Goal: Task Accomplishment & Management: Complete application form

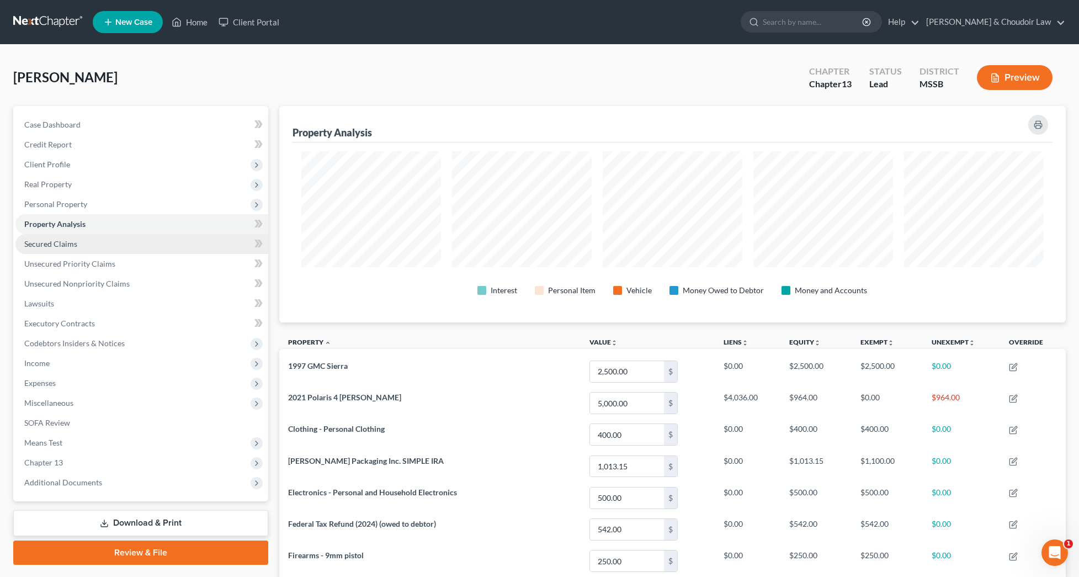
click at [83, 240] on link "Secured Claims" at bounding box center [141, 244] width 253 height 20
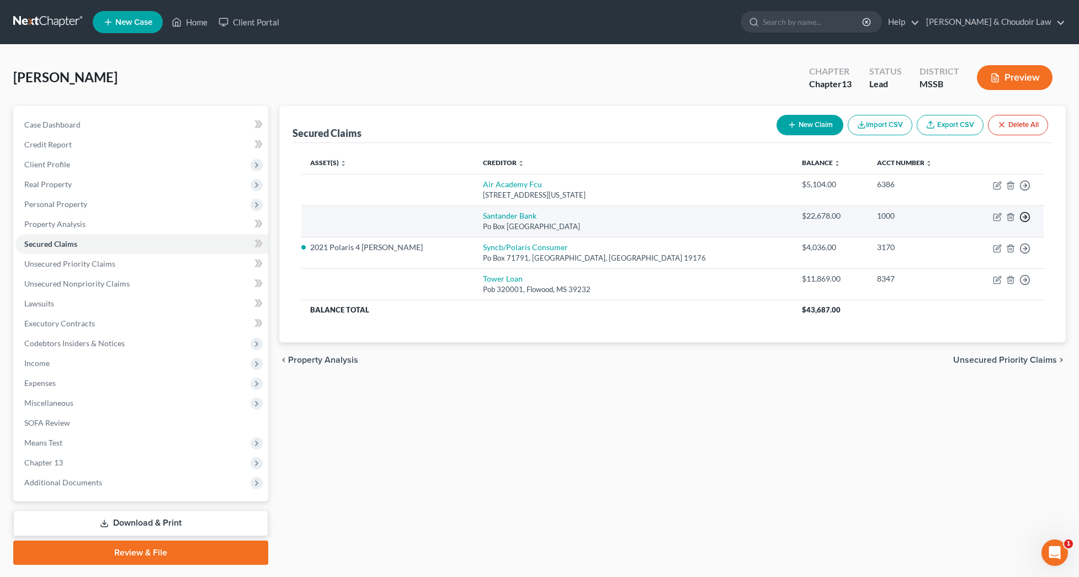
click at [1026, 217] on polyline "button" at bounding box center [1026, 217] width 2 height 4
click at [976, 230] on link "Move to E" at bounding box center [974, 224] width 92 height 19
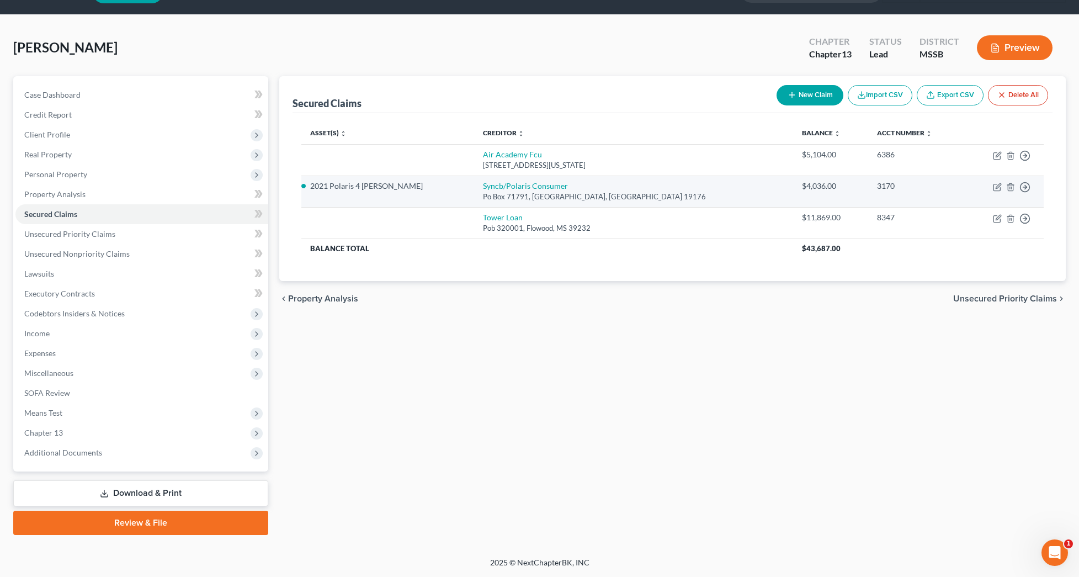
scroll to position [30, 0]
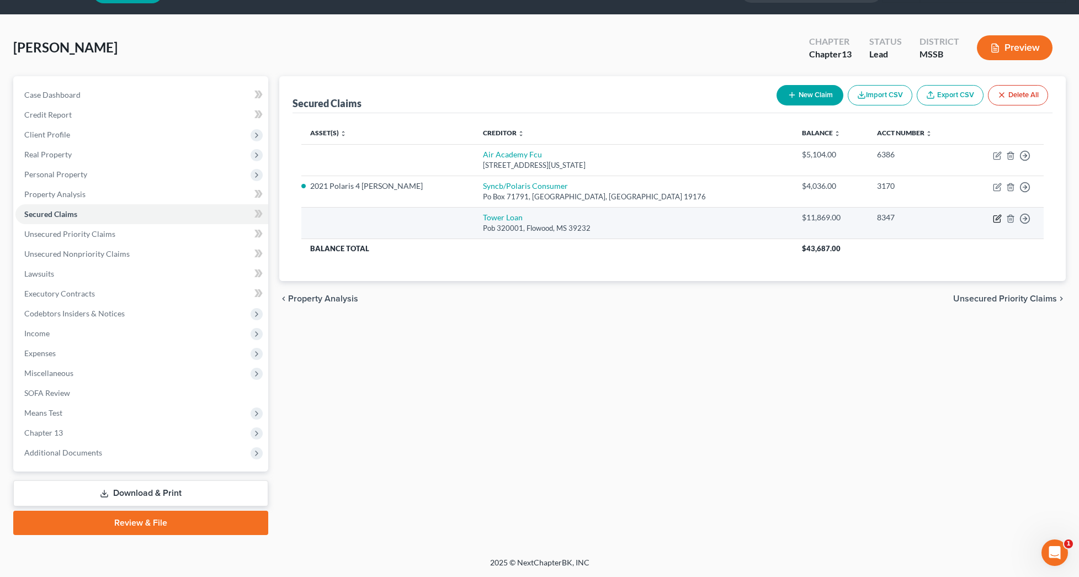
click at [996, 217] on icon "button" at bounding box center [997, 218] width 9 height 9
select select "25"
select select "0"
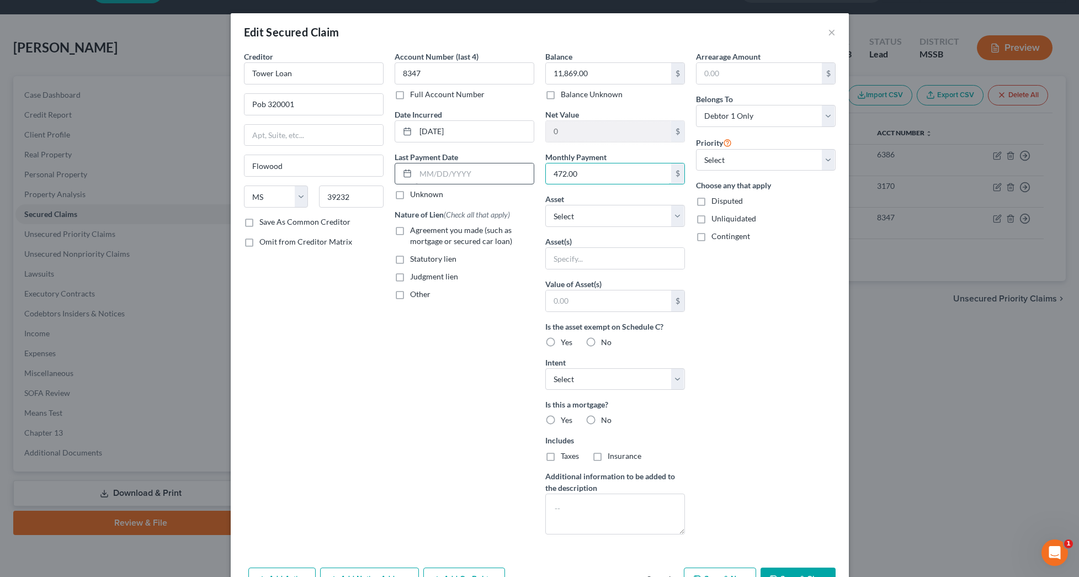
drag, startPoint x: 606, startPoint y: 177, endPoint x: 509, endPoint y: 173, distance: 97.2
click at [509, 173] on div "Creditor * Tower Loan Pob 320001 [GEOGRAPHIC_DATA] [US_STATE][GEOGRAPHIC_DATA] …" at bounding box center [539, 297] width 603 height 492
click at [569, 259] on input "text" at bounding box center [615, 258] width 139 height 21
type input "HHG"
type input "5,000"
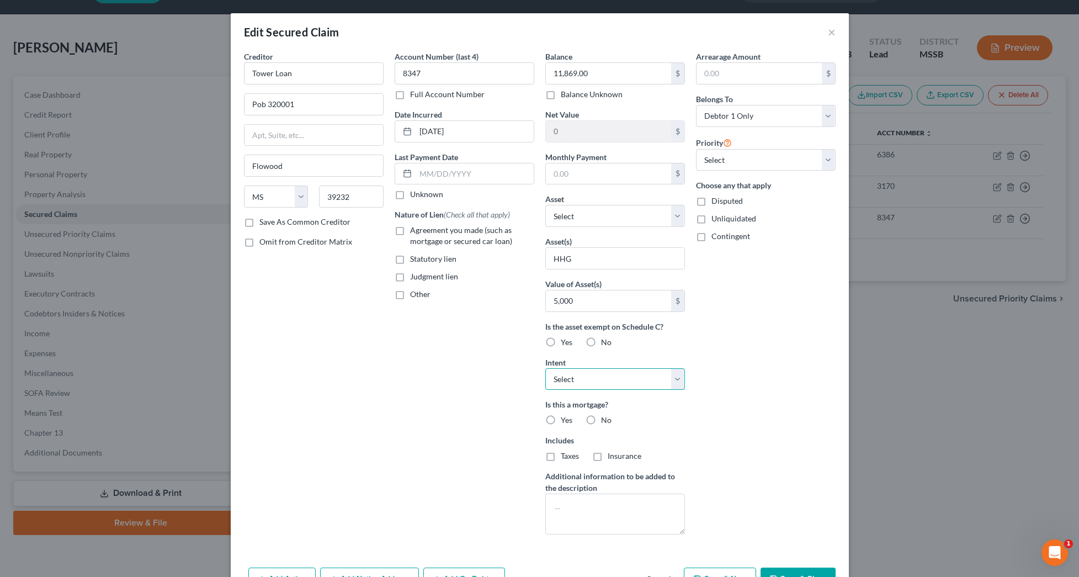
select select "1"
click at [601, 421] on span "No" at bounding box center [606, 419] width 10 height 9
click at [606, 421] on input "No" at bounding box center [609, 418] width 7 height 7
radio input "true"
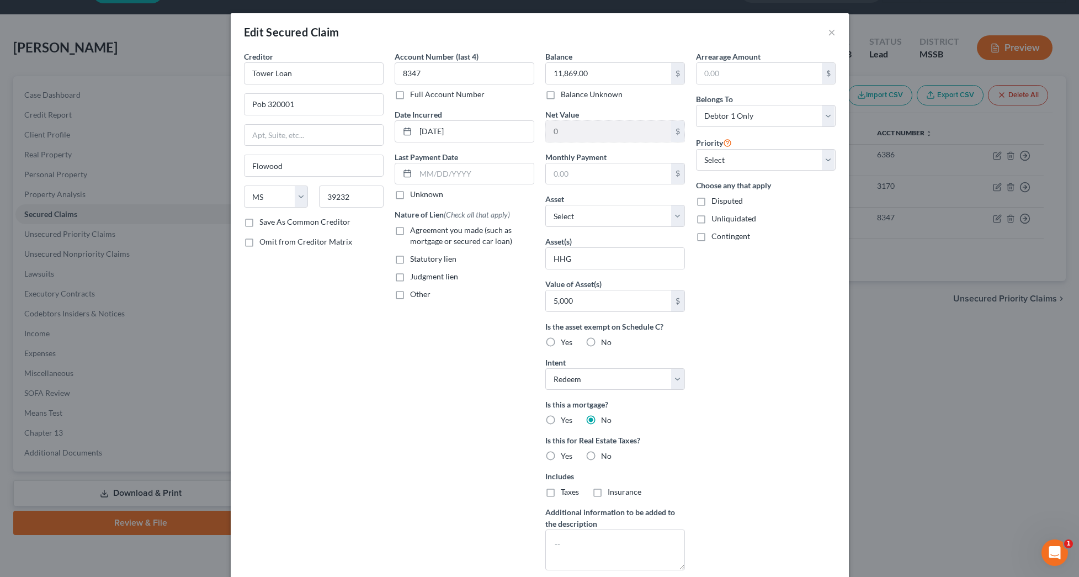
click at [600, 458] on div "No" at bounding box center [599, 455] width 26 height 11
click at [609, 460] on span "No" at bounding box center [606, 455] width 10 height 9
click at [609, 458] on input "No" at bounding box center [609, 453] width 7 height 7
radio input "true"
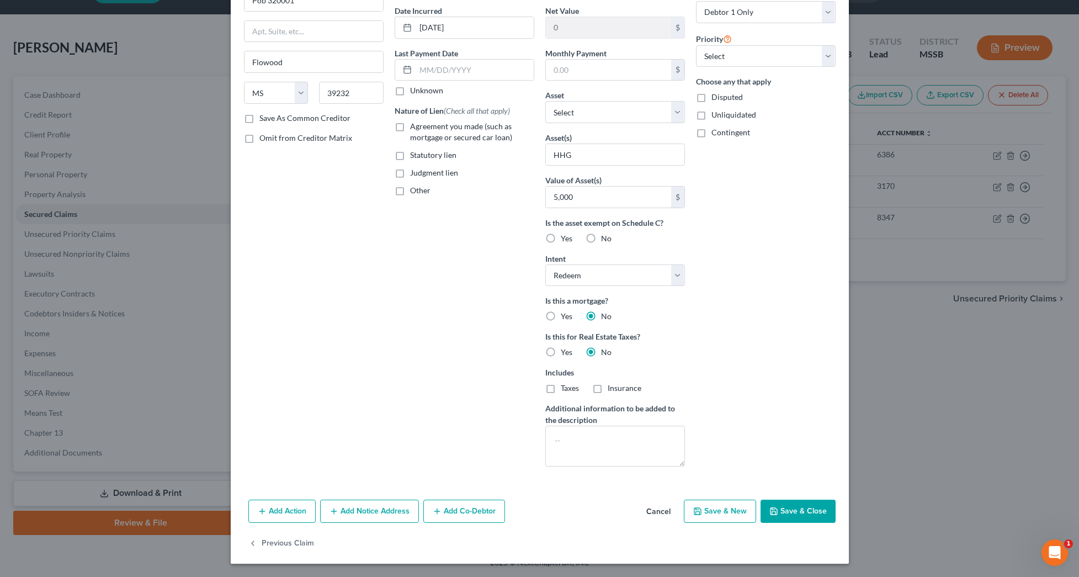
scroll to position [104, 0]
click at [781, 514] on button "Save & Close" at bounding box center [798, 511] width 75 height 23
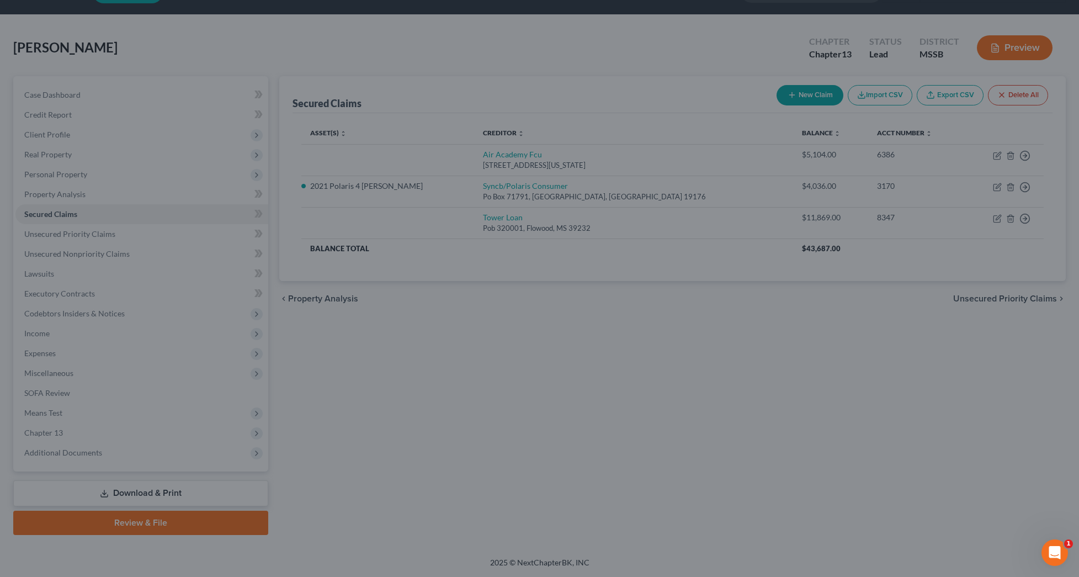
scroll to position [0, 0]
type input "5,000"
type input "0"
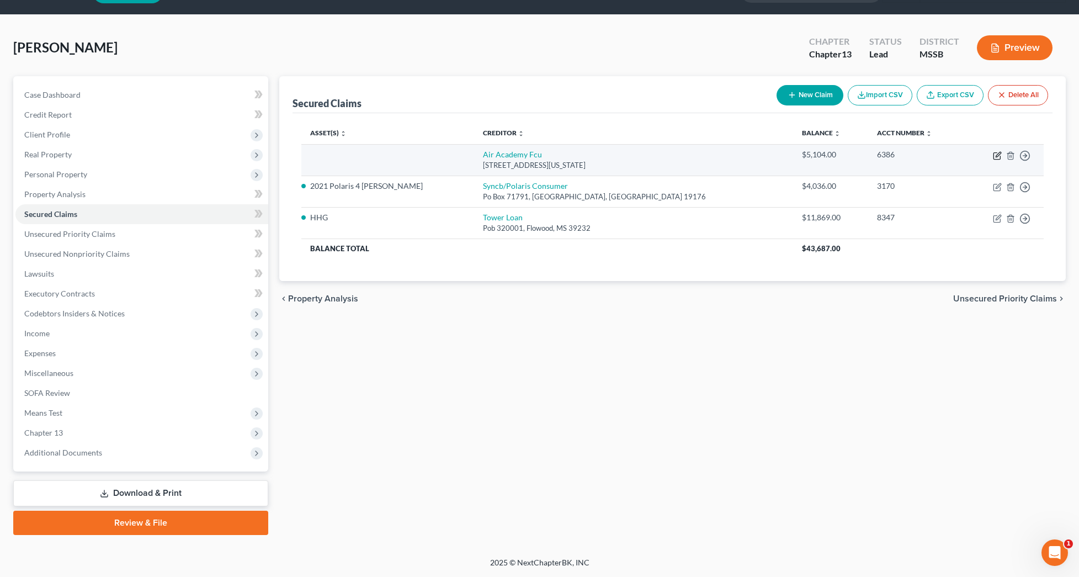
scroll to position [30, 1]
click at [998, 157] on icon "button" at bounding box center [997, 155] width 9 height 9
select select "5"
select select "0"
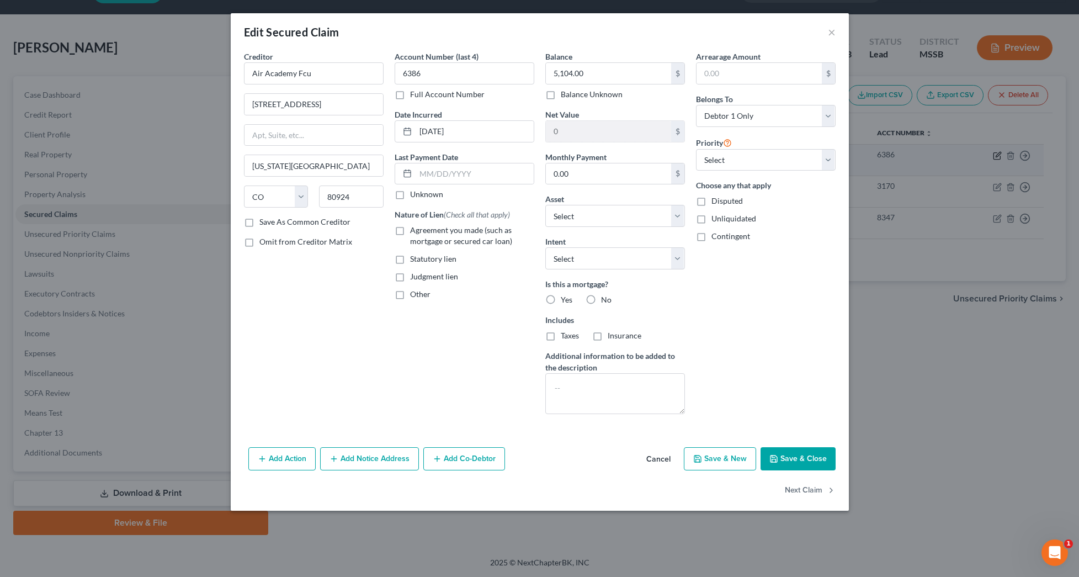
scroll to position [30, 0]
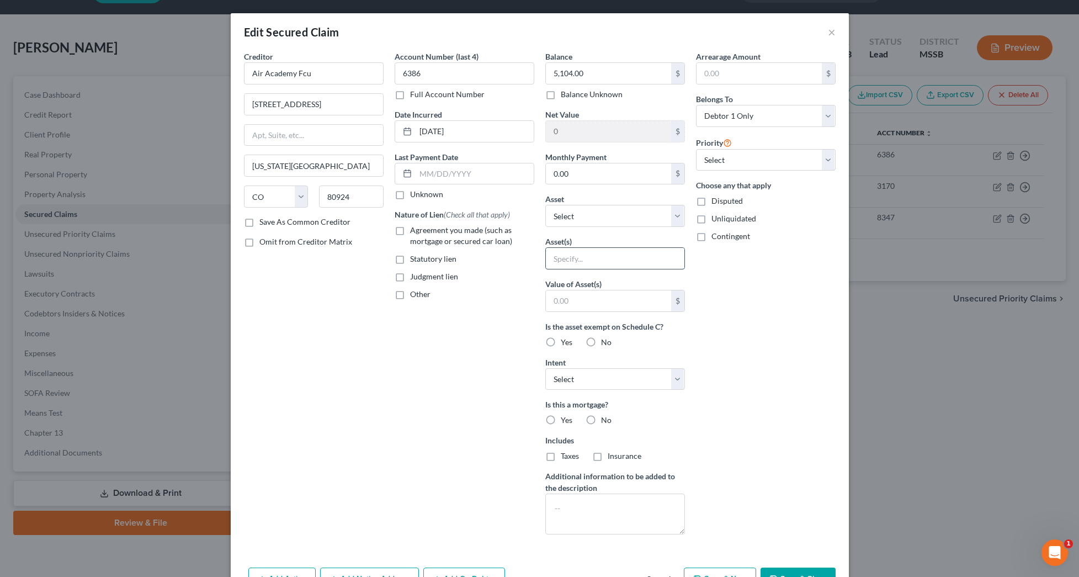
click at [644, 263] on input "text" at bounding box center [615, 258] width 139 height 21
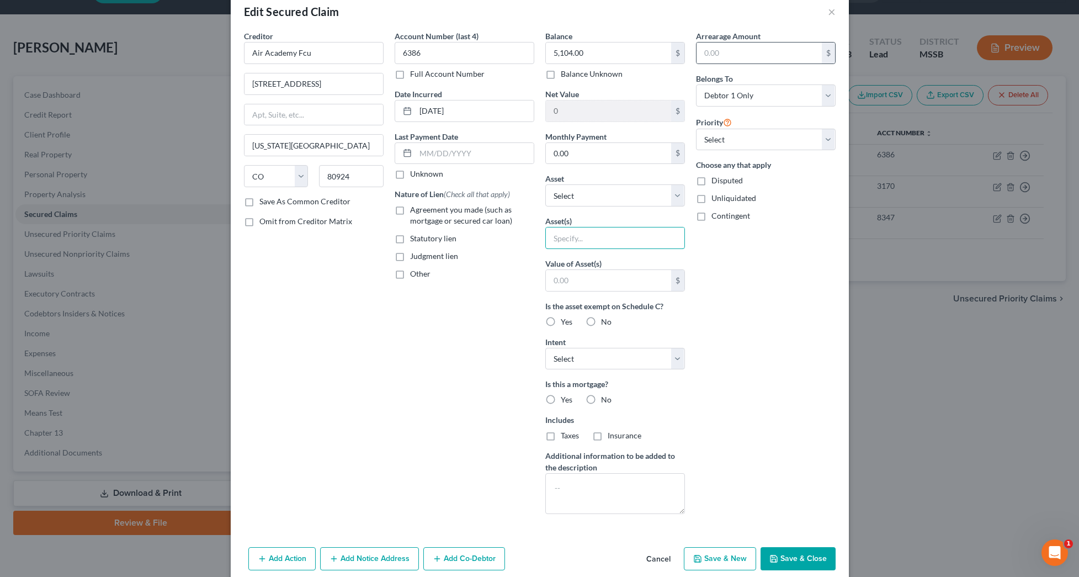
scroll to position [23, 0]
click at [831, 10] on button "×" at bounding box center [832, 9] width 8 height 13
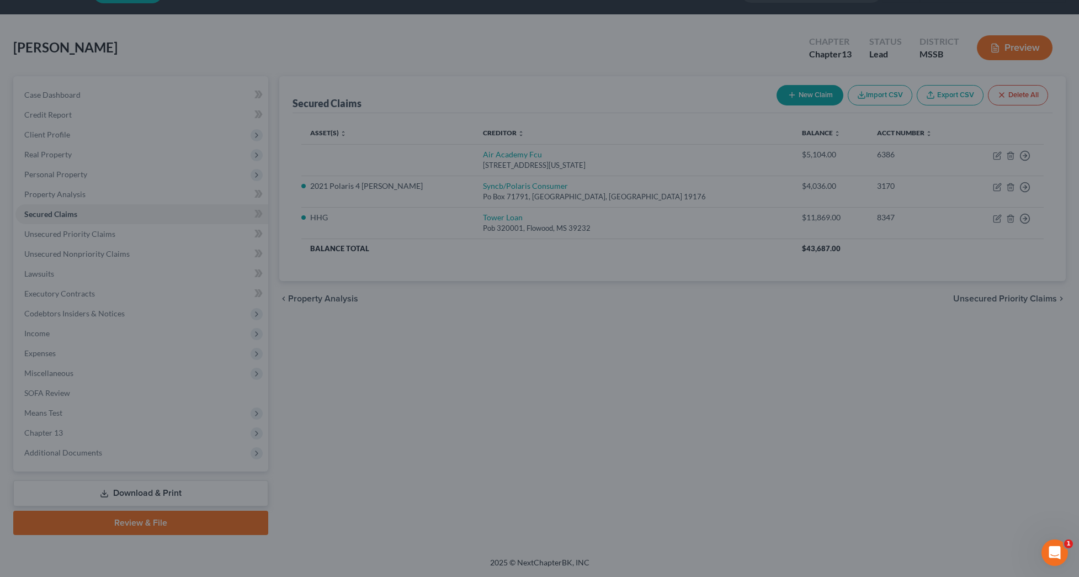
scroll to position [20, 0]
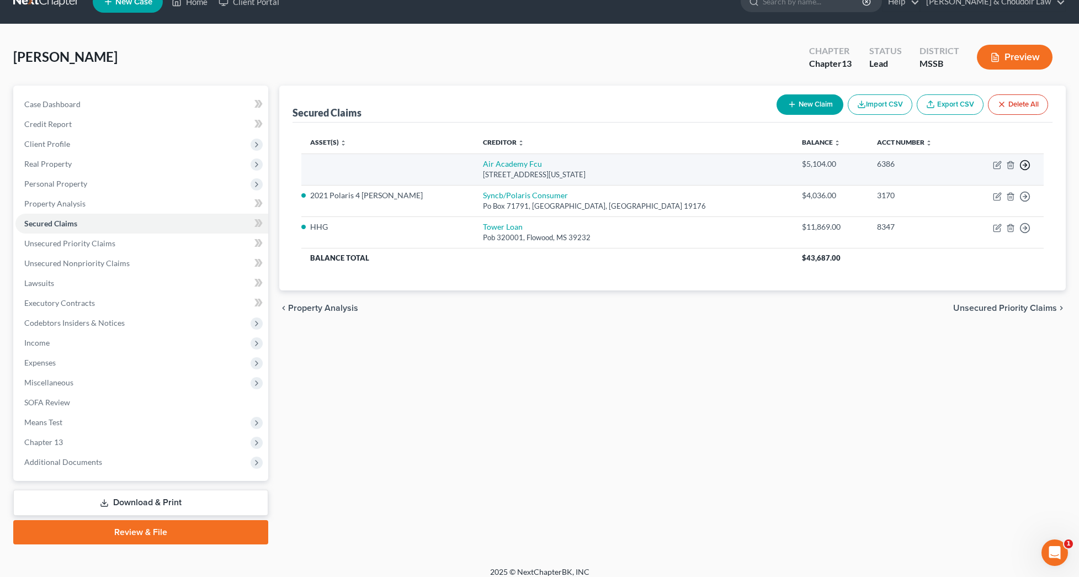
click at [1024, 161] on circle "button" at bounding box center [1025, 165] width 9 height 9
click at [959, 173] on link "Move to E" at bounding box center [974, 172] width 92 height 19
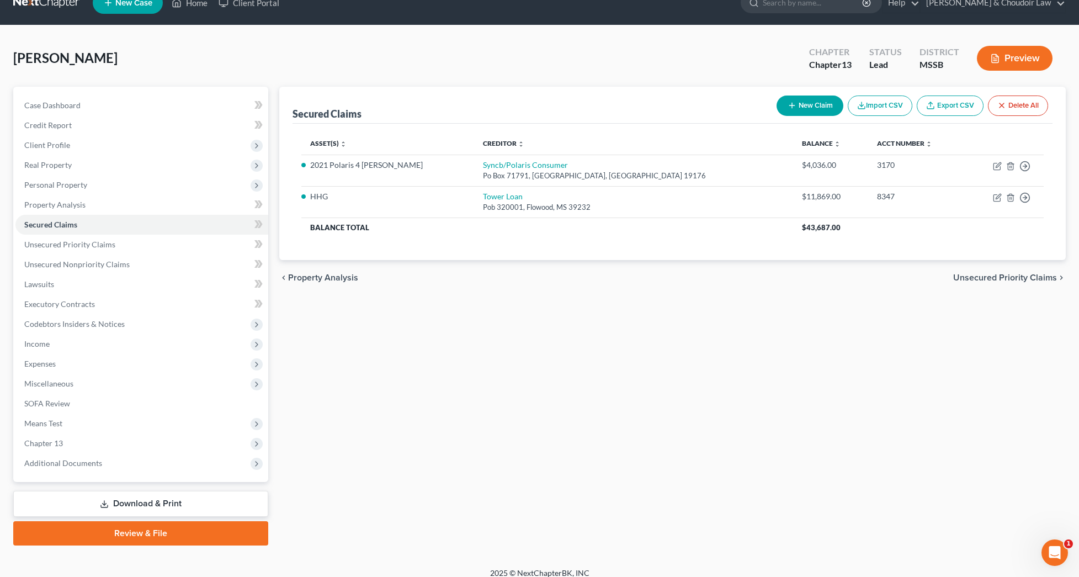
scroll to position [4, 0]
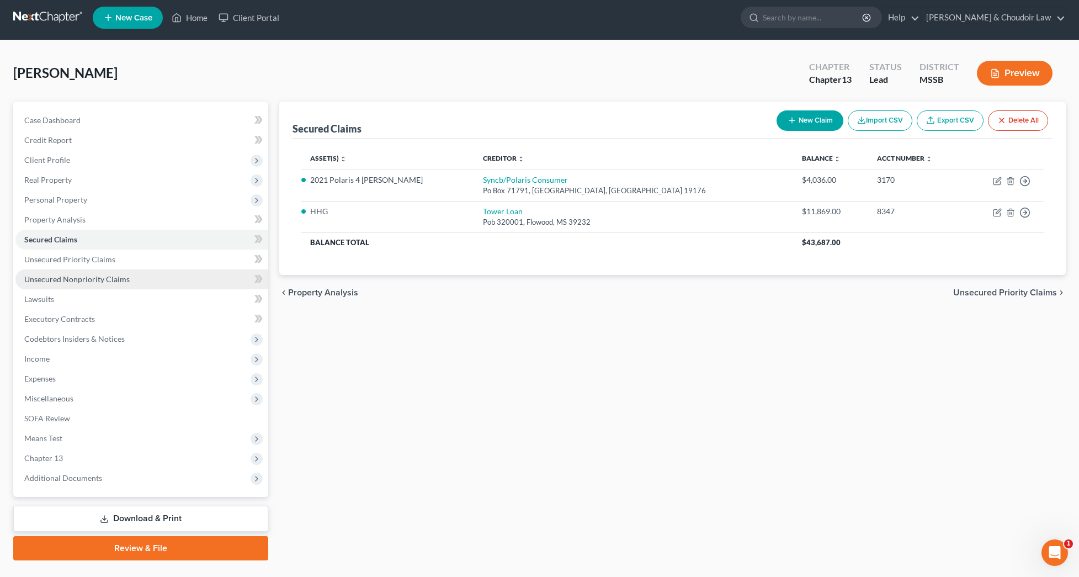
click at [103, 278] on span "Unsecured Nonpriority Claims" at bounding box center [76, 278] width 105 height 9
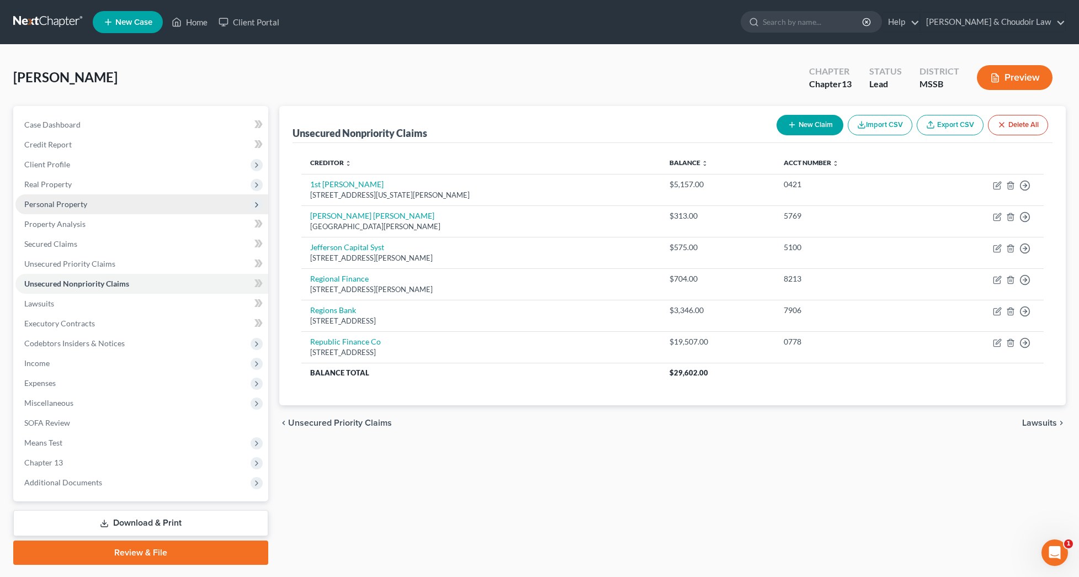
click at [41, 205] on span "Personal Property" at bounding box center [55, 203] width 63 height 9
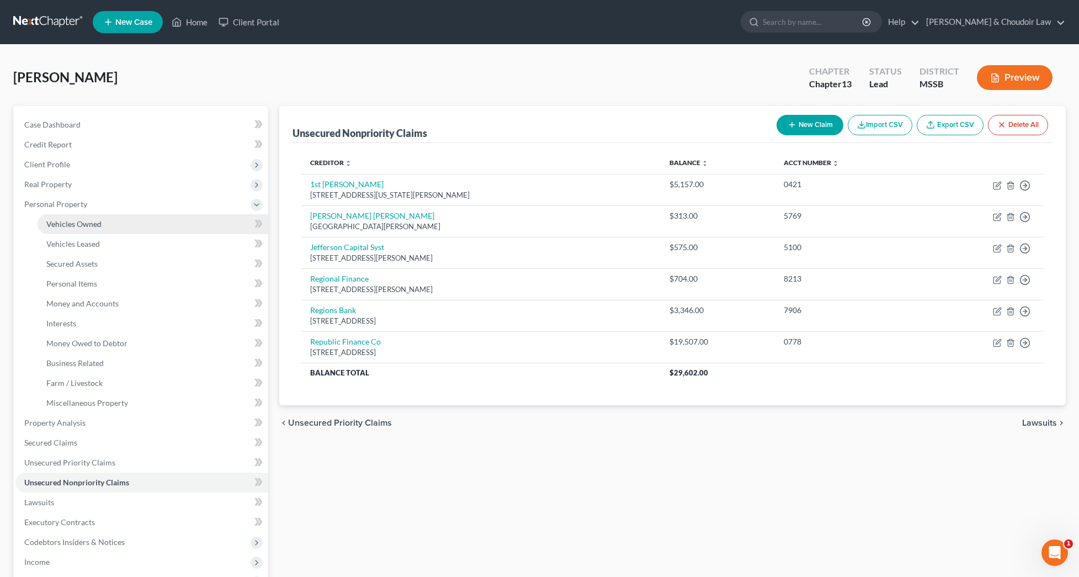
click at [59, 217] on link "Vehicles Owned" at bounding box center [153, 224] width 231 height 20
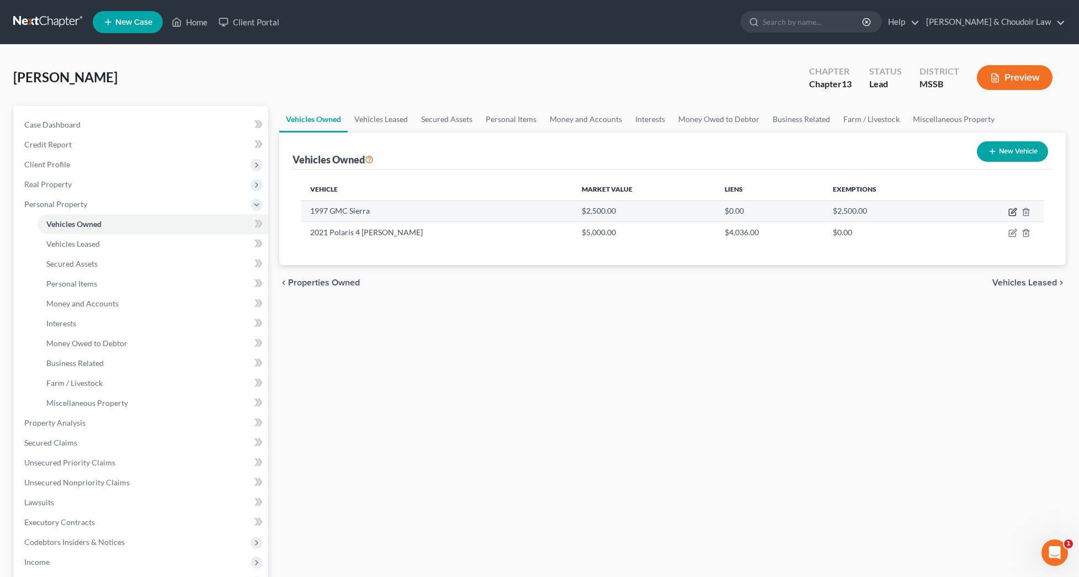
click at [1010, 214] on icon "button" at bounding box center [1012, 212] width 9 height 9
select select "0"
select select "29"
select select "2"
select select "0"
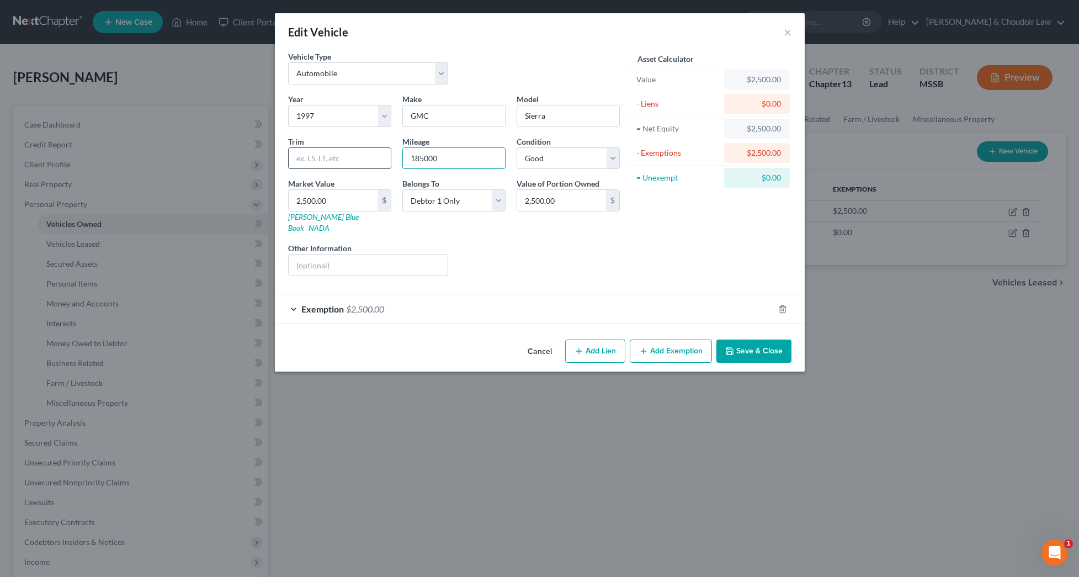
drag, startPoint x: 444, startPoint y: 158, endPoint x: 384, endPoint y: 159, distance: 60.2
click at [384, 159] on div "Year Select 2026 2025 2024 2023 2022 2021 2020 2019 2018 2017 2016 2015 2014 20…" at bounding box center [454, 189] width 343 height 192
type input "205000"
click at [755, 339] on button "Save & Close" at bounding box center [753, 350] width 75 height 23
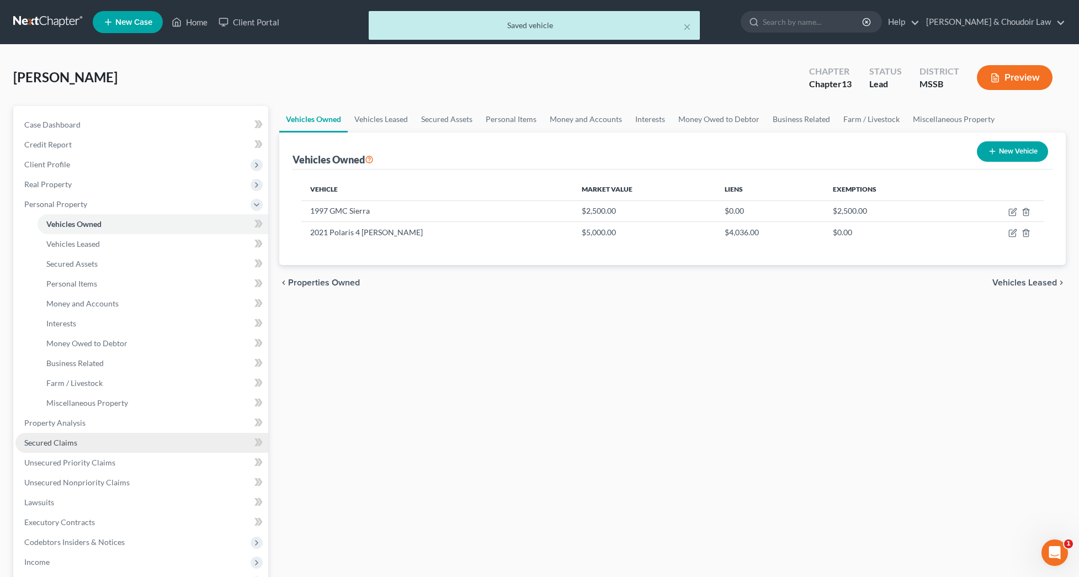
click at [84, 441] on link "Secured Claims" at bounding box center [141, 443] width 253 height 20
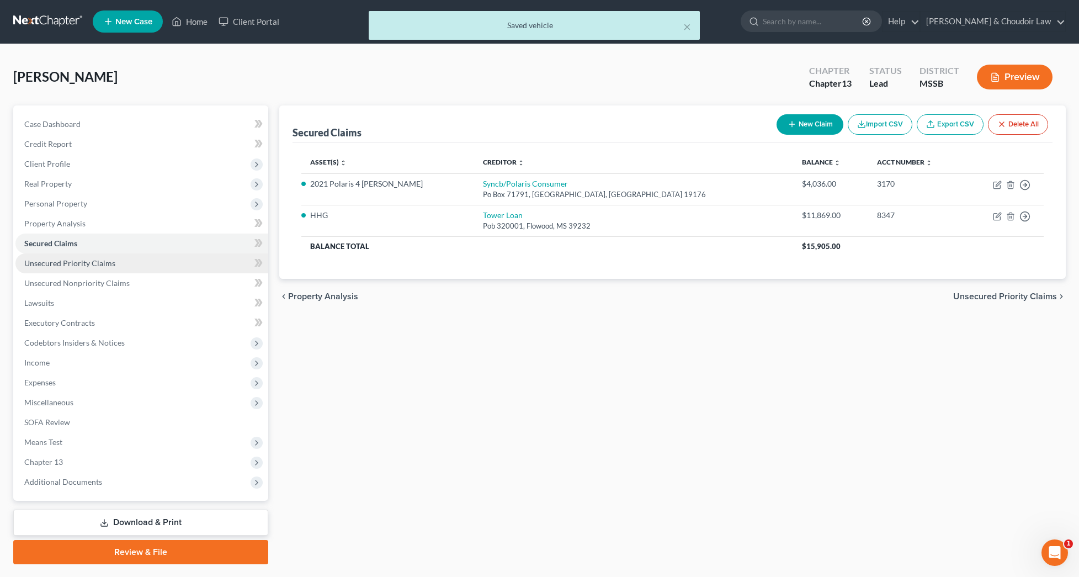
scroll to position [2, 0]
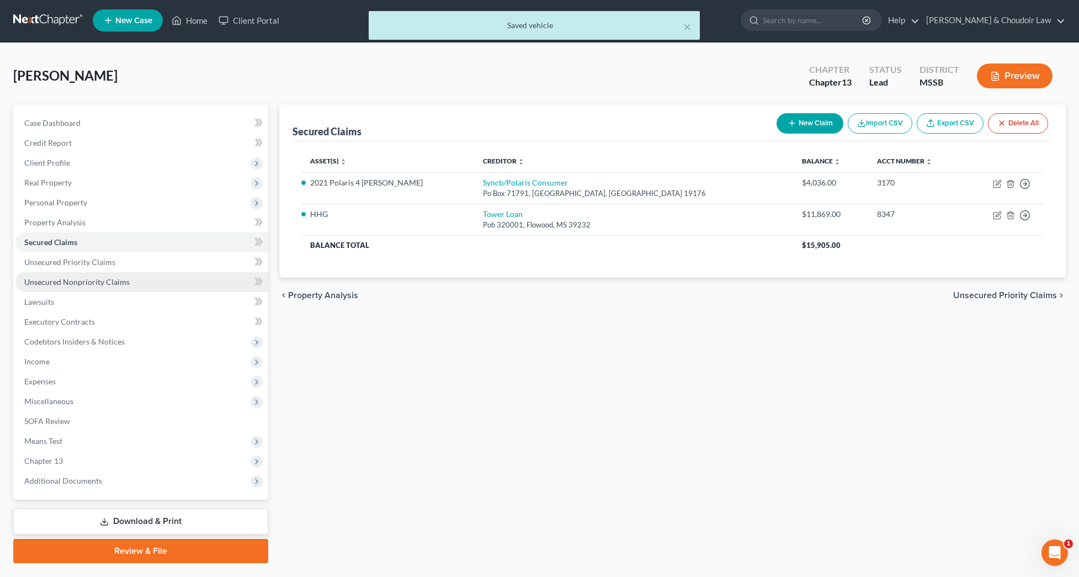
click at [103, 278] on span "Unsecured Nonpriority Claims" at bounding box center [76, 281] width 105 height 9
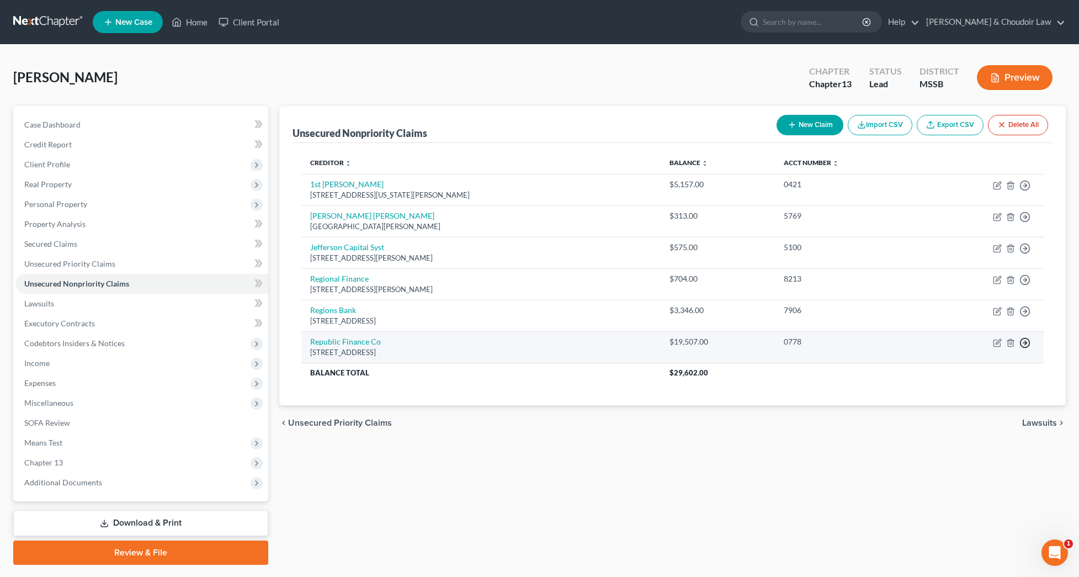
click at [1026, 339] on icon "button" at bounding box center [1024, 342] width 11 height 11
click at [983, 352] on link "Move to D" at bounding box center [974, 350] width 92 height 19
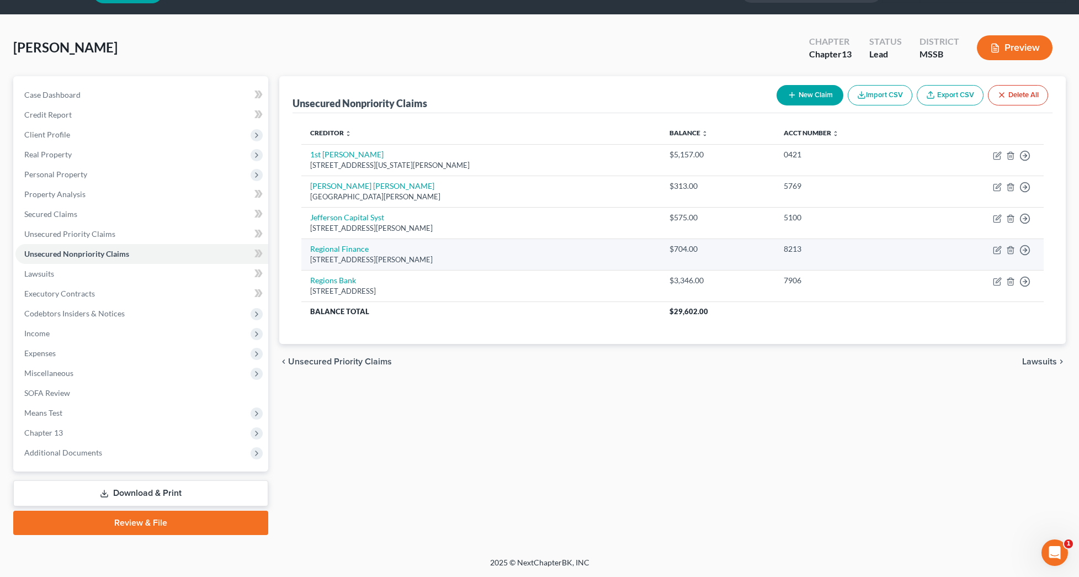
scroll to position [30, 0]
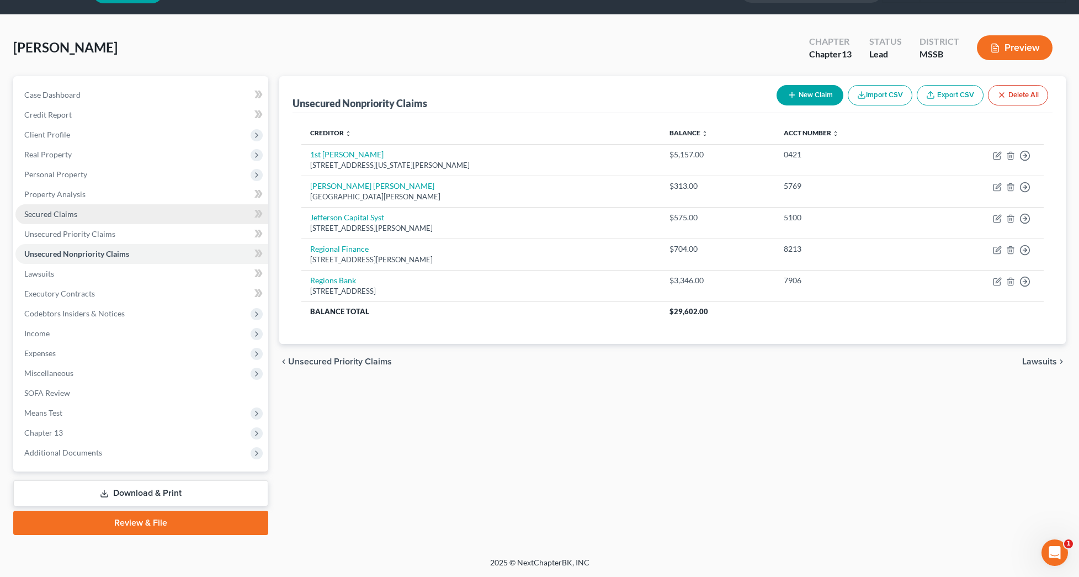
click at [78, 216] on link "Secured Claims" at bounding box center [141, 214] width 253 height 20
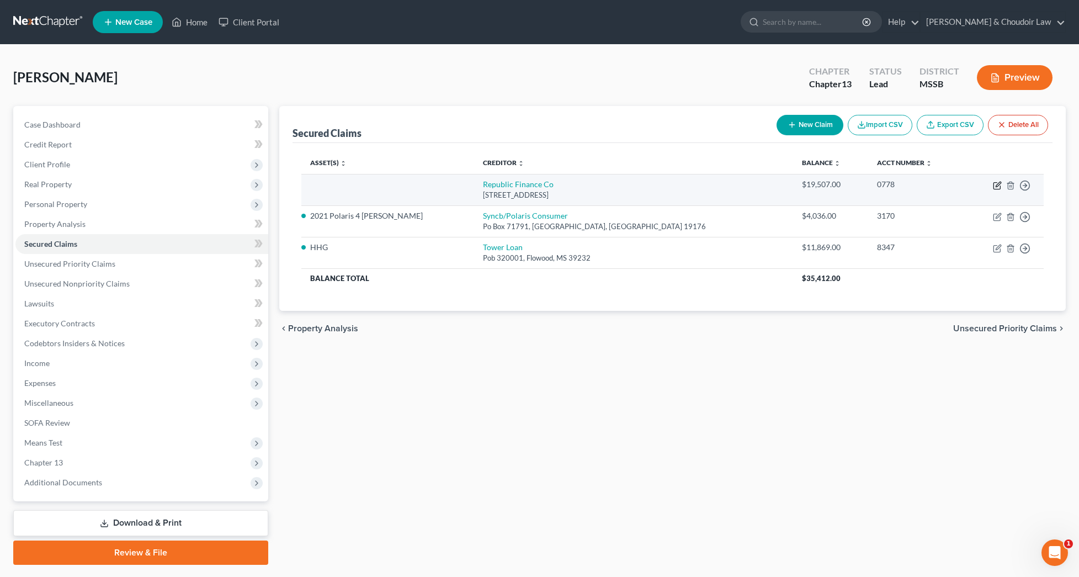
click at [997, 187] on icon "button" at bounding box center [997, 185] width 9 height 9
select select "19"
select select "0"
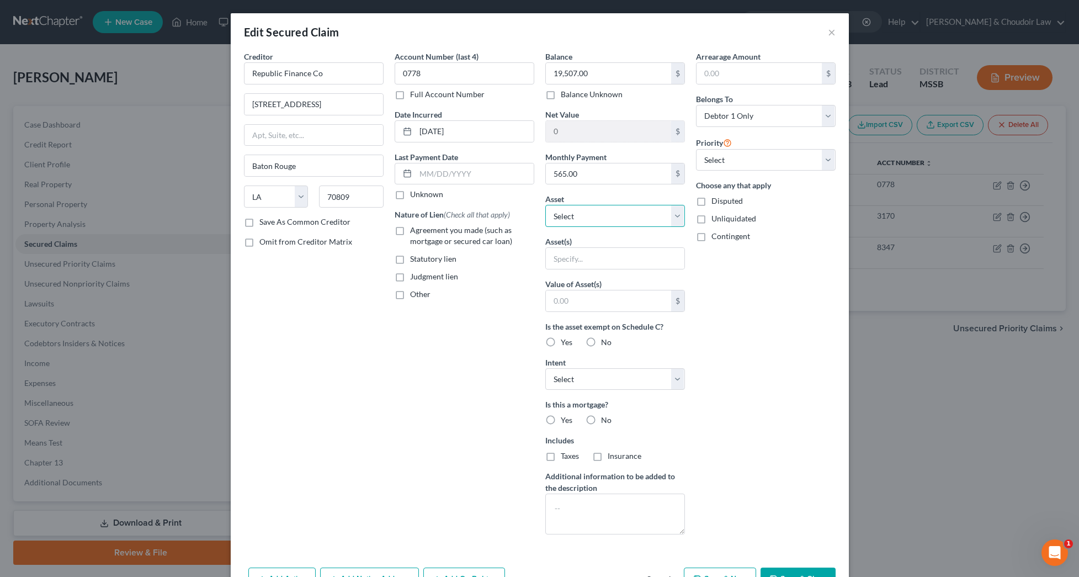
select select "4"
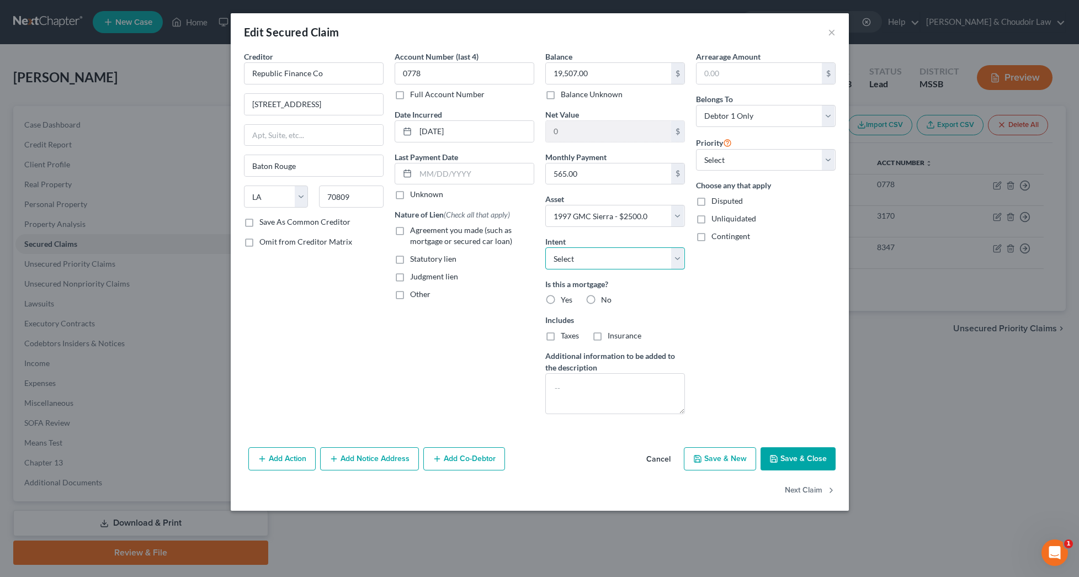
select select "2"
click at [600, 298] on div "No" at bounding box center [599, 299] width 26 height 11
click at [603, 299] on span "No" at bounding box center [606, 299] width 10 height 9
click at [606, 299] on input "No" at bounding box center [609, 297] width 7 height 7
radio input "true"
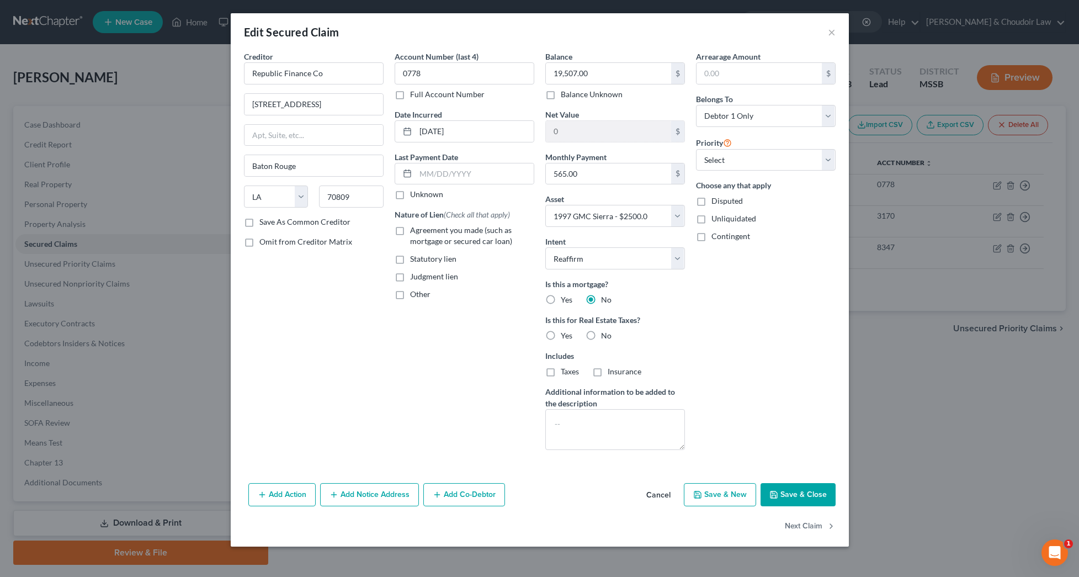
click at [607, 338] on span "No" at bounding box center [606, 335] width 10 height 9
click at [607, 337] on input "No" at bounding box center [609, 333] width 7 height 7
radio input "true"
click at [817, 492] on button "Save & Close" at bounding box center [798, 494] width 75 height 23
select select
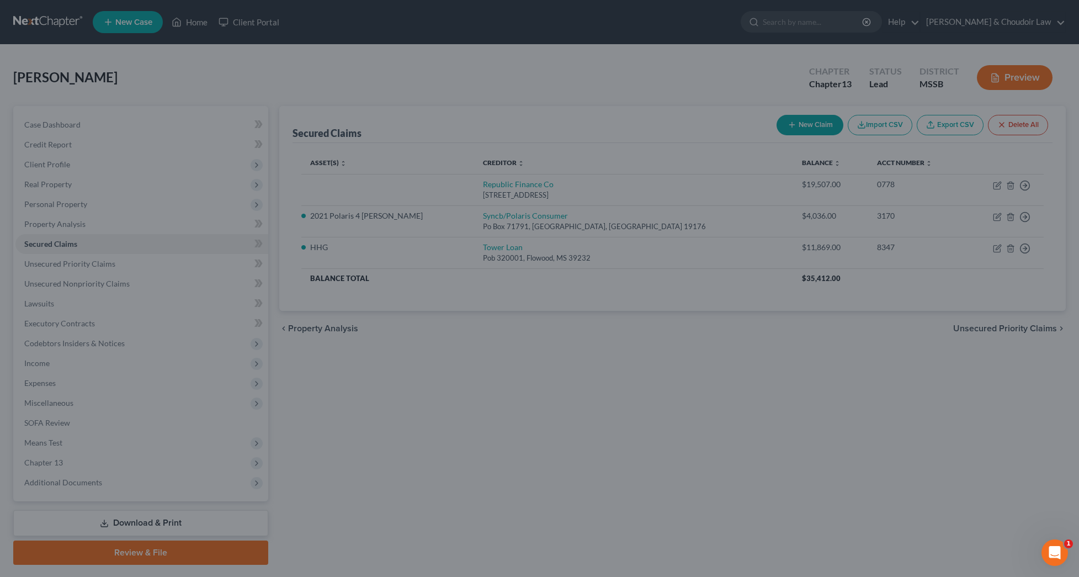
type input "-17,007.00"
select select "4"
type input "0"
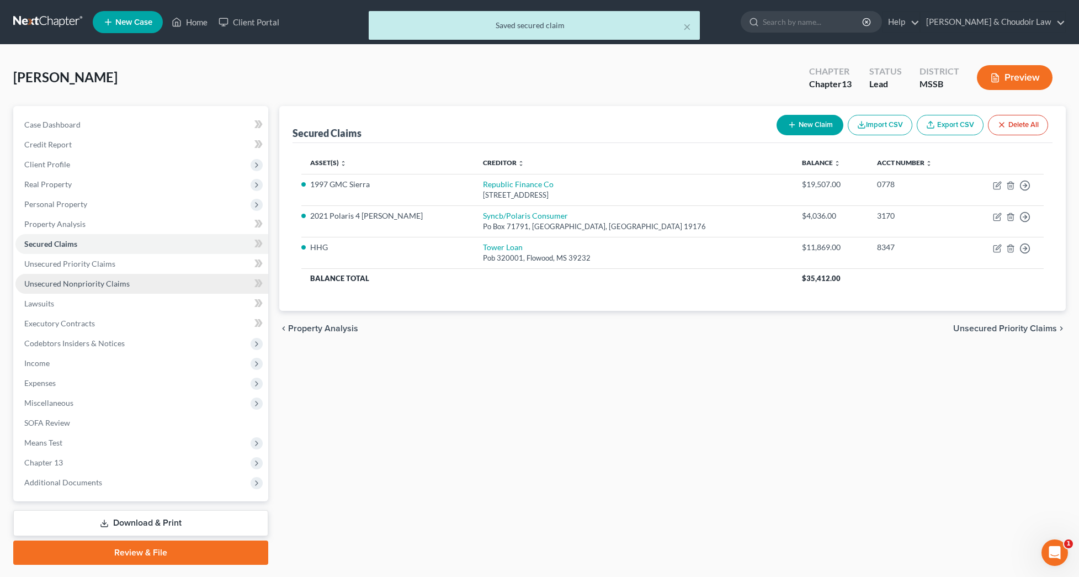
click at [94, 290] on link "Unsecured Nonpriority Claims" at bounding box center [141, 284] width 253 height 20
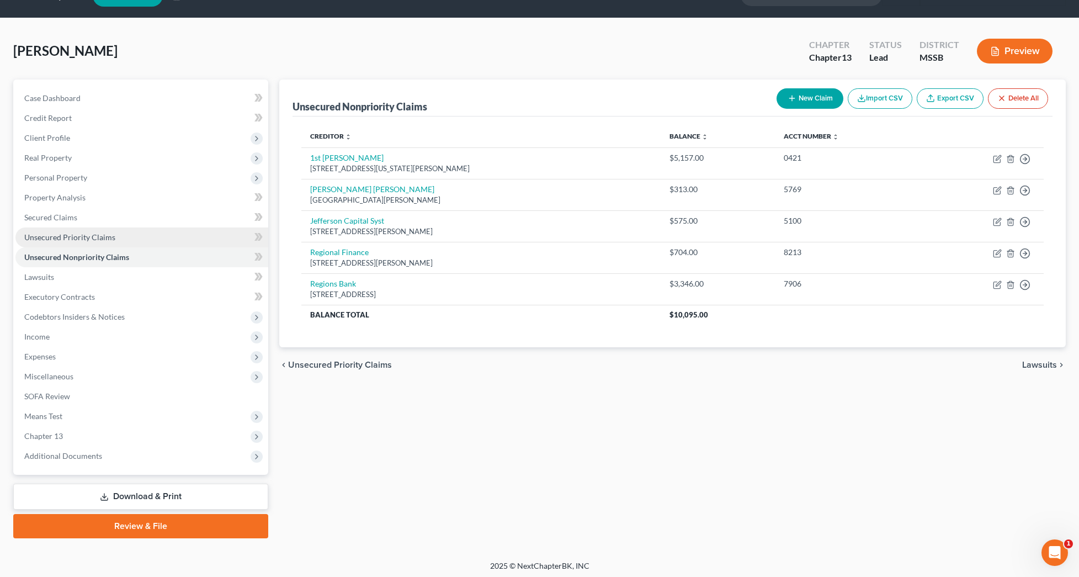
scroll to position [26, 0]
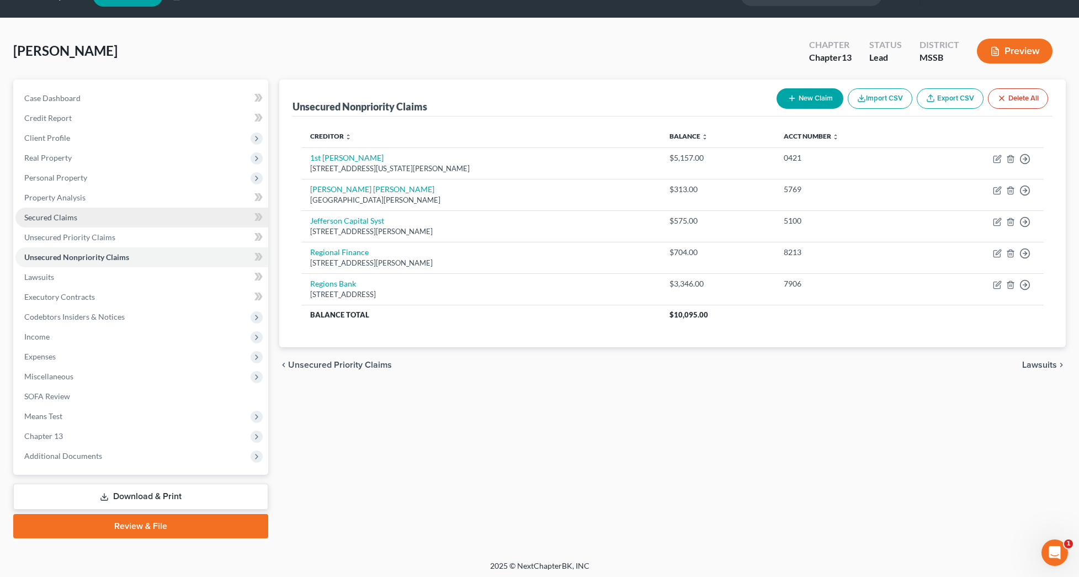
click at [81, 215] on link "Secured Claims" at bounding box center [141, 218] width 253 height 20
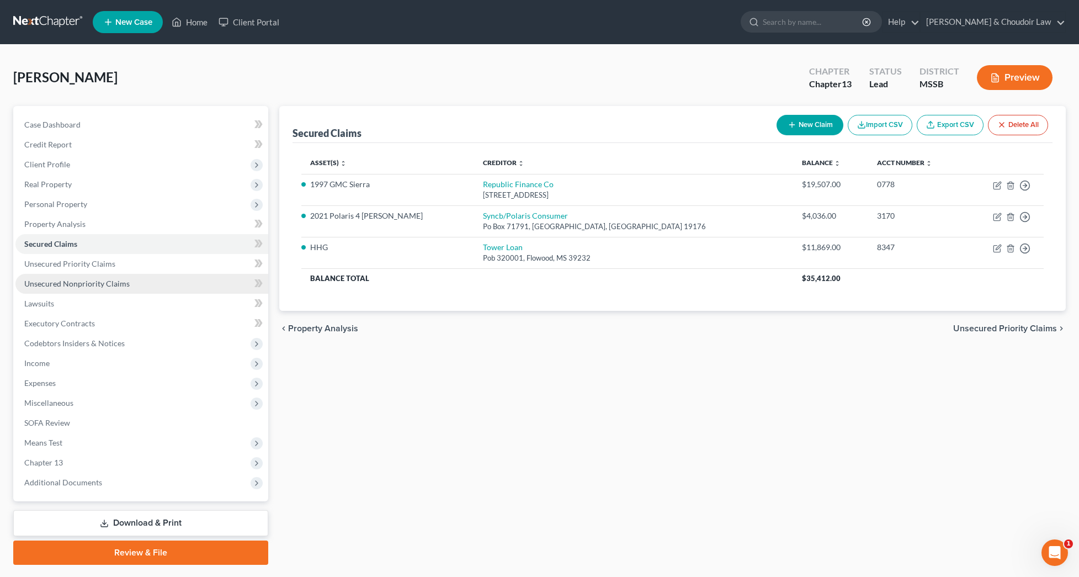
scroll to position [1, 2]
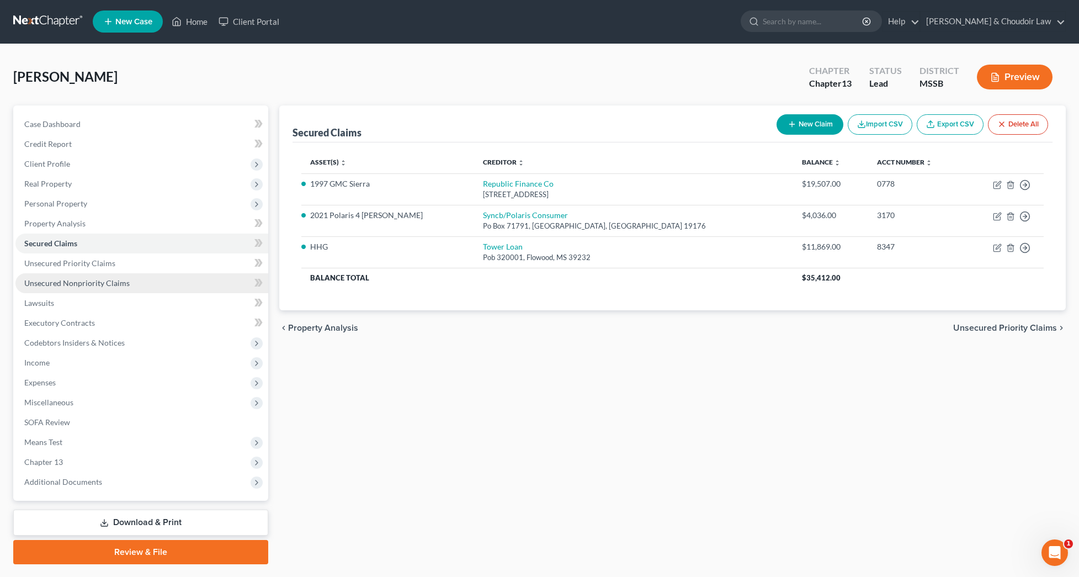
click at [96, 276] on link "Unsecured Nonpriority Claims" at bounding box center [141, 283] width 253 height 20
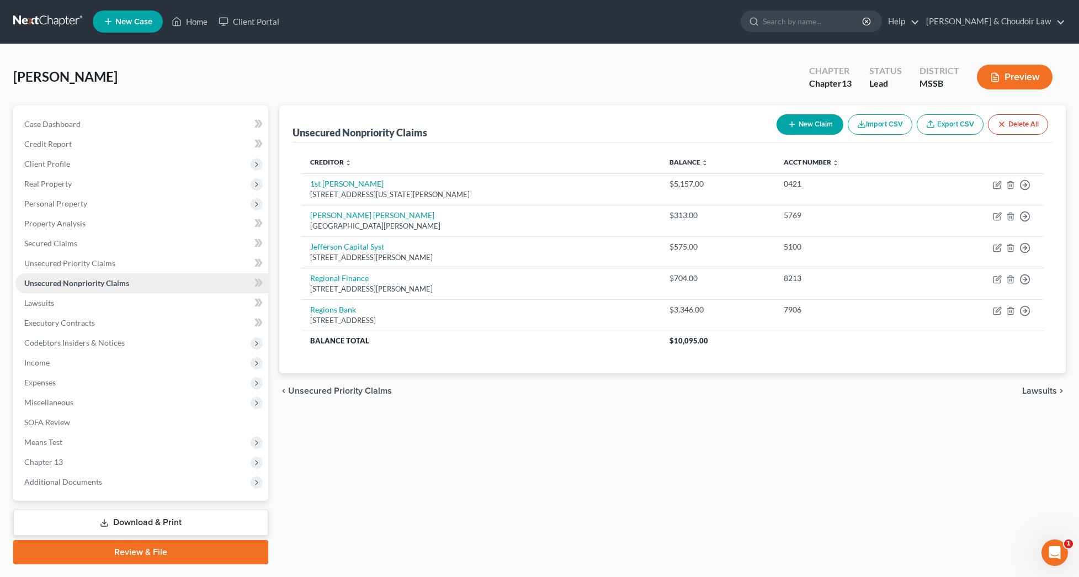
scroll to position [0, 2]
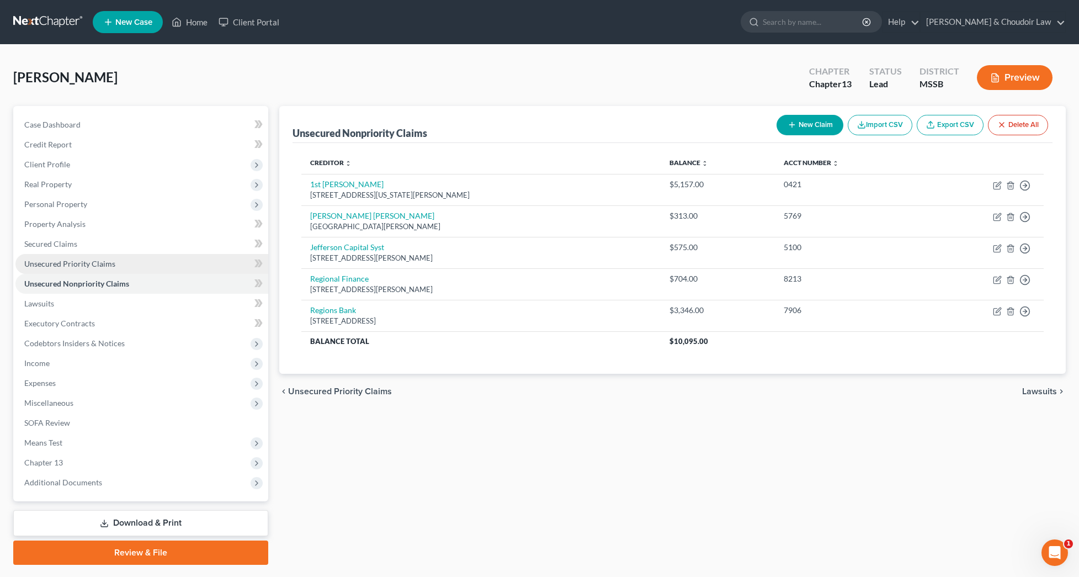
click at [95, 263] on span "Unsecured Priority Claims" at bounding box center [69, 263] width 91 height 9
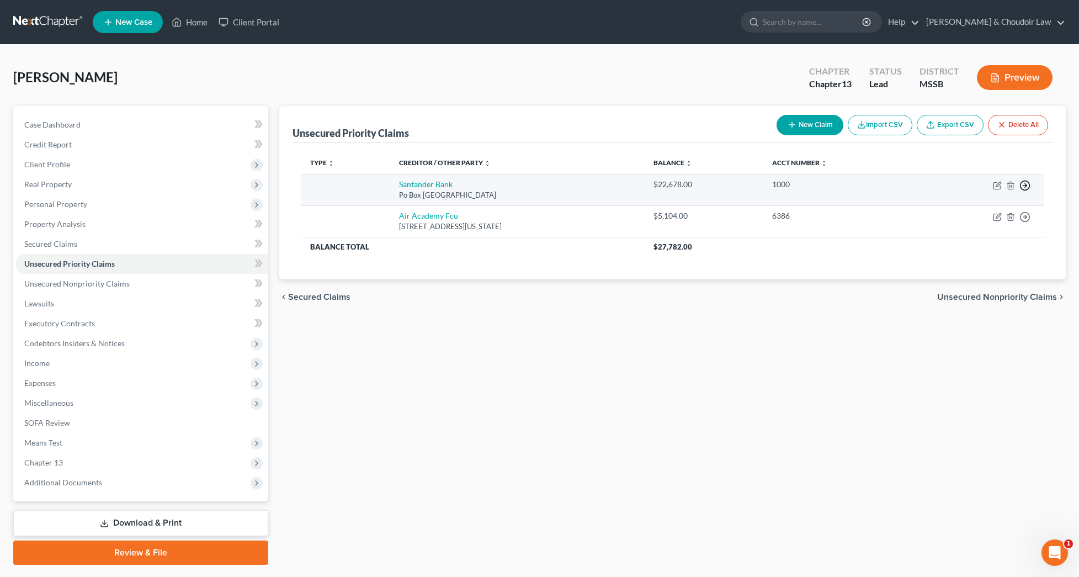
click at [1024, 184] on icon "button" at bounding box center [1024, 185] width 11 height 11
click at [983, 195] on link "Move to D" at bounding box center [974, 193] width 92 height 19
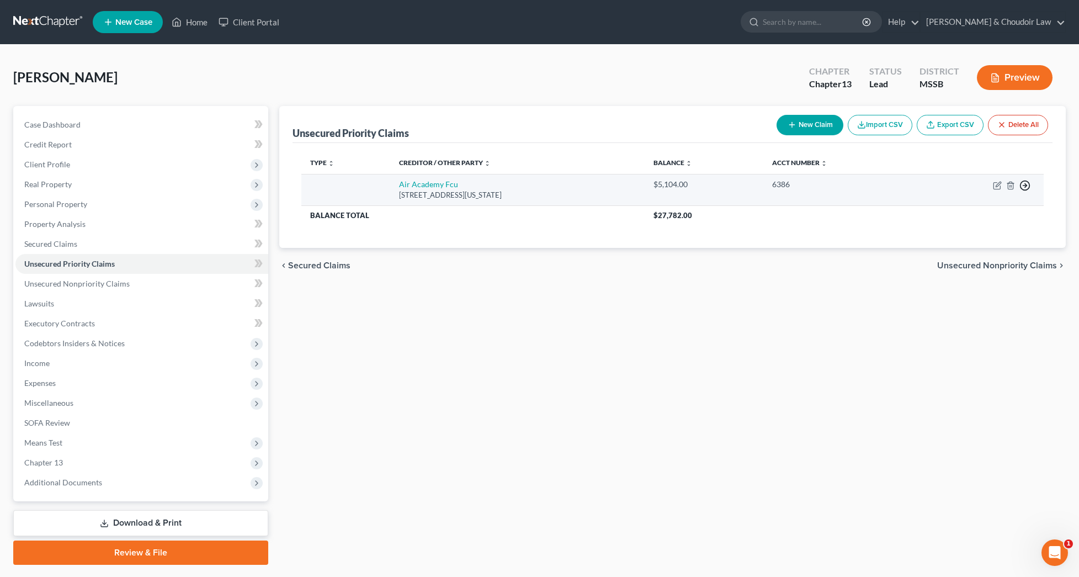
click at [1023, 186] on icon "button" at bounding box center [1024, 185] width 11 height 11
click at [970, 217] on link "Move to F" at bounding box center [974, 212] width 92 height 19
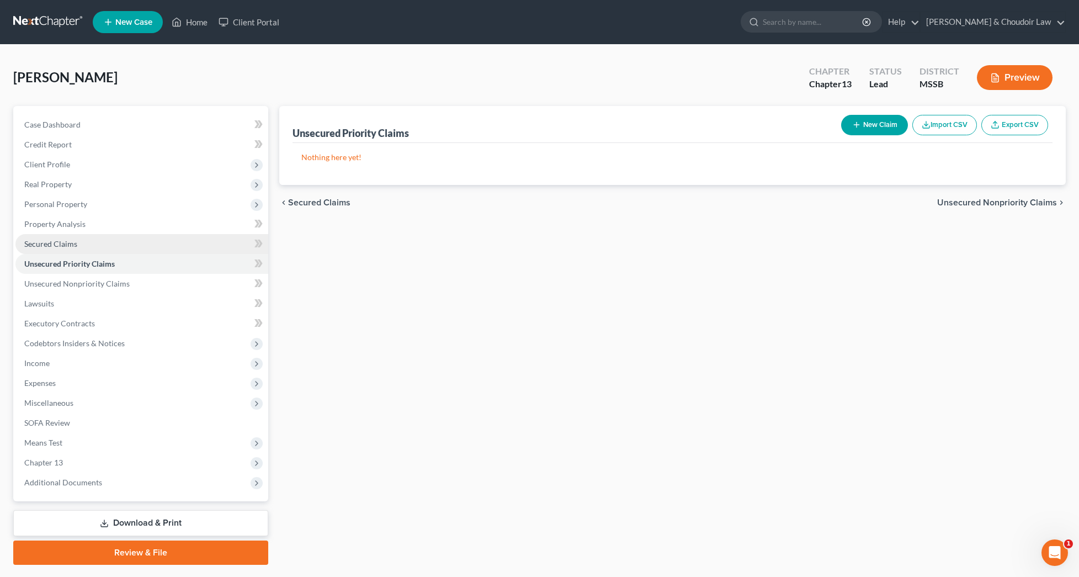
click at [85, 250] on link "Secured Claims" at bounding box center [141, 244] width 253 height 20
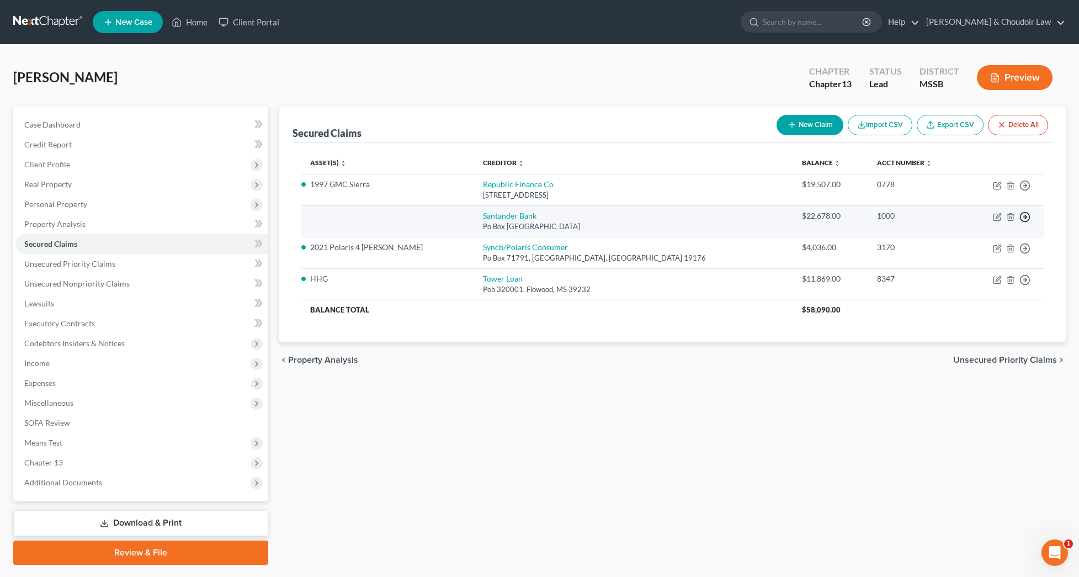
click at [1024, 215] on icon "button" at bounding box center [1024, 216] width 11 height 11
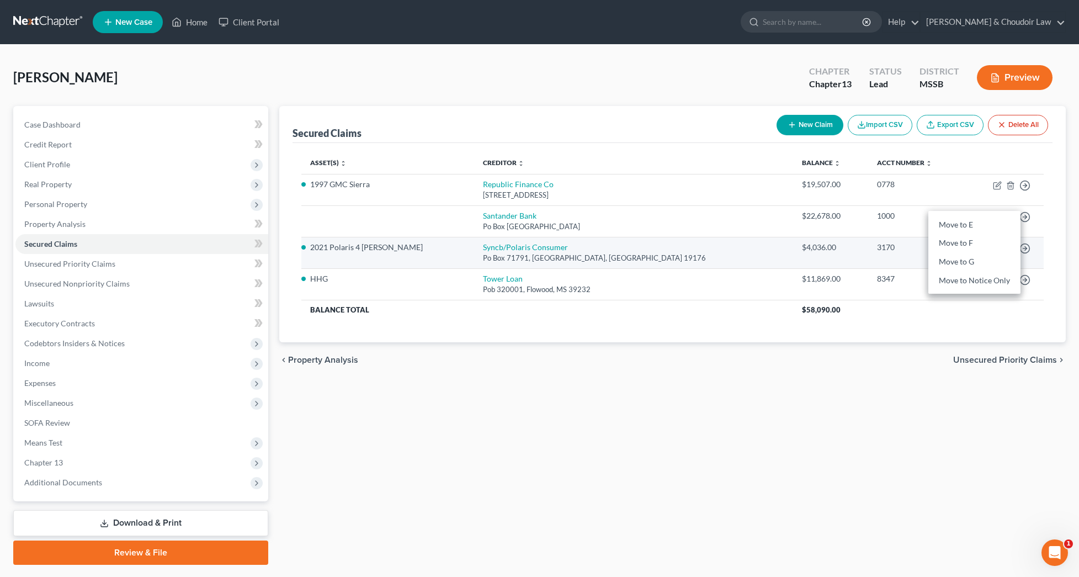
click at [980, 245] on link "Move to F" at bounding box center [974, 243] width 92 height 19
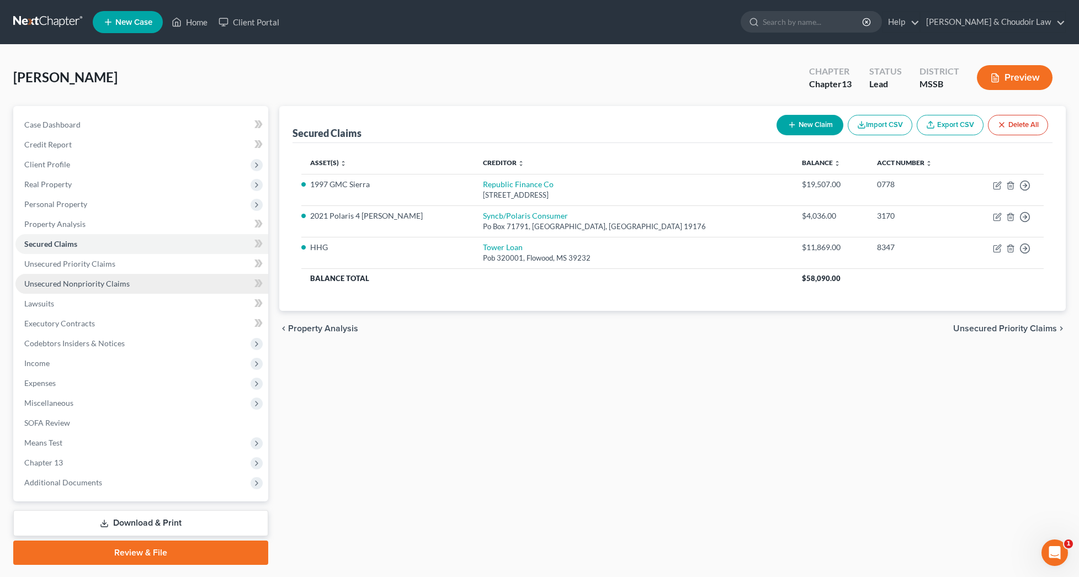
scroll to position [0, 1]
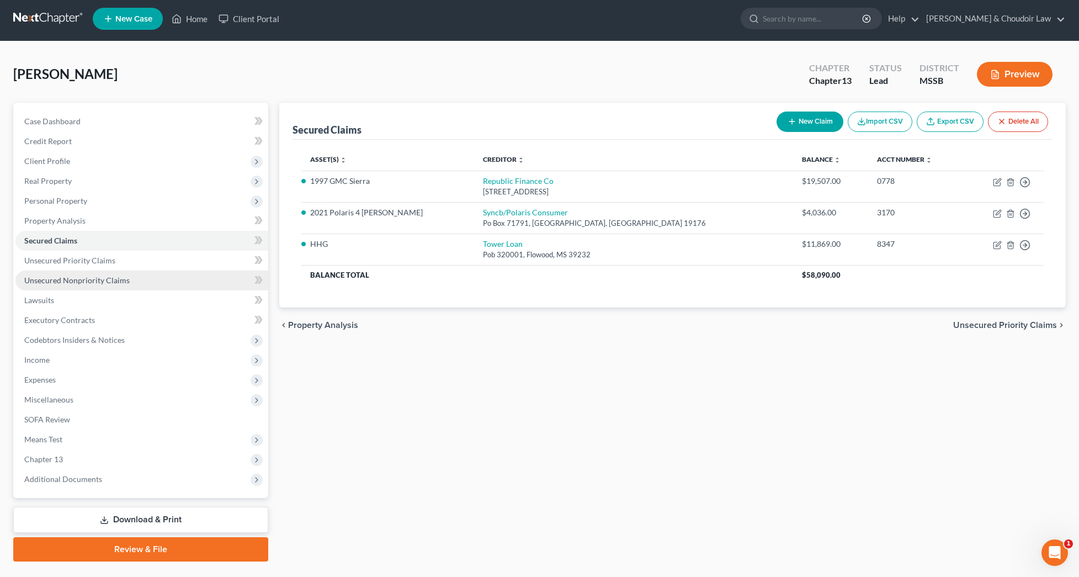
click at [92, 287] on link "Unsecured Nonpriority Claims" at bounding box center [141, 280] width 253 height 20
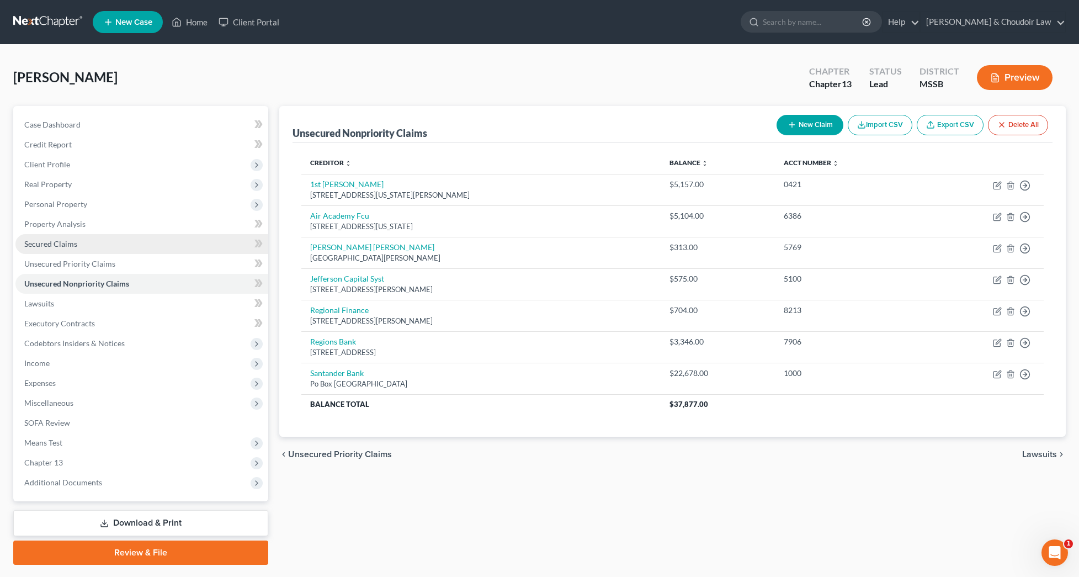
click at [74, 248] on link "Secured Claims" at bounding box center [141, 244] width 253 height 20
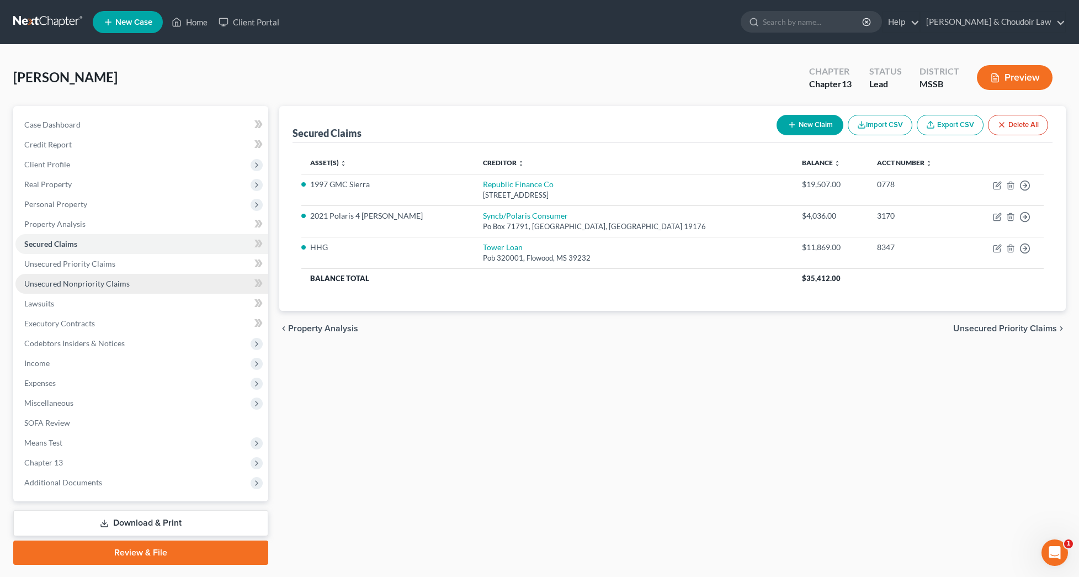
click at [75, 279] on span "Unsecured Nonpriority Claims" at bounding box center [76, 283] width 105 height 9
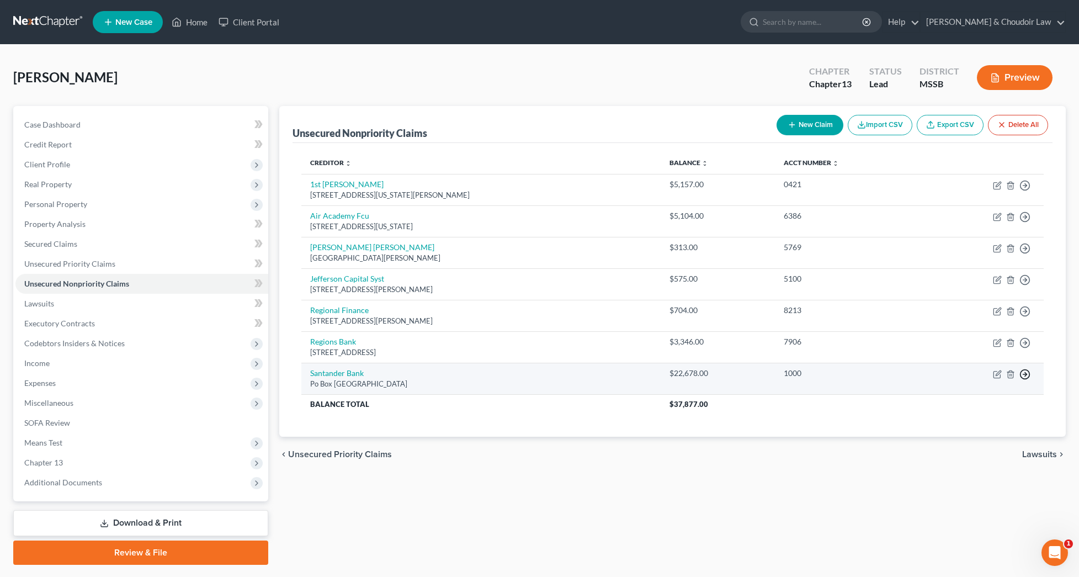
click at [1025, 369] on icon "button" at bounding box center [1024, 374] width 11 height 11
click at [966, 381] on link "Move to D" at bounding box center [974, 382] width 92 height 19
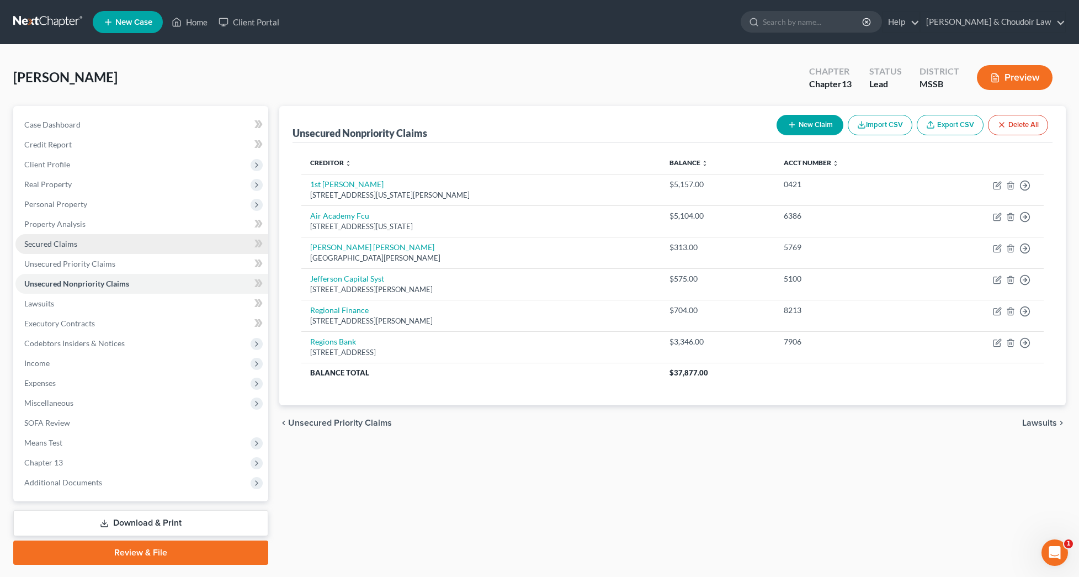
click at [76, 242] on span "Secured Claims" at bounding box center [50, 243] width 53 height 9
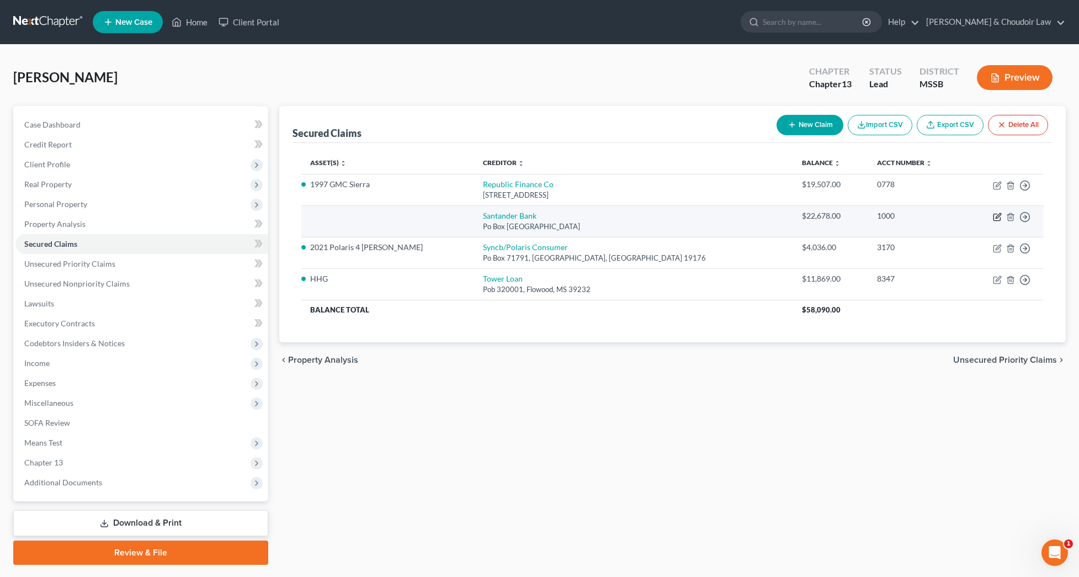
click at [996, 216] on icon "button" at bounding box center [997, 217] width 9 height 9
select select "45"
select select "0"
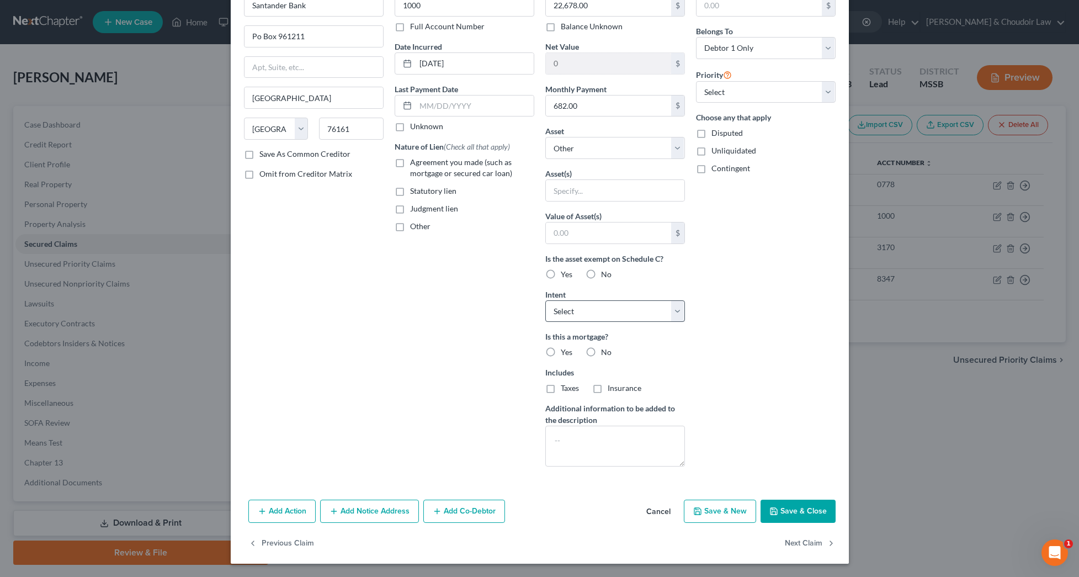
scroll to position [68, 0]
select select "0"
click at [617, 440] on textarea at bounding box center [615, 446] width 140 height 41
type textarea "surrender to co-debtor"
click at [456, 507] on button "Add Co-Debtor" at bounding box center [464, 511] width 82 height 23
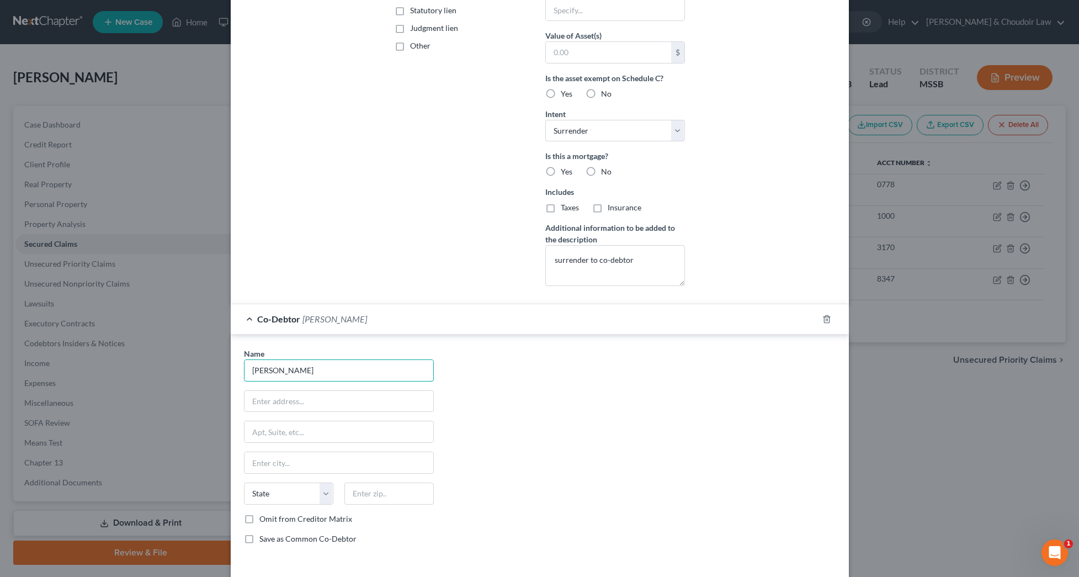
scroll to position [249, 0]
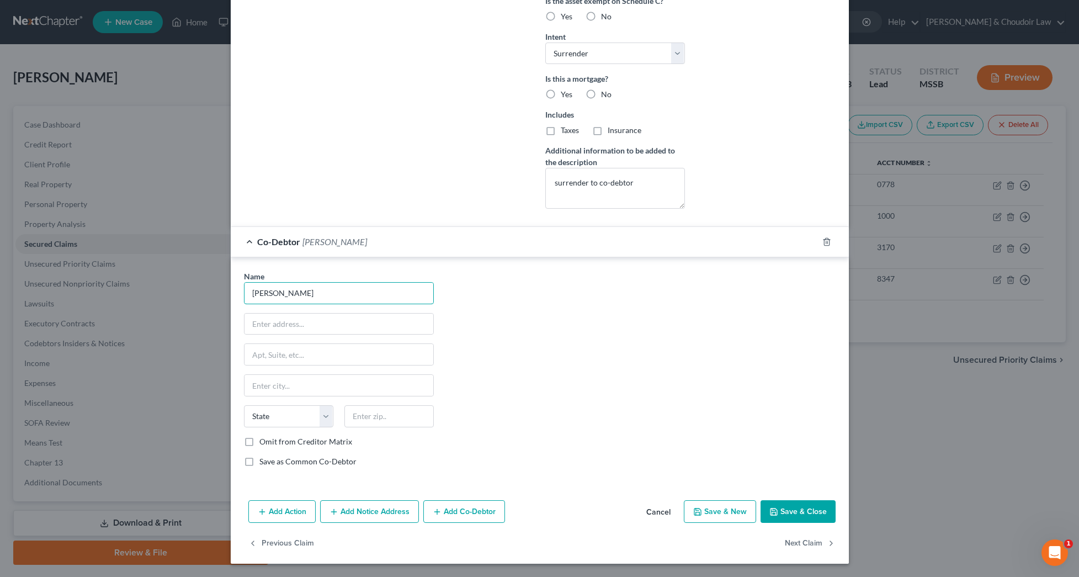
type input "[PERSON_NAME]"
click at [778, 514] on icon "button" at bounding box center [773, 511] width 9 height 9
select select
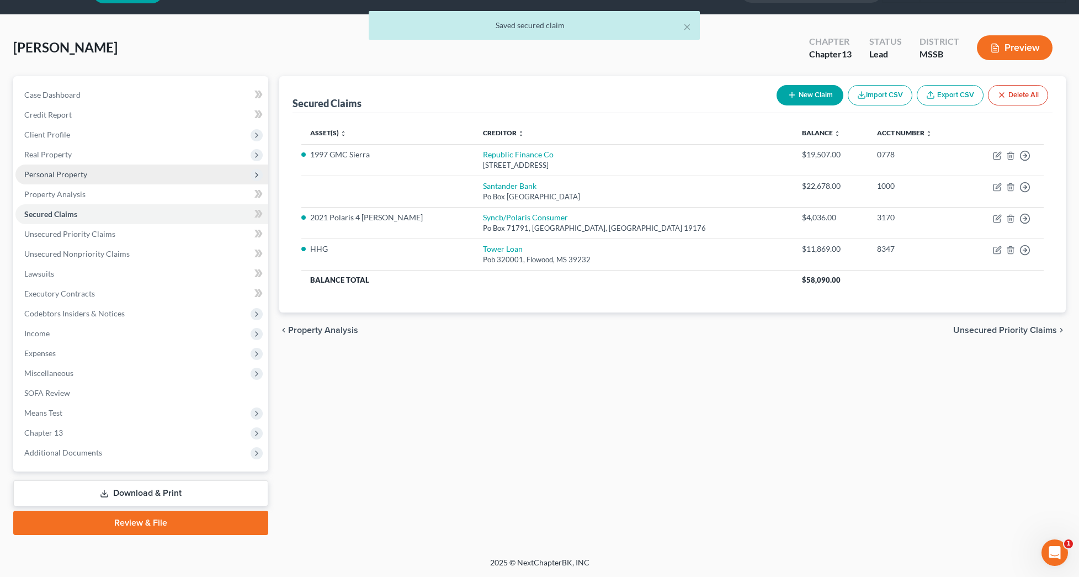
click at [70, 173] on span "Personal Property" at bounding box center [55, 173] width 63 height 9
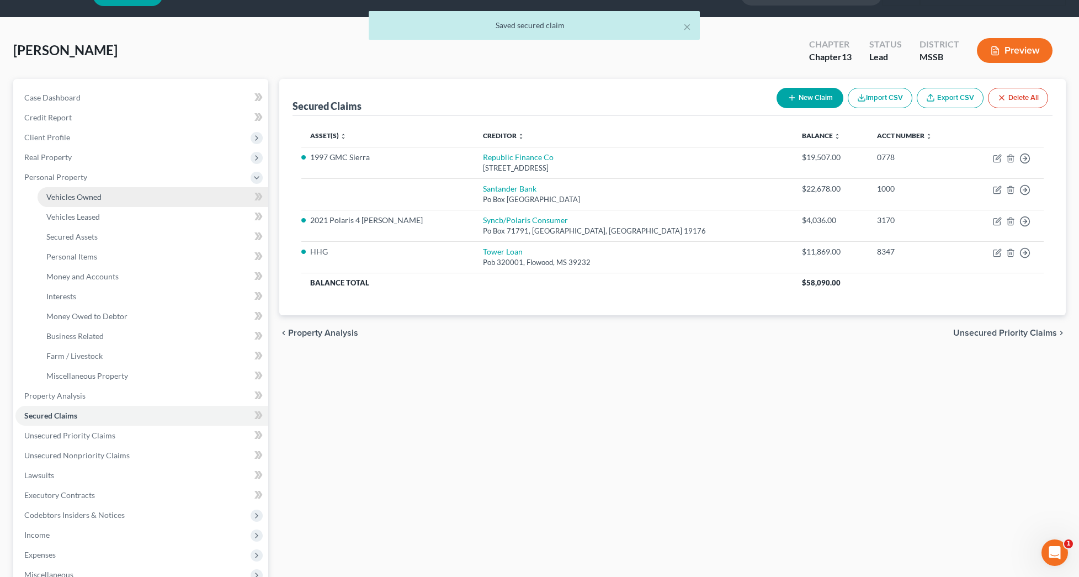
scroll to position [30, 1]
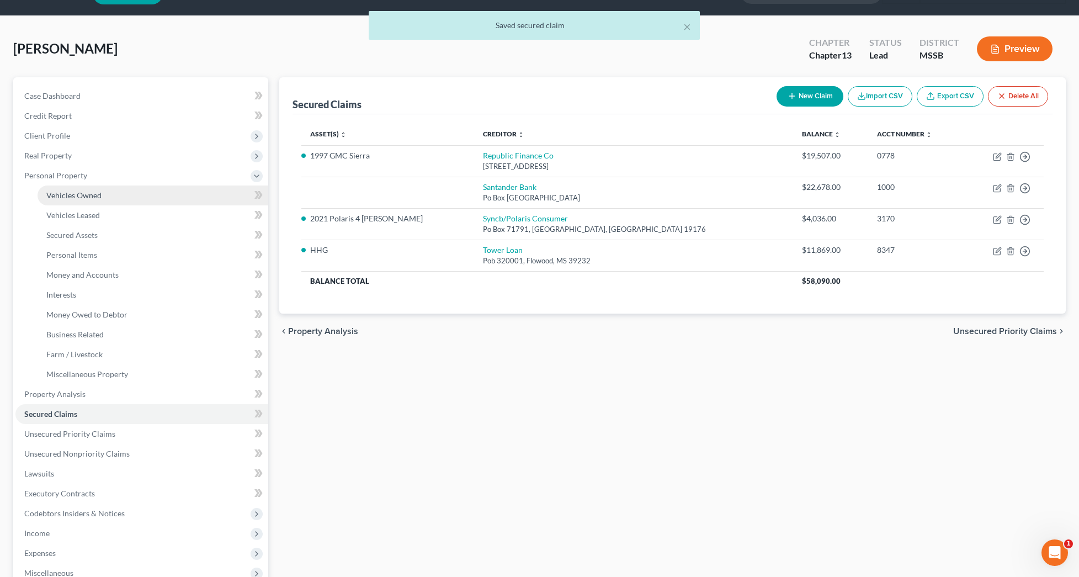
click at [68, 190] on link "Vehicles Owned" at bounding box center [153, 195] width 231 height 20
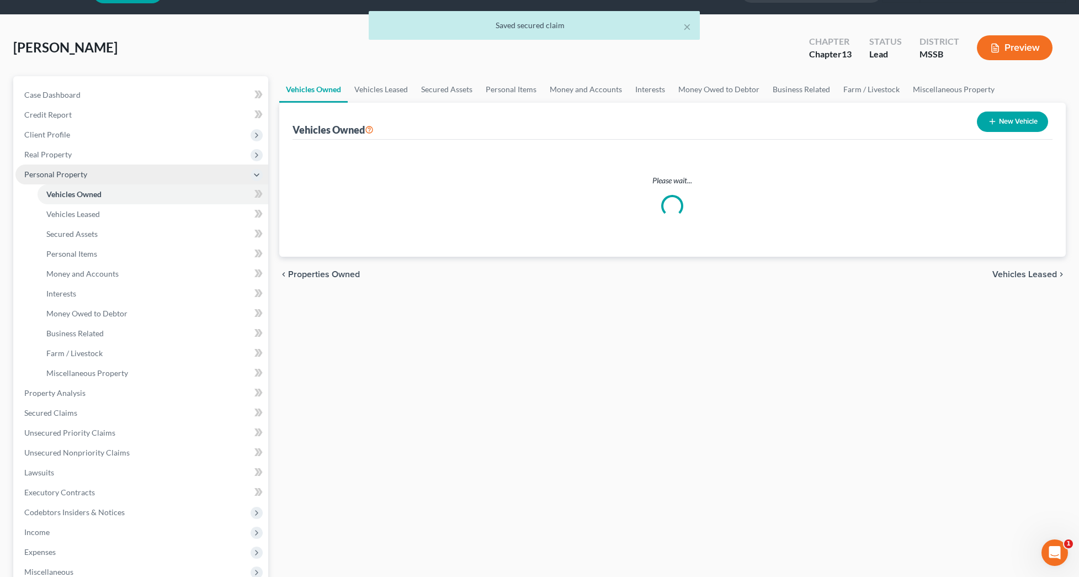
scroll to position [6, 0]
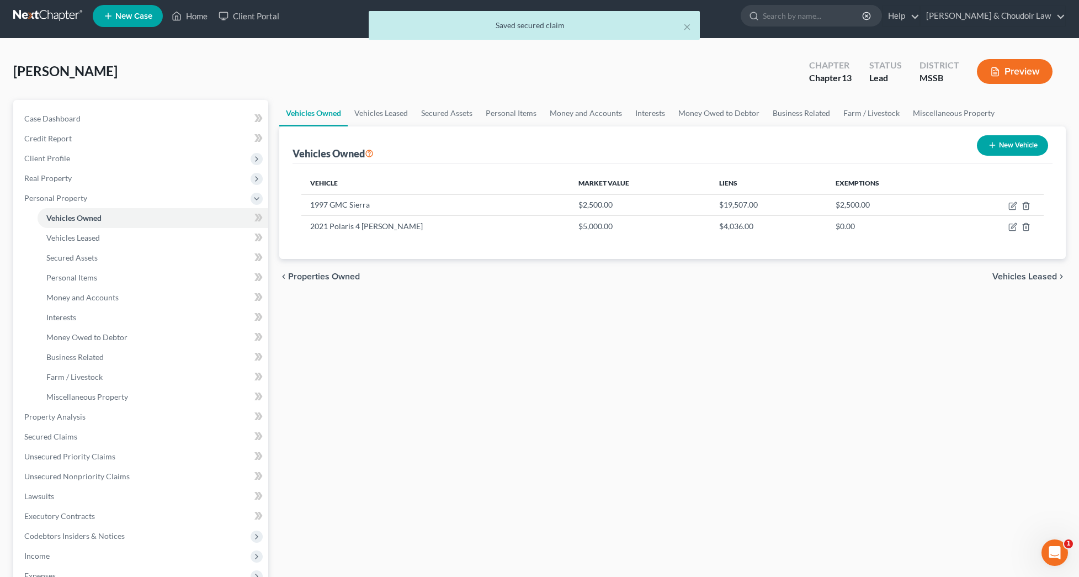
click at [1002, 145] on button "New Vehicle" at bounding box center [1012, 145] width 71 height 20
select select "0"
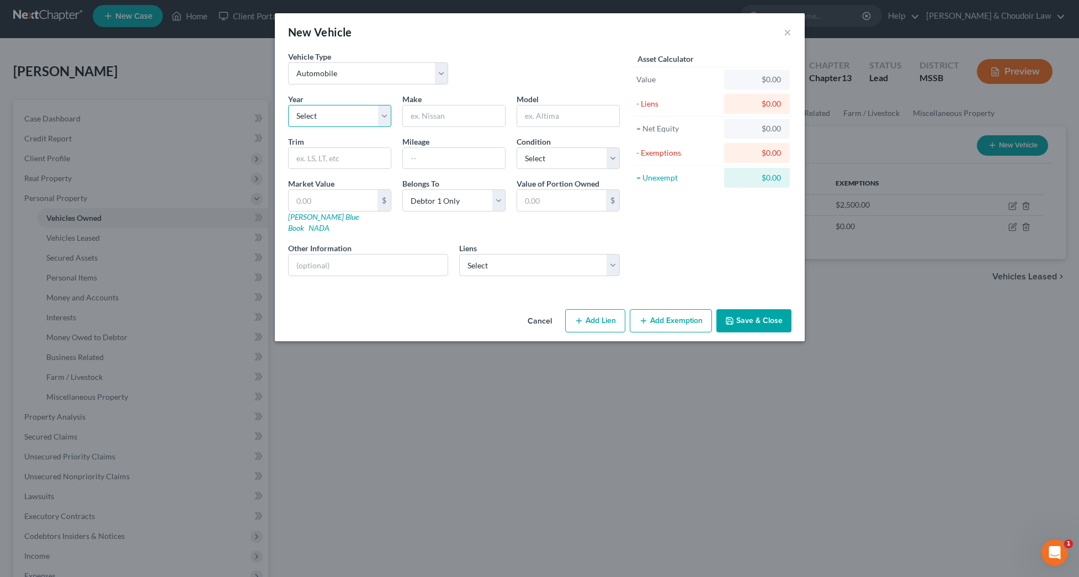
select select "7"
click at [439, 111] on input "text" at bounding box center [454, 115] width 102 height 21
type input "GMC"
type input "Acadia"
type input "unknown"
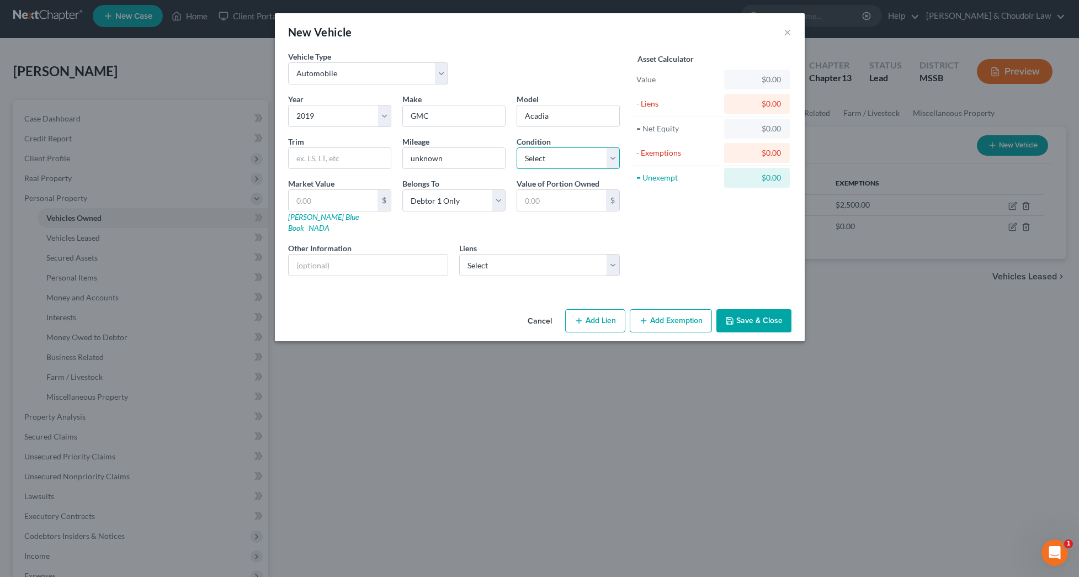
select select "2"
select select "45"
select select "0"
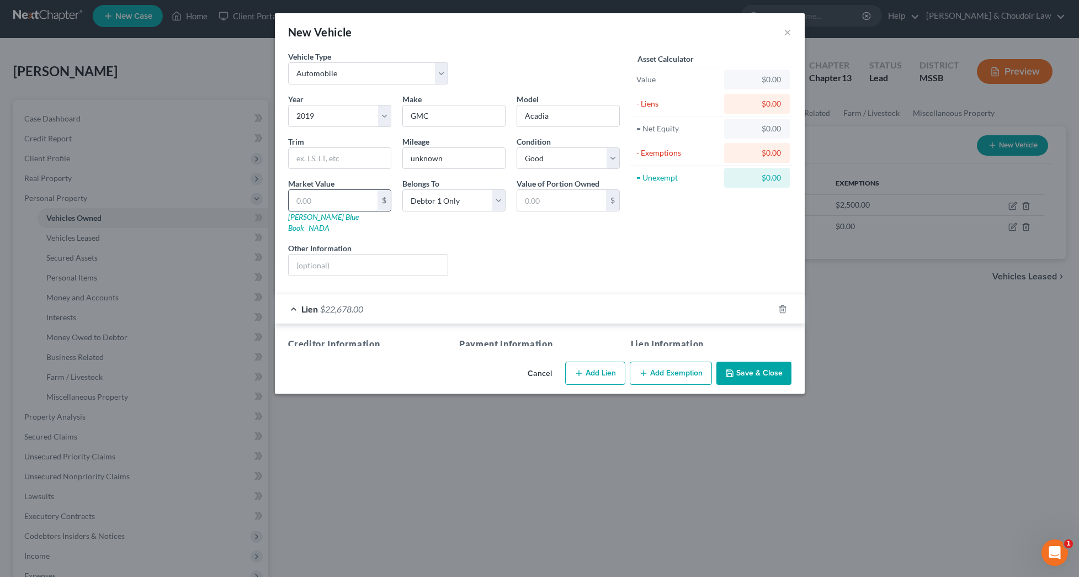
click at [364, 200] on input "text" at bounding box center [333, 200] width 89 height 21
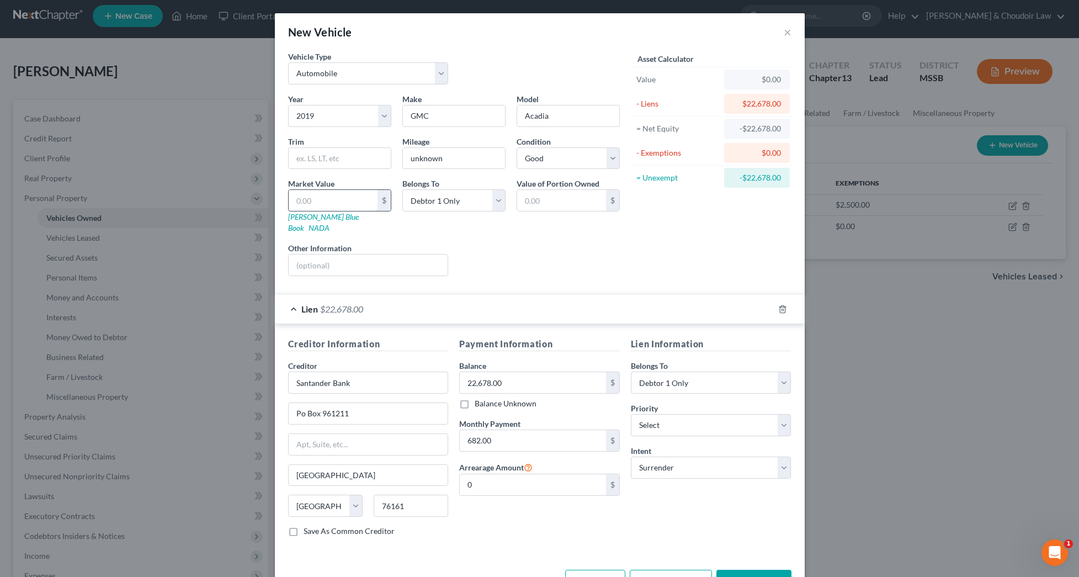
type input "1"
type input "1.00"
type input "17"
type input "17.00"
type input "170"
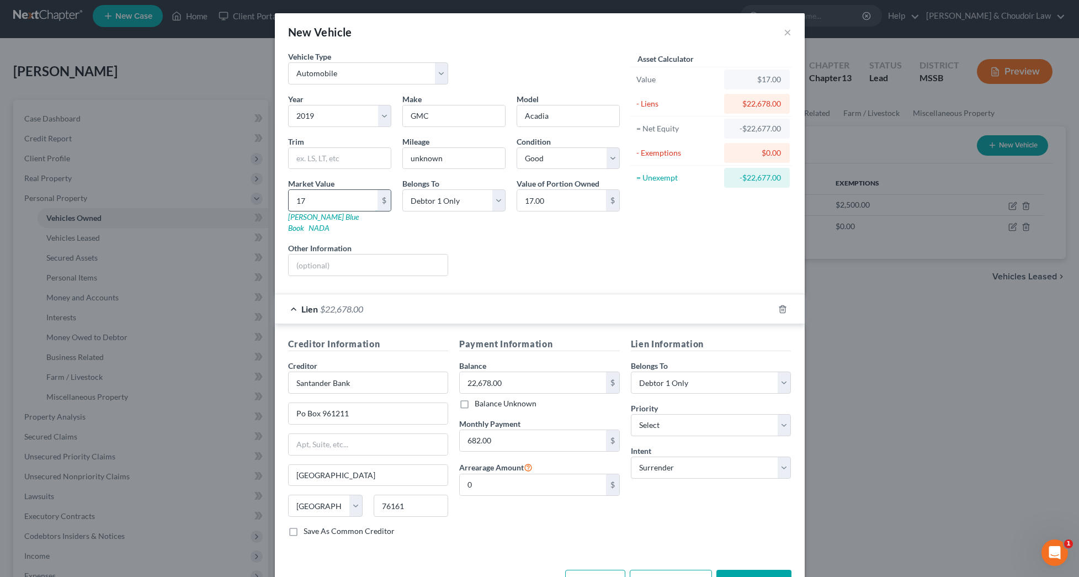
type input "170.00"
type input "1700"
type input "1,700.00"
type input "1,7000"
type input "17,000.00"
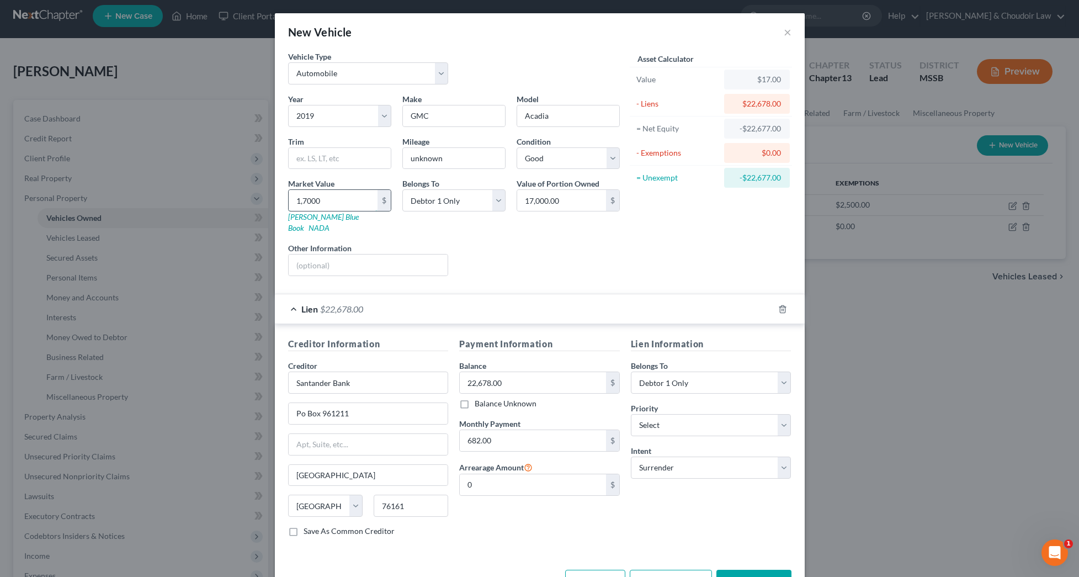
type input "17,000"
drag, startPoint x: 755, startPoint y: 556, endPoint x: 756, endPoint y: 562, distance: 6.1
click at [756, 565] on div "Cancel Add Lien Add Lease Add Exemption Save & Close" at bounding box center [540, 583] width 530 height 36
click at [756, 570] on button "Save & Close" at bounding box center [753, 581] width 75 height 23
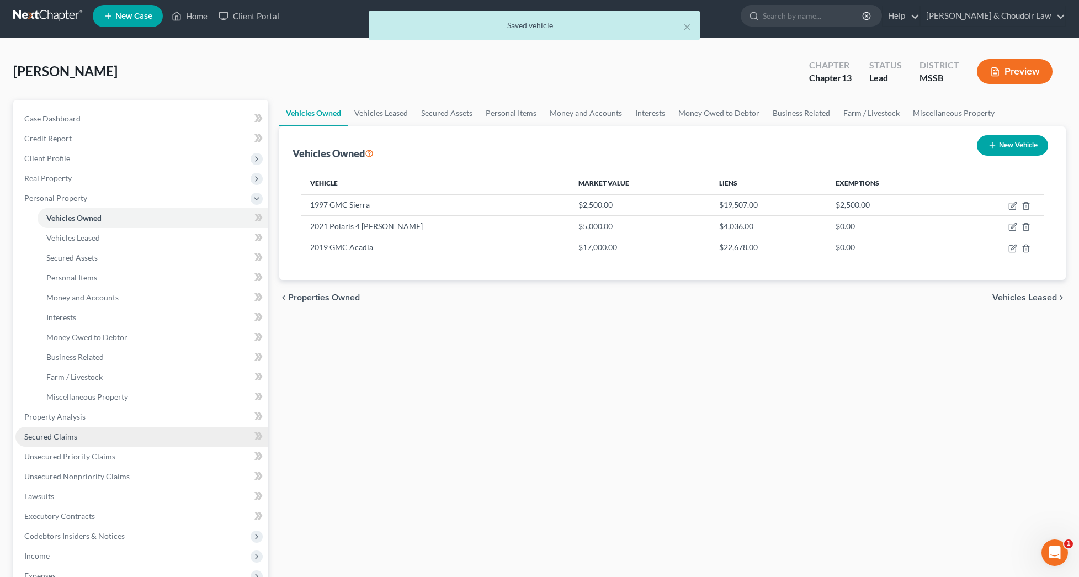
click at [92, 438] on link "Secured Claims" at bounding box center [141, 437] width 253 height 20
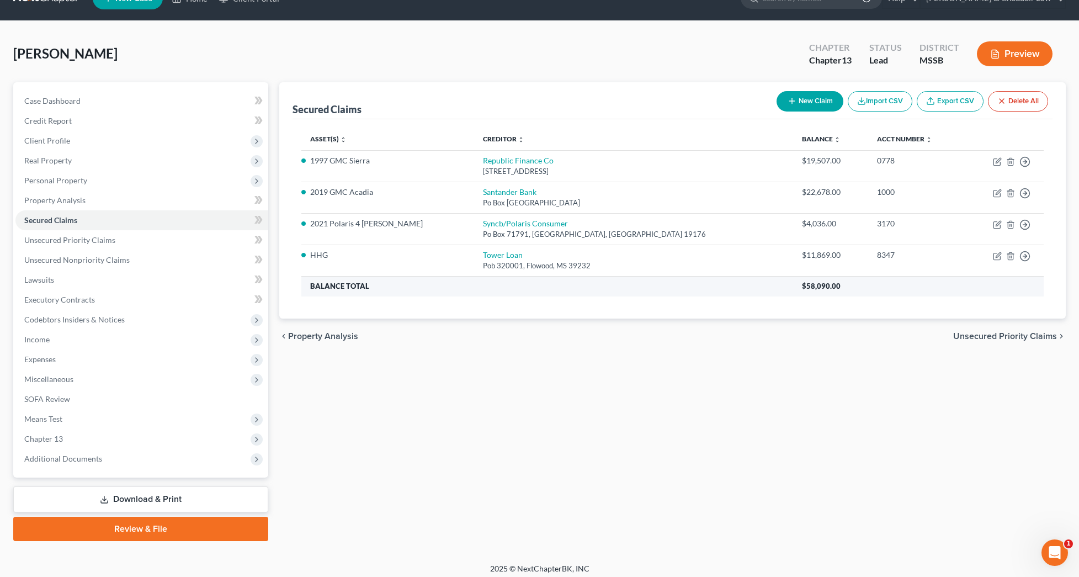
scroll to position [28, 0]
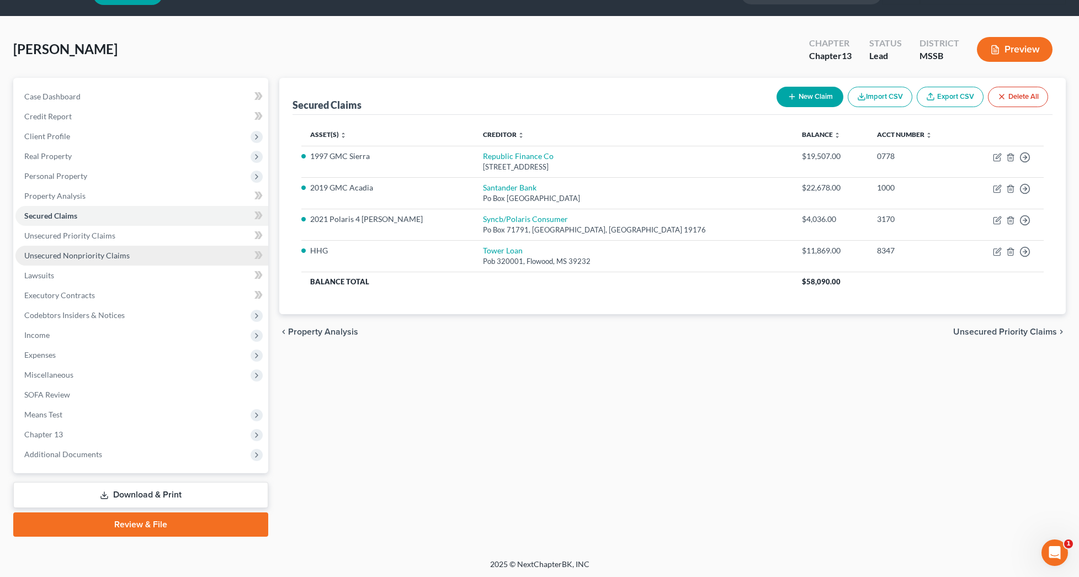
click at [87, 251] on span "Unsecured Nonpriority Claims" at bounding box center [76, 255] width 105 height 9
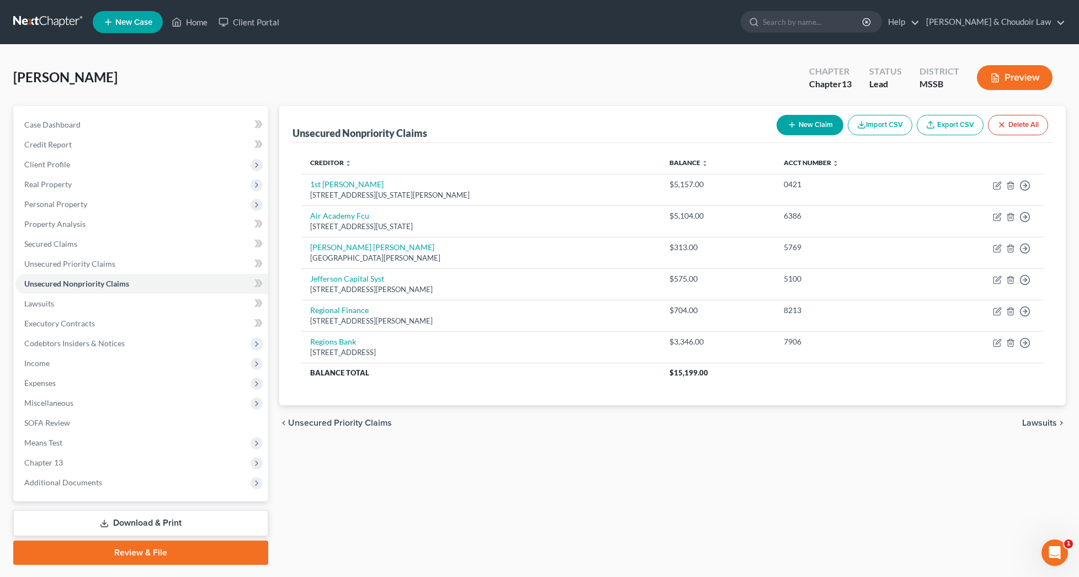
click at [808, 127] on button "New Claim" at bounding box center [810, 125] width 67 height 20
select select "0"
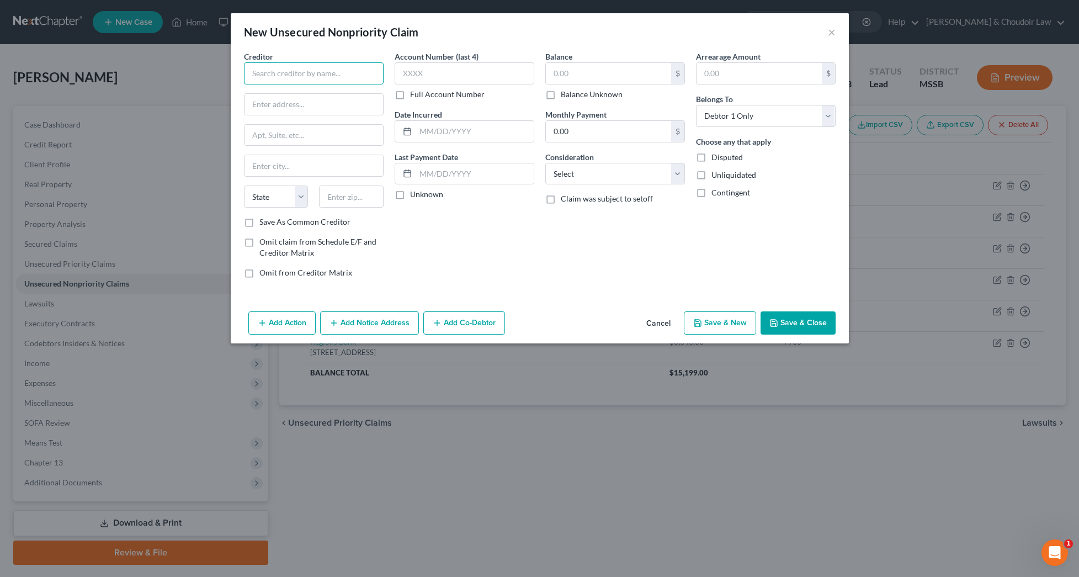
click at [249, 72] on input "text" at bounding box center [314, 73] width 140 height 22
type input "[PERSON_NAME]"
click at [835, 29] on button "×" at bounding box center [832, 31] width 8 height 13
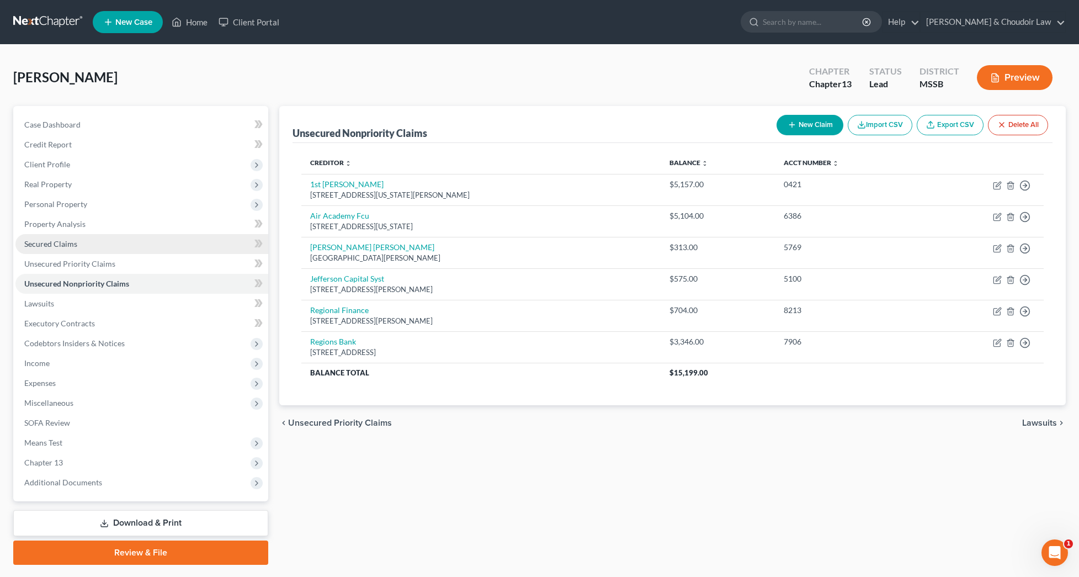
click at [69, 245] on span "Secured Claims" at bounding box center [50, 243] width 53 height 9
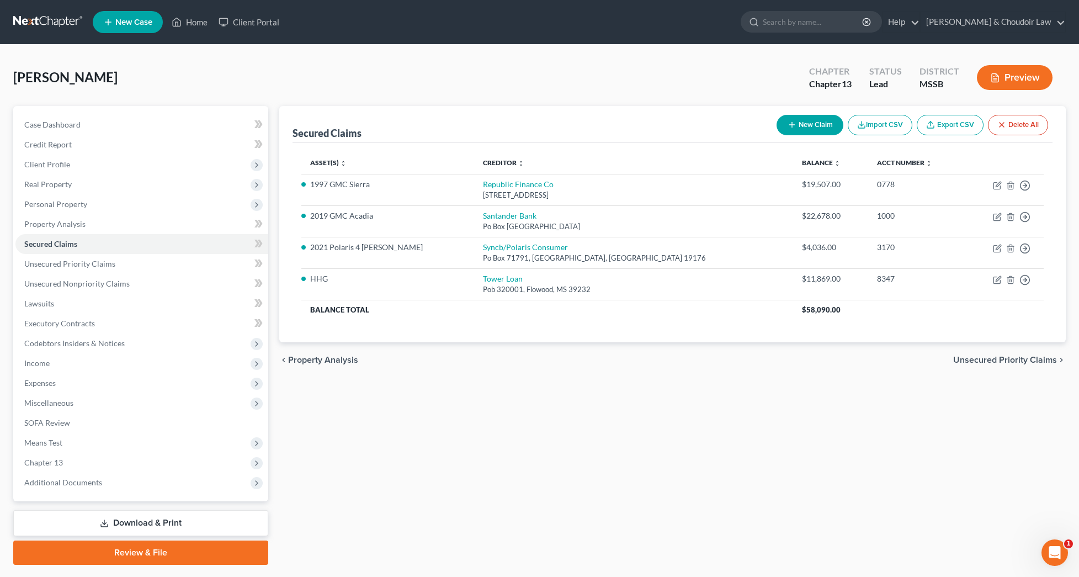
click at [822, 129] on button "New Claim" at bounding box center [810, 125] width 67 height 20
select select "0"
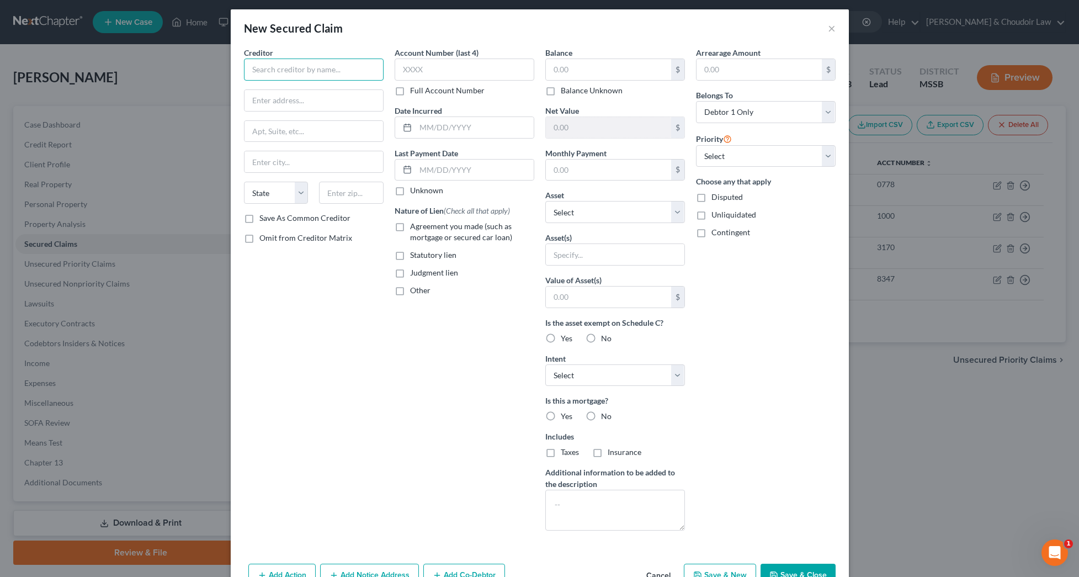
scroll to position [2, 0]
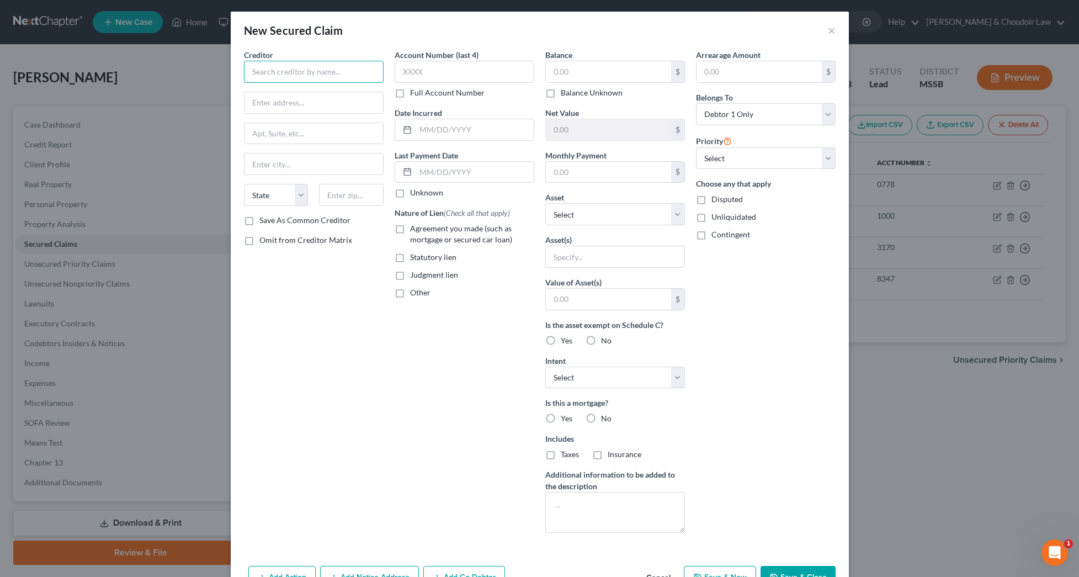
click at [331, 75] on input "text" at bounding box center [314, 72] width 140 height 22
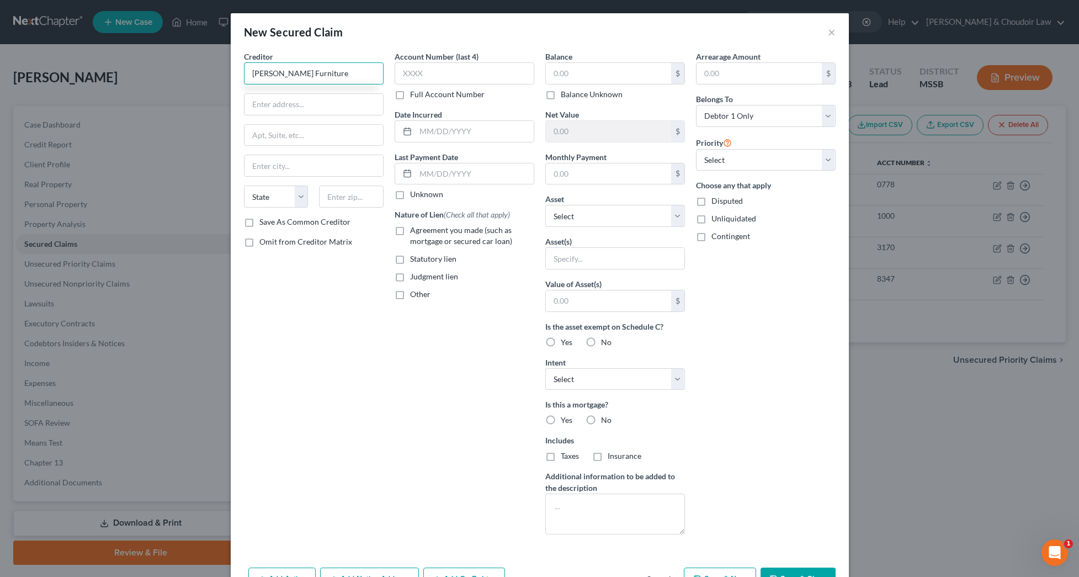
type input "[PERSON_NAME] Furniture"
type input "[STREET_ADDRESS][US_STATE]"
type input "[PERSON_NAME]"
select select "25"
type input "39648"
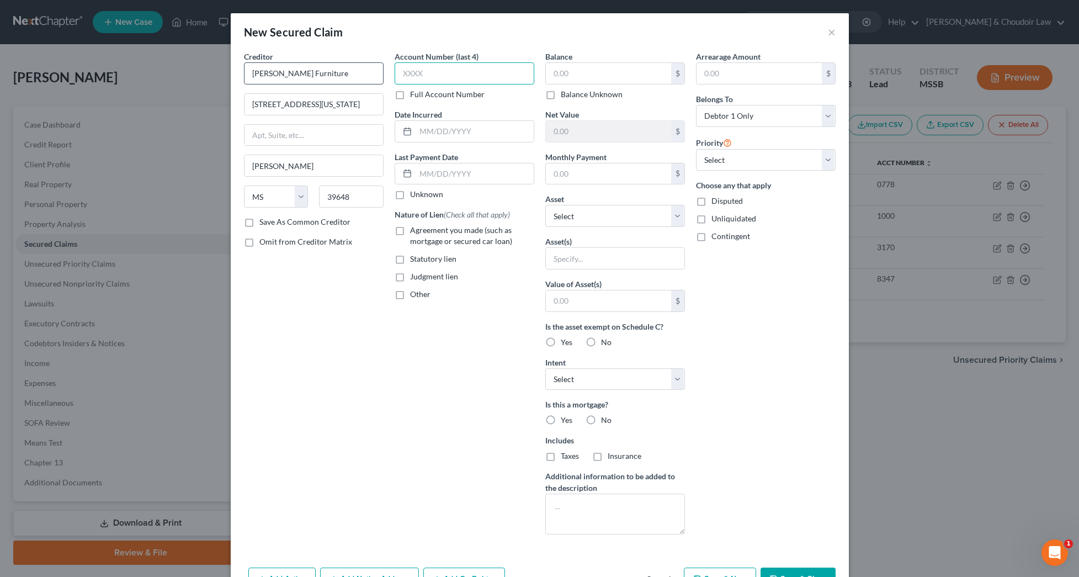
type input "[PERSON_NAME]"
type input "724.00"
select select "0"
type input "Dryer"
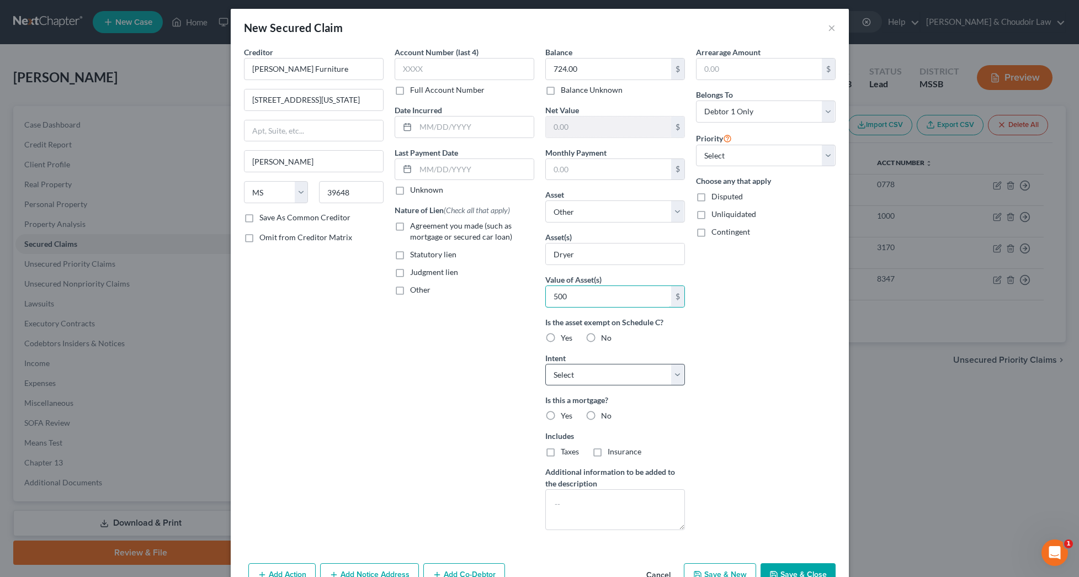
type input "500"
select select "2"
click at [601, 414] on label "No" at bounding box center [606, 415] width 10 height 11
click at [606, 414] on input "No" at bounding box center [609, 413] width 7 height 7
radio input "true"
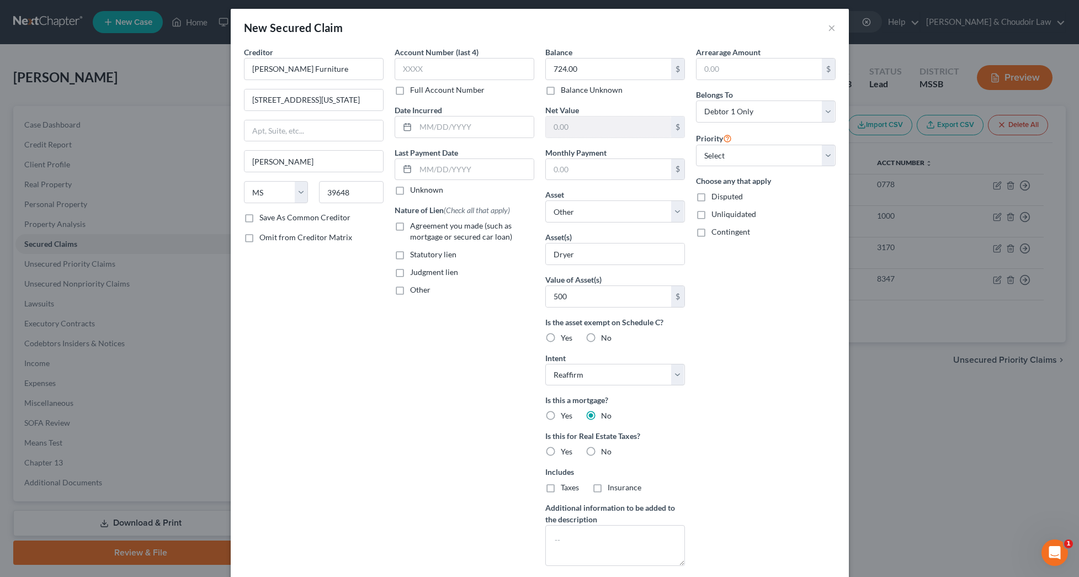
click at [606, 452] on span "No" at bounding box center [606, 451] width 10 height 9
click at [606, 452] on input "No" at bounding box center [609, 449] width 7 height 7
radio input "true"
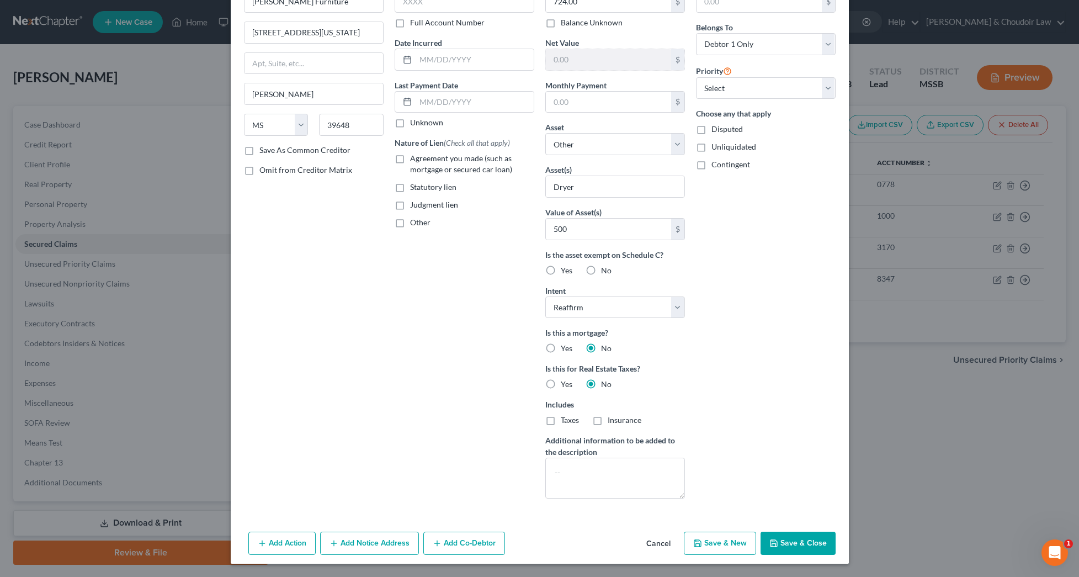
click at [789, 544] on button "Save & Close" at bounding box center [798, 543] width 75 height 23
select select
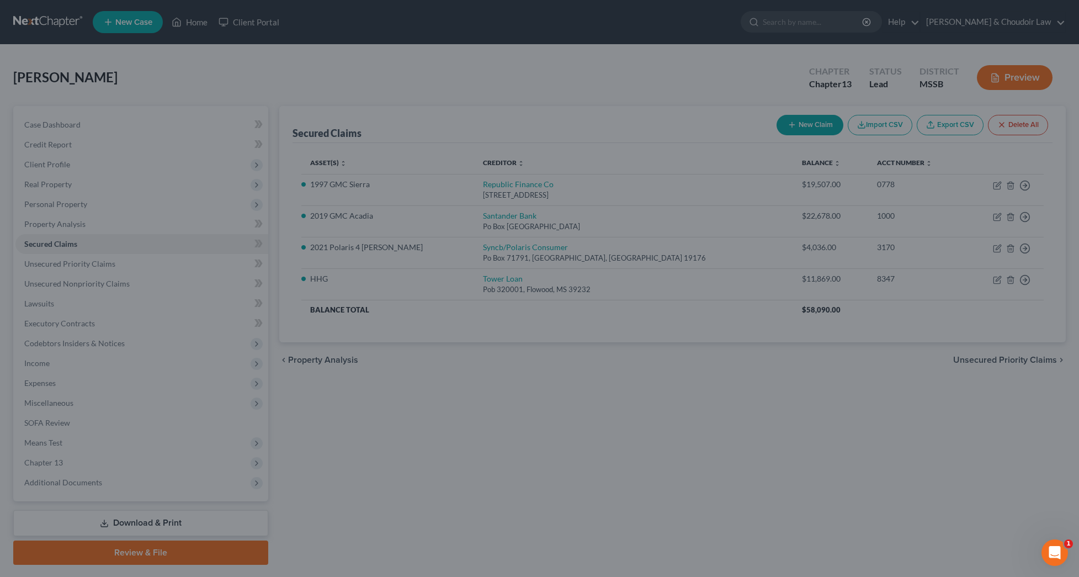
scroll to position [0, 0]
type input "500"
type input "0.00"
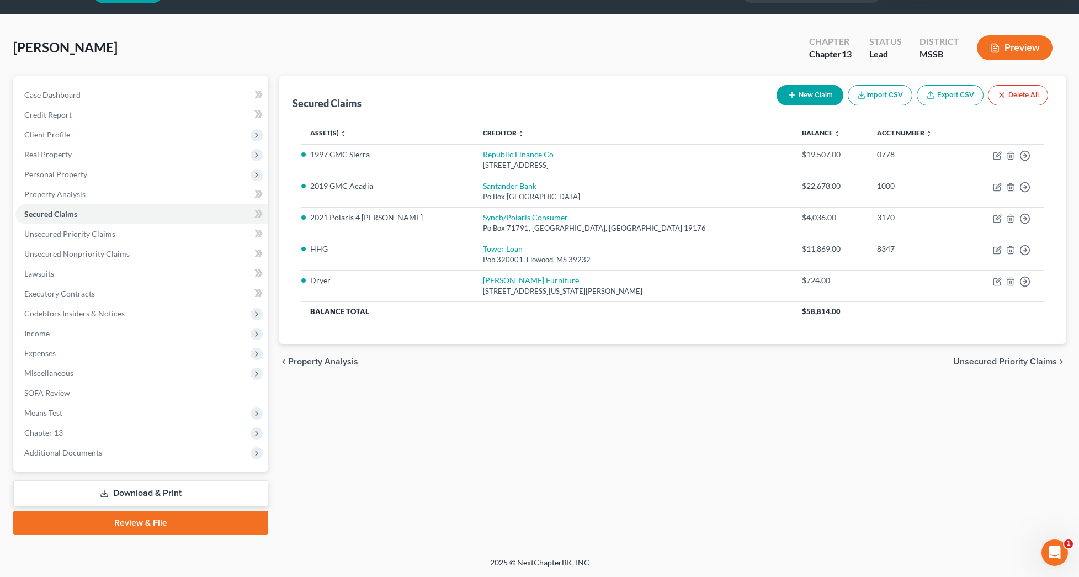
scroll to position [30, 0]
click at [813, 95] on button "New Claim" at bounding box center [810, 95] width 67 height 20
select select "0"
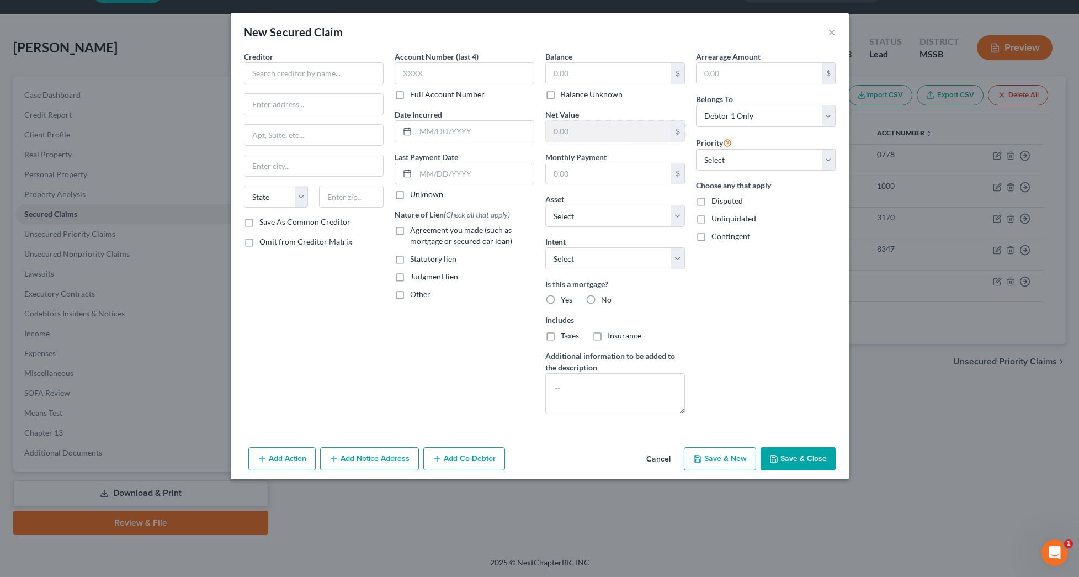
scroll to position [30, 1]
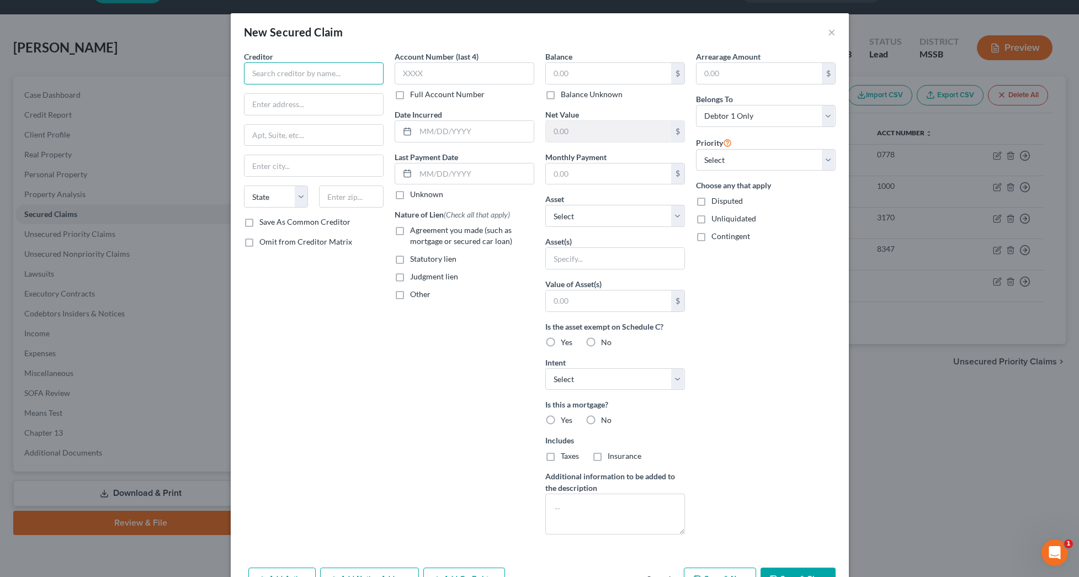
click at [332, 77] on input "text" at bounding box center [314, 73] width 140 height 22
type input "[PERSON_NAME] Ace Hardware"
type input "[STREET_ADDRESS][PERSON_NAME]"
type input "Summit"
select select "25"
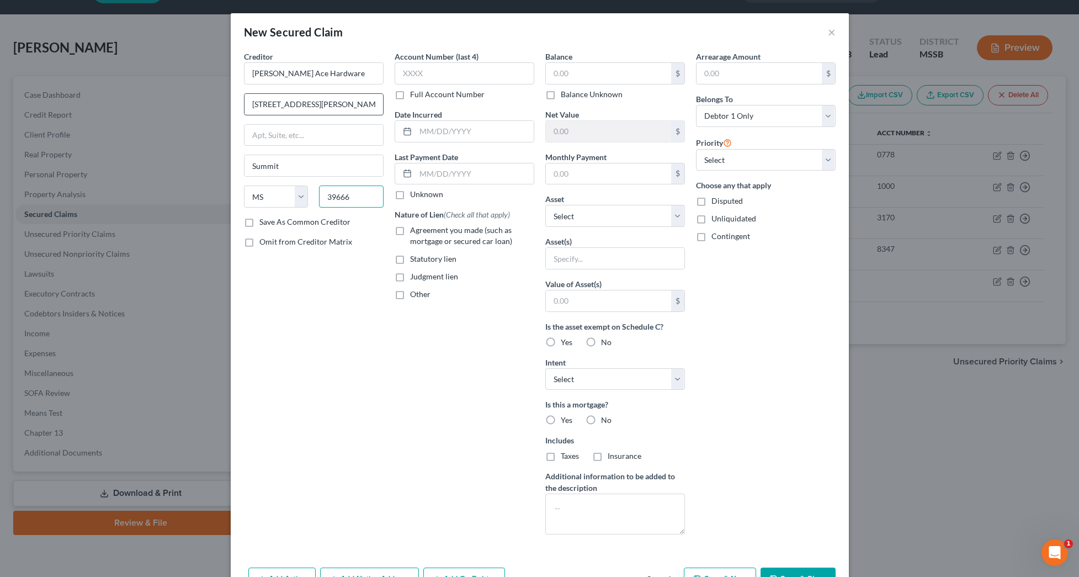
type input "39666"
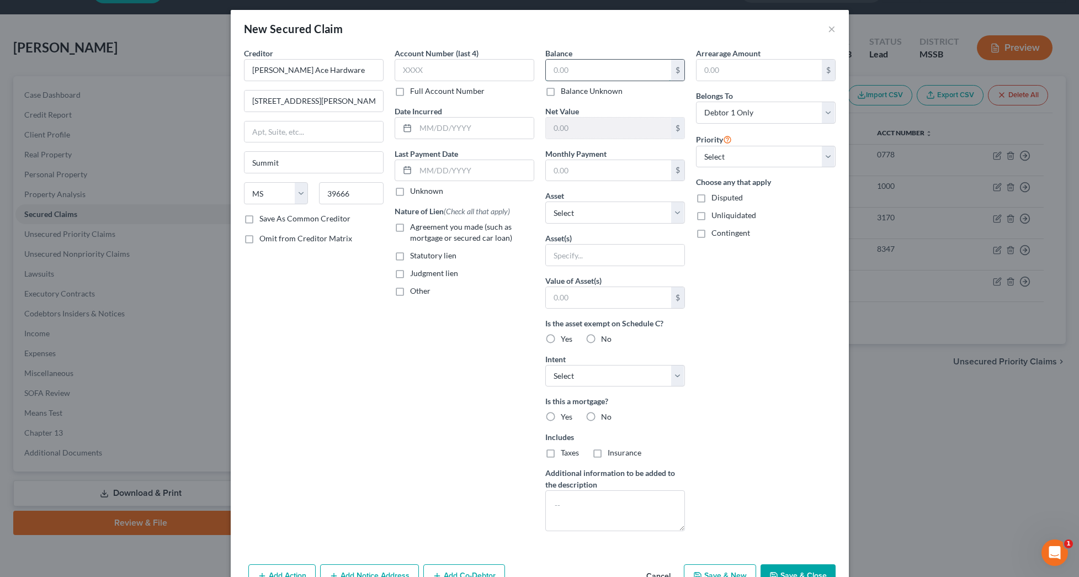
click at [580, 74] on input "text" at bounding box center [608, 70] width 125 height 21
type input "2,690.00"
click at [794, 567] on button "Save & Close" at bounding box center [798, 575] width 75 height 23
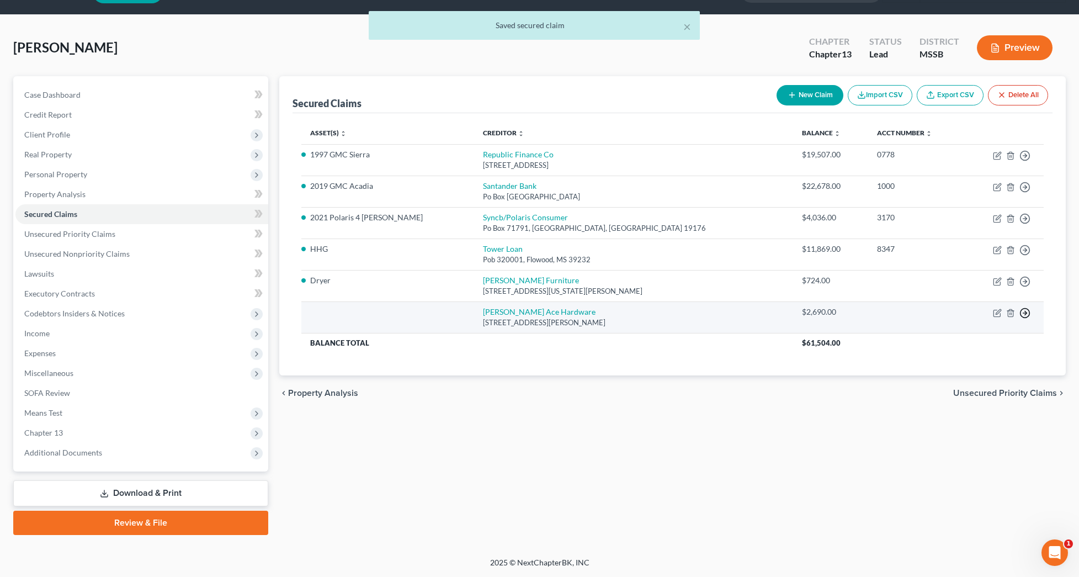
scroll to position [30, 0]
click at [1023, 310] on icon "button" at bounding box center [1024, 312] width 11 height 11
click at [974, 337] on link "Move to F" at bounding box center [974, 339] width 92 height 19
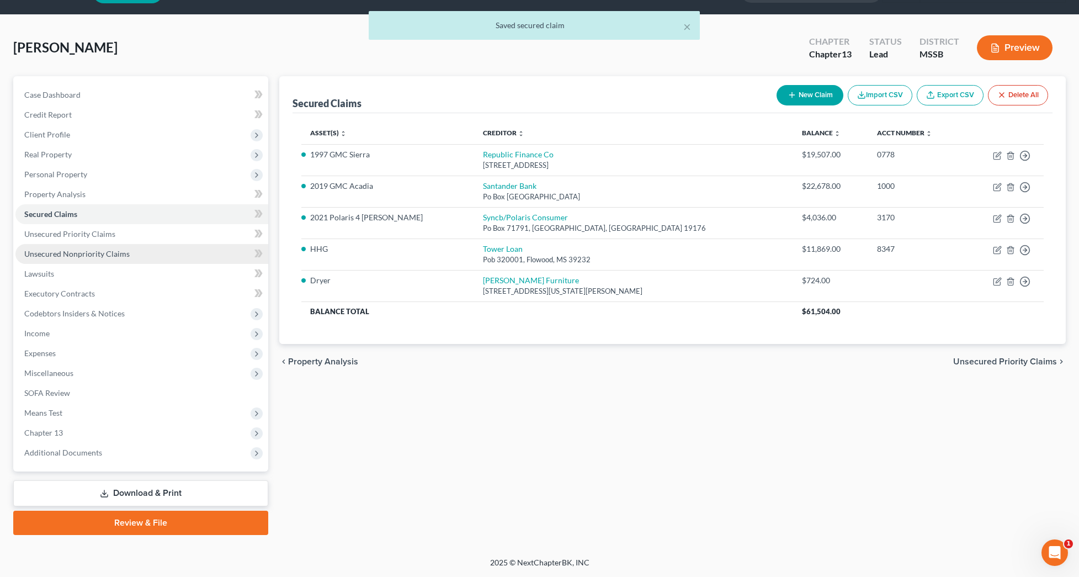
click at [84, 256] on span "Unsecured Nonpriority Claims" at bounding box center [76, 253] width 105 height 9
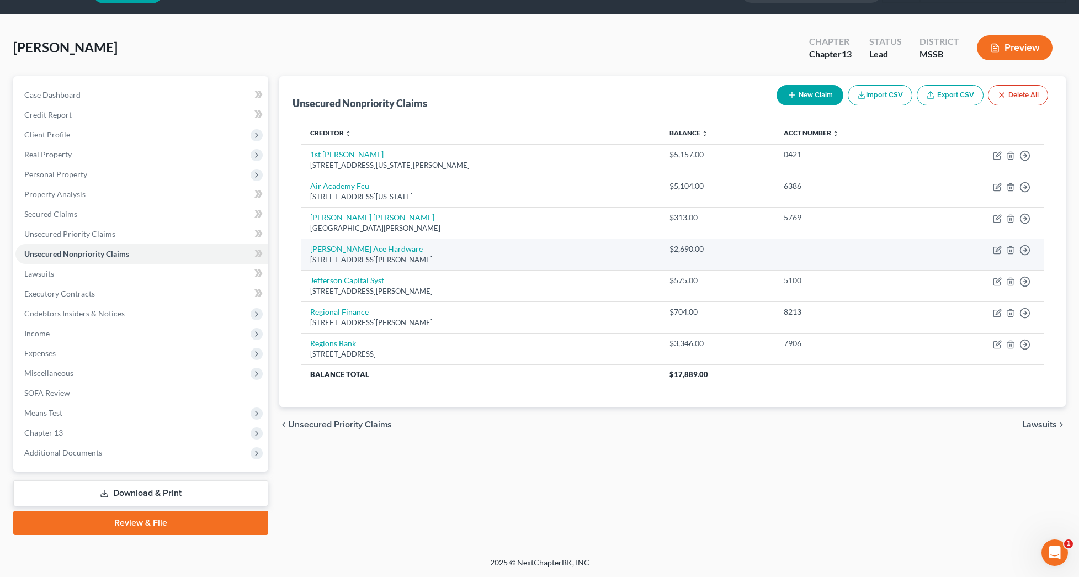
scroll to position [30, 0]
click at [998, 250] on icon "button" at bounding box center [997, 250] width 9 height 9
select select "25"
select select "0"
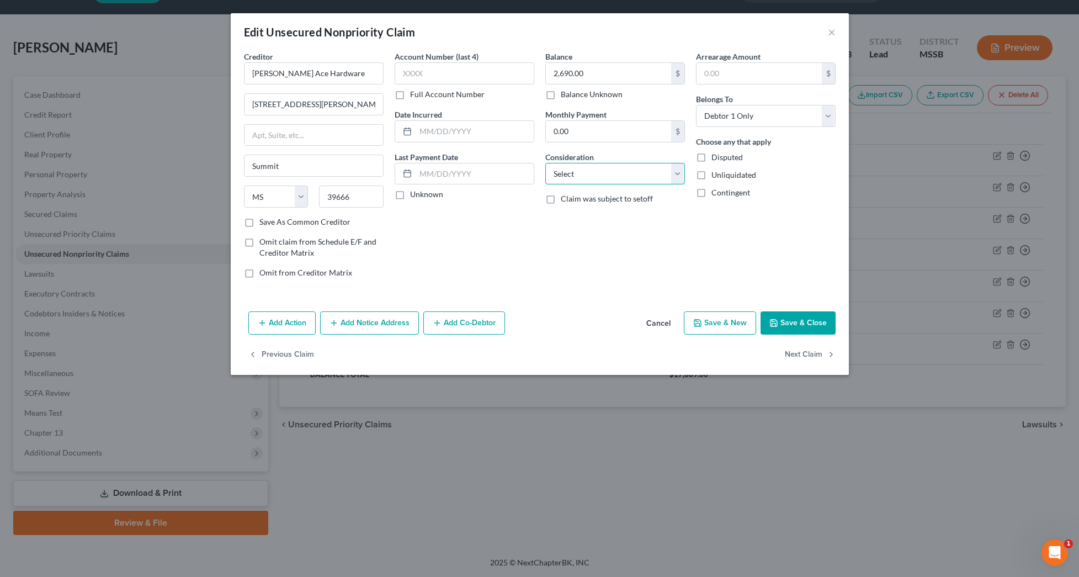
select select "10"
click at [797, 316] on button "Save & Close" at bounding box center [798, 322] width 75 height 23
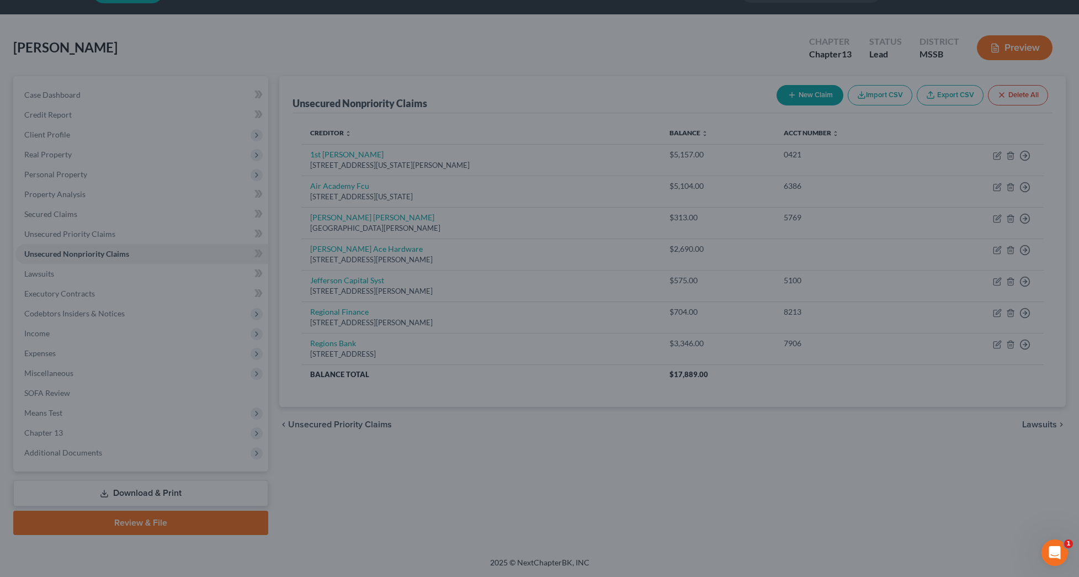
type input "0"
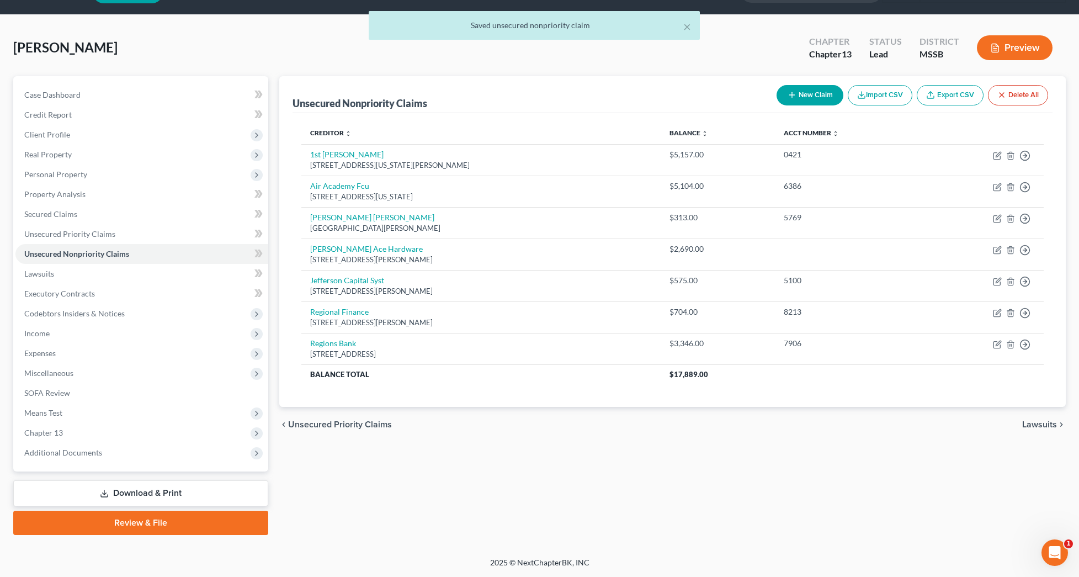
click at [791, 99] on icon "button" at bounding box center [792, 95] width 9 height 9
select select "0"
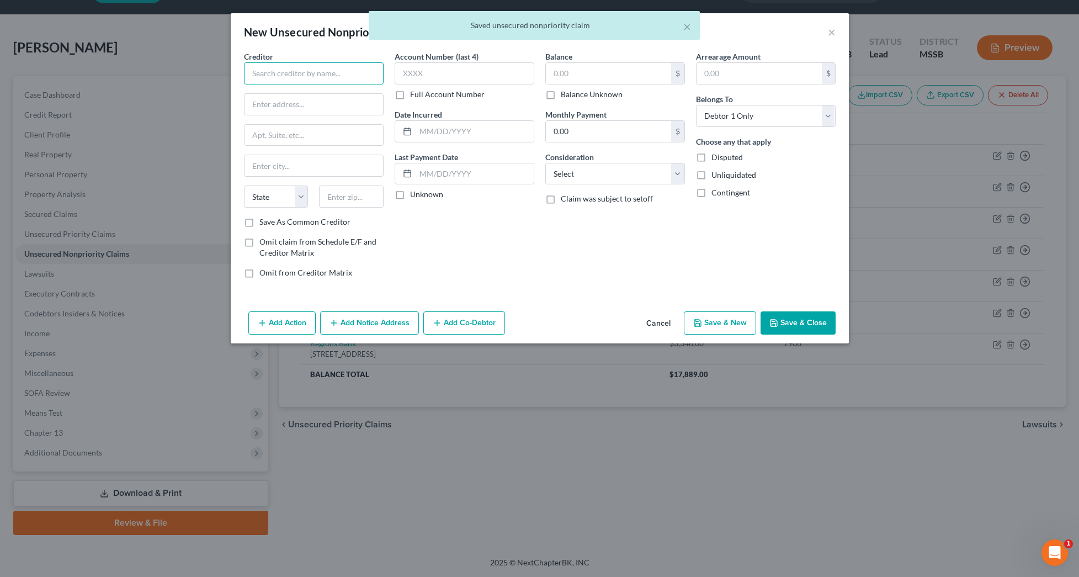
click at [343, 71] on input "text" at bounding box center [314, 73] width 140 height 22
click at [830, 33] on div "× Saved unsecured nonpriority claim" at bounding box center [533, 28] width 1079 height 34
click at [829, 33] on body "Home New Case Client Portal [PERSON_NAME] & Choudoir Law [EMAIL_ADDRESS][DOMAIN…" at bounding box center [539, 273] width 1079 height 607
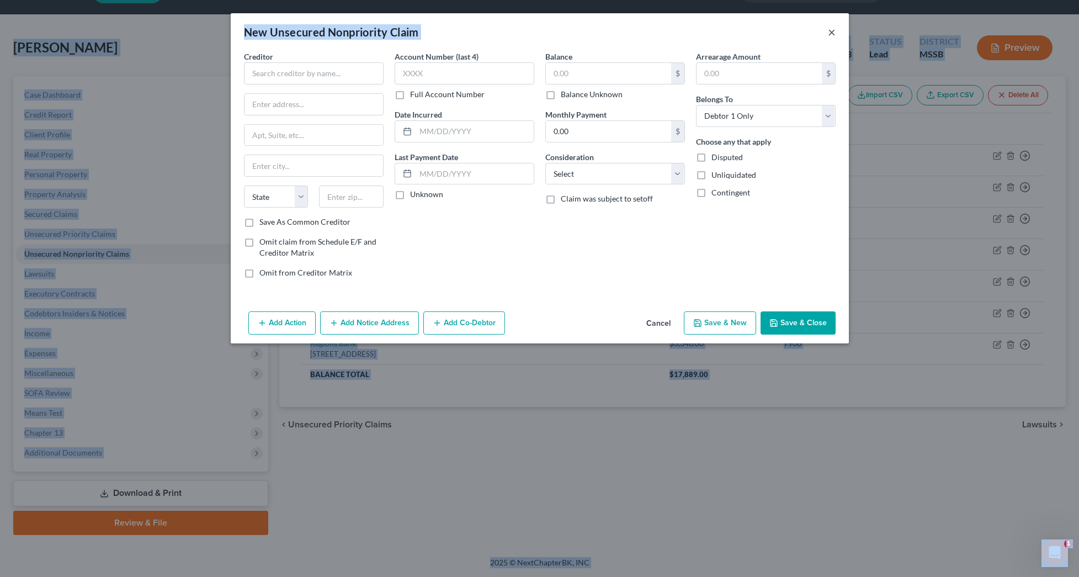
click at [833, 35] on button "×" at bounding box center [832, 31] width 8 height 13
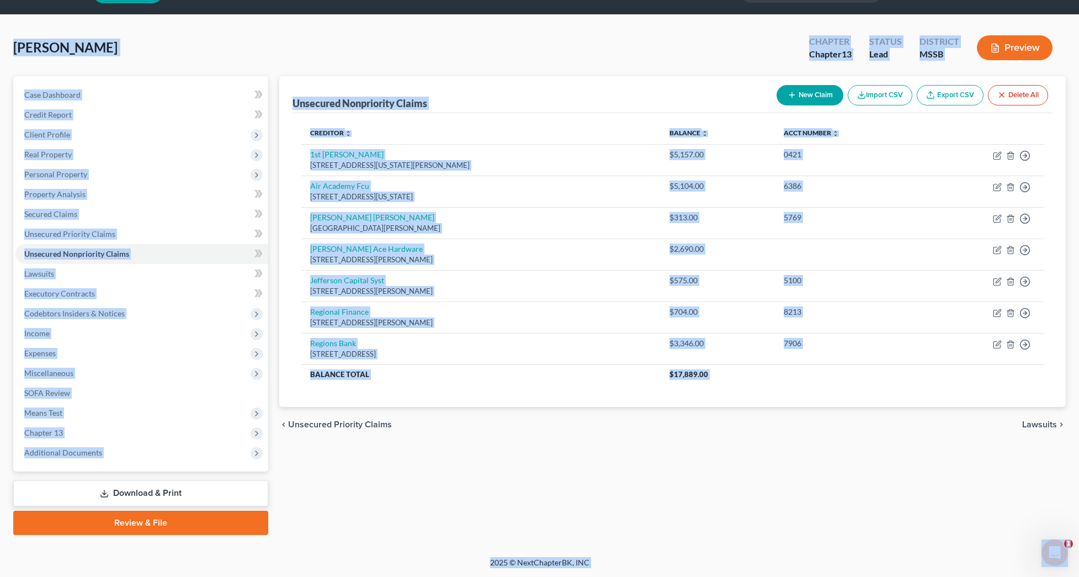
click at [387, 64] on div "[PERSON_NAME] Upgraded Chapter Chapter 13 Status Lead District MSSB Preview" at bounding box center [539, 52] width 1053 height 48
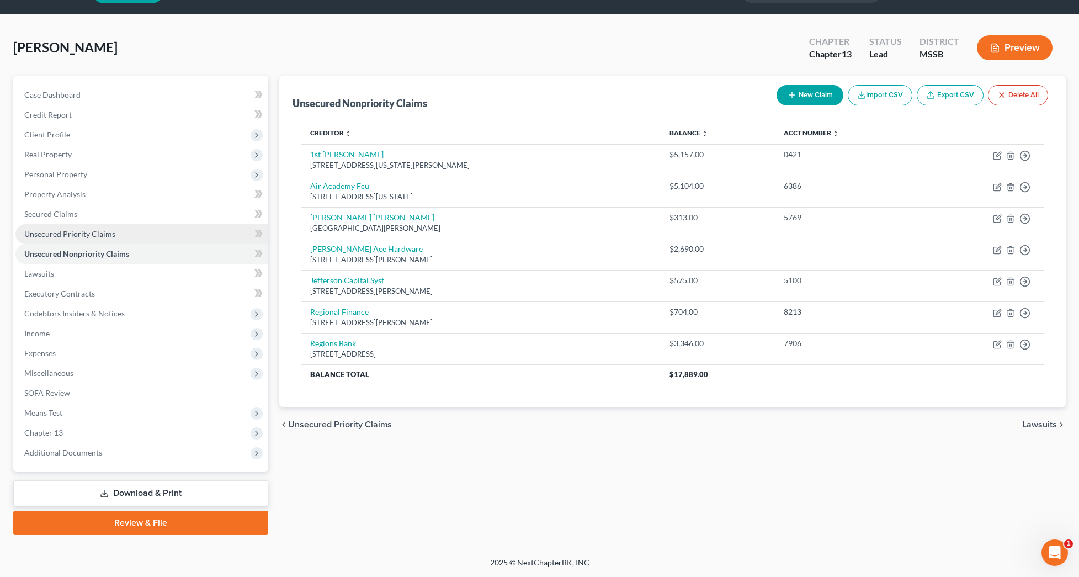
click at [66, 228] on link "Unsecured Priority Claims" at bounding box center [141, 234] width 253 height 20
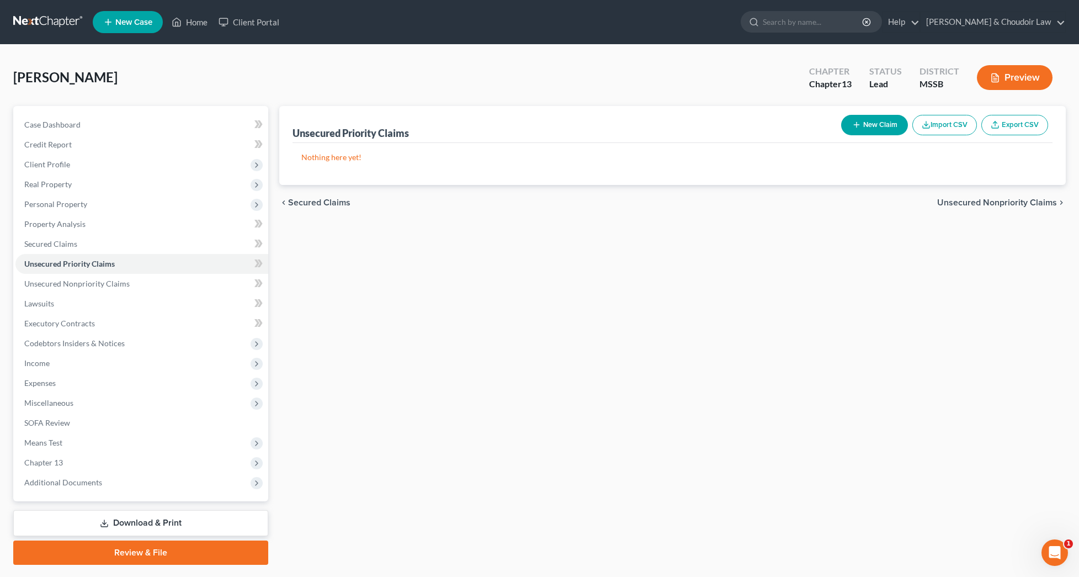
click at [896, 128] on button "New Claim" at bounding box center [874, 125] width 67 height 20
select select "0"
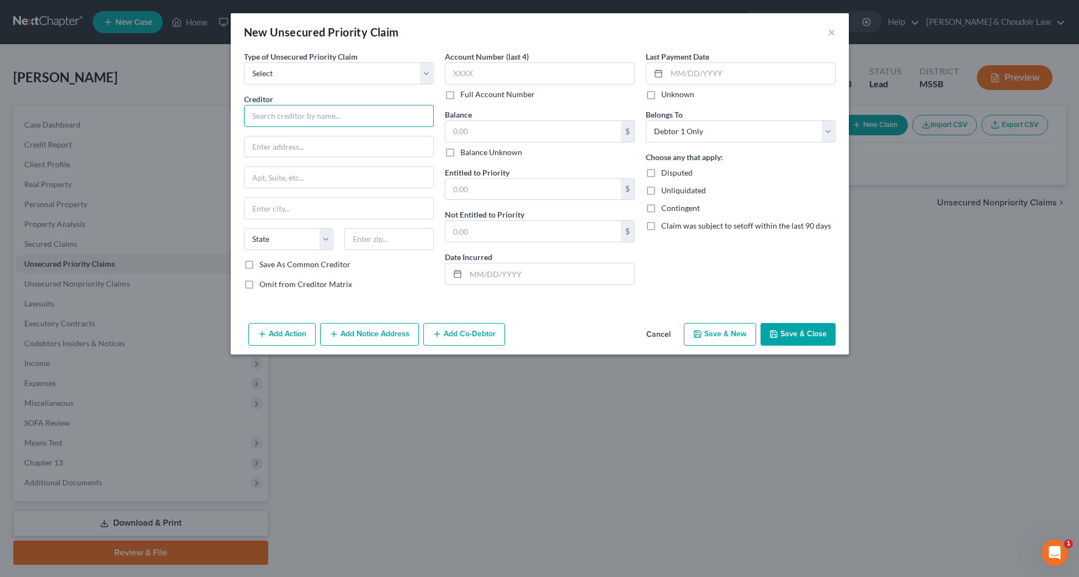
click at [359, 117] on input "text" at bounding box center [339, 116] width 190 height 22
click at [339, 141] on div "P. O. [GEOGRAPHIC_DATA]-0014" at bounding box center [310, 145] width 115 height 9
type input "Internal Revenue Service"
type input "P. O. Box 0014"
type input "Austin"
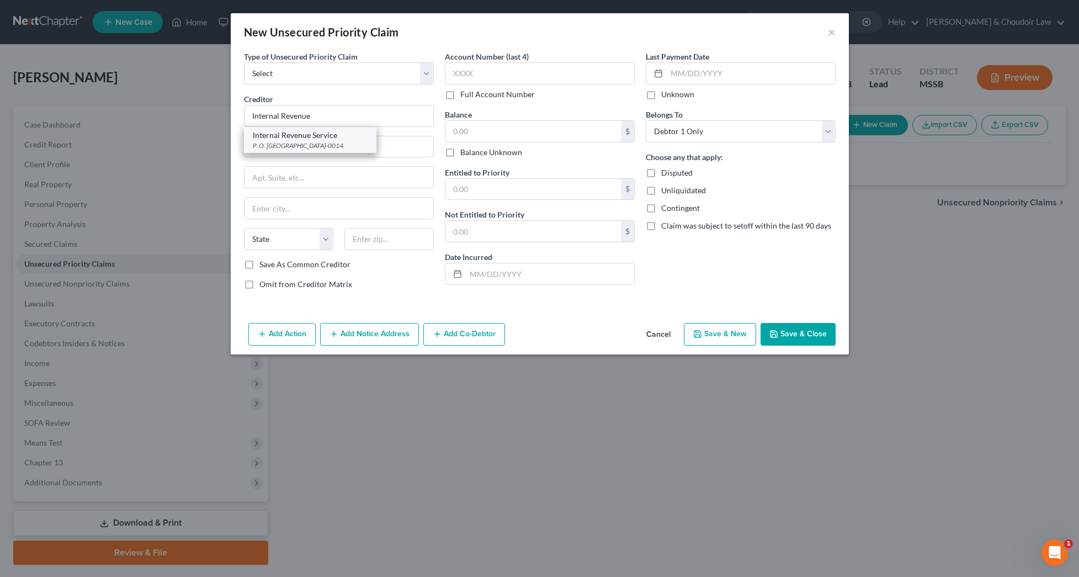
select select "45"
type input "73301-0014"
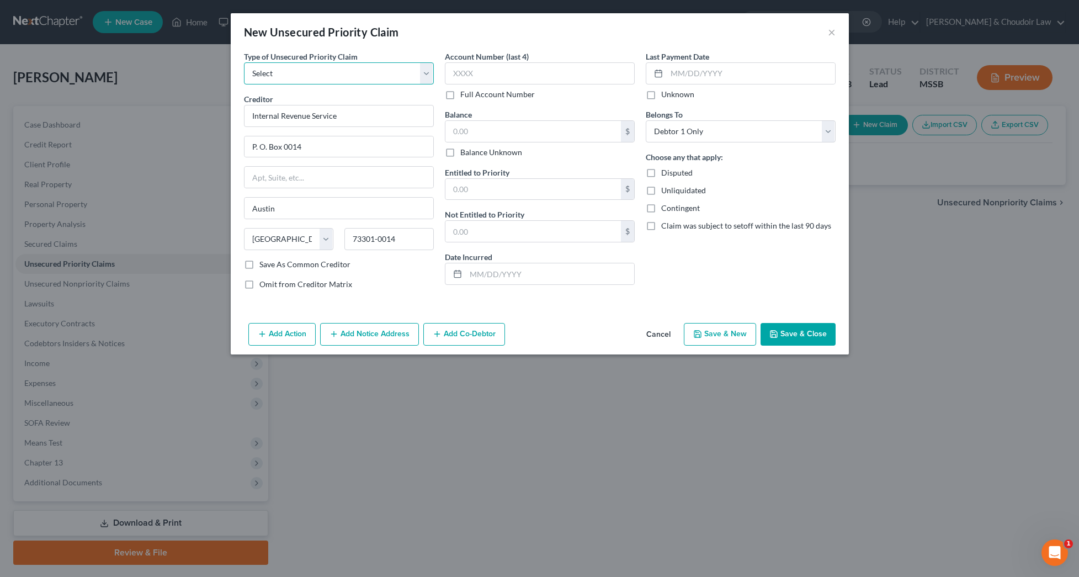
select select "0"
select select "45"
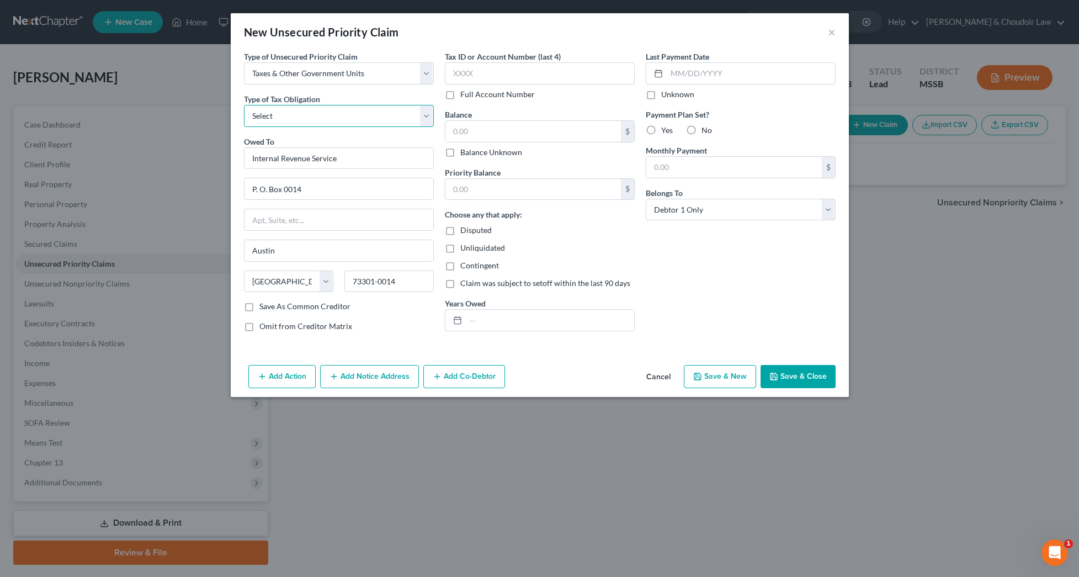
select select "0"
type input "3285"
click at [544, 130] on input "text" at bounding box center [533, 131] width 176 height 21
drag, startPoint x: 544, startPoint y: 130, endPoint x: 423, endPoint y: 126, distance: 120.9
click at [423, 126] on div "Type of Unsecured Priority Claim * Select Taxes & Other Government Units Domest…" at bounding box center [539, 196] width 603 height 290
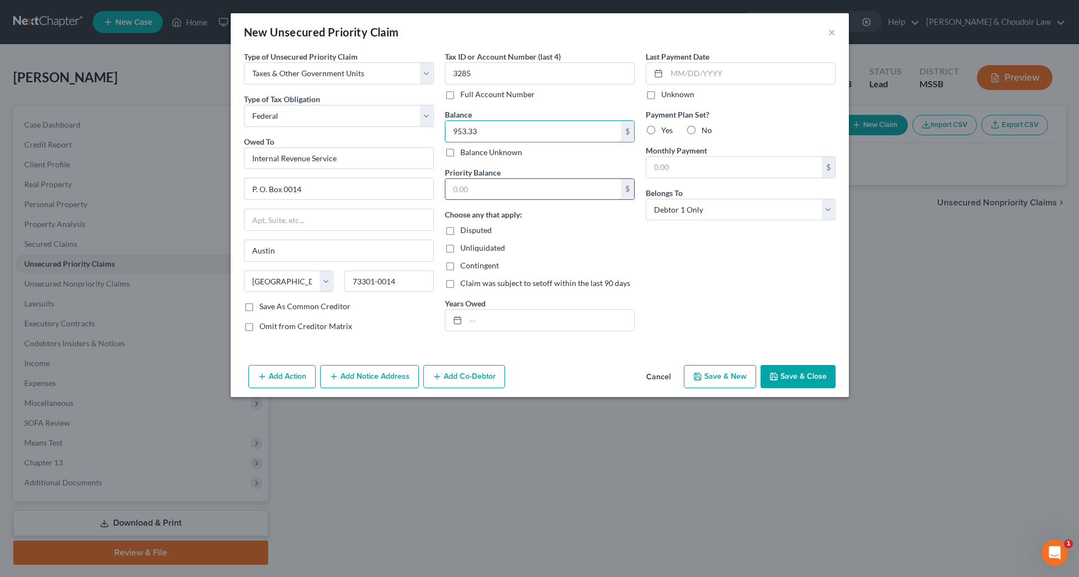
type input "953.33"
click at [477, 186] on input "text" at bounding box center [533, 189] width 176 height 21
type input "953.33"
click at [512, 325] on input "text" at bounding box center [550, 320] width 168 height 21
type input "2024"
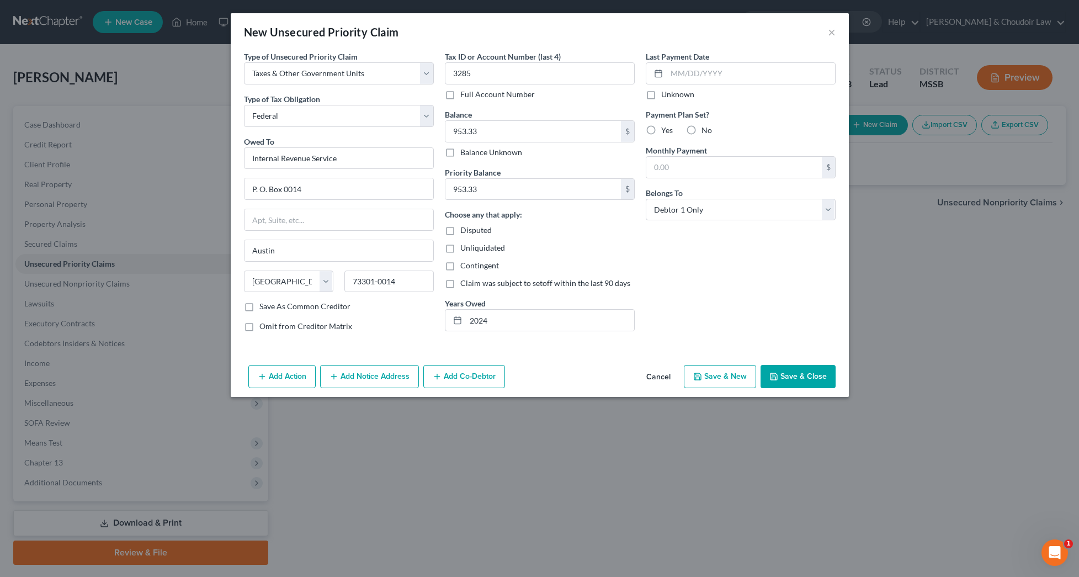
click at [360, 371] on button "Add Notice Address" at bounding box center [369, 376] width 99 height 23
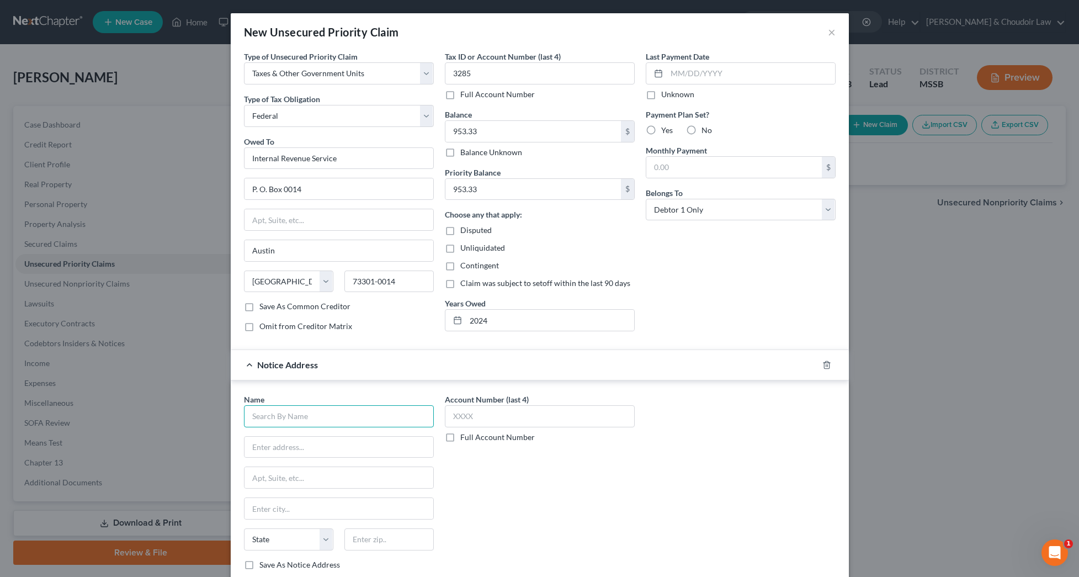
drag, startPoint x: 362, startPoint y: 405, endPoint x: 362, endPoint y: 411, distance: 6.6
click at [362, 406] on input "text" at bounding box center [339, 416] width 190 height 22
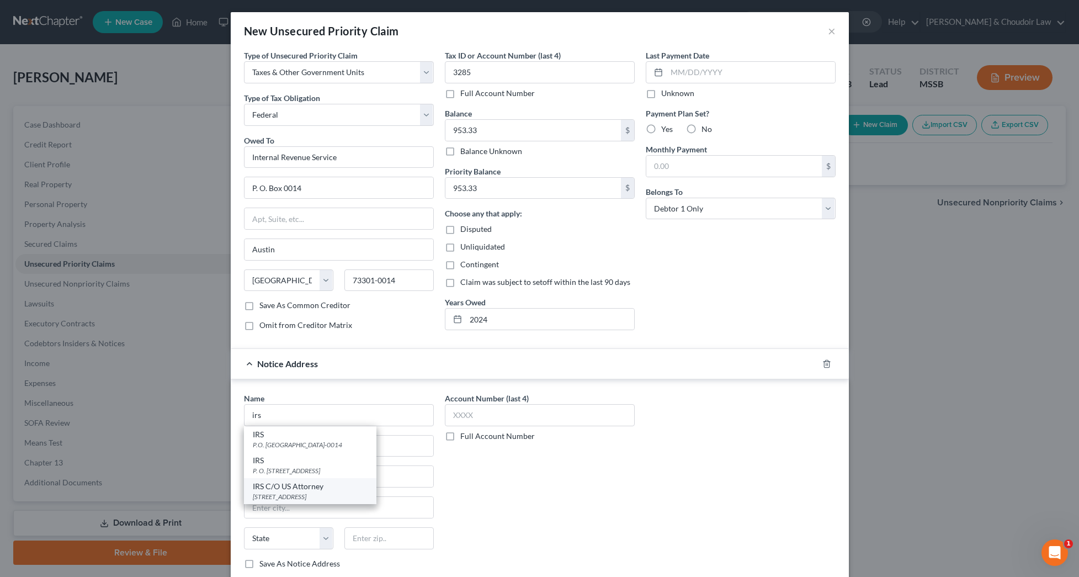
click at [315, 485] on div "IRS C/O US Attorney" at bounding box center [310, 486] width 115 height 11
type input "IRS C/O US Attorney"
type input "[STREET_ADDRESS]"
type input "Suite 4.430"
type input "[PERSON_NAME]"
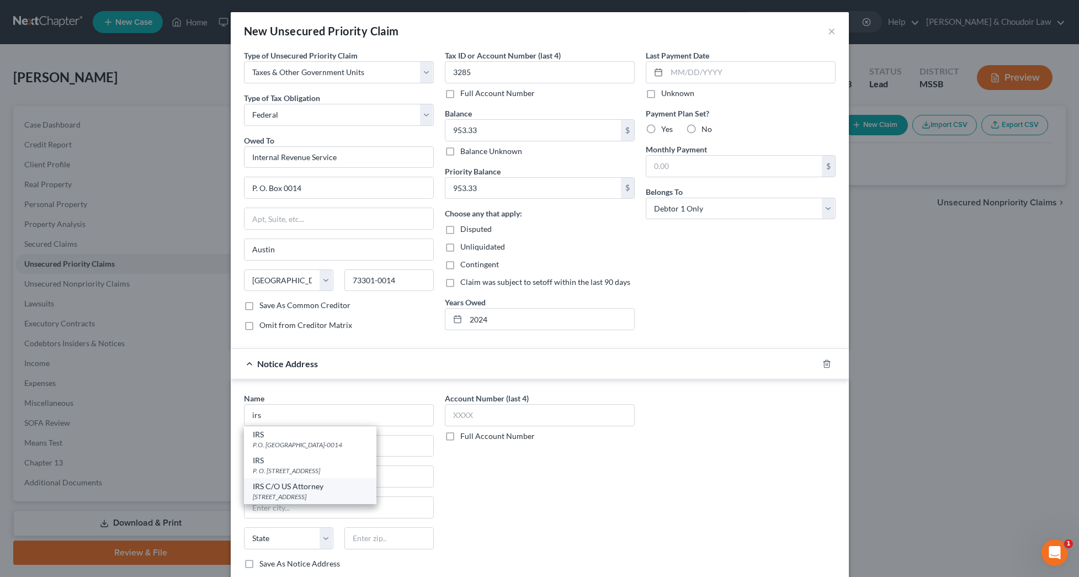
select select "25"
type input "39201"
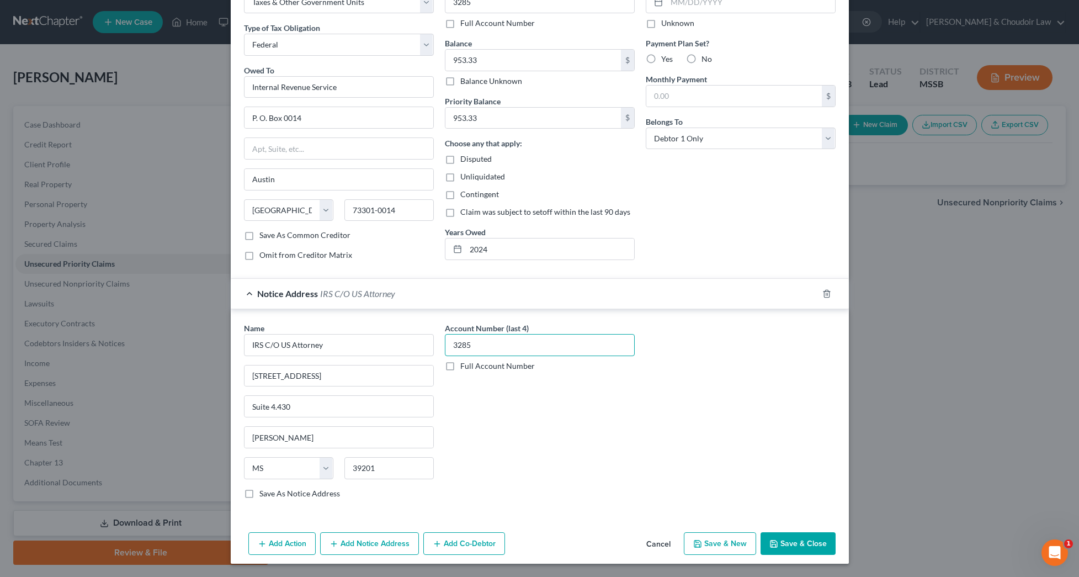
scroll to position [71, 0]
type input "3285"
click at [787, 545] on button "Save & Close" at bounding box center [798, 543] width 75 height 23
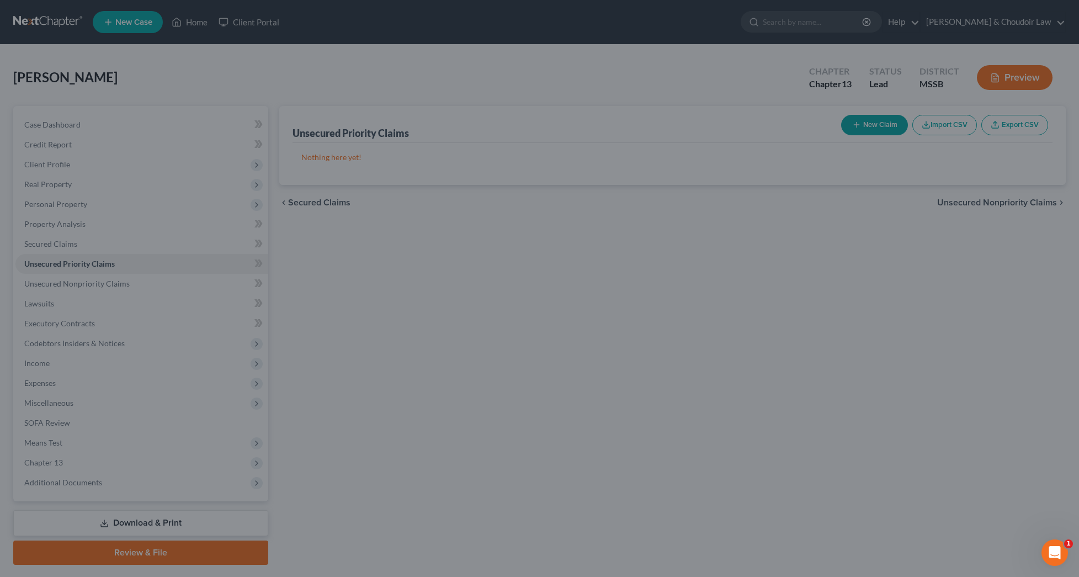
type input "0.00"
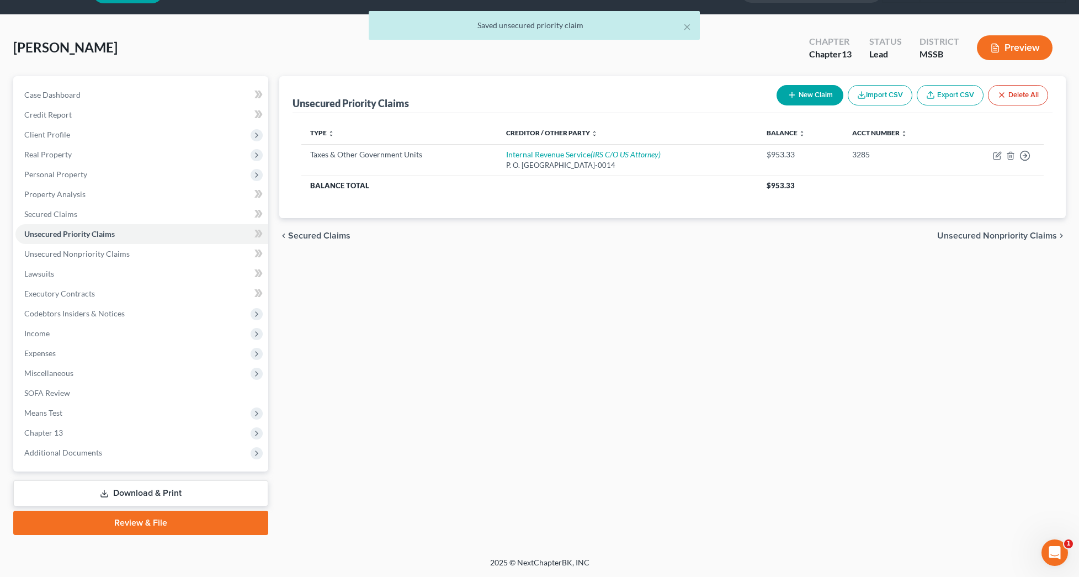
scroll to position [30, 0]
click at [818, 93] on button "New Claim" at bounding box center [810, 95] width 67 height 20
select select "0"
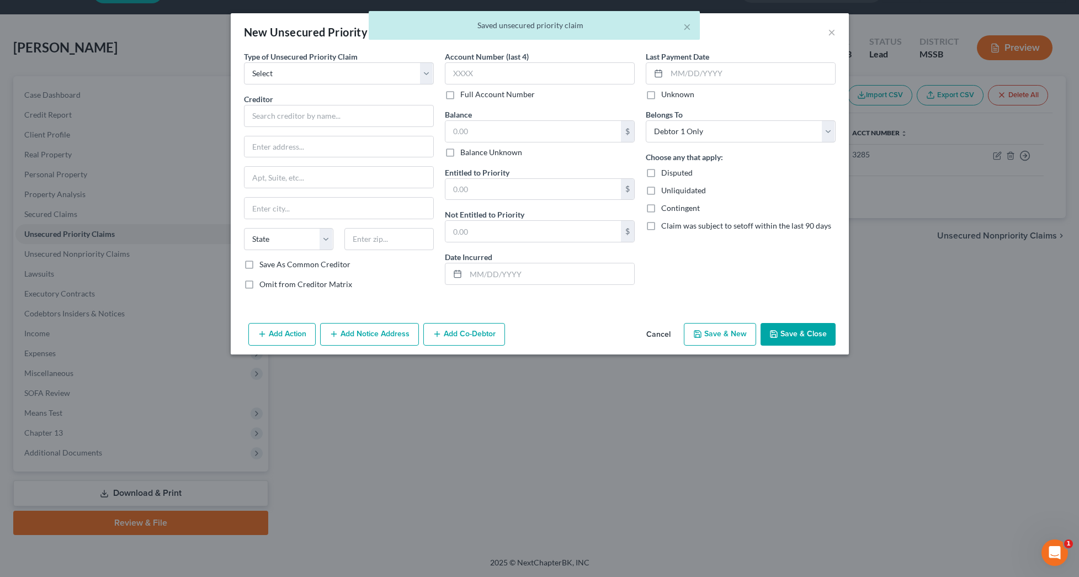
click at [360, 87] on div "Type of Unsecured Priority Claim * Select Taxes & Other Government Units Domest…" at bounding box center [338, 175] width 201 height 248
select select "0"
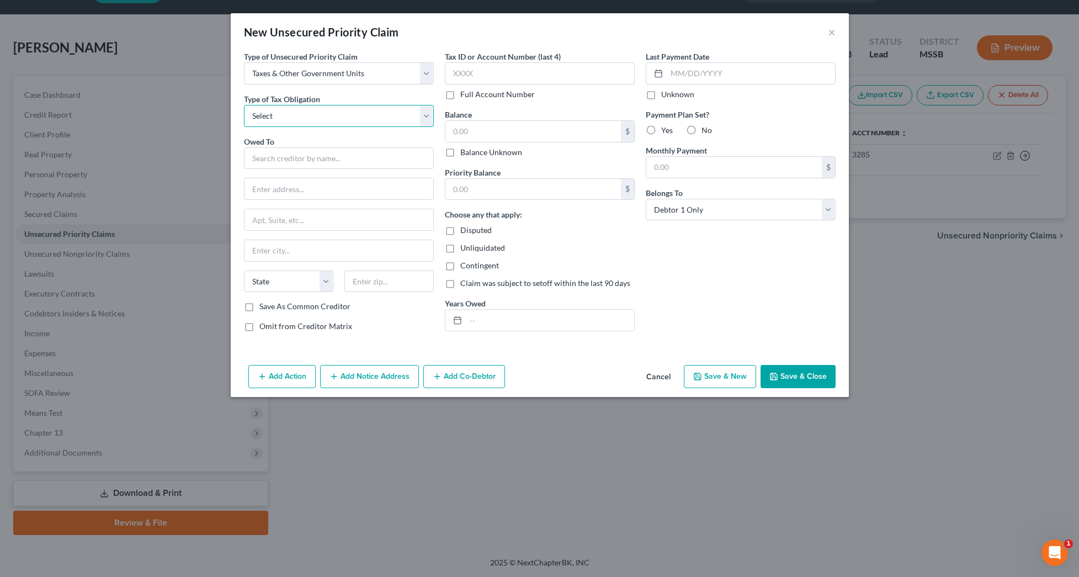
select select "2"
click at [291, 163] on input "text" at bounding box center [339, 158] width 190 height 22
type input "S"
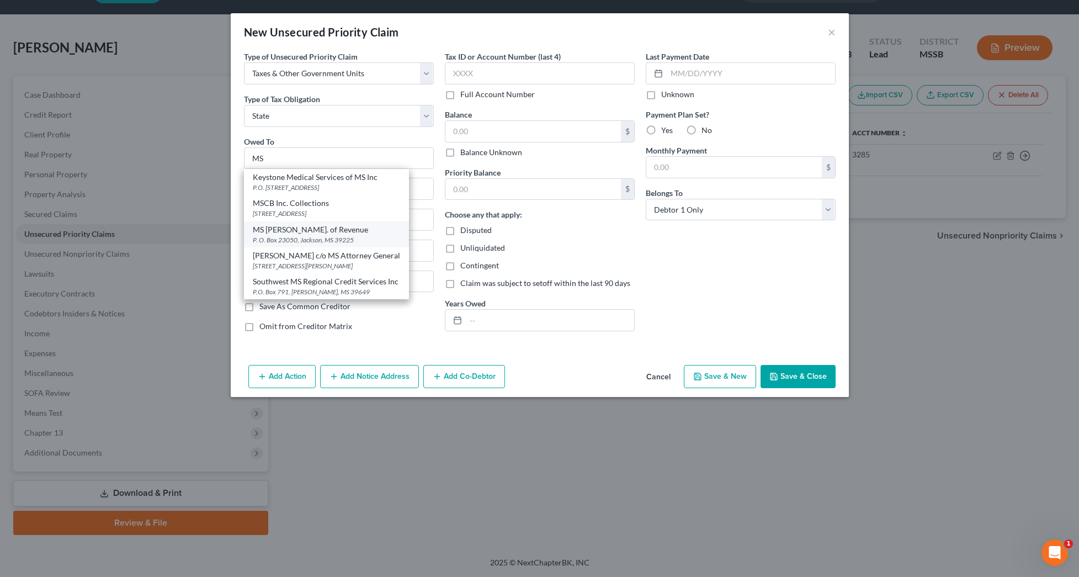
click at [296, 229] on div "MS [PERSON_NAME]. of Revenue" at bounding box center [326, 229] width 147 height 11
type input "MS [PERSON_NAME]. of Revenue"
type input "P. O. Box 23050"
type input "[PERSON_NAME]"
select select "25"
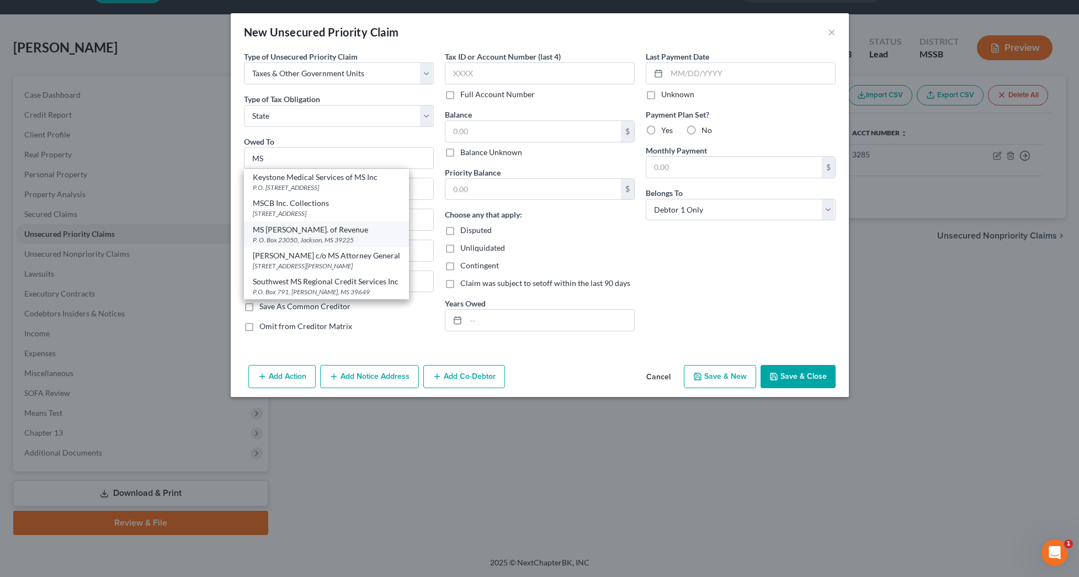
type input "39225"
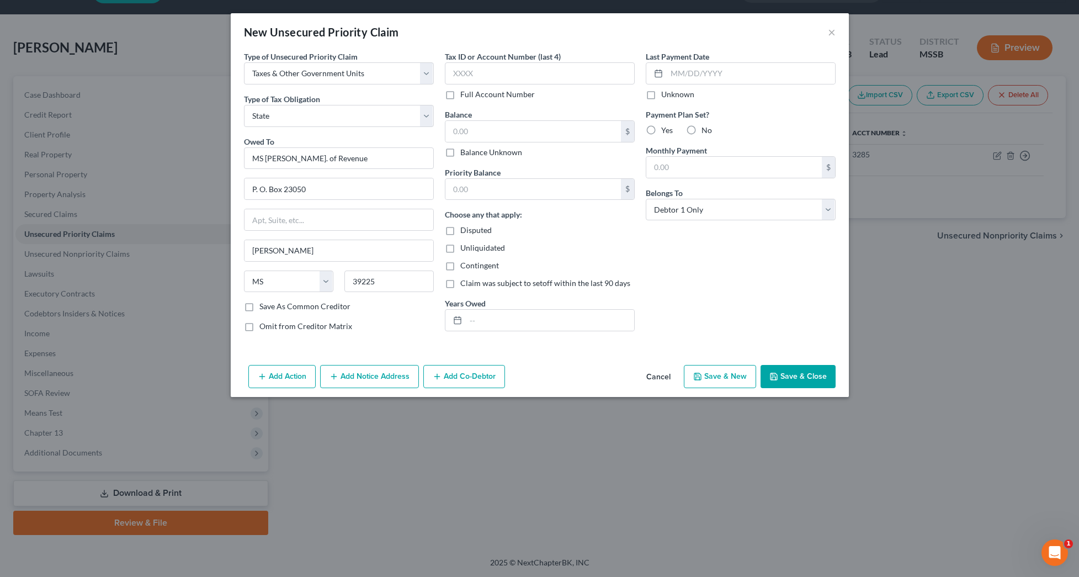
click at [375, 376] on button "Add Notice Address" at bounding box center [369, 376] width 99 height 23
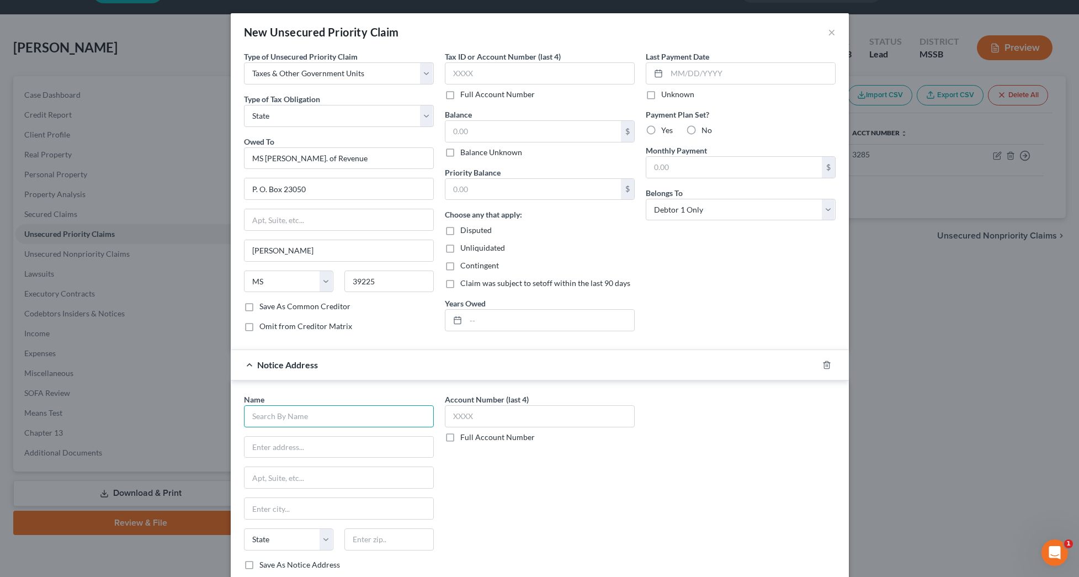
click at [367, 421] on input "text" at bounding box center [339, 416] width 190 height 22
type input "M"
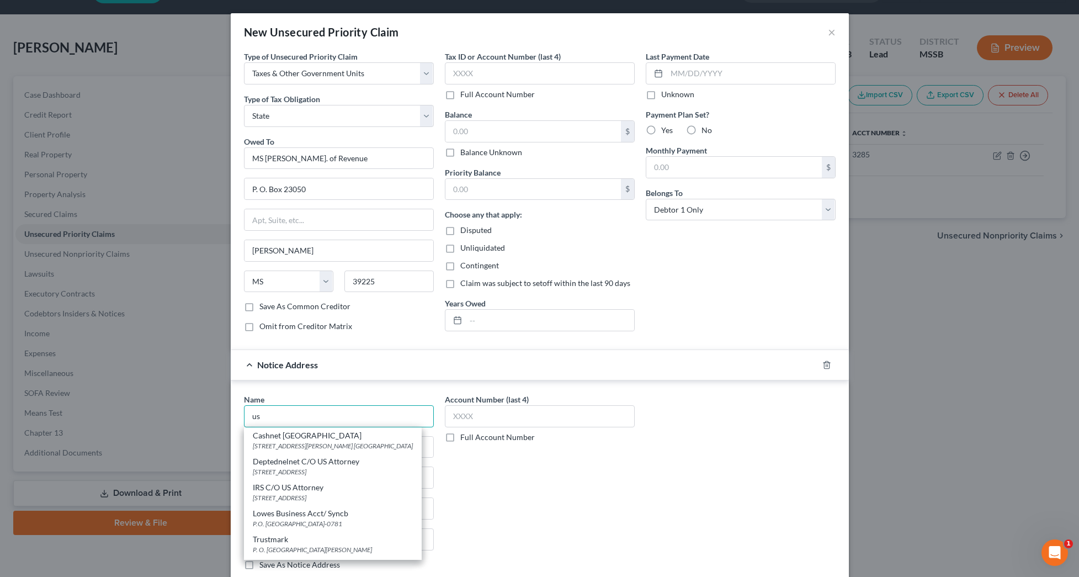
scroll to position [1, 0]
drag, startPoint x: 298, startPoint y: 415, endPoint x: 226, endPoint y: 412, distance: 71.3
click at [226, 412] on div "New Unsecured Priority Claim × Type of Unsecured Priority Claim * Select Taxes …" at bounding box center [539, 288] width 1079 height 577
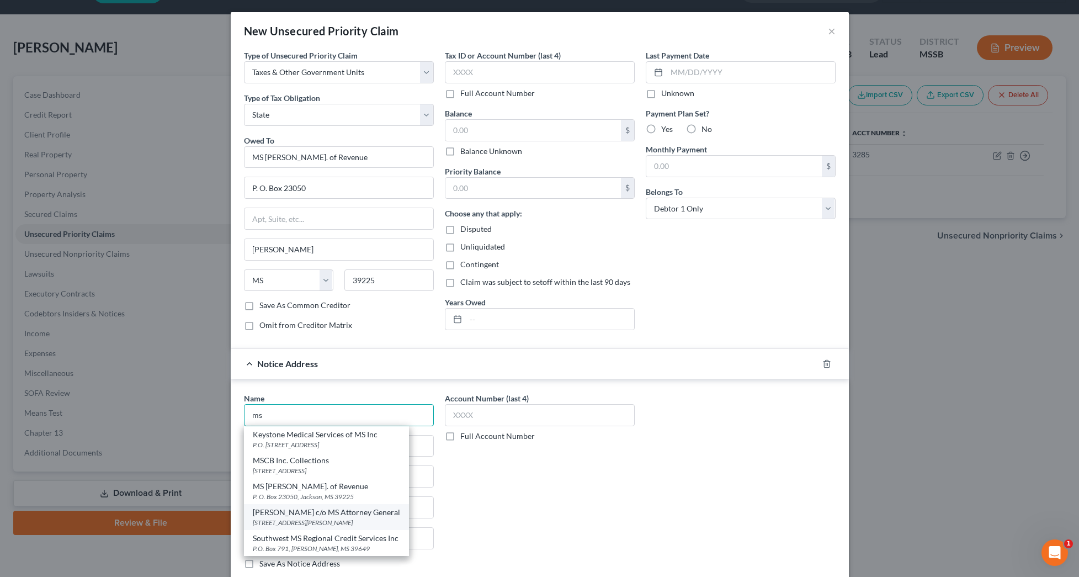
scroll to position [2, 0]
click at [304, 514] on div "[PERSON_NAME] c/o MS Attorney General" at bounding box center [326, 511] width 147 height 11
type input "[PERSON_NAME] c/o MS Attorney General"
type input "[STREET_ADDRESS]"
type input "[PERSON_NAME]"
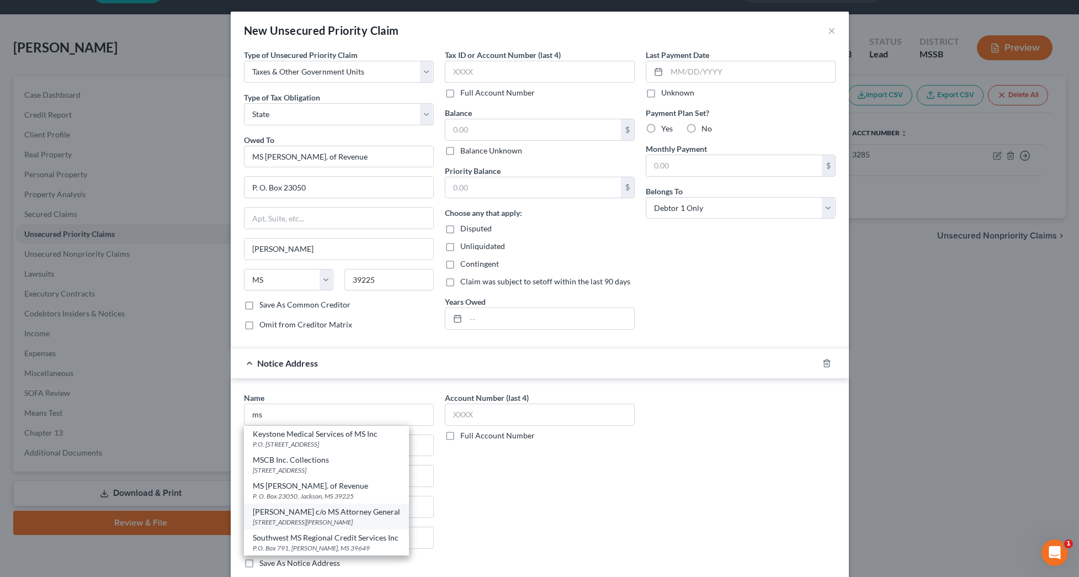
select select "25"
type input "39201"
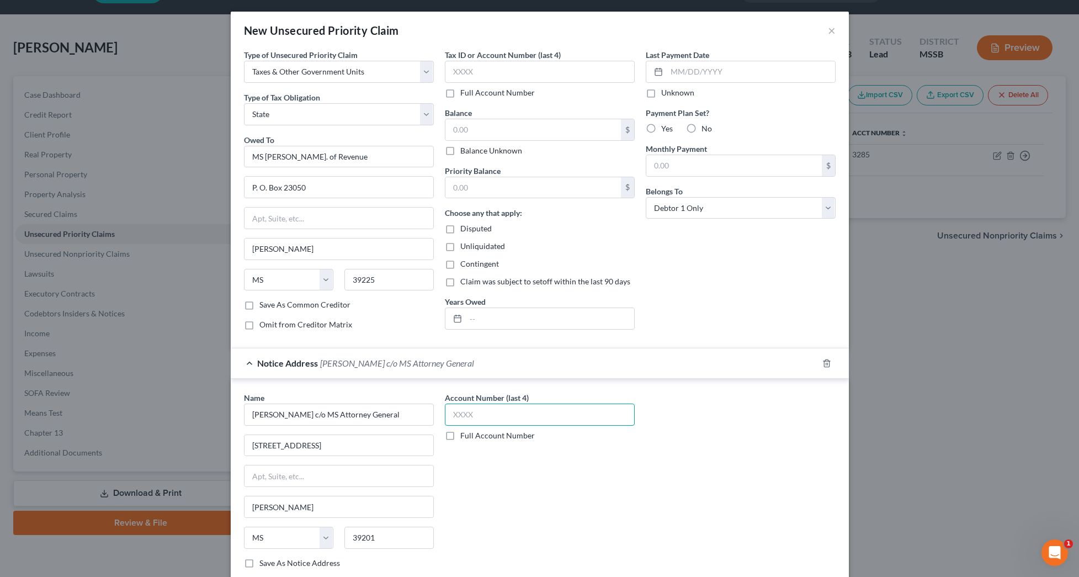
scroll to position [4, 0]
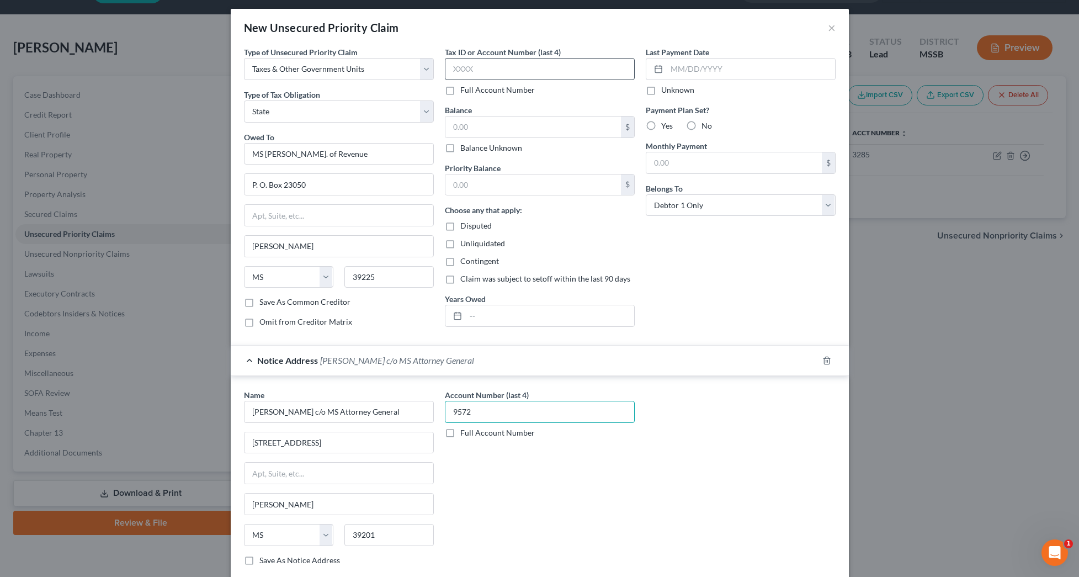
type input "9572"
click at [495, 121] on input "text" at bounding box center [533, 126] width 176 height 21
type input "128.34"
click at [497, 177] on input "1" at bounding box center [533, 184] width 176 height 21
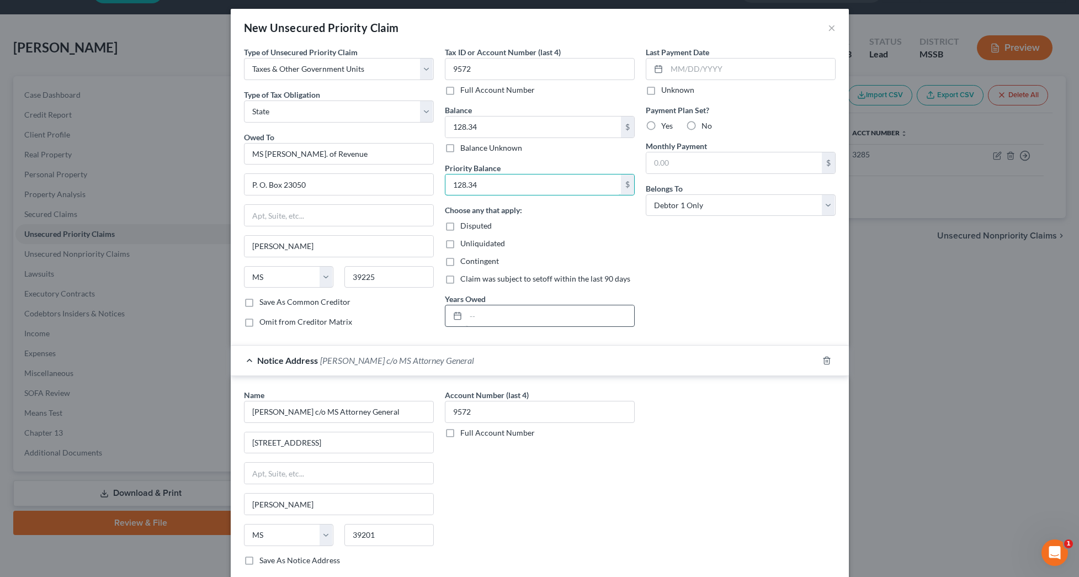
type input "128.34"
click at [524, 310] on input "text" at bounding box center [550, 315] width 168 height 21
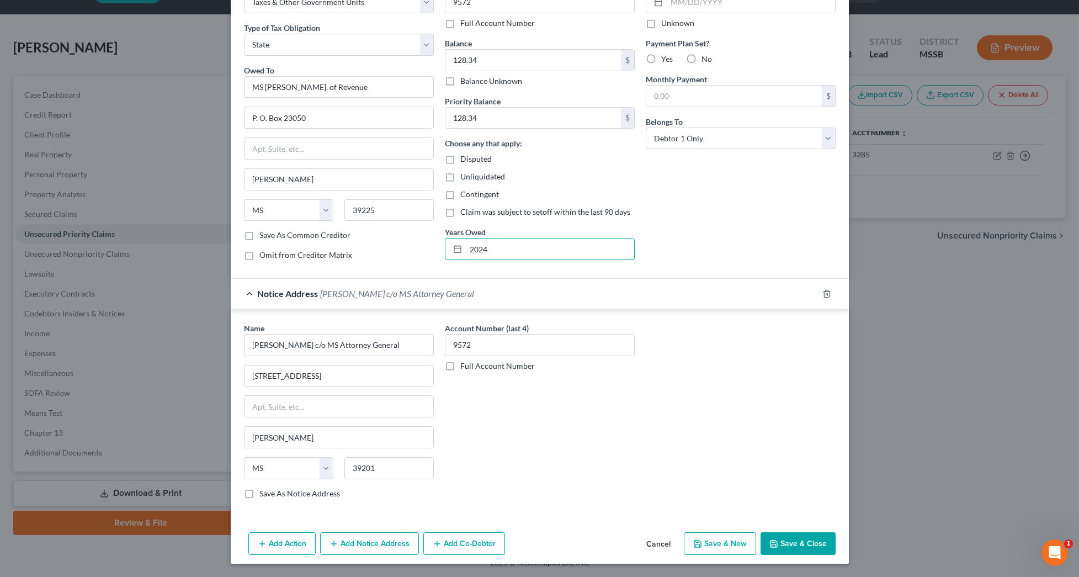
scroll to position [71, 0]
type input "2024"
click at [803, 537] on button "Save & Close" at bounding box center [798, 543] width 75 height 23
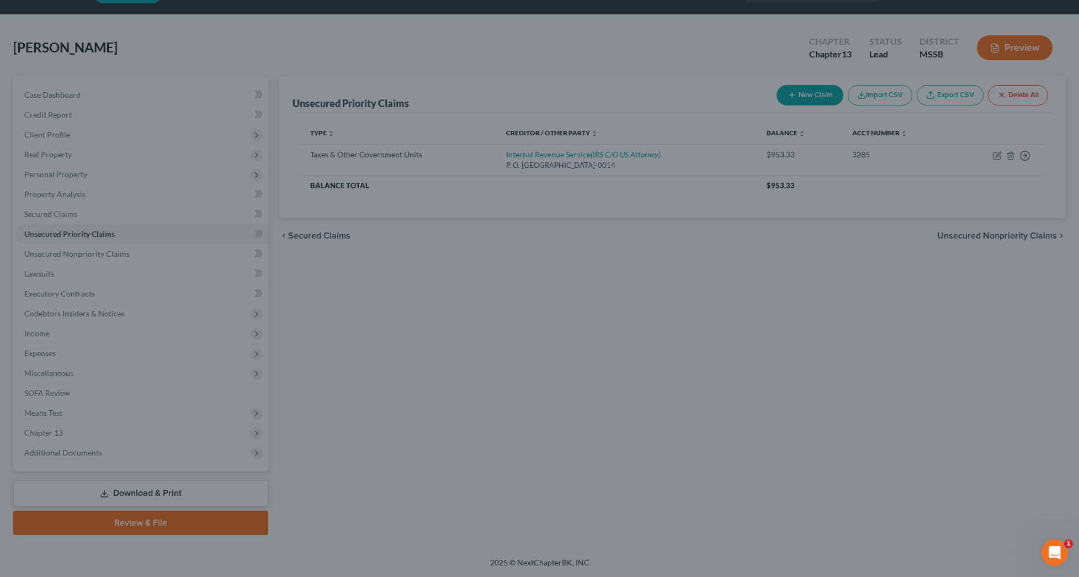
type input "0.00"
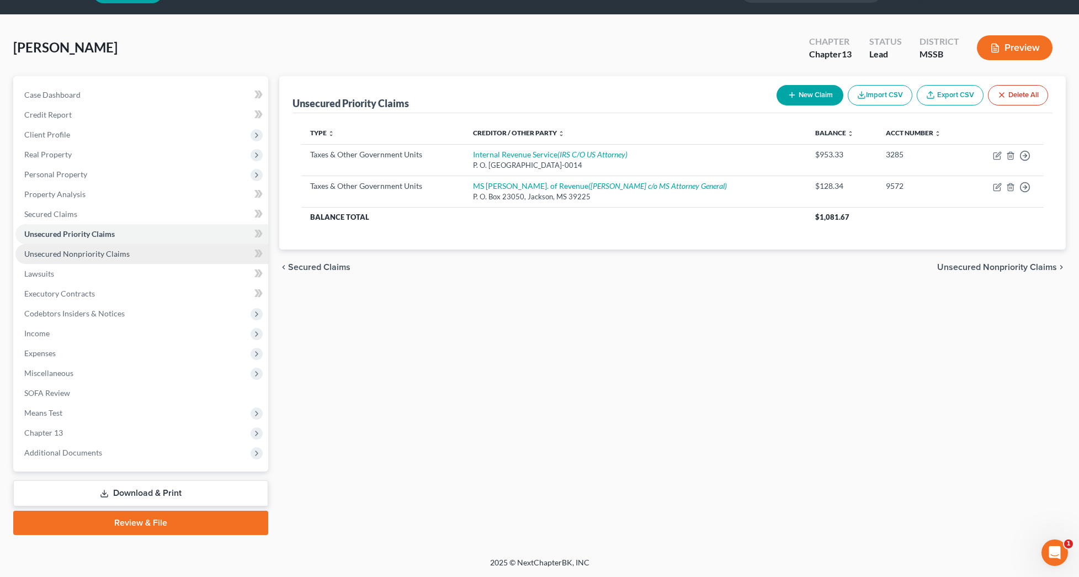
scroll to position [30, 0]
click at [82, 215] on link "Secured Claims" at bounding box center [141, 214] width 253 height 20
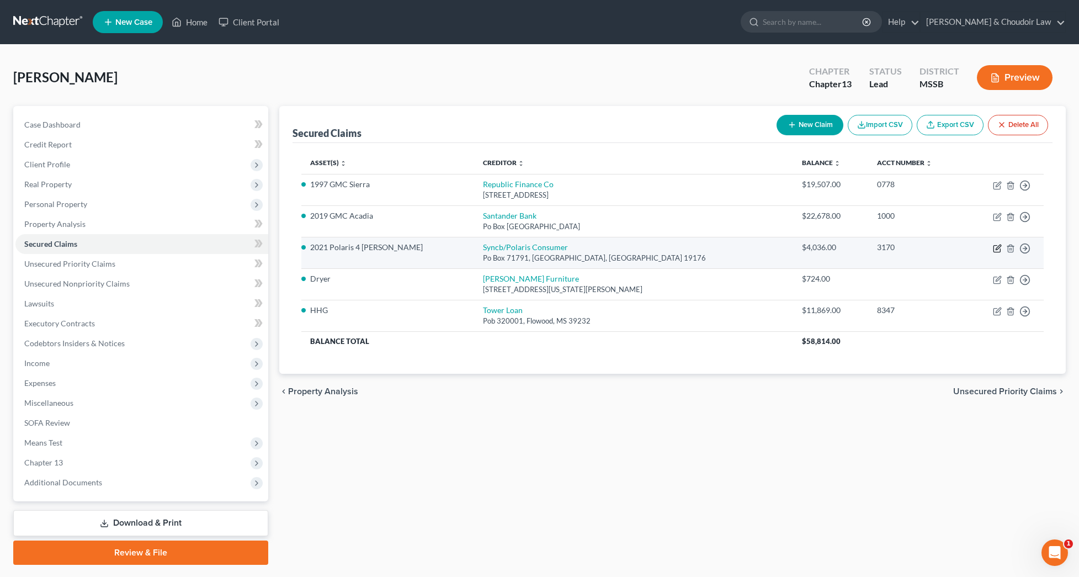
click at [999, 249] on icon "button" at bounding box center [997, 248] width 9 height 9
select select "39"
select select "0"
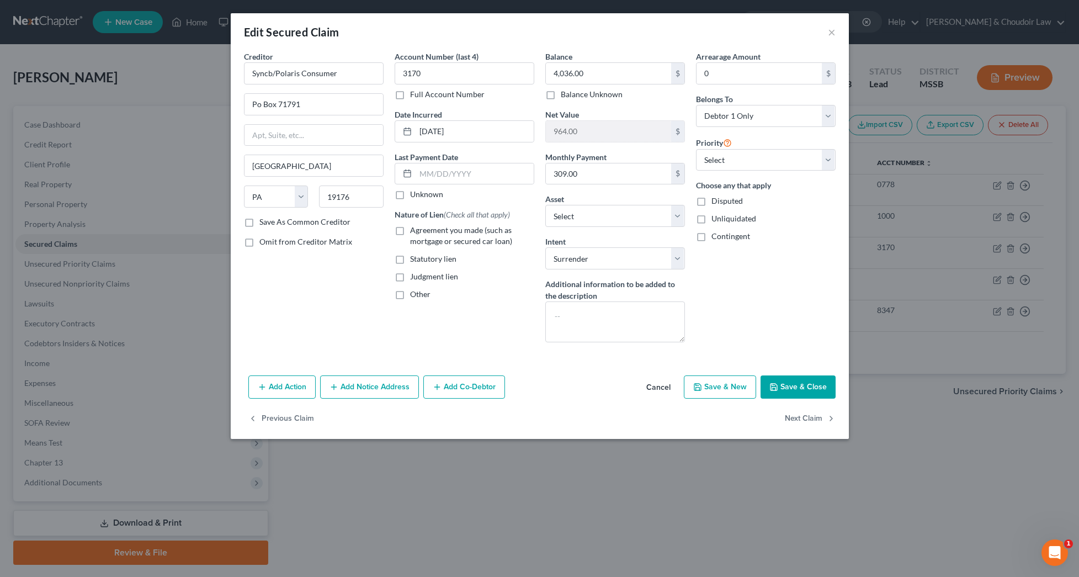
click at [810, 388] on button "Save & Close" at bounding box center [798, 386] width 75 height 23
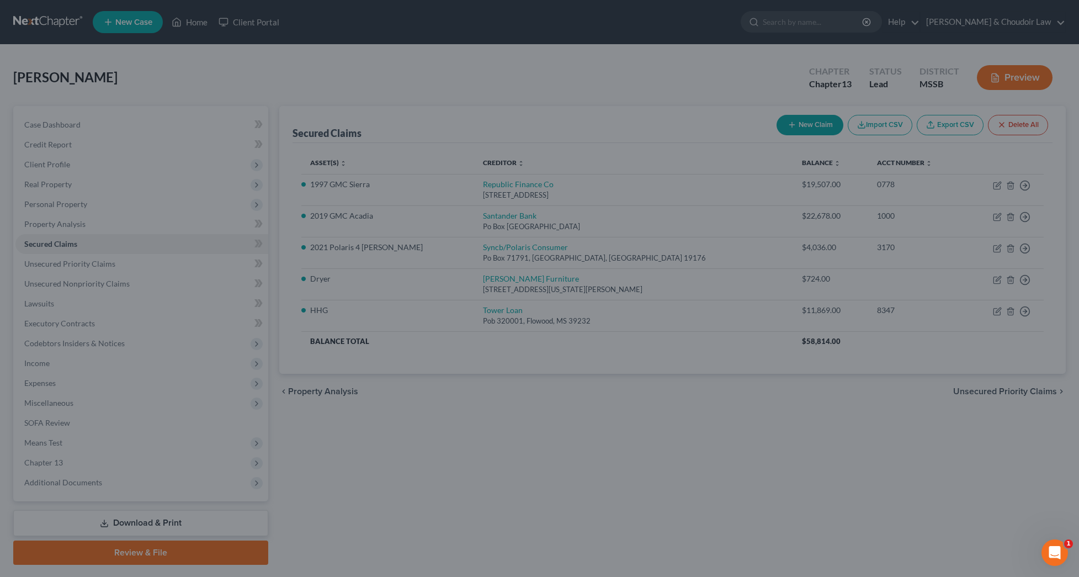
select select "7"
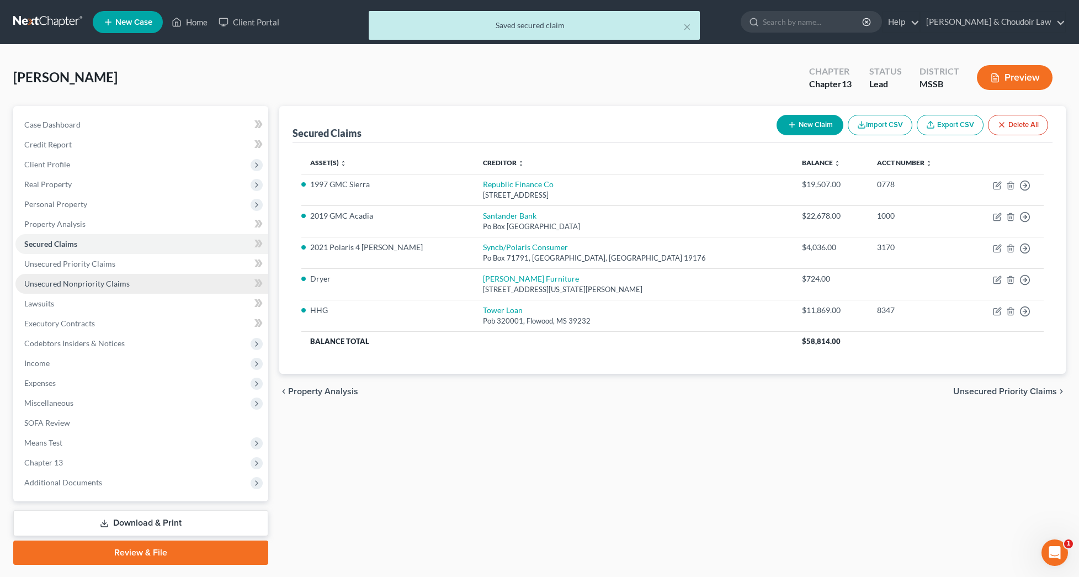
click at [95, 282] on span "Unsecured Nonpriority Claims" at bounding box center [76, 283] width 105 height 9
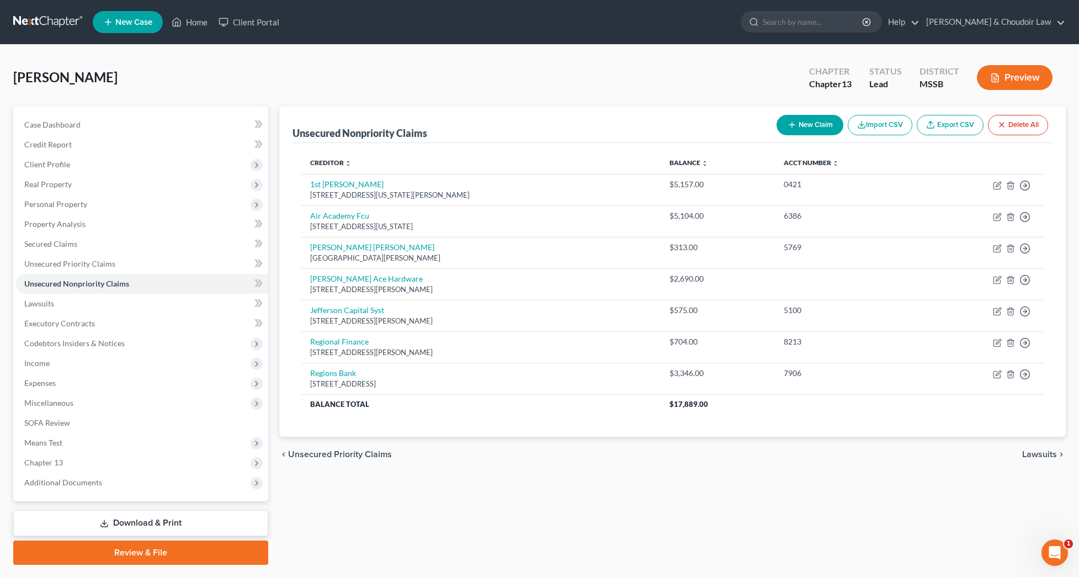
click at [809, 129] on button "New Claim" at bounding box center [810, 125] width 67 height 20
select select "0"
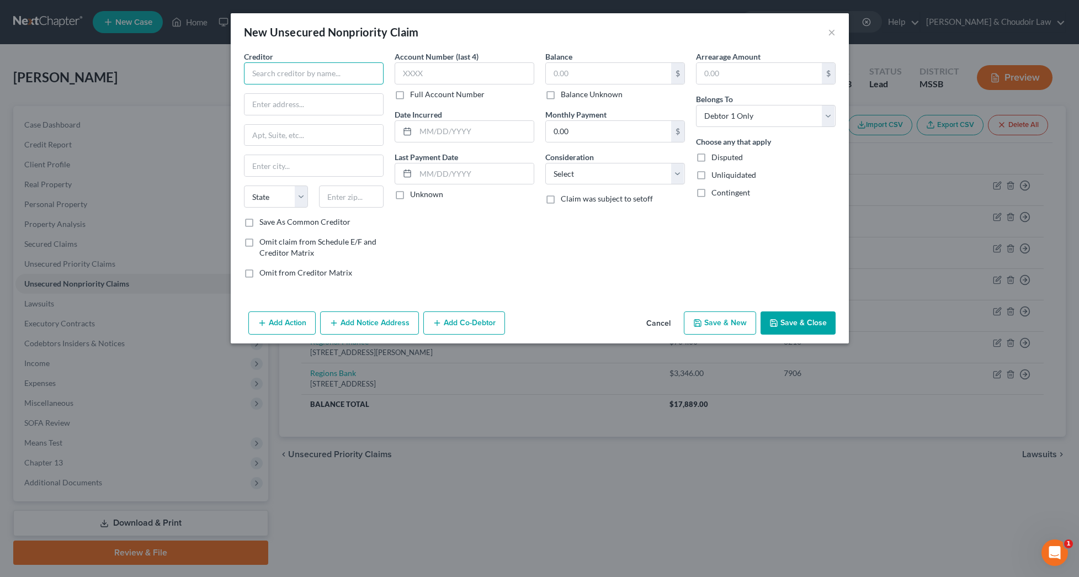
click at [352, 72] on input "text" at bounding box center [314, 73] width 140 height 22
click at [320, 99] on div "P. O. Box 94063, Palatine, IL 60094" at bounding box center [310, 102] width 115 height 9
type input "Dish Network"
type input "P. O. Box 94063"
type input "Palatine"
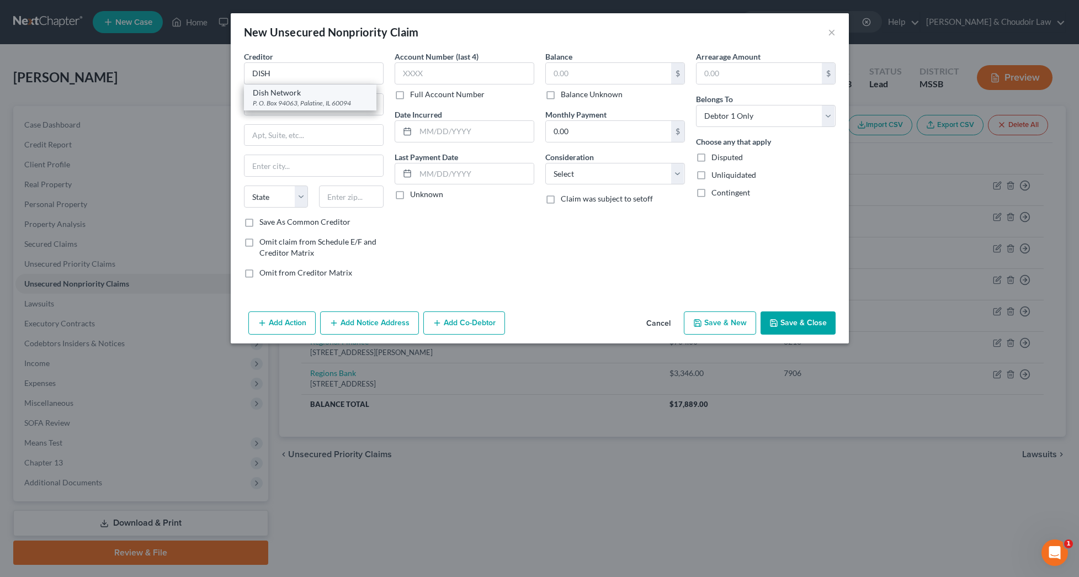
select select "14"
type input "60094"
click at [560, 76] on input "text" at bounding box center [608, 73] width 125 height 21
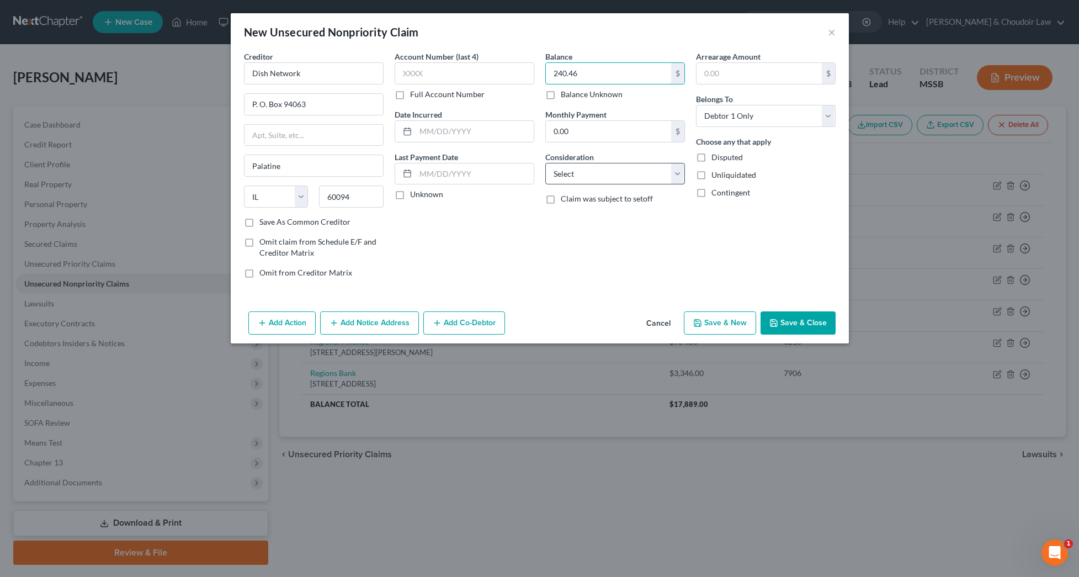
type input "240.46"
select select "0"
click at [792, 318] on button "Save & Close" at bounding box center [798, 322] width 75 height 23
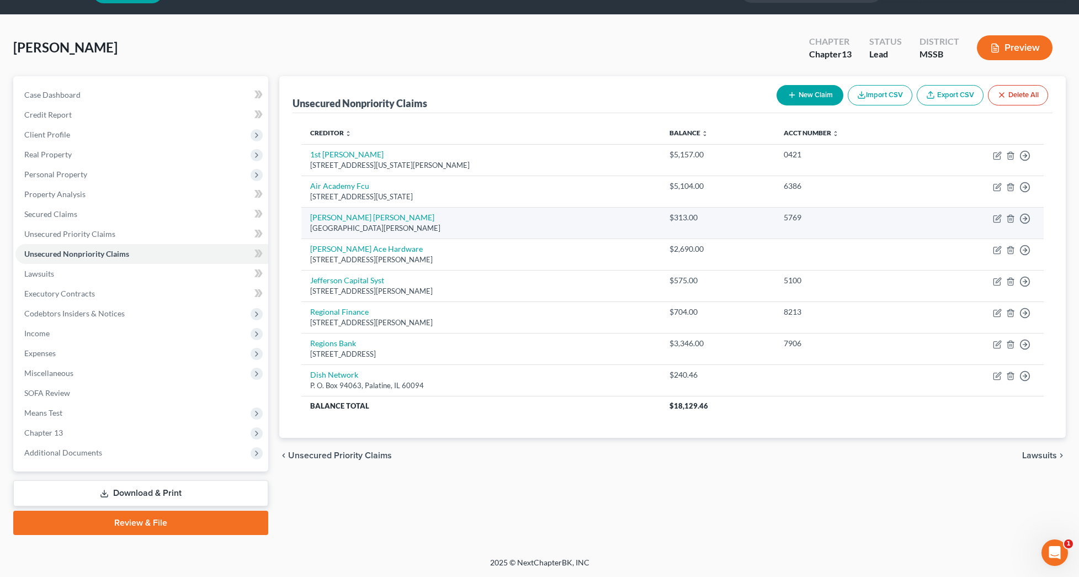
scroll to position [30, 0]
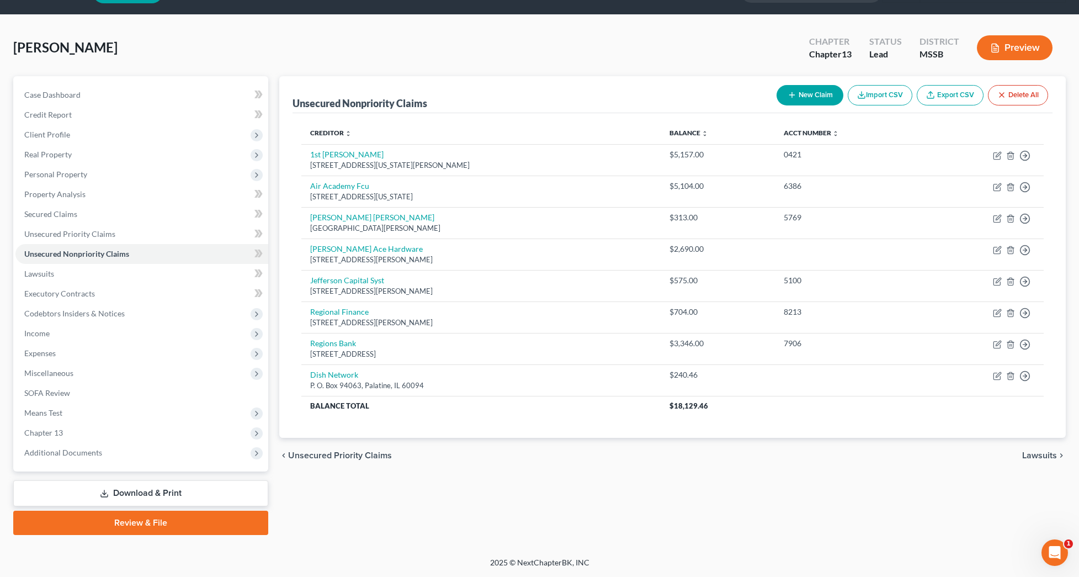
click at [810, 96] on button "New Claim" at bounding box center [810, 95] width 67 height 20
select select "0"
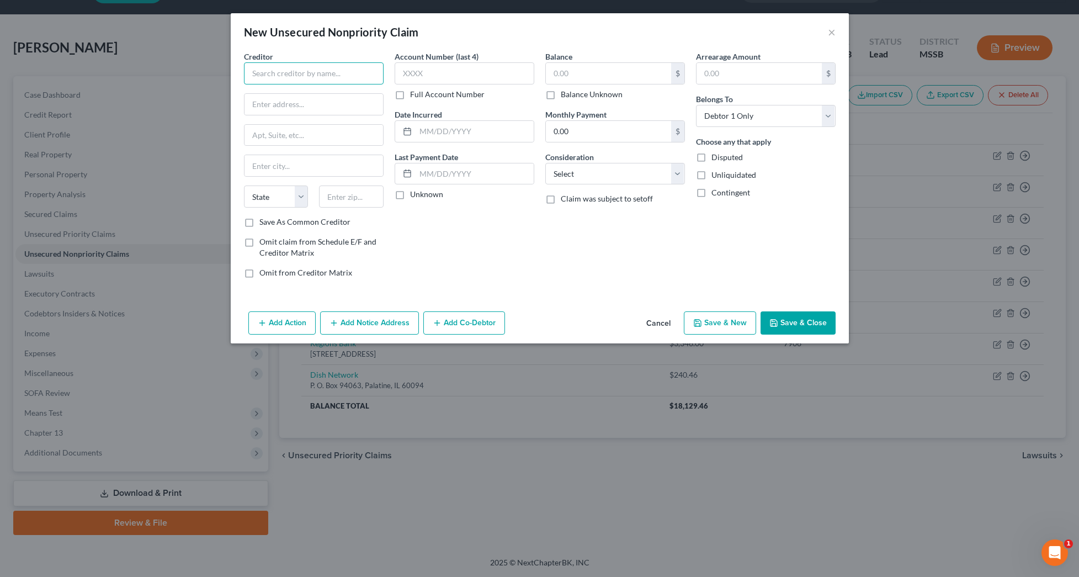
click at [351, 77] on input "text" at bounding box center [314, 73] width 140 height 22
click at [274, 100] on div "P.O. [STREET_ADDRESS]" at bounding box center [310, 102] width 115 height 9
type input "North Oaks Health System"
type input "P.O. Box 1579"
type input "[PERSON_NAME]"
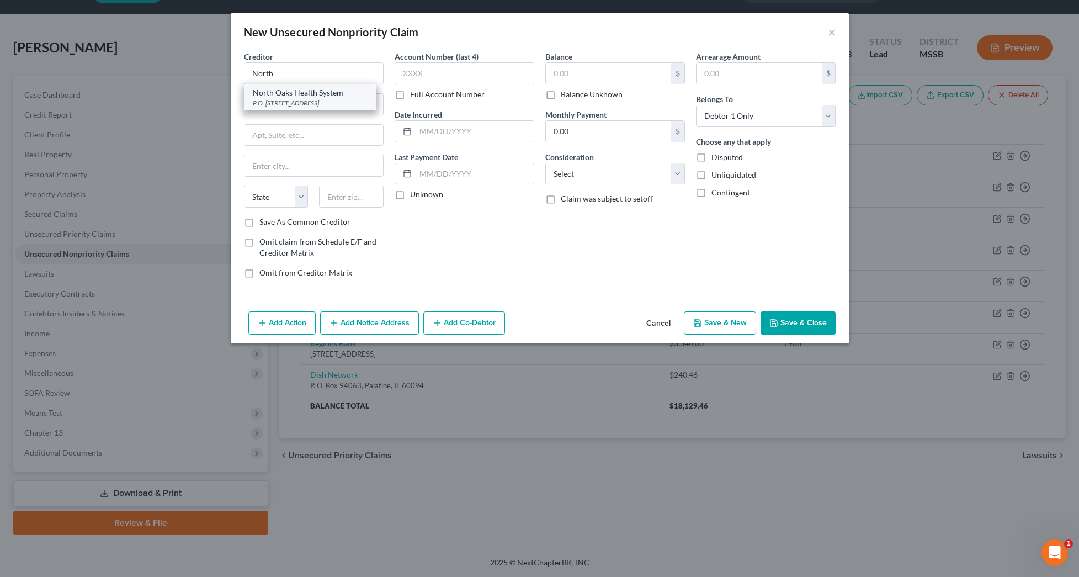
select select "19"
type input "70404-2696"
click at [564, 79] on input "text" at bounding box center [608, 73] width 125 height 21
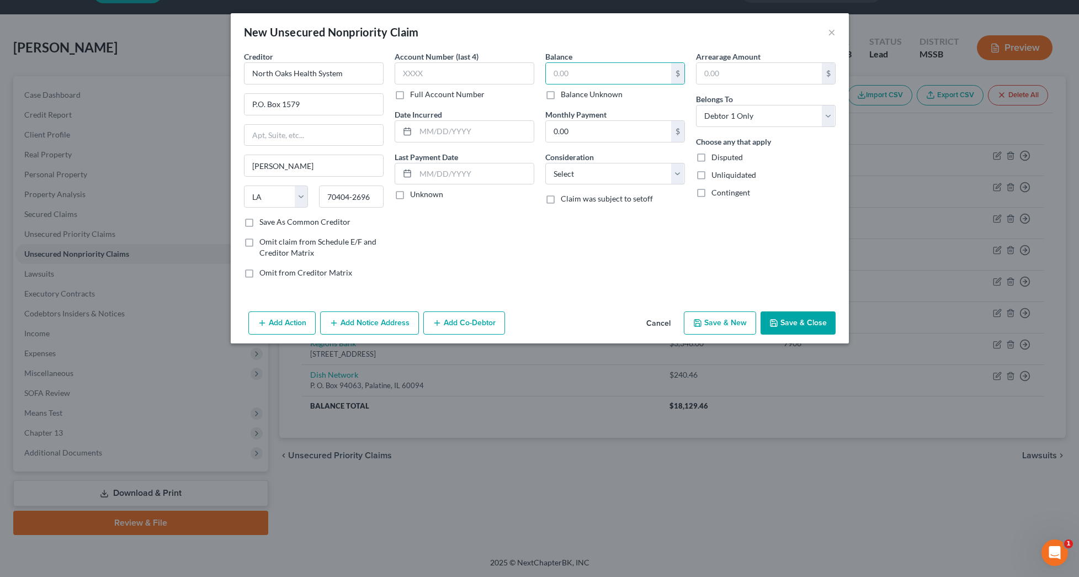
click at [567, 92] on label "Balance Unknown" at bounding box center [592, 94] width 62 height 11
click at [567, 92] on input "Balance Unknown" at bounding box center [568, 92] width 7 height 7
checkbox input "true"
type input "0.00"
select select "9"
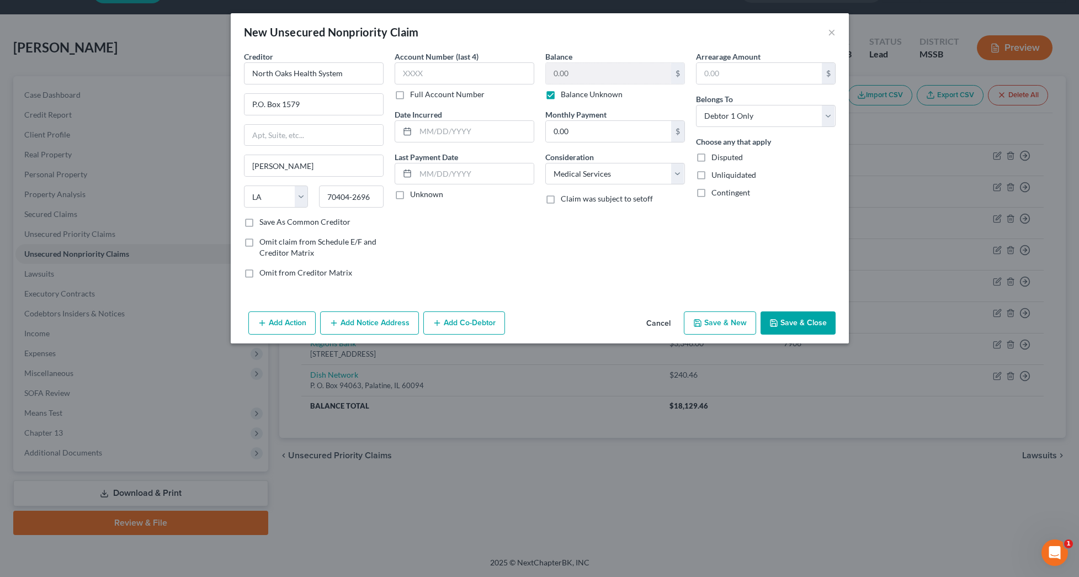
click at [814, 328] on button "Save & Close" at bounding box center [798, 322] width 75 height 23
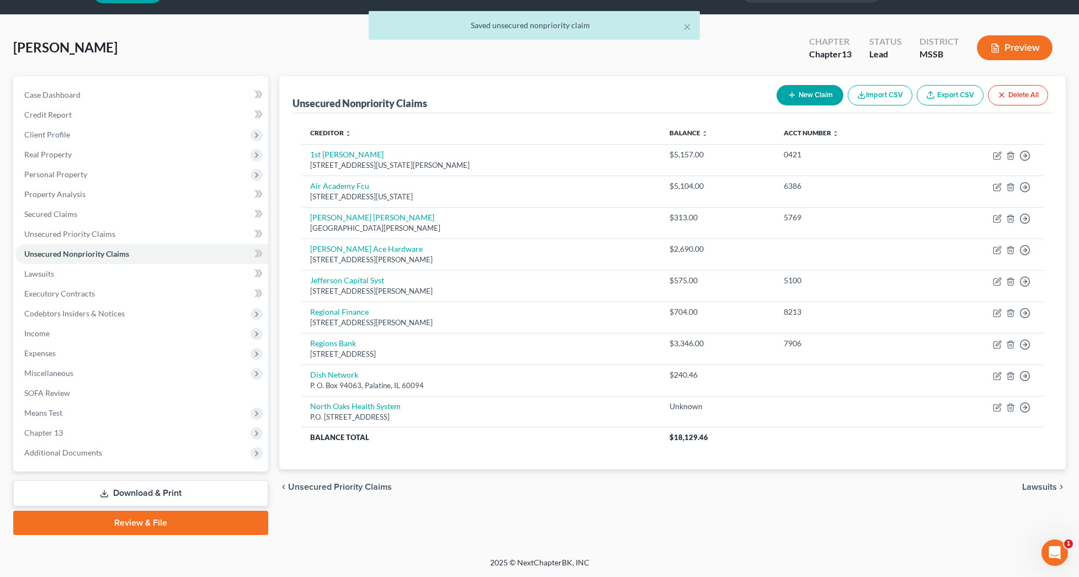
click at [804, 97] on button "New Claim" at bounding box center [810, 95] width 67 height 20
select select "0"
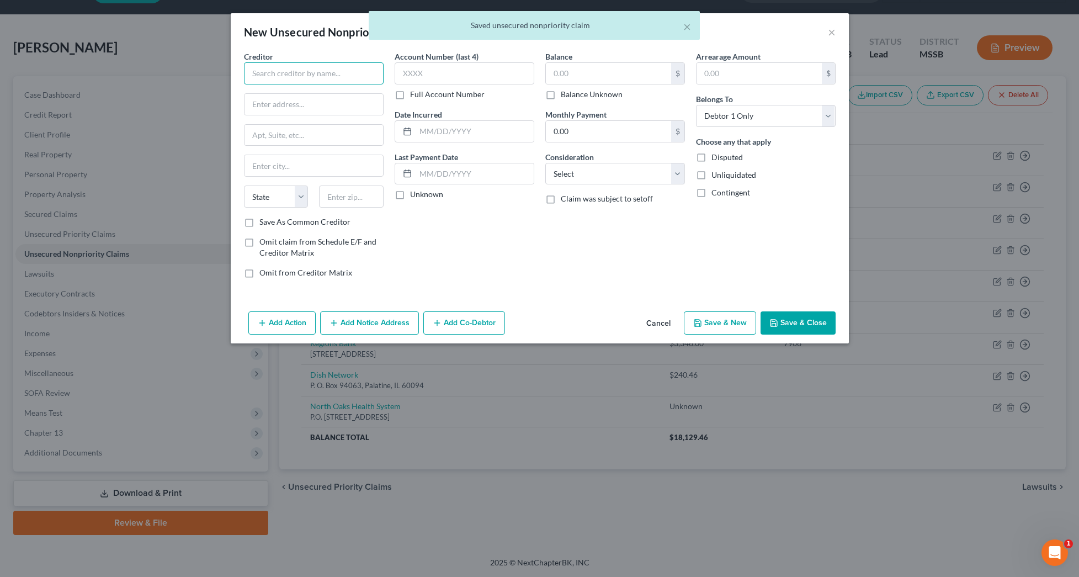
click at [347, 80] on input "text" at bounding box center [314, 73] width 140 height 22
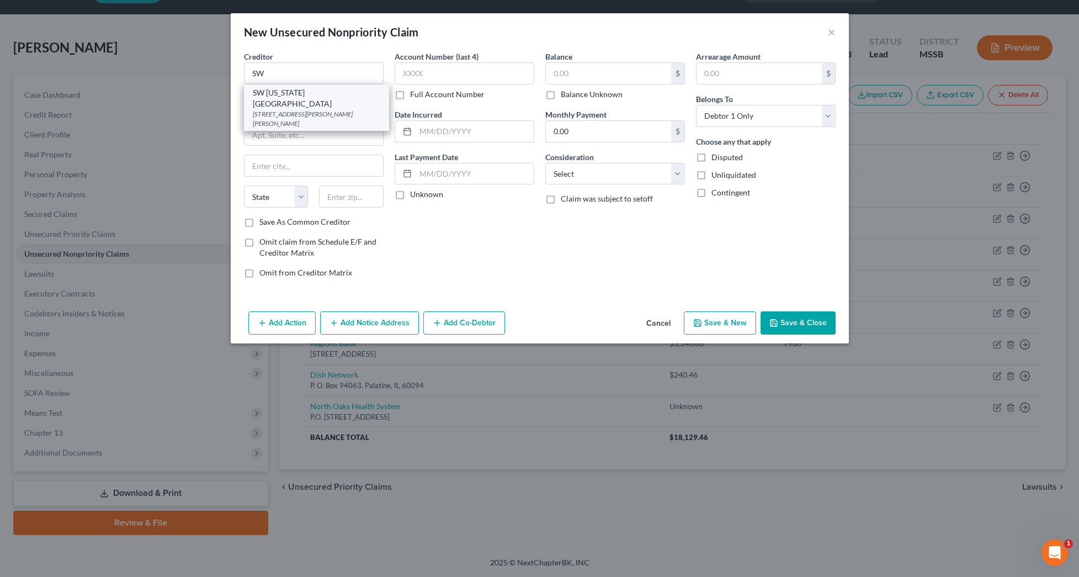
click at [349, 105] on div "SW [US_STATE][GEOGRAPHIC_DATA]" at bounding box center [317, 98] width 128 height 22
type input "SW [US_STATE][GEOGRAPHIC_DATA]"
type input "[STREET_ADDRESS][PERSON_NAME]"
type input "[PERSON_NAME]"
select select "25"
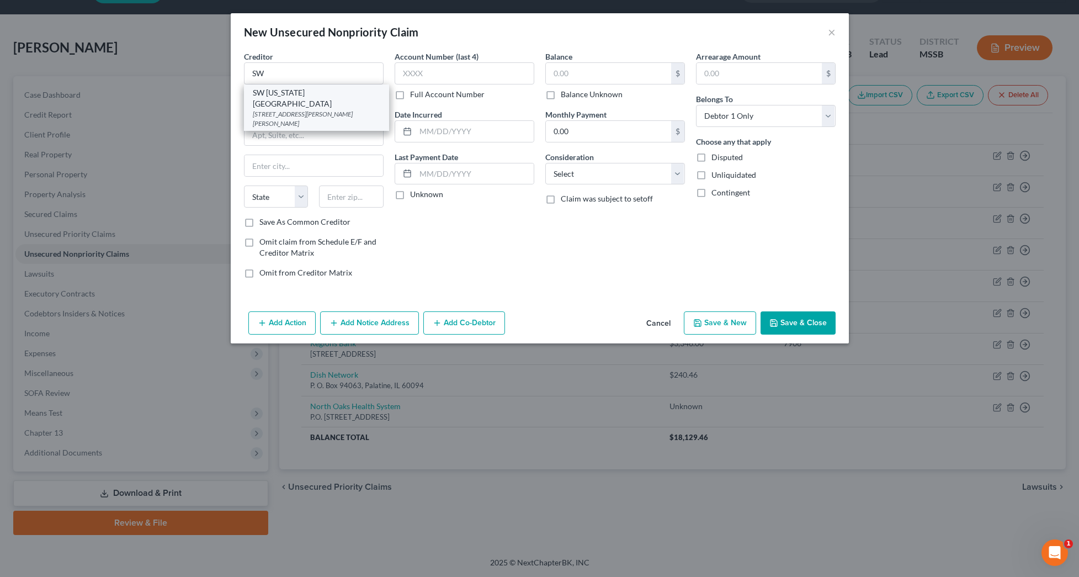
type input "39648"
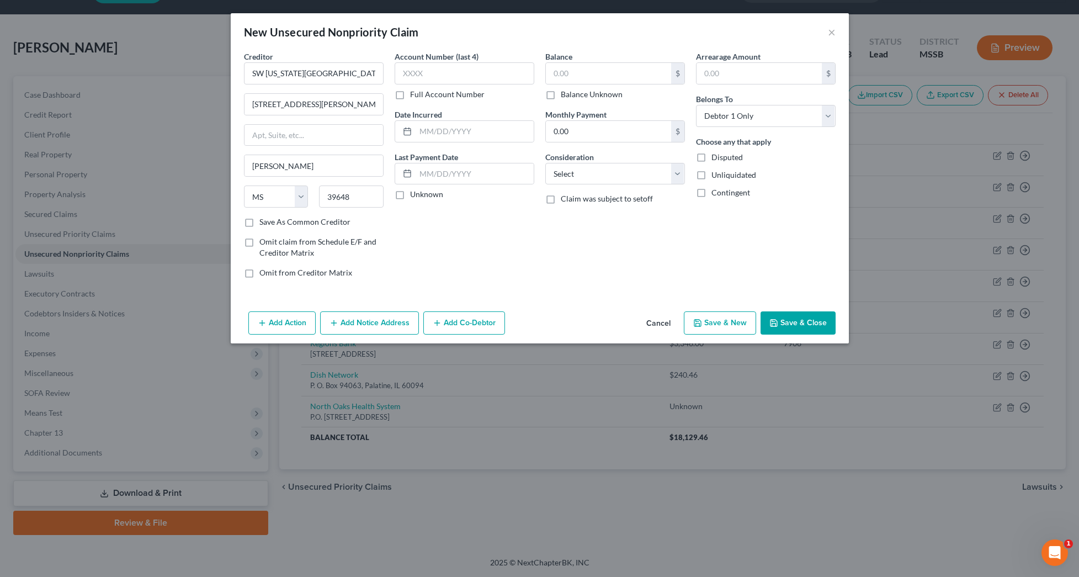
click at [580, 89] on label "Balance Unknown" at bounding box center [592, 94] width 62 height 11
click at [572, 89] on input "Balance Unknown" at bounding box center [568, 92] width 7 height 7
checkbox input "true"
type input "0.00"
select select "9"
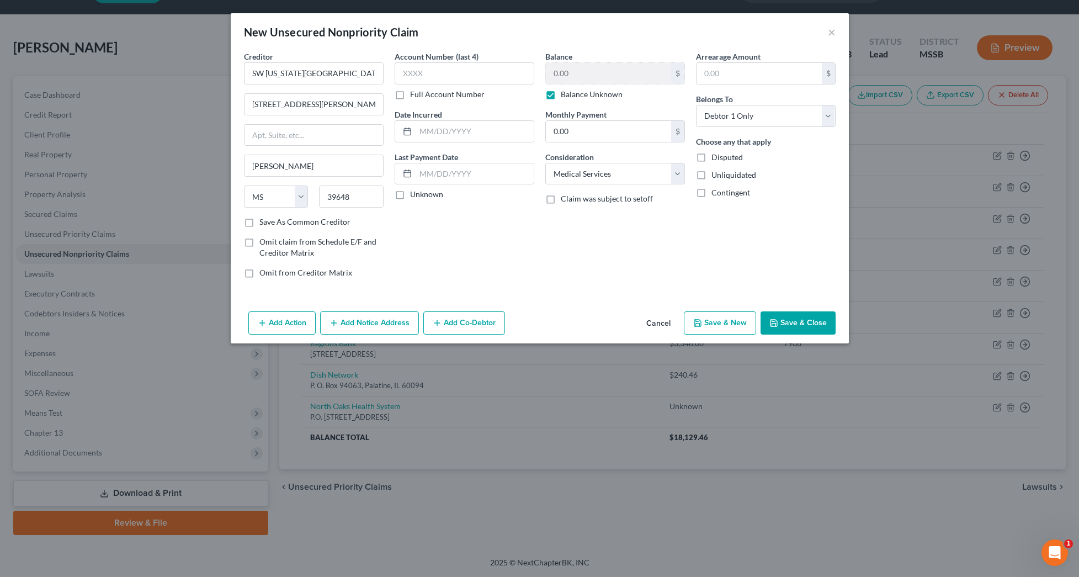
click at [815, 325] on button "Save & Close" at bounding box center [798, 322] width 75 height 23
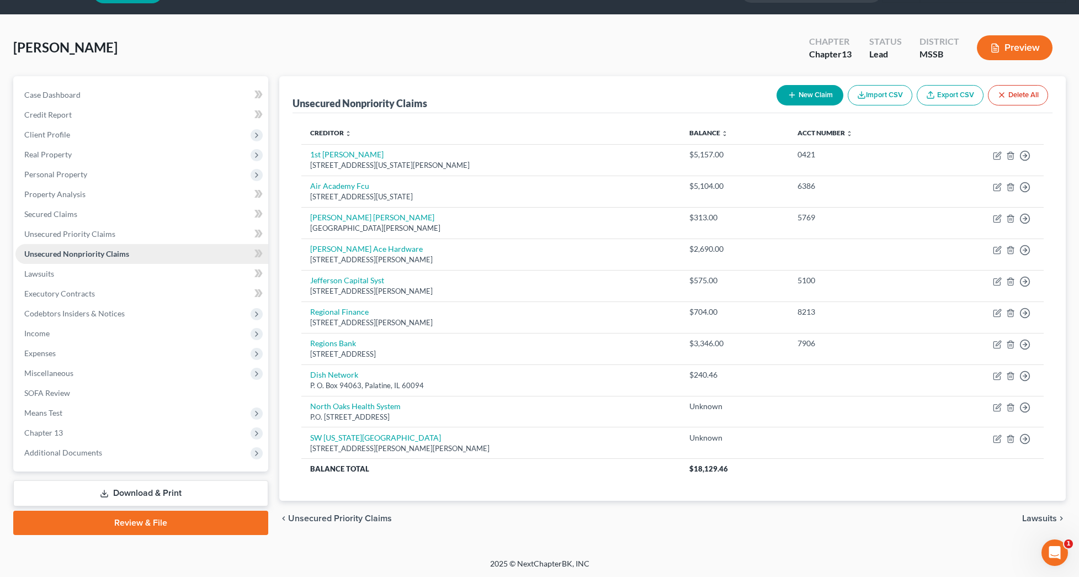
scroll to position [10, 0]
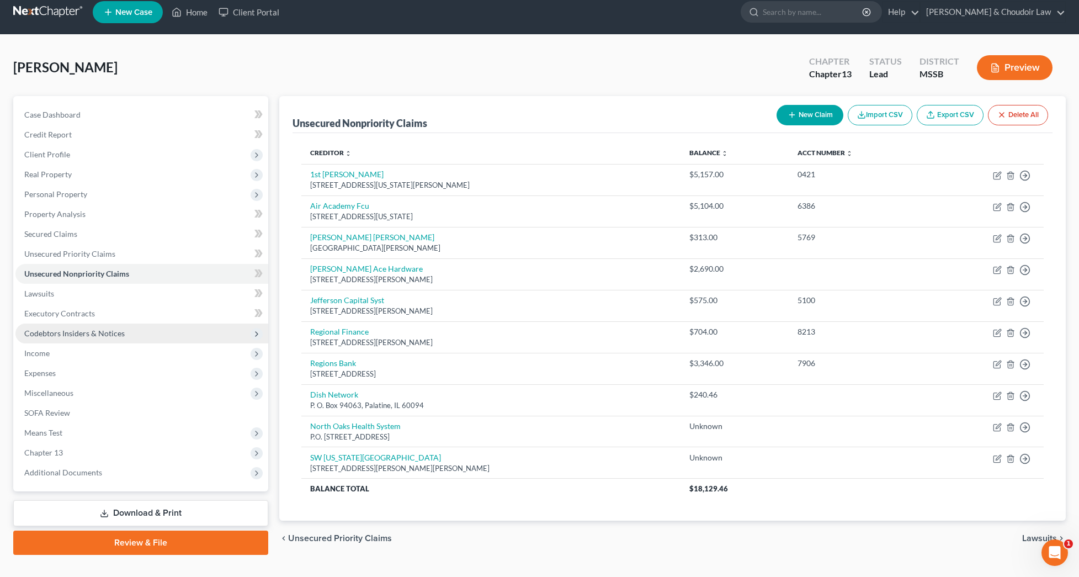
click at [66, 334] on span "Codebtors Insiders & Notices" at bounding box center [74, 332] width 100 height 9
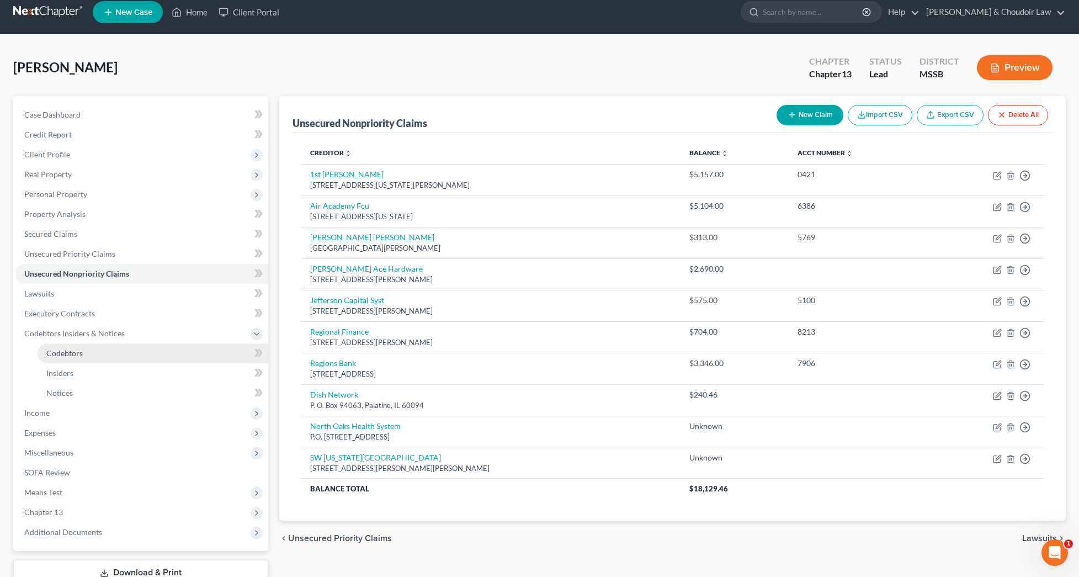
click at [70, 351] on span "Codebtors" at bounding box center [64, 352] width 36 height 9
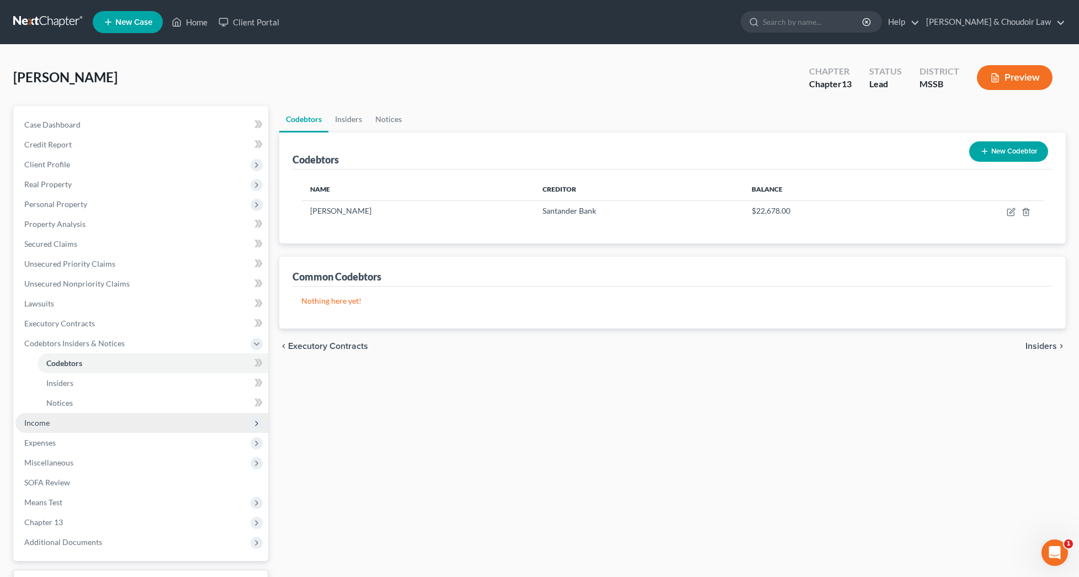
click at [56, 422] on span "Income" at bounding box center [141, 423] width 253 height 20
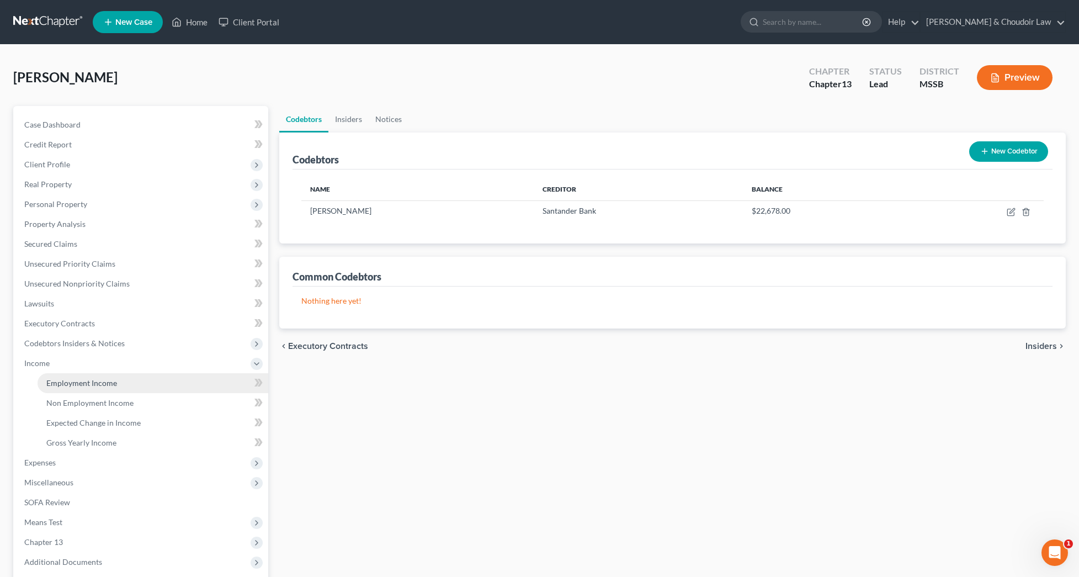
click at [86, 383] on span "Employment Income" at bounding box center [81, 382] width 71 height 9
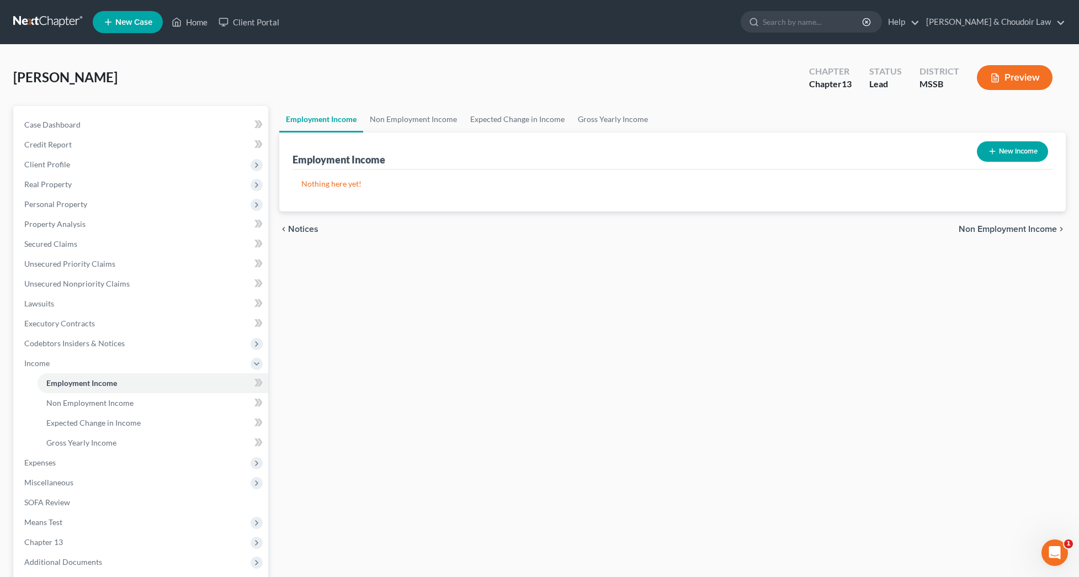
scroll to position [19, 0]
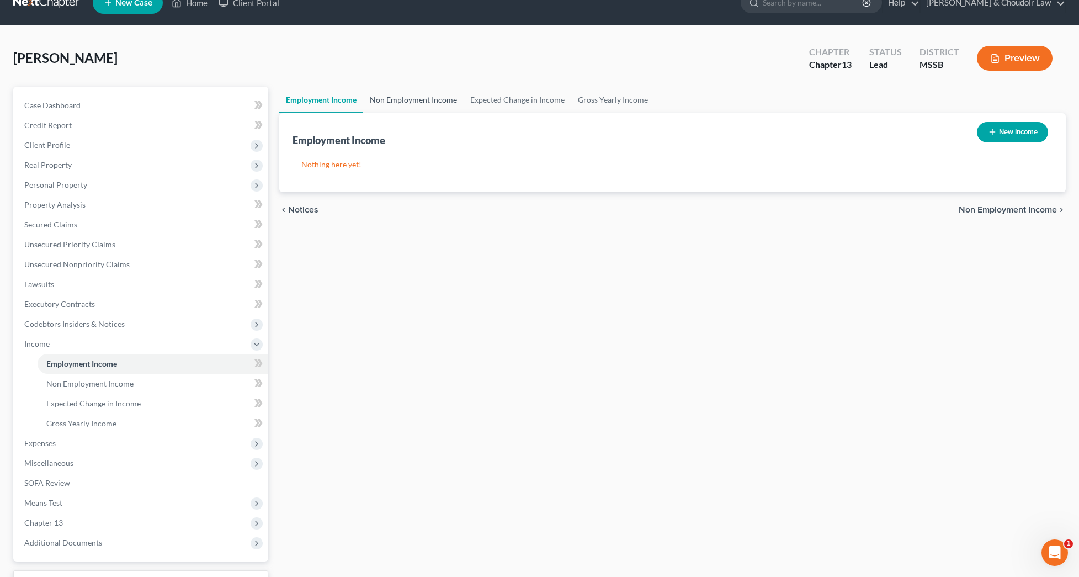
click at [423, 107] on link "Non Employment Income" at bounding box center [413, 100] width 100 height 26
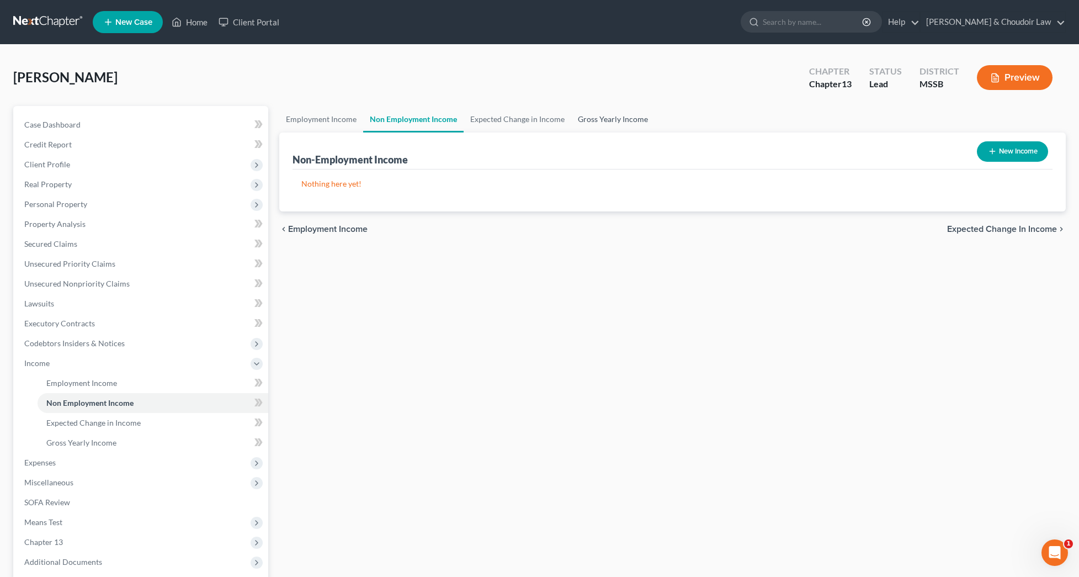
click at [591, 121] on link "Gross Yearly Income" at bounding box center [612, 119] width 83 height 26
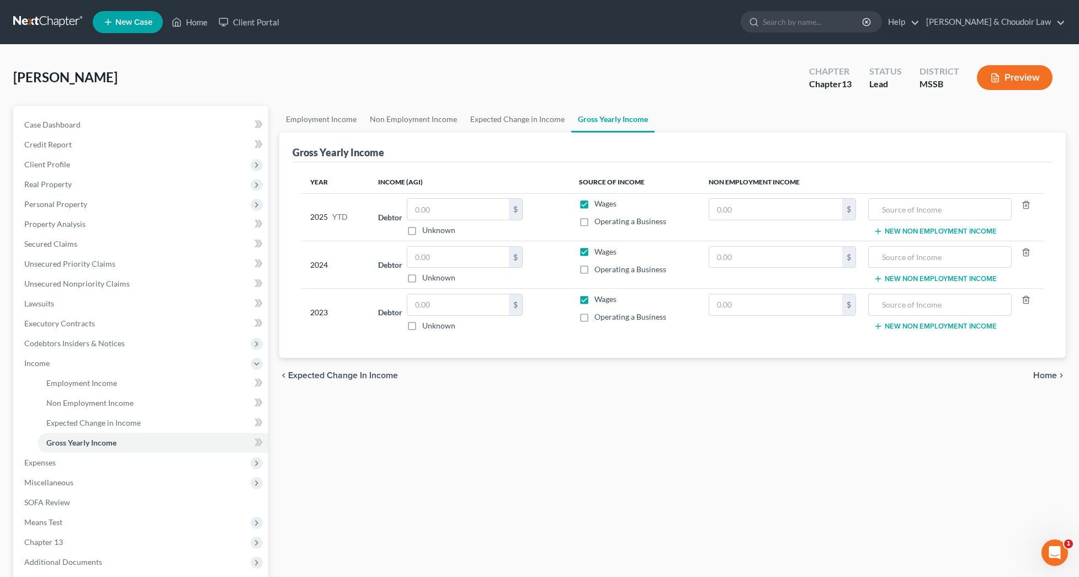
scroll to position [0, 1]
click at [538, 120] on link "Expected Change in Income" at bounding box center [518, 119] width 108 height 26
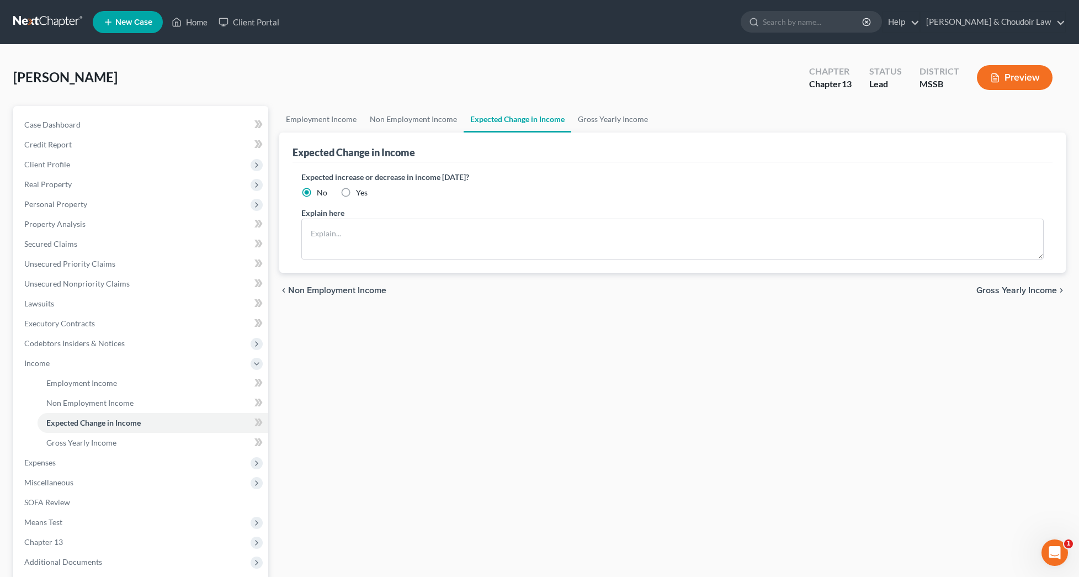
scroll to position [4, 1]
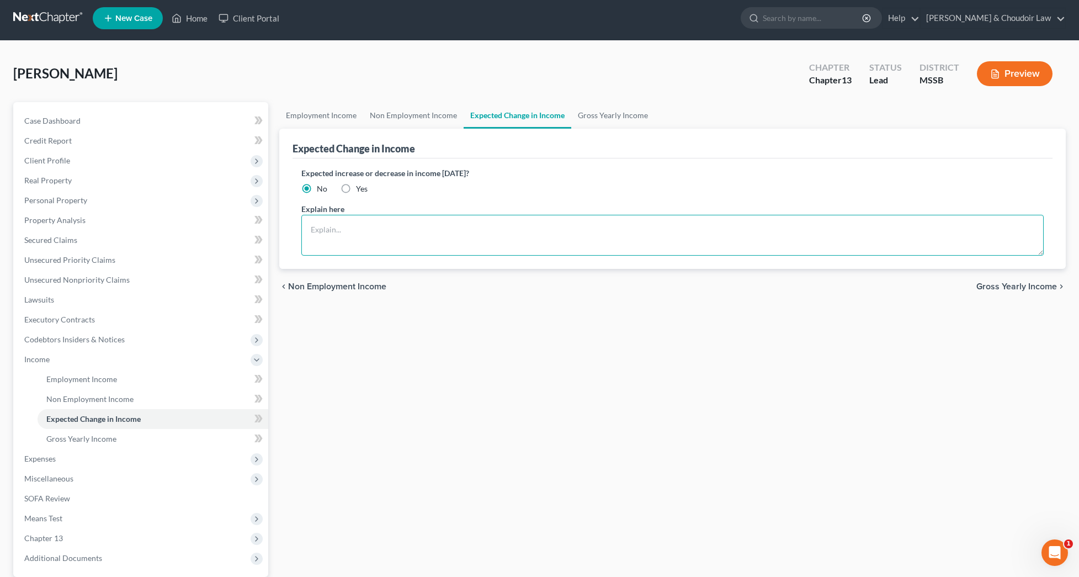
click at [459, 222] on textarea at bounding box center [672, 235] width 742 height 41
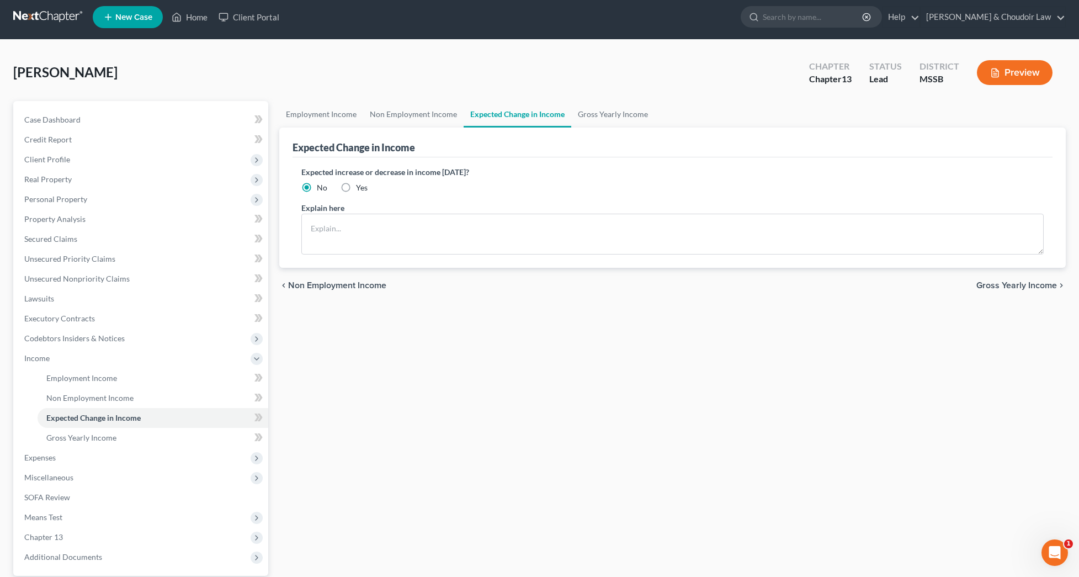
click at [359, 187] on span "Yes" at bounding box center [362, 187] width 12 height 9
click at [360, 187] on input "Yes" at bounding box center [363, 185] width 7 height 7
radio input "true"
click at [381, 231] on textarea at bounding box center [672, 234] width 742 height 41
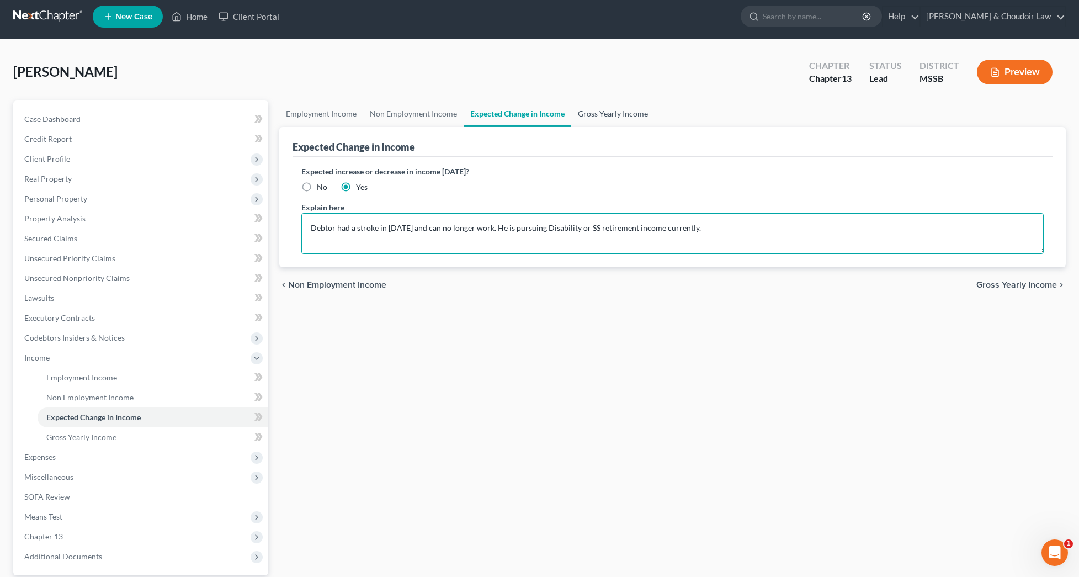
type textarea "Debtor had a stroke in [DATE] and can no longer work. He is pursuing Disability…"
click at [612, 114] on link "Gross Yearly Income" at bounding box center [612, 113] width 83 height 26
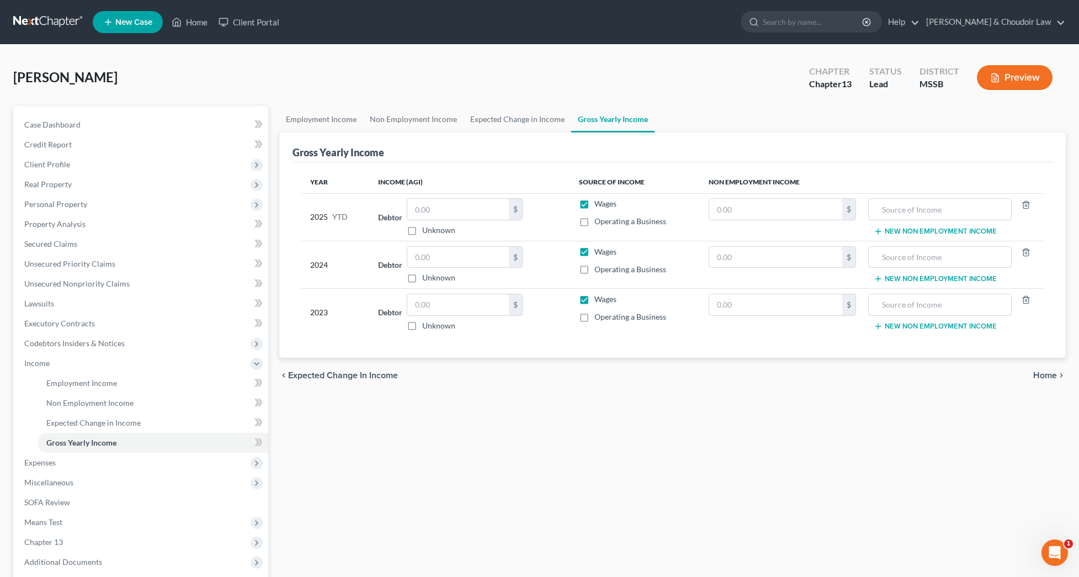
click at [451, 231] on label "Unknown" at bounding box center [438, 230] width 33 height 11
click at [434, 231] on input "Unknown" at bounding box center [430, 228] width 7 height 7
checkbox input "true"
type input "0.00"
click at [457, 269] on div "$ Unknown" at bounding box center [465, 265] width 116 height 38
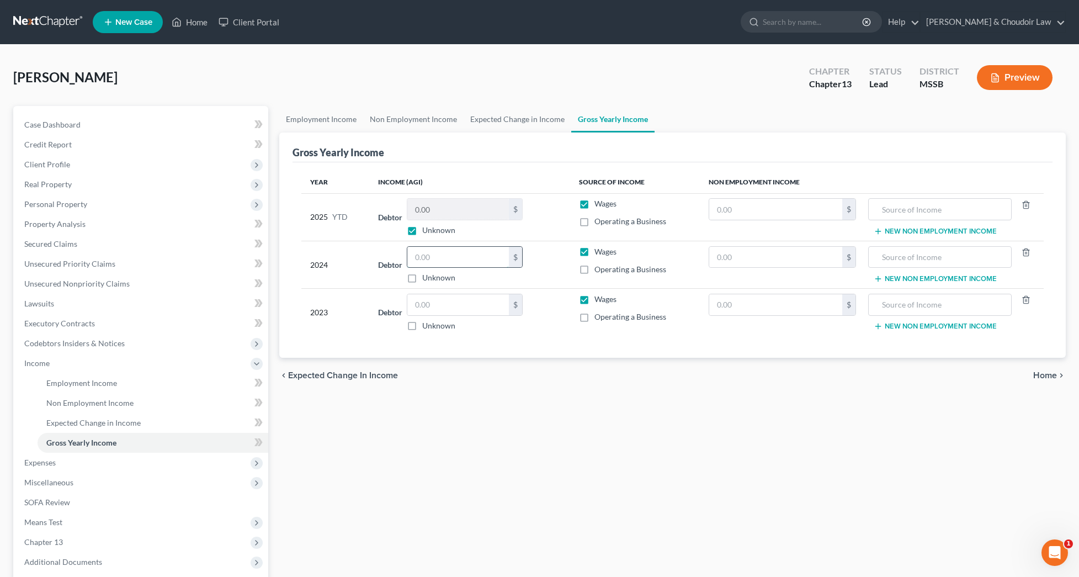
click at [458, 261] on input "text" at bounding box center [458, 257] width 102 height 21
type input "55,139"
click at [469, 310] on input "text" at bounding box center [458, 304] width 102 height 21
type input "53,309"
click at [583, 382] on div "chevron_left Expected Change in Income Home chevron_right" at bounding box center [672, 375] width 787 height 35
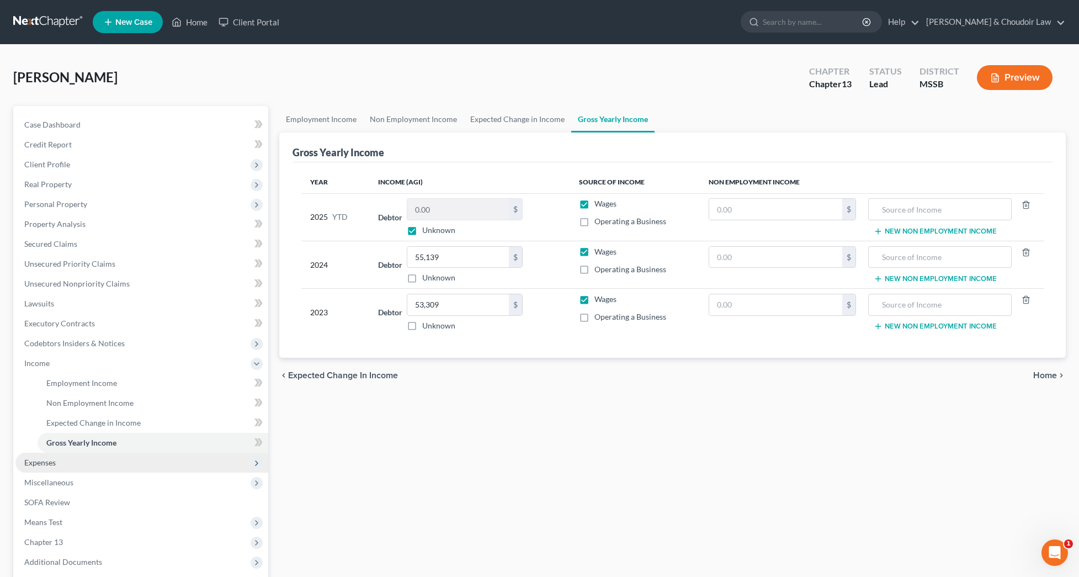
click at [62, 464] on span "Expenses" at bounding box center [141, 463] width 253 height 20
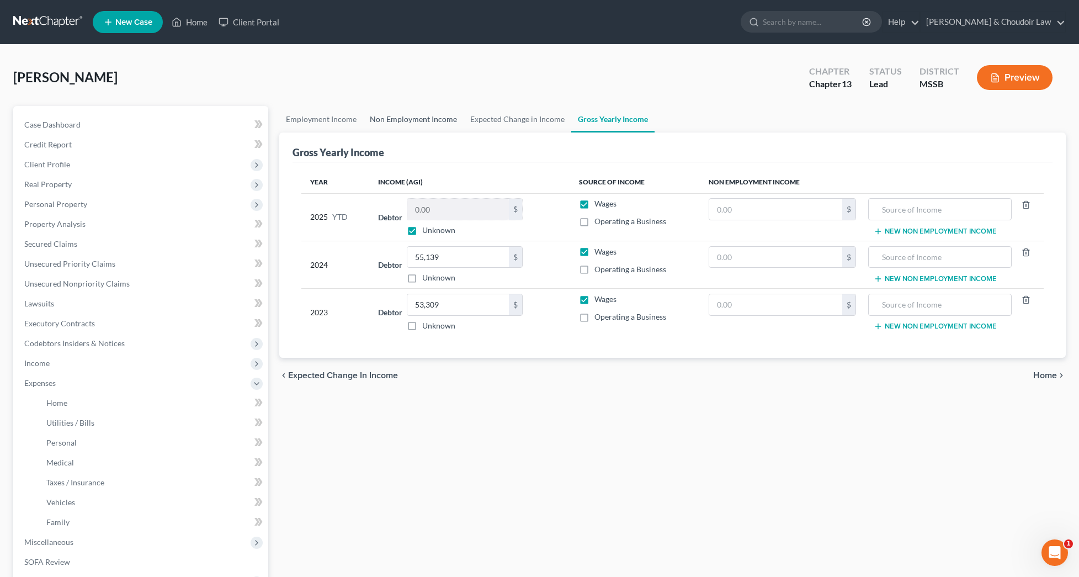
scroll to position [8, 0]
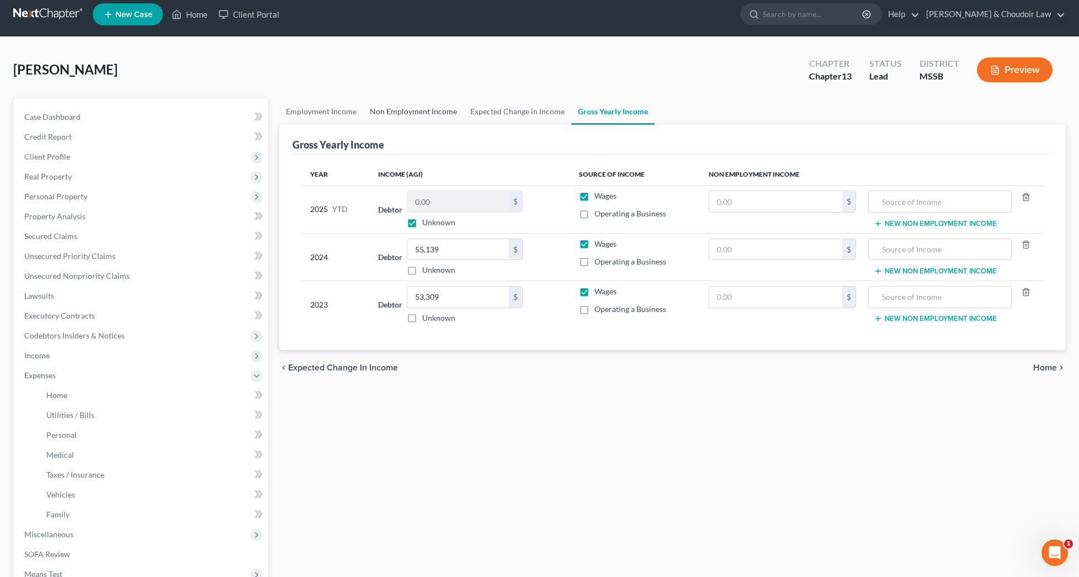
click at [411, 99] on link "Non Employment Income" at bounding box center [413, 111] width 100 height 26
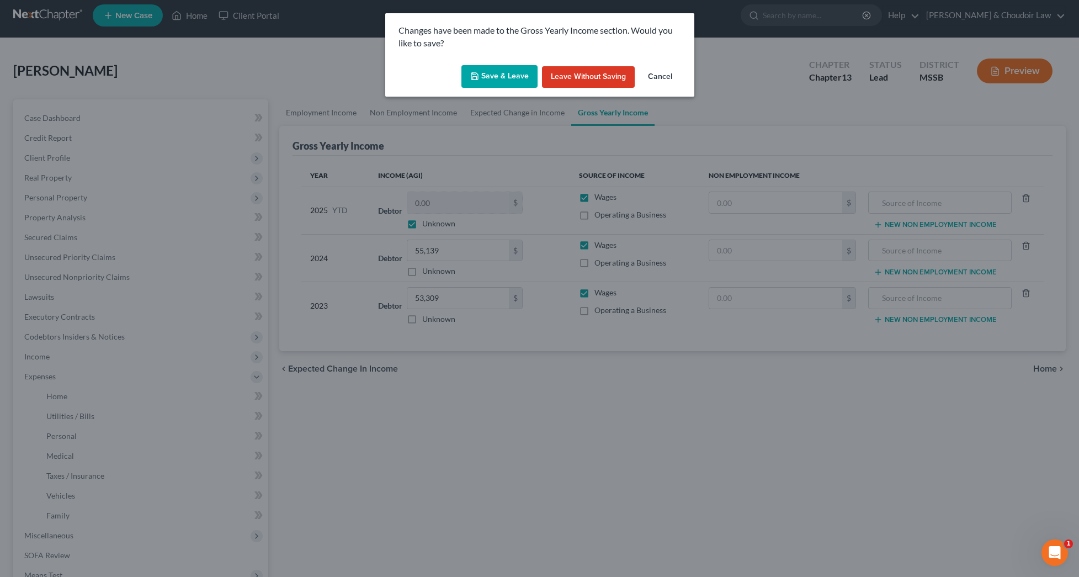
scroll to position [7, 0]
click at [512, 75] on button "Save & Leave" at bounding box center [499, 76] width 76 height 23
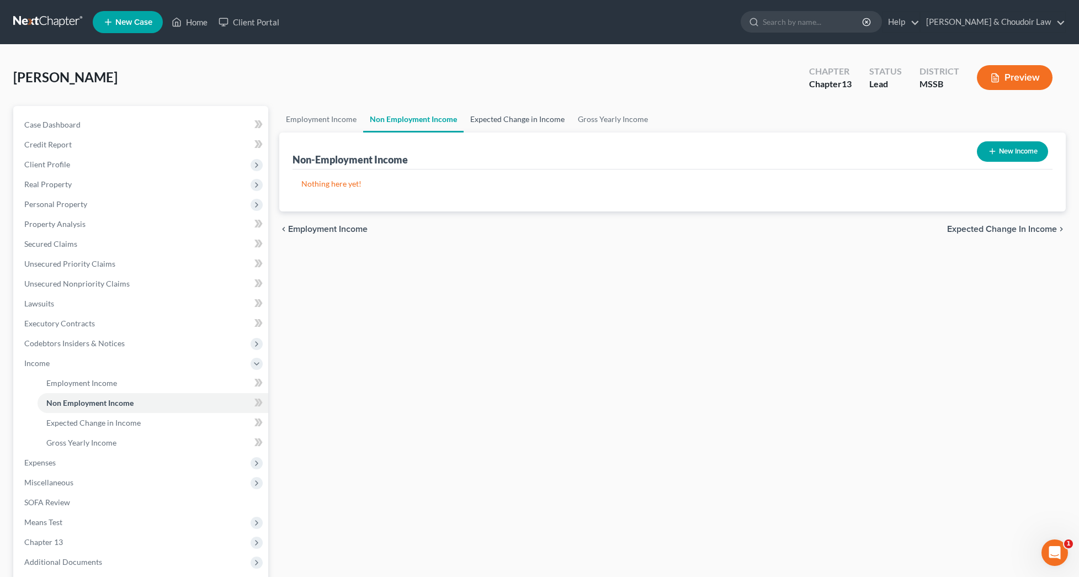
click at [528, 124] on link "Expected Change in Income" at bounding box center [518, 119] width 108 height 26
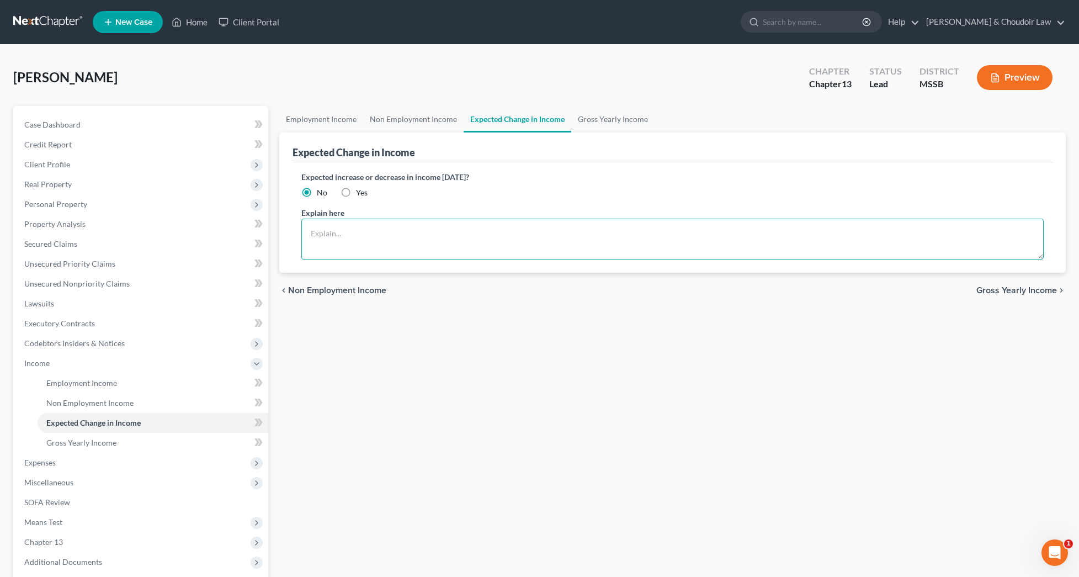
click at [516, 233] on textarea at bounding box center [672, 239] width 742 height 41
click at [363, 190] on span "Yes" at bounding box center [362, 192] width 12 height 9
click at [363, 190] on input "Yes" at bounding box center [363, 190] width 7 height 7
radio input "true"
click at [392, 229] on textarea at bounding box center [672, 239] width 742 height 41
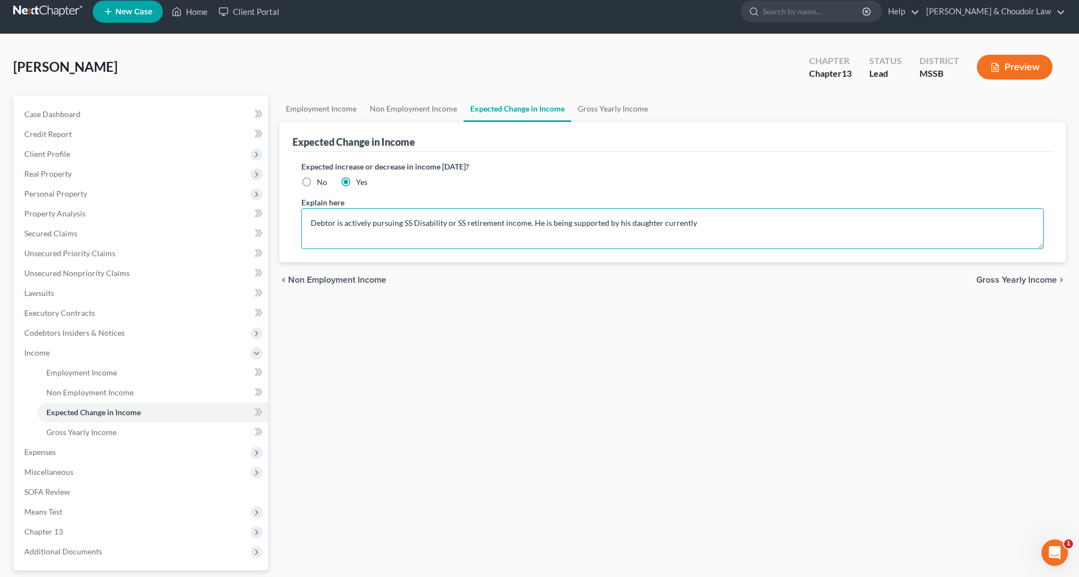
scroll to position [19, 0]
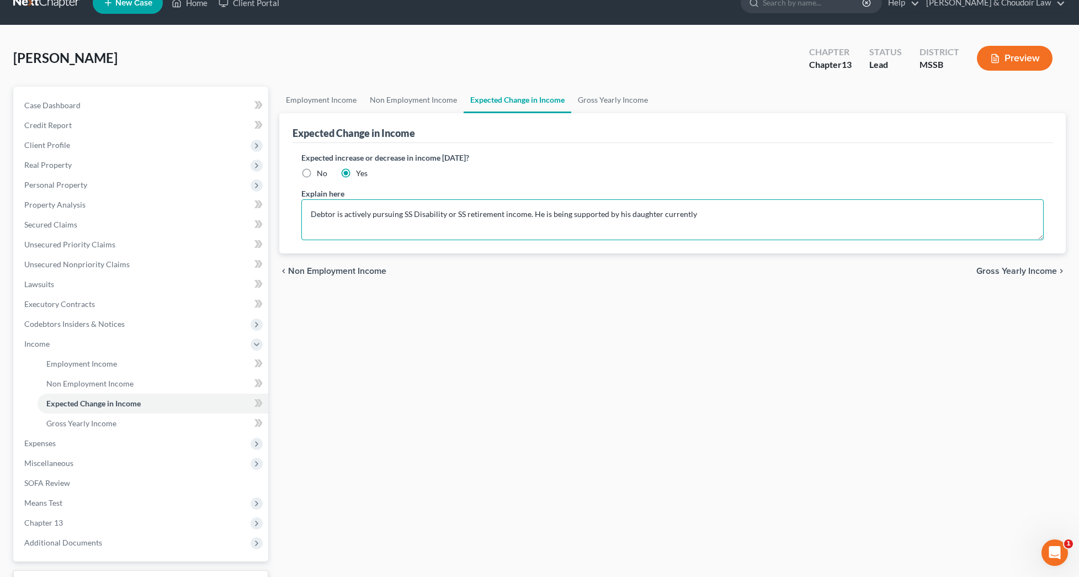
drag, startPoint x: 626, startPoint y: 215, endPoint x: 634, endPoint y: 215, distance: 8.3
click at [627, 215] on textarea "Debtor is actively pursuing SS Disability or SS retirement income. He is being …" at bounding box center [672, 219] width 742 height 41
click at [640, 215] on textarea "Debtor is actively pursuing SS Disability or SS retirement income. He is being …" at bounding box center [672, 219] width 742 height 41
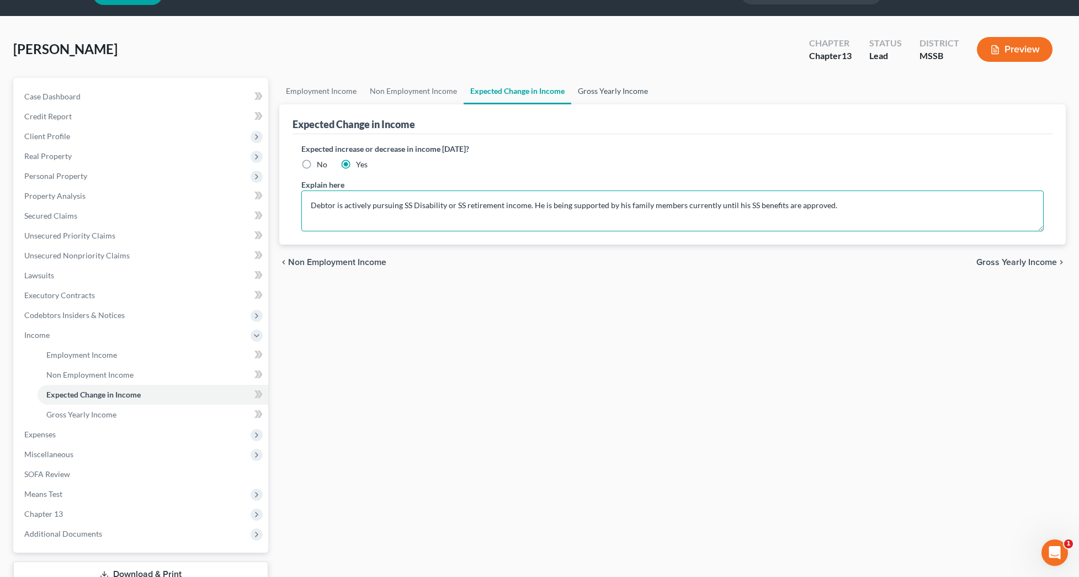
type textarea "Debtor is actively pursuing SS Disability or SS retirement income. He is being …"
click at [605, 96] on link "Gross Yearly Income" at bounding box center [612, 91] width 83 height 26
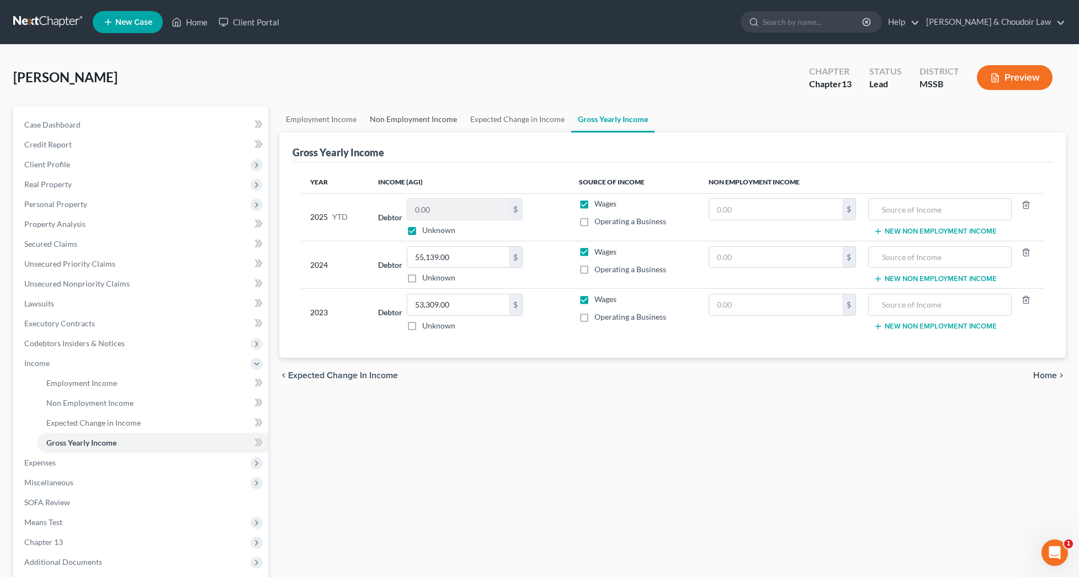
click at [407, 116] on link "Non Employment Income" at bounding box center [413, 119] width 100 height 26
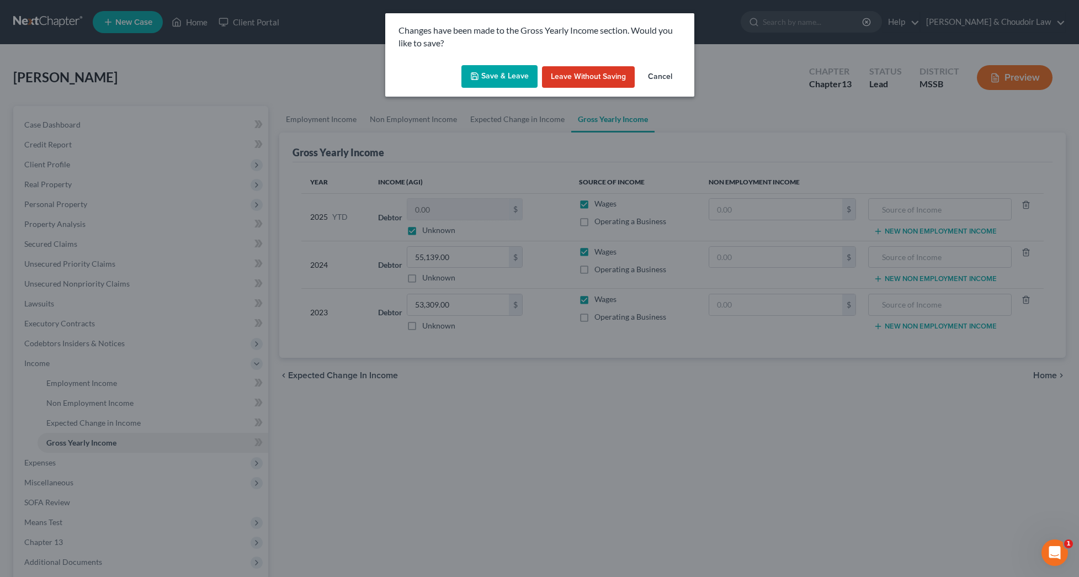
click at [528, 75] on button "Save & Leave" at bounding box center [499, 76] width 76 height 23
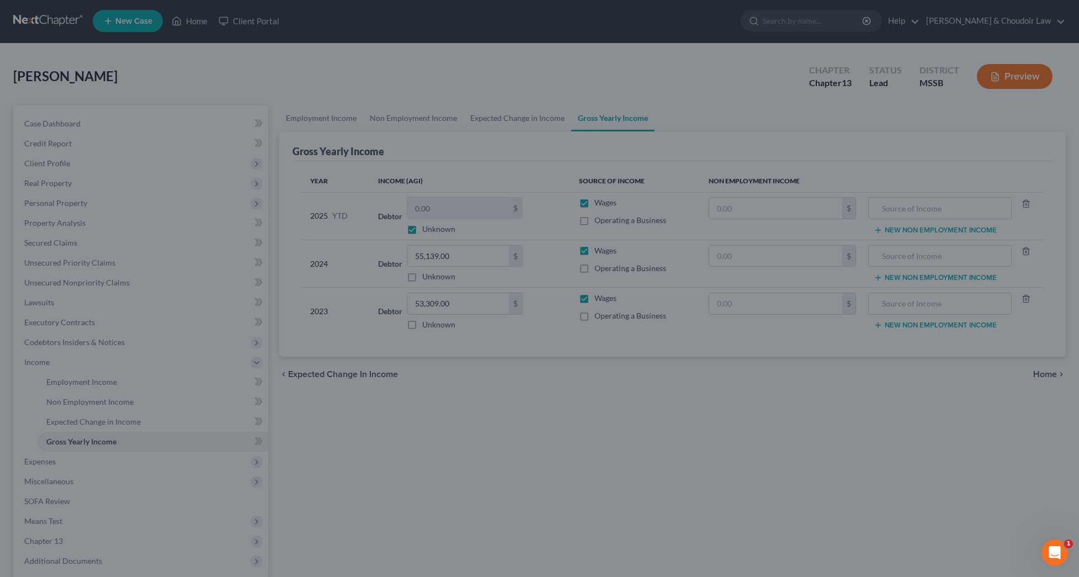
scroll to position [1, 0]
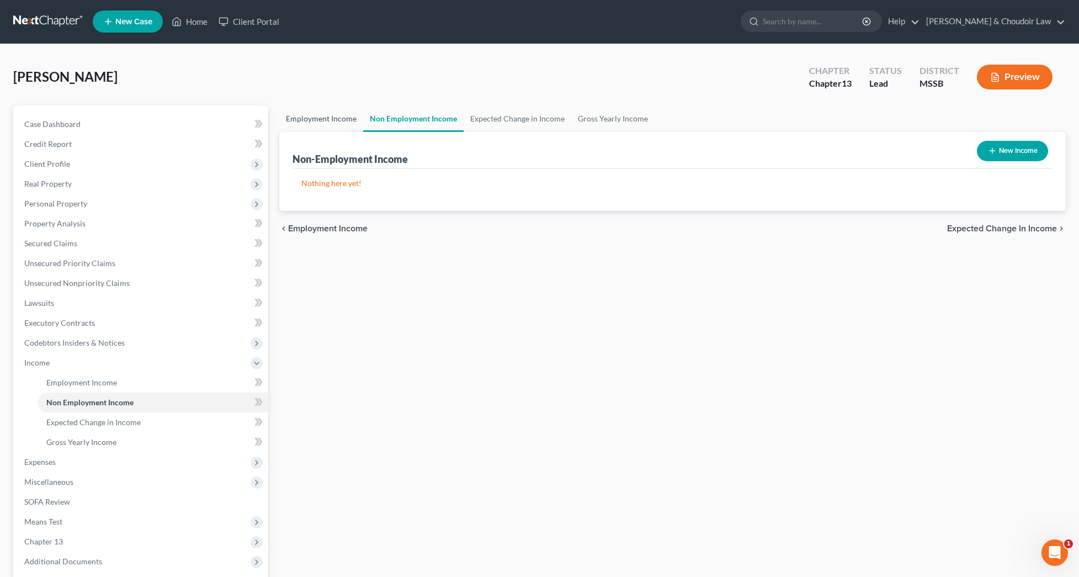
click at [325, 119] on link "Employment Income" at bounding box center [321, 118] width 84 height 26
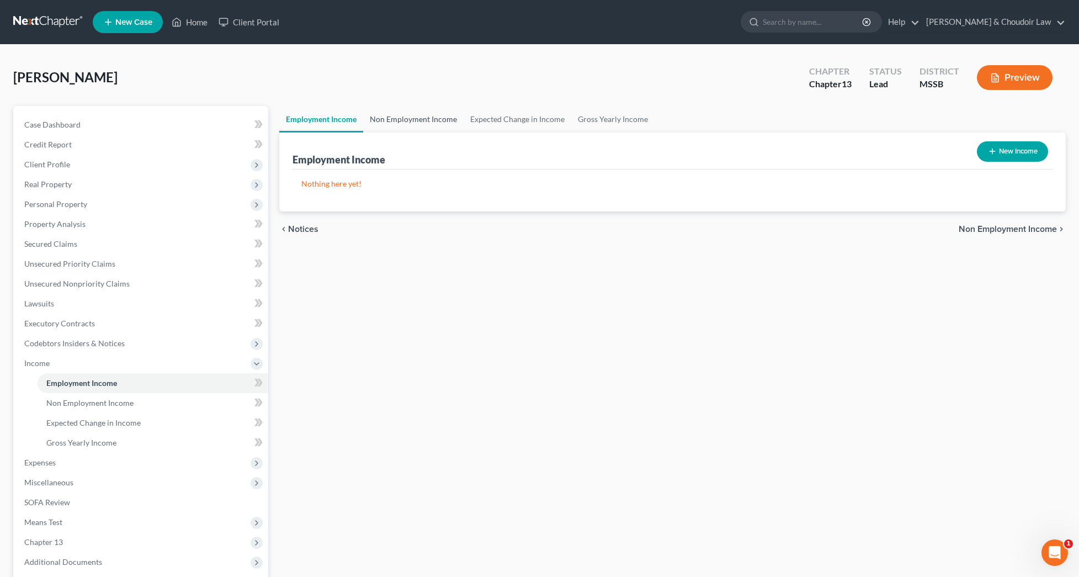
click at [407, 111] on link "Non Employment Income" at bounding box center [413, 119] width 100 height 26
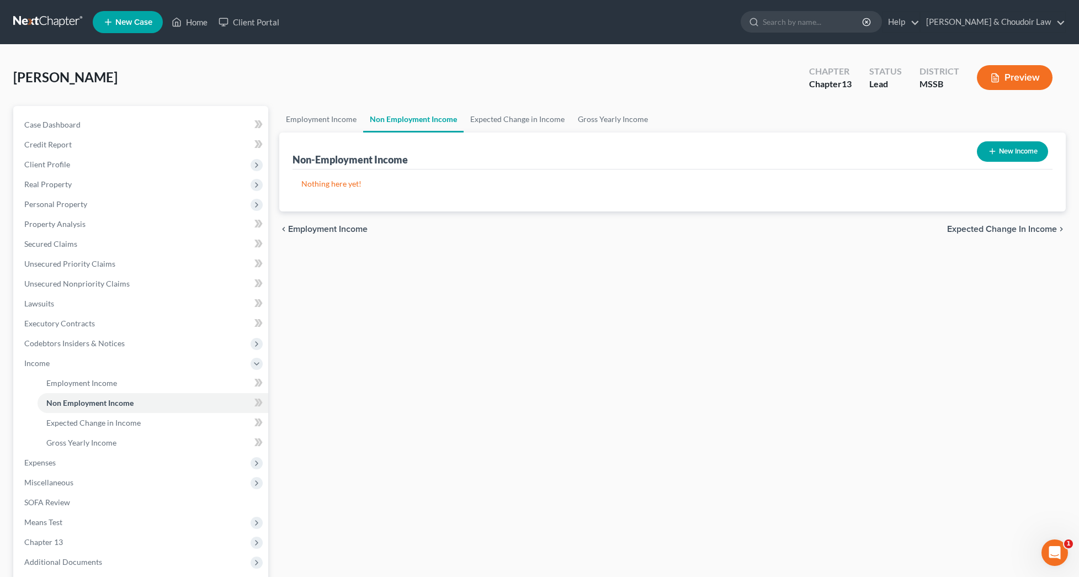
click at [1013, 146] on button "New Income" at bounding box center [1012, 151] width 71 height 20
select select "0"
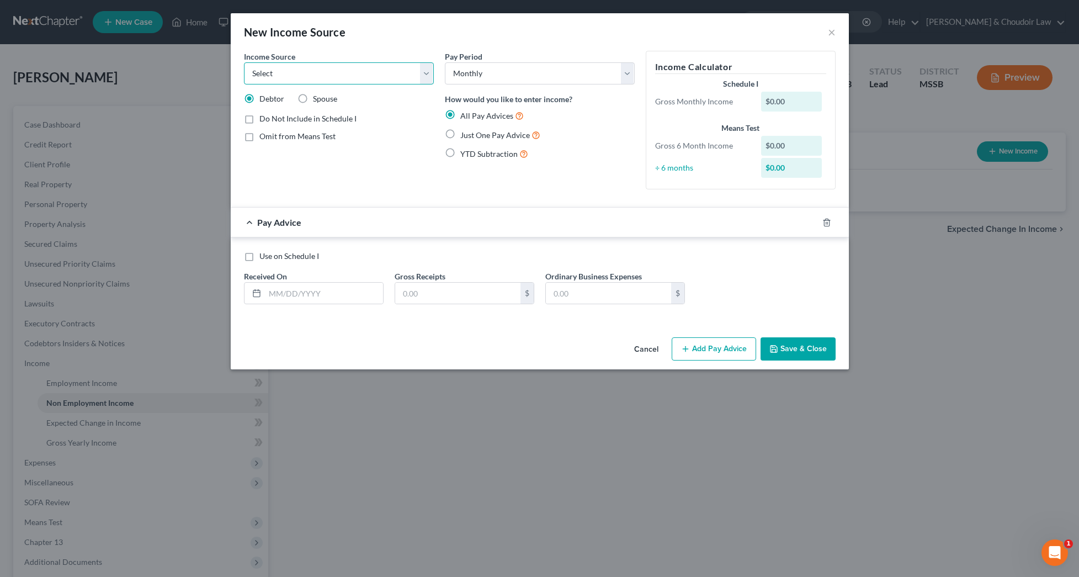
select select "7"
click at [492, 130] on span "Just One Pay Advice" at bounding box center [495, 134] width 70 height 9
click at [472, 130] on input "Just One Pay Advice" at bounding box center [468, 132] width 7 height 7
radio input "true"
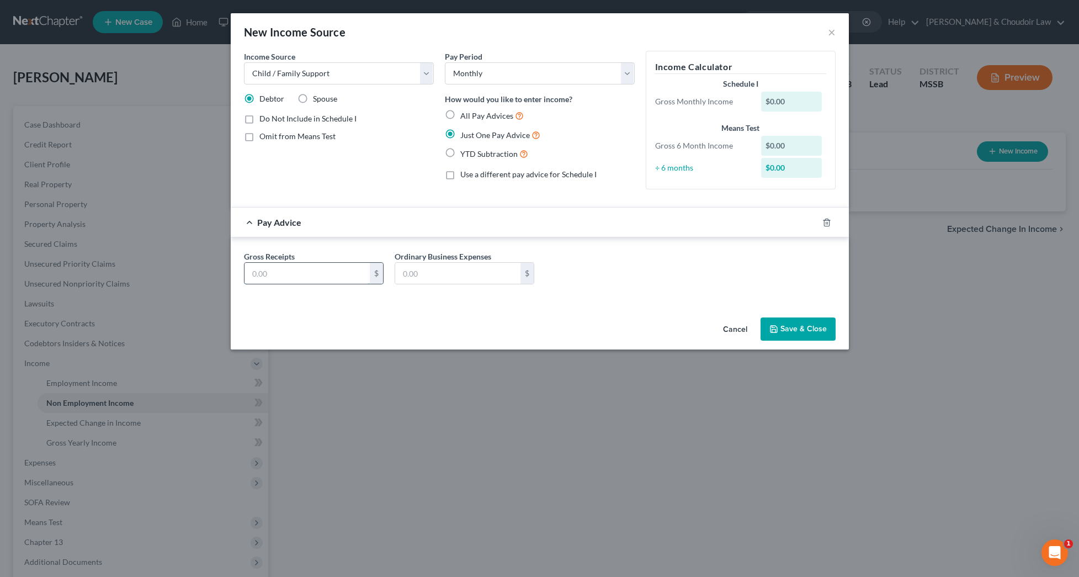
click at [348, 273] on input "text" at bounding box center [307, 273] width 125 height 21
type input "1,500"
click at [784, 323] on button "Save & Close" at bounding box center [798, 328] width 75 height 23
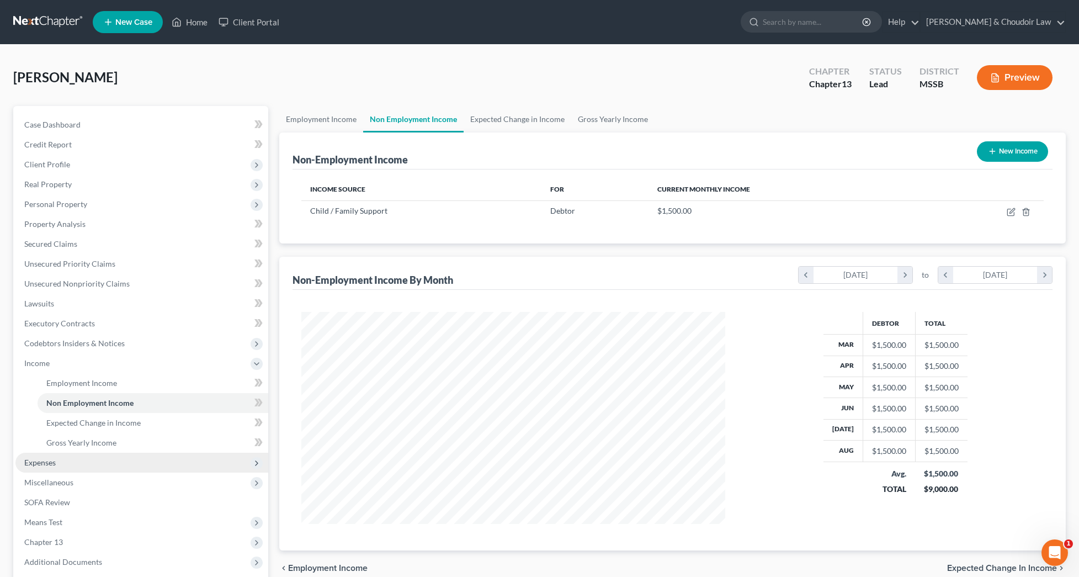
click at [79, 465] on span "Expenses" at bounding box center [141, 463] width 253 height 20
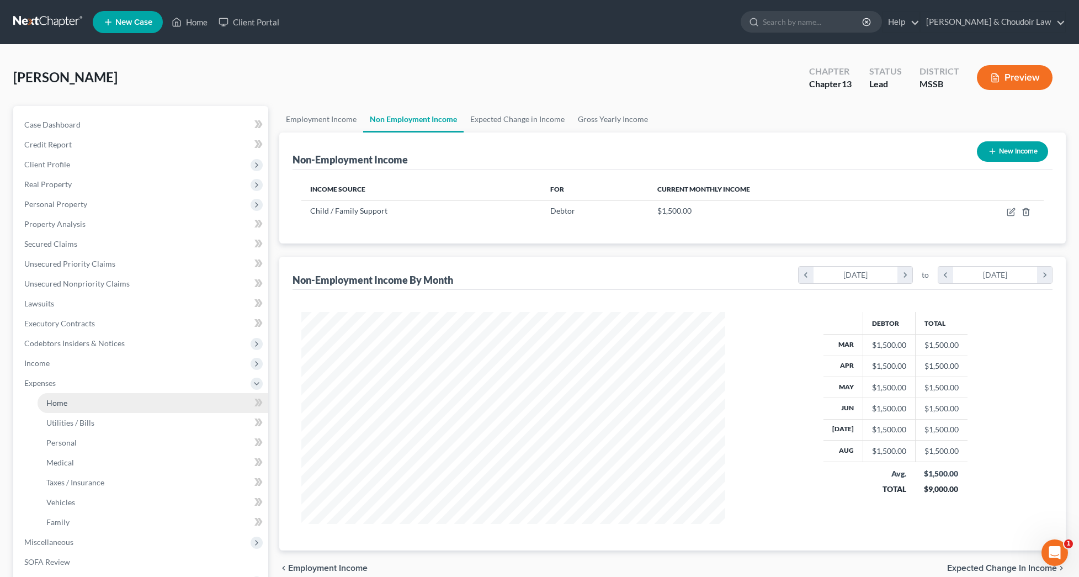
click at [78, 408] on link "Home" at bounding box center [153, 403] width 231 height 20
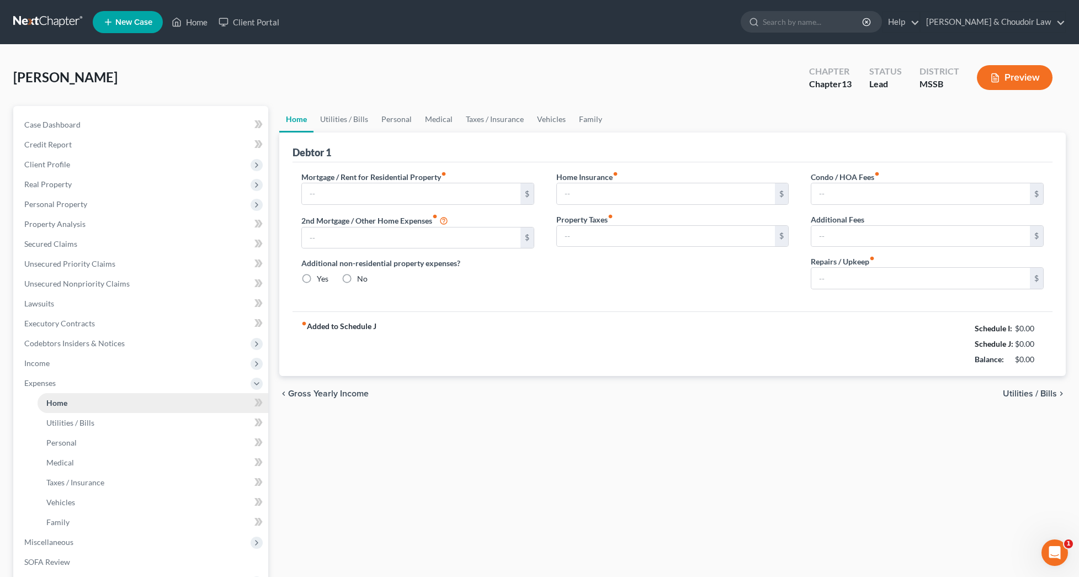
type input "0.00"
radio input "true"
type input "0.00"
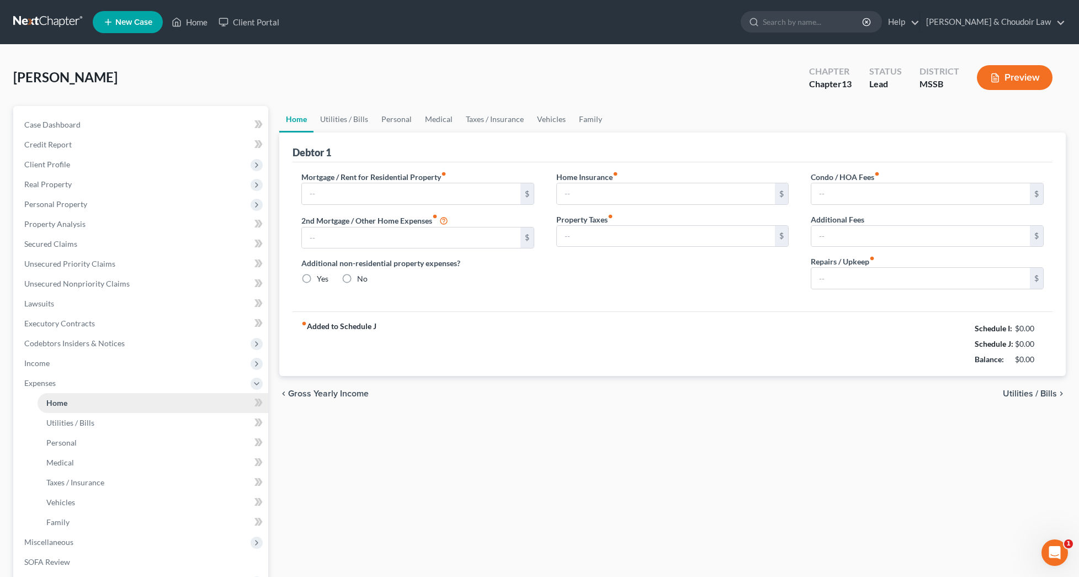
type input "0.00"
click at [426, 191] on input "text" at bounding box center [411, 193] width 219 height 21
type input "700"
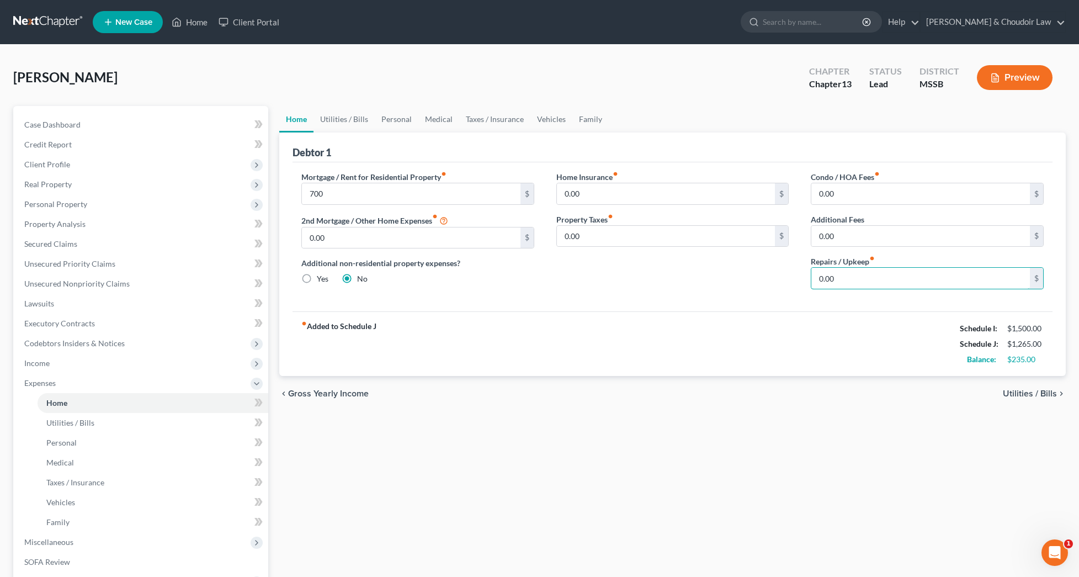
drag, startPoint x: 846, startPoint y: 285, endPoint x: 793, endPoint y: 279, distance: 52.9
click at [795, 279] on div "Mortgage / Rent for Residential Property fiber_manual_record 700 $ 2nd Mortgage…" at bounding box center [672, 234] width 764 height 127
drag, startPoint x: 605, startPoint y: 195, endPoint x: 564, endPoint y: 194, distance: 41.4
click at [564, 194] on input "0.00" at bounding box center [666, 193] width 219 height 21
type input "35.68"
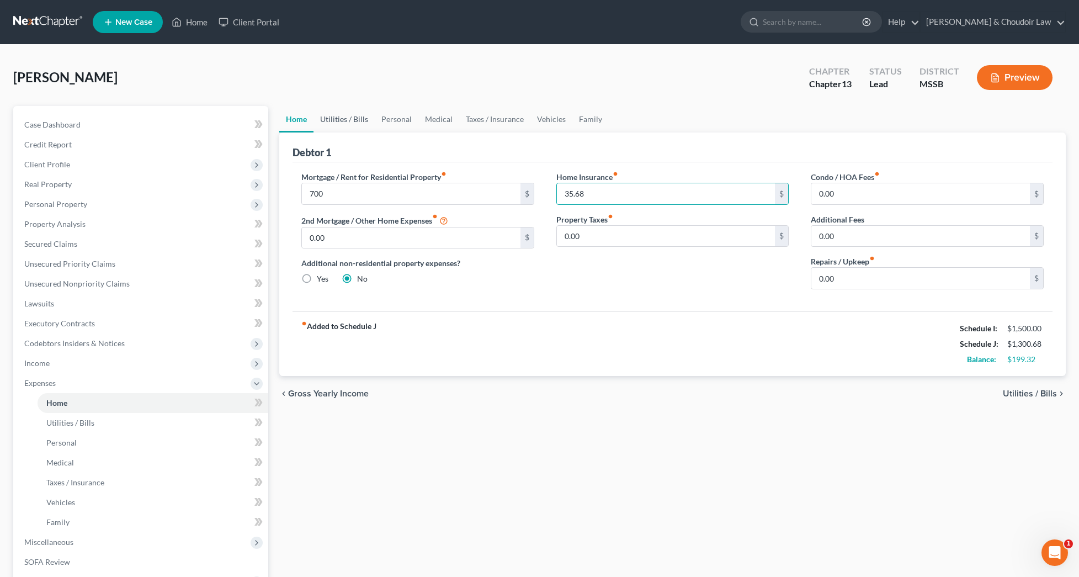
drag, startPoint x: 361, startPoint y: 124, endPoint x: 359, endPoint y: 130, distance: 6.3
click at [361, 124] on link "Utilities / Bills" at bounding box center [344, 119] width 61 height 26
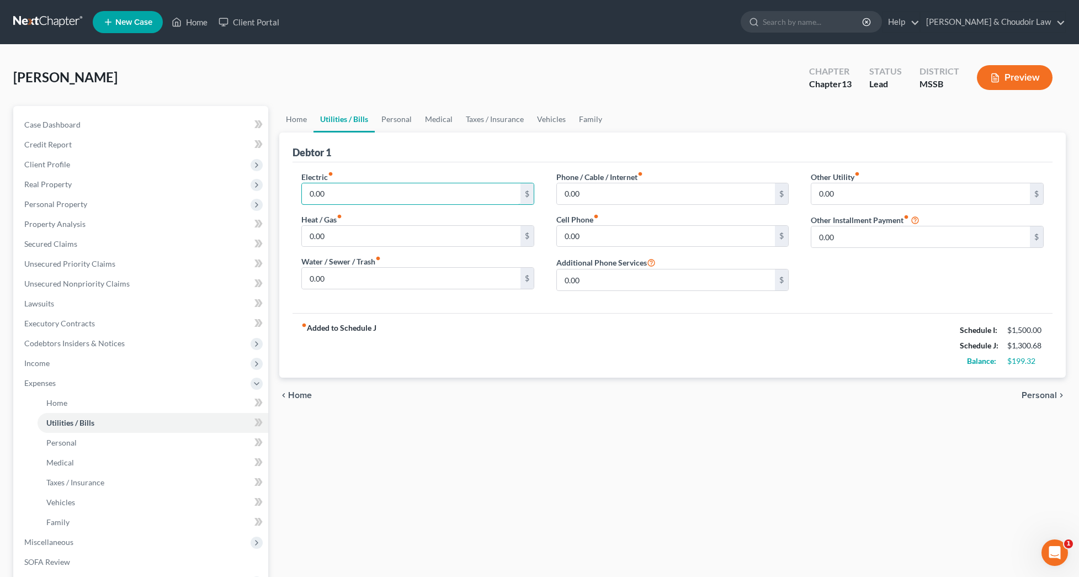
drag, startPoint x: 341, startPoint y: 191, endPoint x: 292, endPoint y: 194, distance: 49.2
click at [292, 194] on div "Electric fiber_manual_record 0.00 $ Heat / Gas fiber_manual_record 0.00 $ Water…" at bounding box center [417, 235] width 255 height 129
type input "150"
drag, startPoint x: 341, startPoint y: 239, endPoint x: 278, endPoint y: 236, distance: 62.5
click at [278, 236] on div "Home Utilities / Bills Personal Medical Taxes / Insurance Vehicles Family Debto…" at bounding box center [673, 405] width 798 height 598
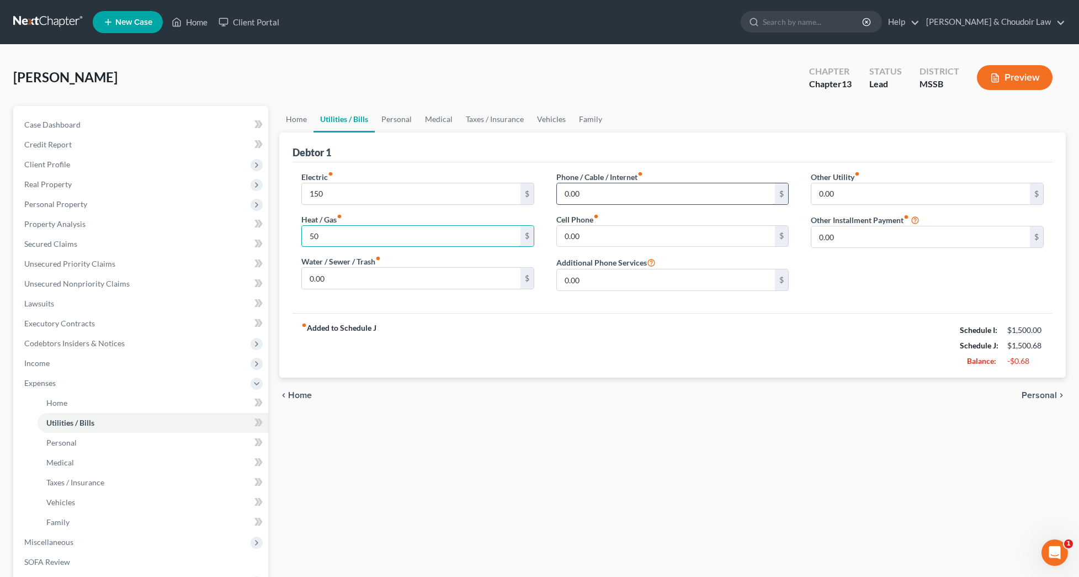
type input "50"
drag, startPoint x: 583, startPoint y: 196, endPoint x: 542, endPoint y: 194, distance: 41.5
drag, startPoint x: 606, startPoint y: 236, endPoint x: 503, endPoint y: 232, distance: 103.3
type input "65"
click at [397, 120] on link "Personal" at bounding box center [397, 119] width 44 height 26
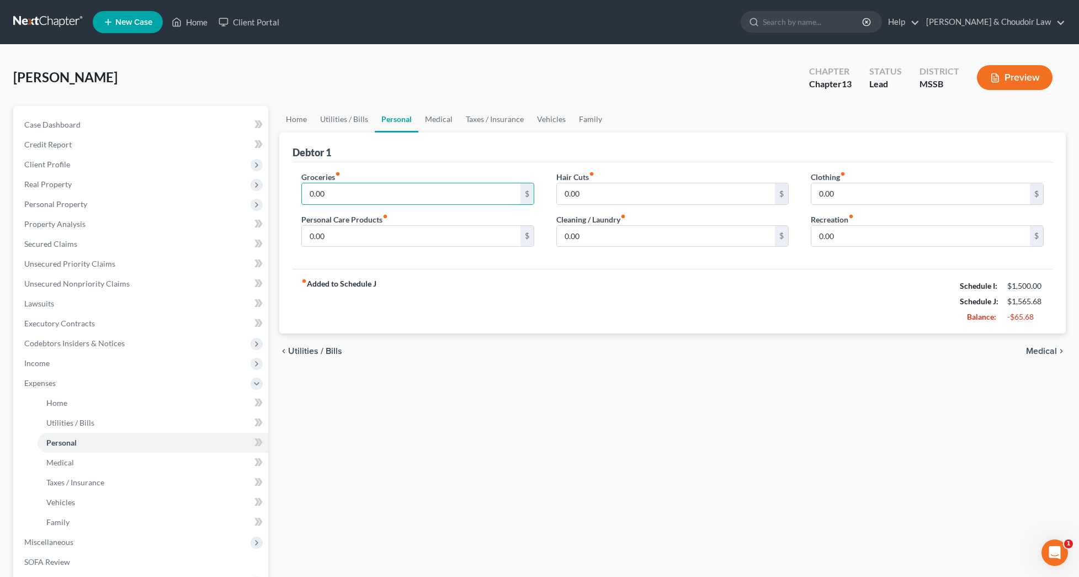
drag, startPoint x: 365, startPoint y: 195, endPoint x: 285, endPoint y: 196, distance: 80.6
click at [285, 196] on div "Debtor 1 Groceries fiber_manual_record 0.00 $ Personal Care Products fiber_manu…" at bounding box center [672, 232] width 787 height 201
type input "300"
click at [344, 233] on input "0.00" at bounding box center [411, 236] width 219 height 21
drag, startPoint x: 341, startPoint y: 237, endPoint x: 295, endPoint y: 236, distance: 45.3
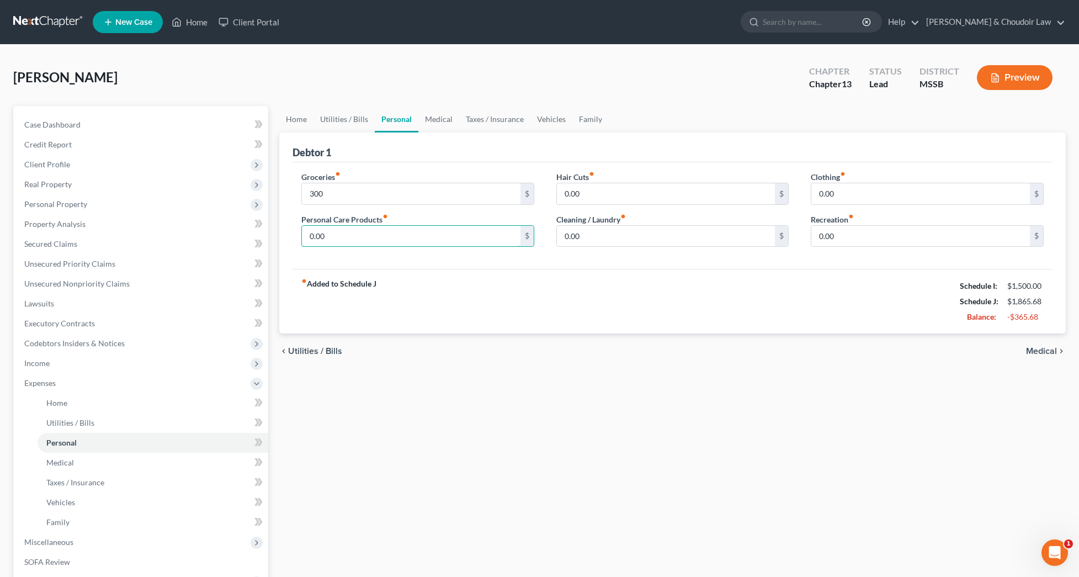
click at [295, 236] on div "Groceries fiber_manual_record 300 $ Personal Care Products fiber_manual_record …" at bounding box center [417, 213] width 255 height 85
type input "40"
type input "20"
type input "40"
type input "10"
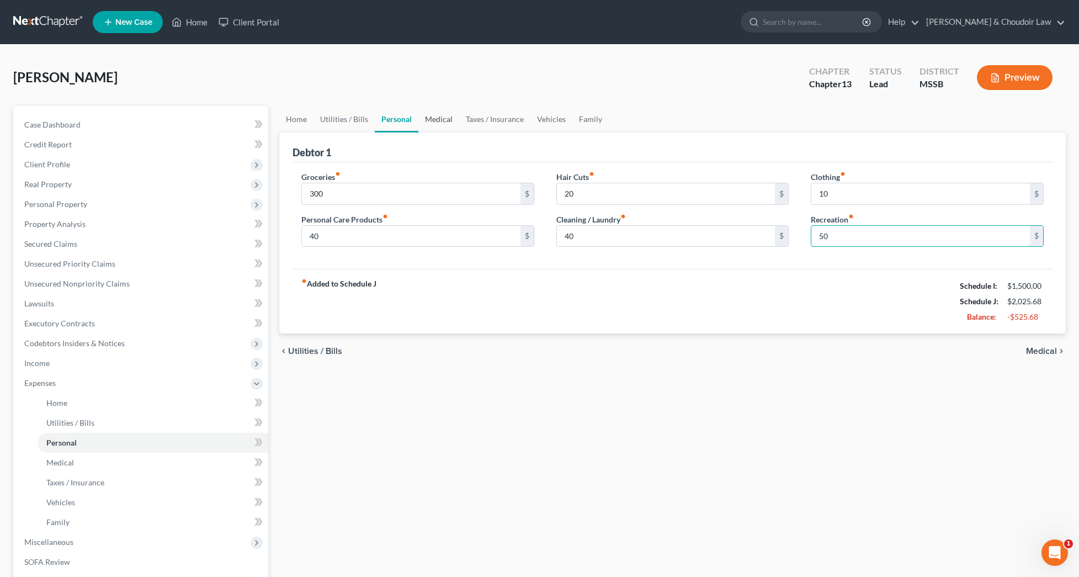
type input "50"
click at [440, 120] on link "Medical" at bounding box center [438, 119] width 41 height 26
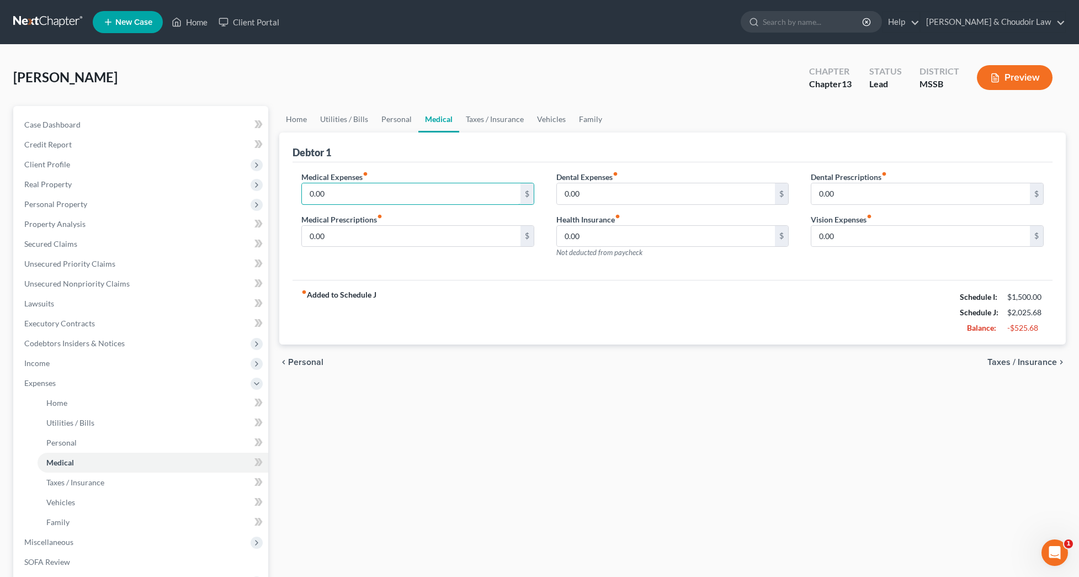
drag, startPoint x: 352, startPoint y: 190, endPoint x: 293, endPoint y: 191, distance: 59.1
click at [293, 191] on div "Medical Expenses fiber_manual_record 0.00 $ Medical Prescriptions fiber_manual_…" at bounding box center [417, 219] width 255 height 96
type input "75"
click at [490, 119] on link "Taxes / Insurance" at bounding box center [494, 119] width 71 height 26
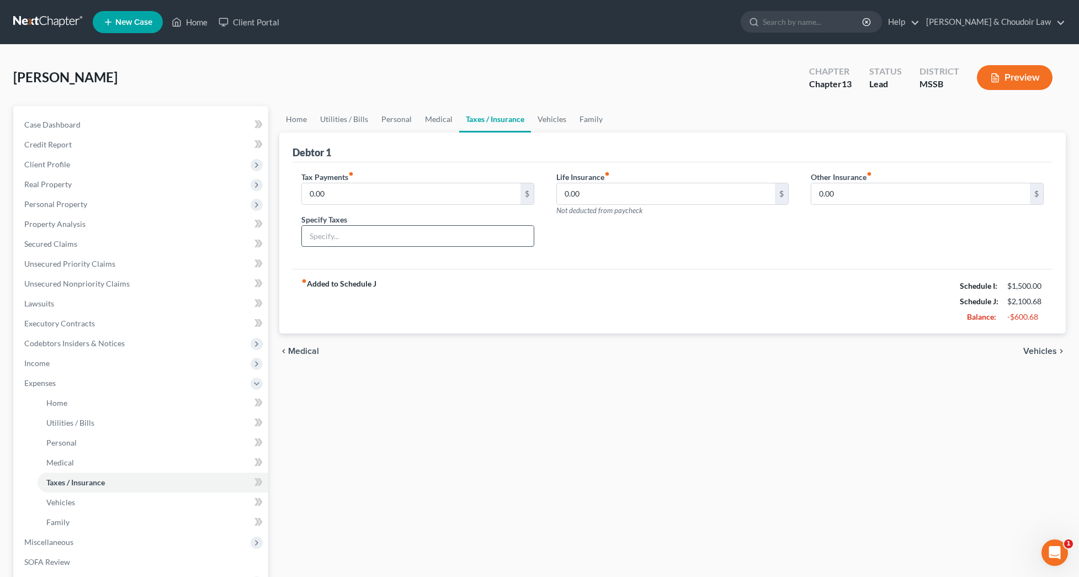
click at [336, 236] on input "text" at bounding box center [418, 236] width 232 height 21
type input "vehicle tag"
drag, startPoint x: 332, startPoint y: 194, endPoint x: 282, endPoint y: 190, distance: 49.8
click at [282, 190] on div "Debtor 1 Tax Payments fiber_manual_record 0.00 $ Specify Taxes vehicle tag Life…" at bounding box center [672, 232] width 787 height 201
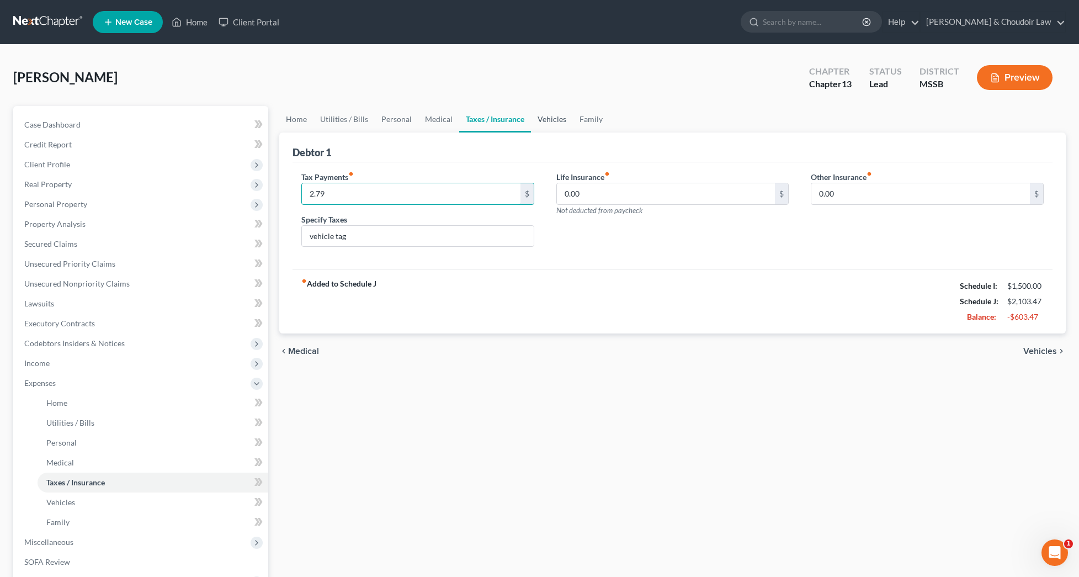
type input "2.79"
click at [549, 121] on link "Vehicles" at bounding box center [552, 119] width 42 height 26
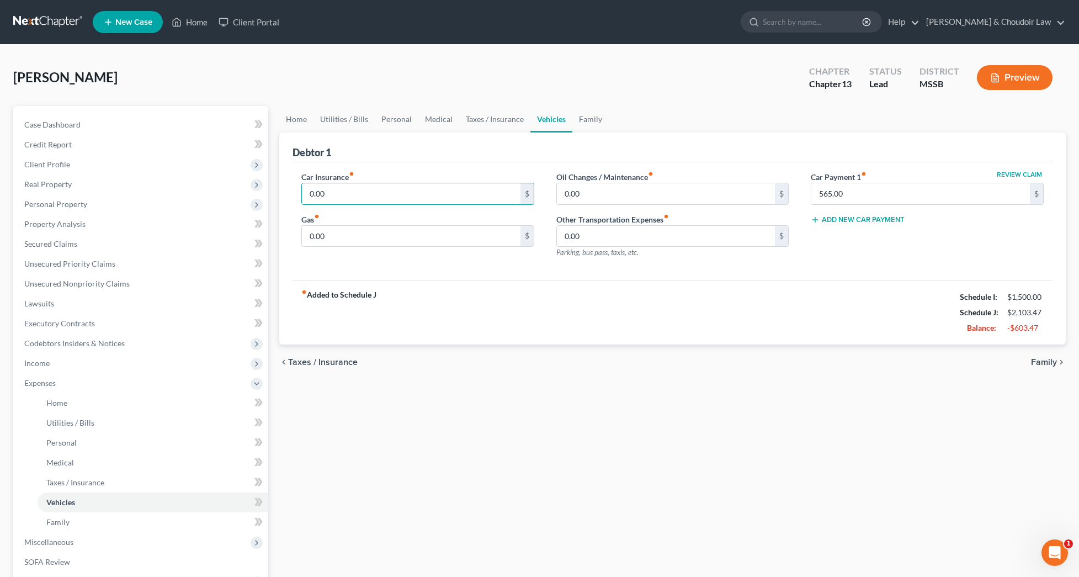
drag, startPoint x: 335, startPoint y: 196, endPoint x: 283, endPoint y: 193, distance: 52.5
click at [283, 193] on div "Debtor 1 Car Insurance fiber_manual_record 0.00 $ Gas fiber_manual_record 0.00 …" at bounding box center [672, 238] width 787 height 213
click at [63, 239] on span "Secured Claims" at bounding box center [50, 243] width 53 height 9
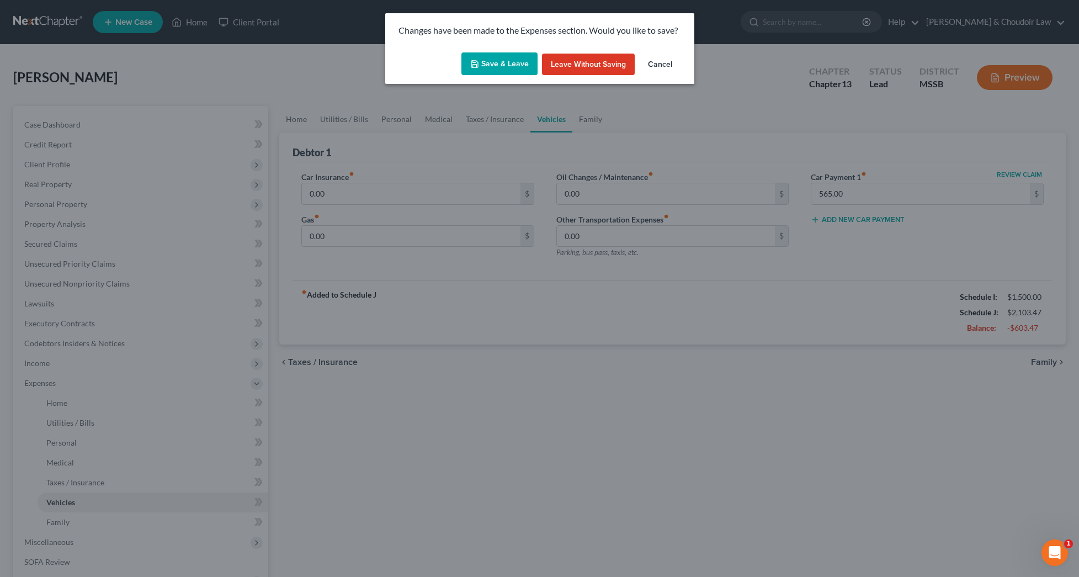
click at [502, 70] on button "Save & Leave" at bounding box center [499, 63] width 76 height 23
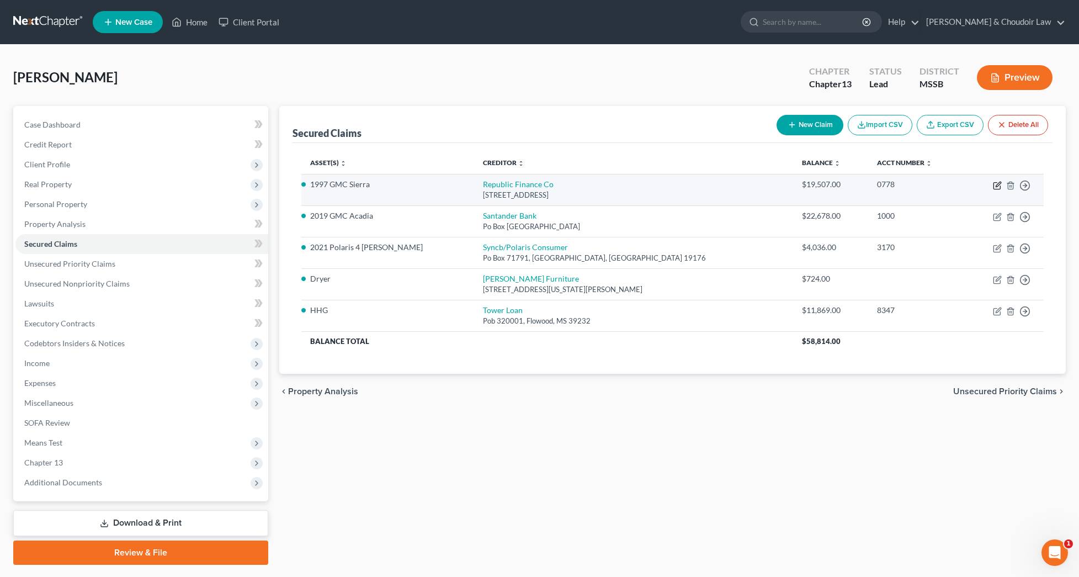
click at [995, 187] on icon "button" at bounding box center [997, 185] width 9 height 9
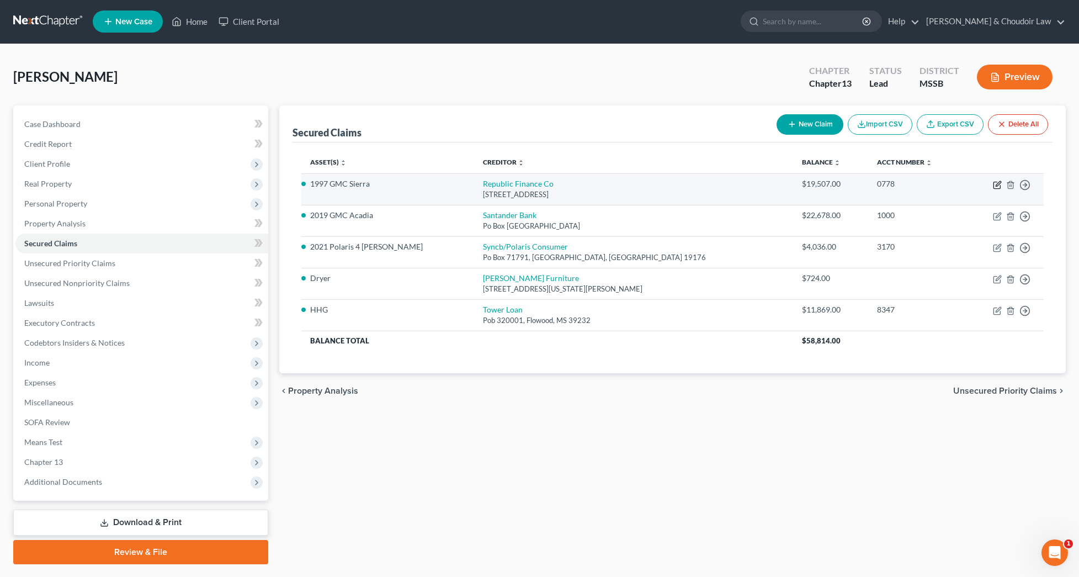
select select "19"
select select "4"
select select "2"
select select "0"
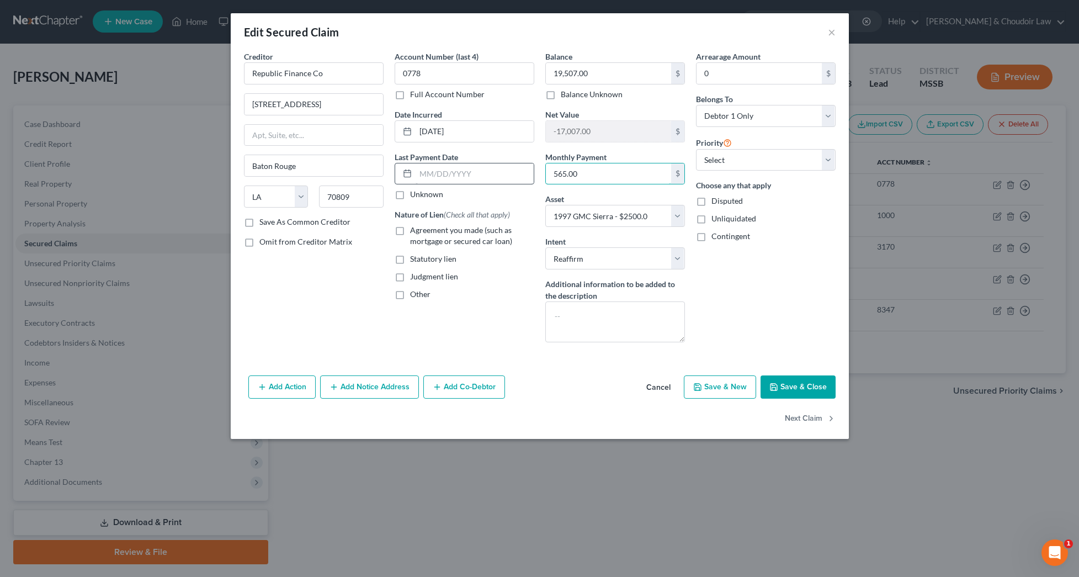
drag, startPoint x: 604, startPoint y: 170, endPoint x: 512, endPoint y: 166, distance: 91.7
click at [512, 166] on div "Creditor * Republic Finance Co [STREET_ADDRESS][GEOGRAPHIC_DATA] [US_STATE][GEO…" at bounding box center [539, 201] width 603 height 300
click at [800, 383] on button "Save & Close" at bounding box center [798, 386] width 75 height 23
select select
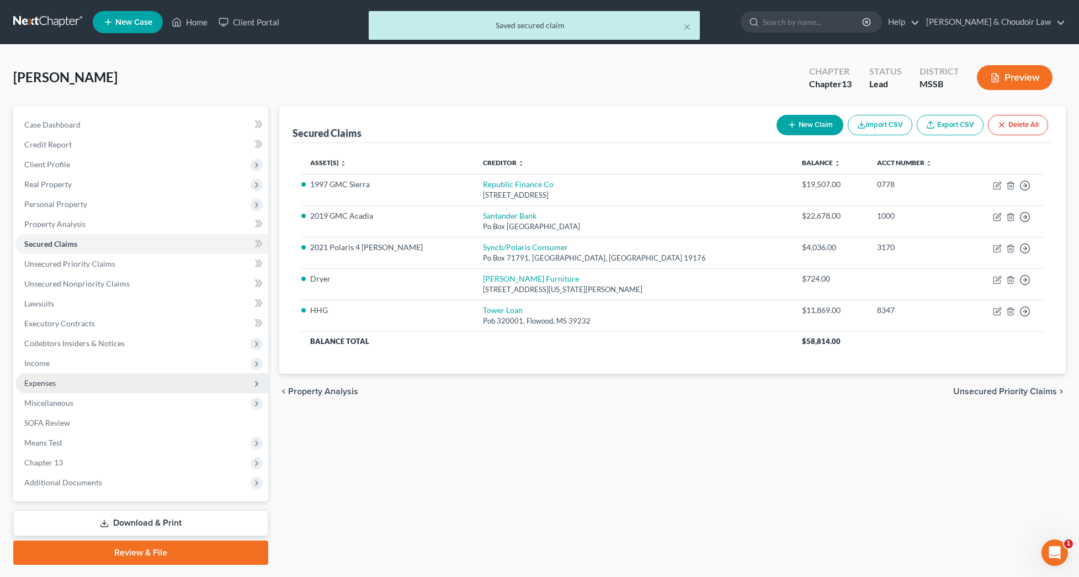
scroll to position [0, 0]
click at [57, 385] on span "Expenses" at bounding box center [141, 383] width 253 height 20
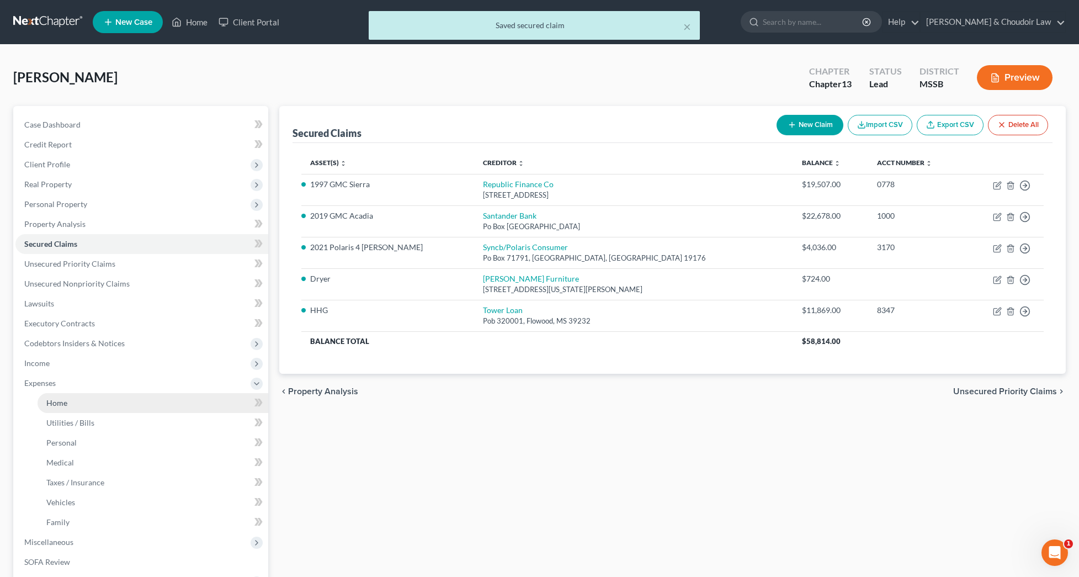
click at [60, 396] on link "Home" at bounding box center [153, 403] width 231 height 20
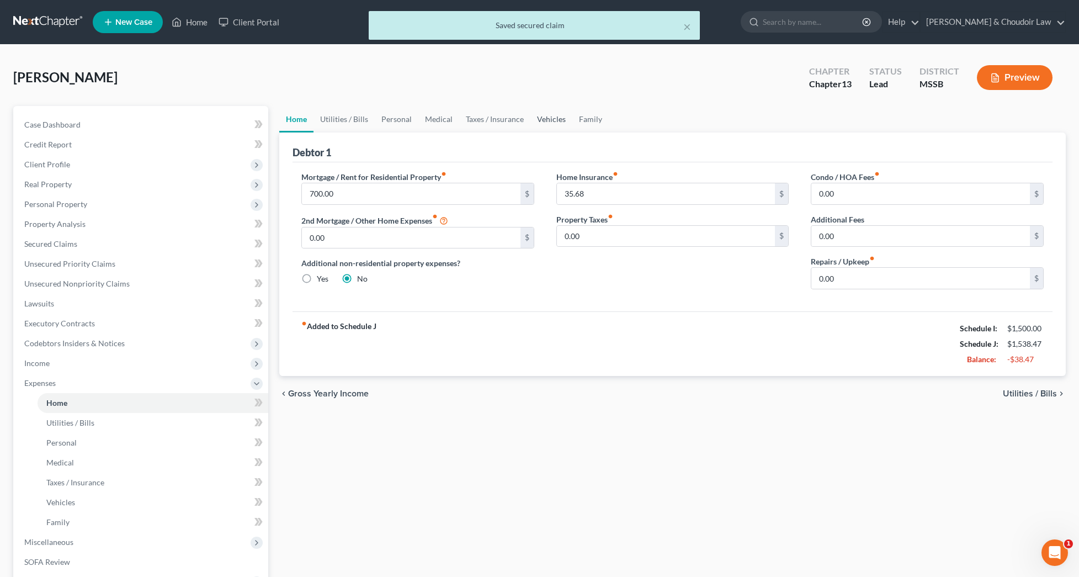
click at [545, 118] on link "Vehicles" at bounding box center [551, 119] width 42 height 26
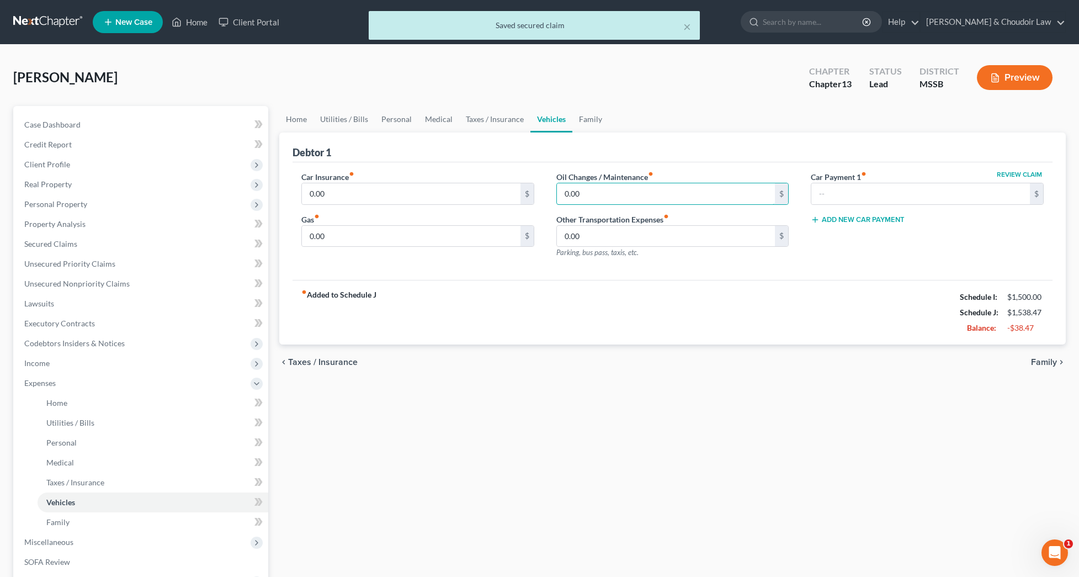
drag, startPoint x: 597, startPoint y: 188, endPoint x: 539, endPoint y: 187, distance: 58.0
click at [539, 187] on div "Car Insurance fiber_manual_record 0.00 $ Gas fiber_manual_record 0.00 $ Oil Cha…" at bounding box center [672, 219] width 764 height 96
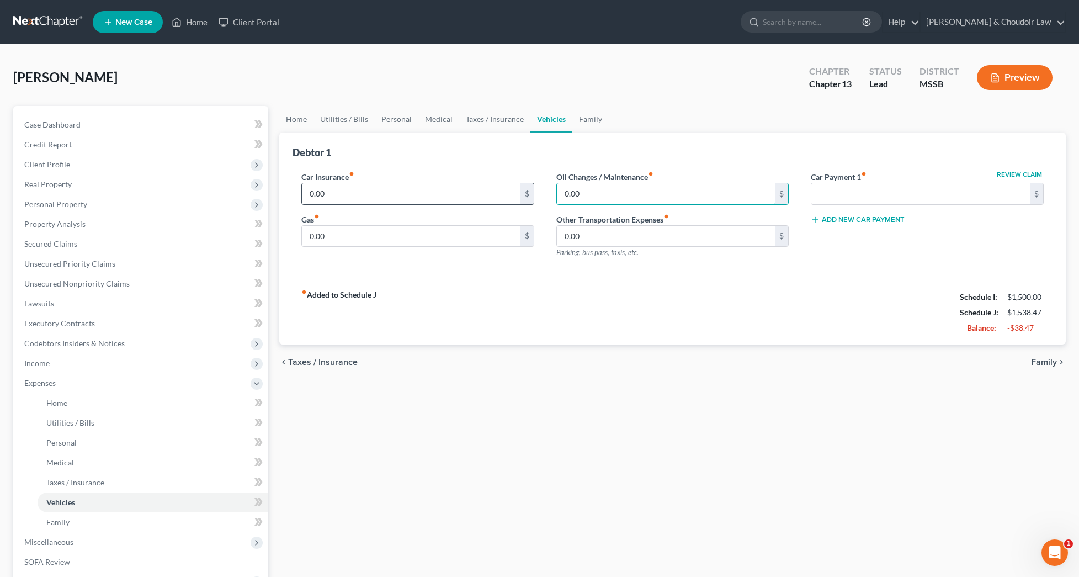
drag, startPoint x: 614, startPoint y: 194, endPoint x: 531, endPoint y: 192, distance: 82.8
click at [531, 192] on div "Car Insurance fiber_manual_record 0.00 $ Gas fiber_manual_record 0.00 $ Oil Cha…" at bounding box center [672, 219] width 764 height 96
type input "25"
drag, startPoint x: 390, startPoint y: 200, endPoint x: 287, endPoint y: 197, distance: 103.3
click at [287, 197] on div "Debtor 1 Car Insurance fiber_manual_record 0.00 $ Gas fiber_manual_record 0.00 …" at bounding box center [672, 238] width 787 height 213
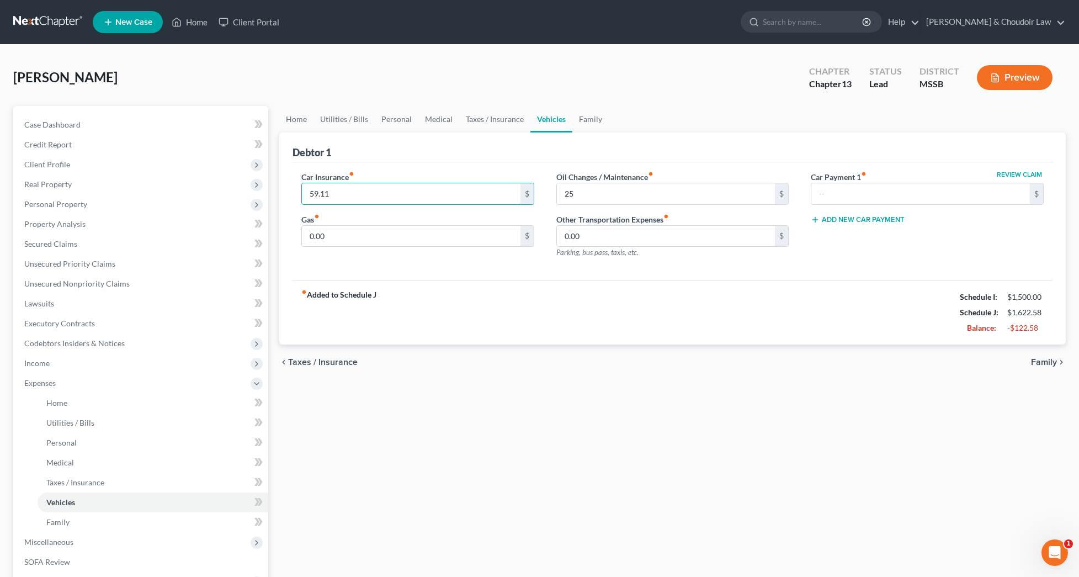
type input "59.11"
type input "75.00"
click at [591, 120] on link "Family" at bounding box center [590, 119] width 36 height 26
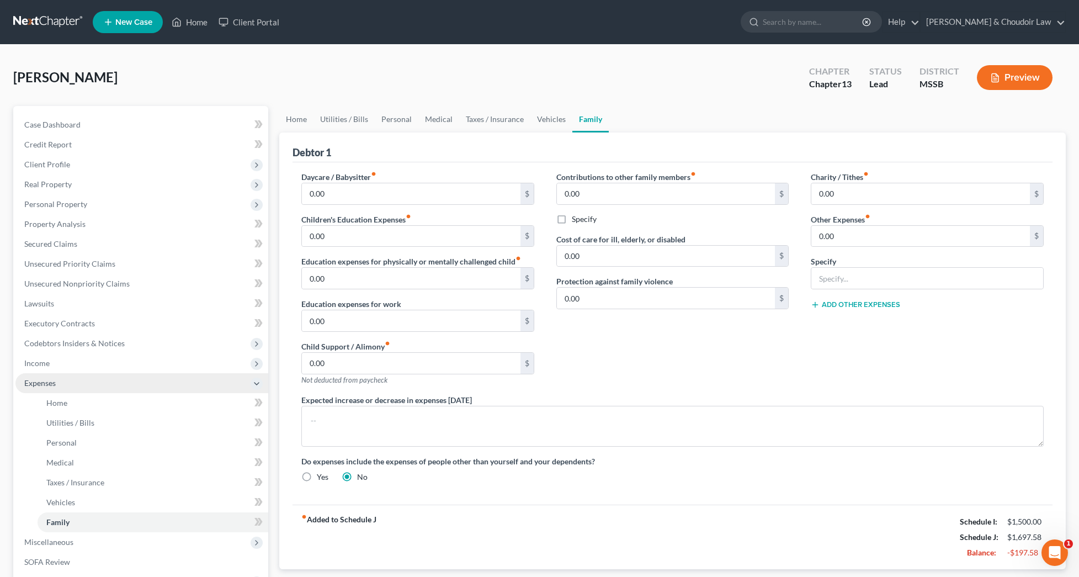
click at [49, 373] on span "Expenses" at bounding box center [141, 383] width 253 height 20
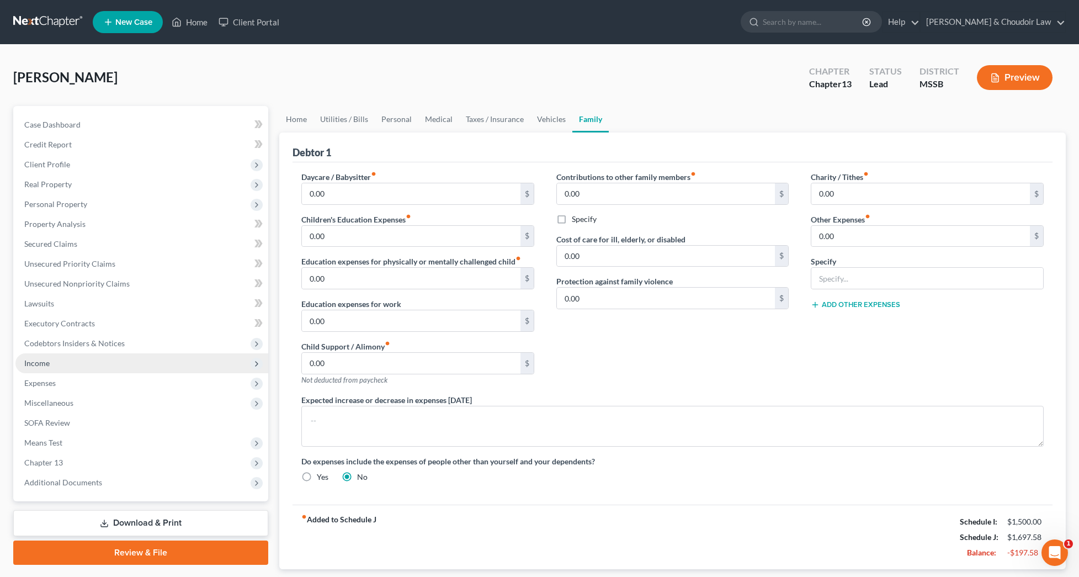
click at [49, 364] on span "Income" at bounding box center [36, 362] width 25 height 9
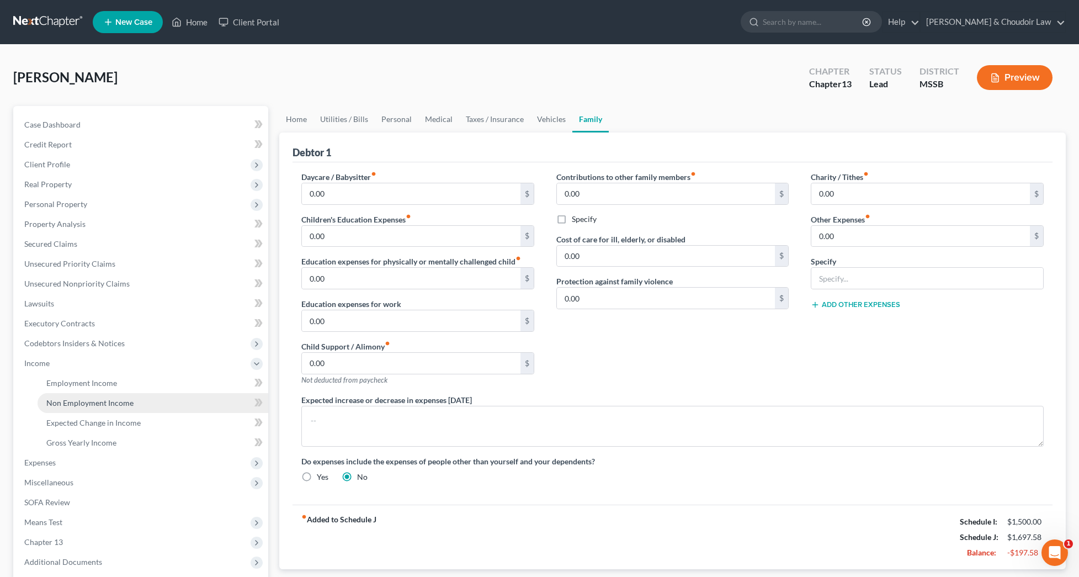
click at [68, 399] on span "Non Employment Income" at bounding box center [89, 402] width 87 height 9
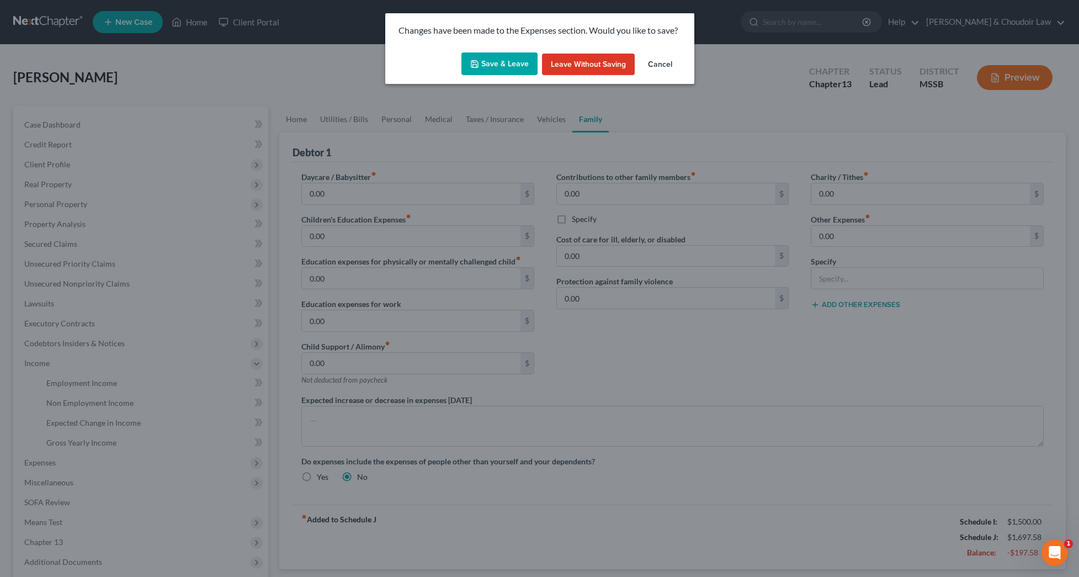
click at [504, 62] on button "Save & Leave" at bounding box center [499, 63] width 76 height 23
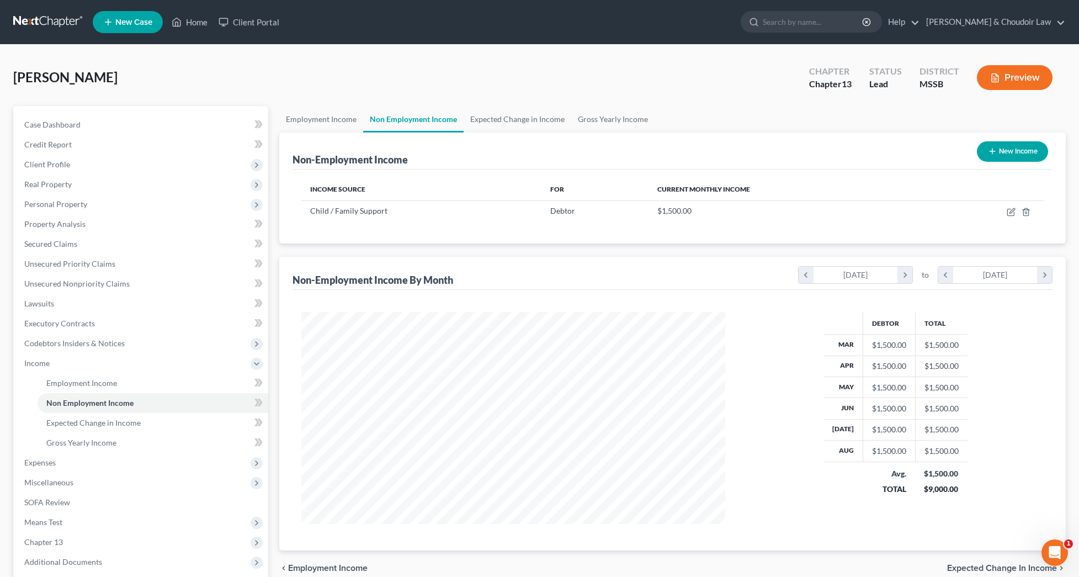
click at [1006, 151] on button "New Income" at bounding box center [1012, 151] width 71 height 20
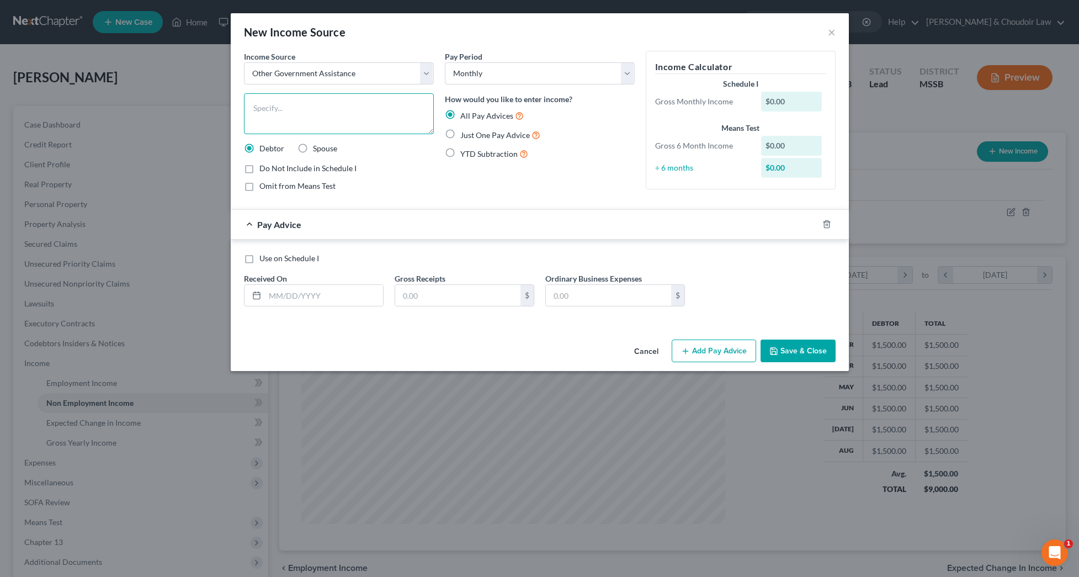
click at [338, 118] on textarea at bounding box center [339, 113] width 190 height 41
click at [481, 132] on span "Just One Pay Advice" at bounding box center [495, 134] width 70 height 9
click at [472, 132] on input "Just One Pay Advice" at bounding box center [468, 132] width 7 height 7
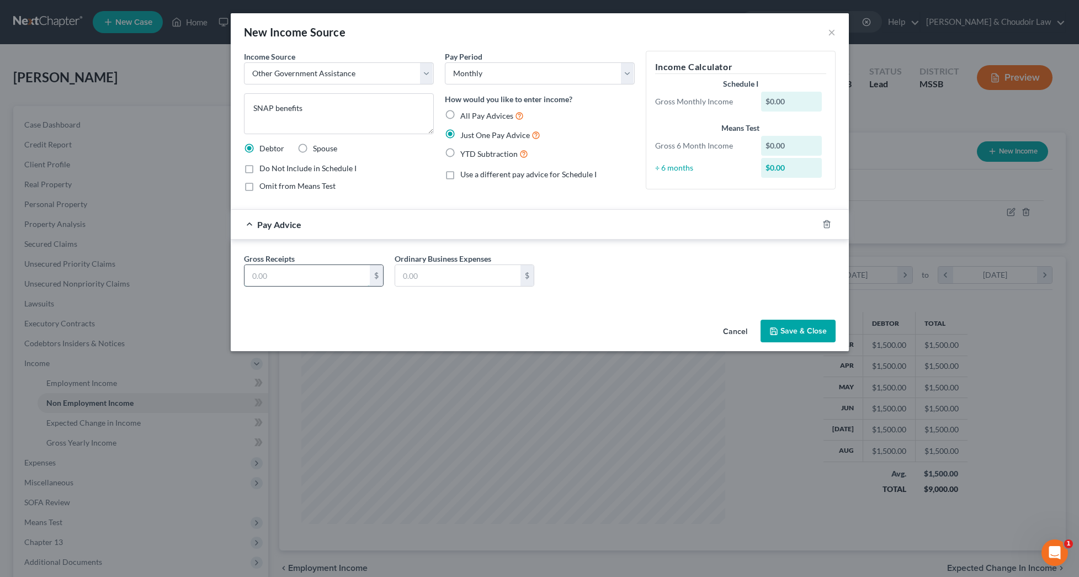
click at [354, 277] on input "text" at bounding box center [307, 275] width 125 height 21
click at [801, 328] on button "Save & Close" at bounding box center [798, 331] width 75 height 23
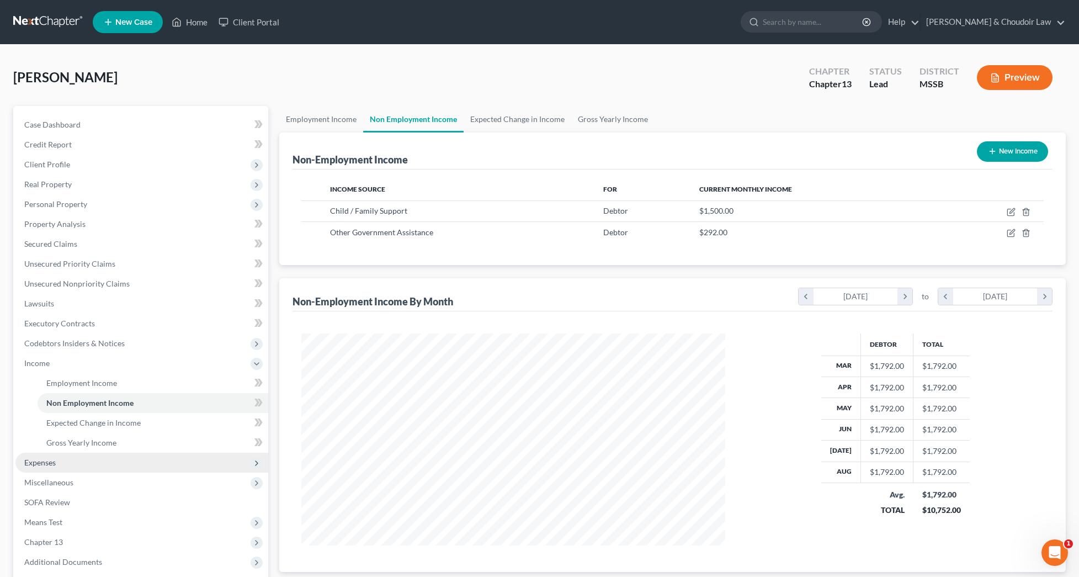
click at [74, 460] on span "Expenses" at bounding box center [141, 463] width 253 height 20
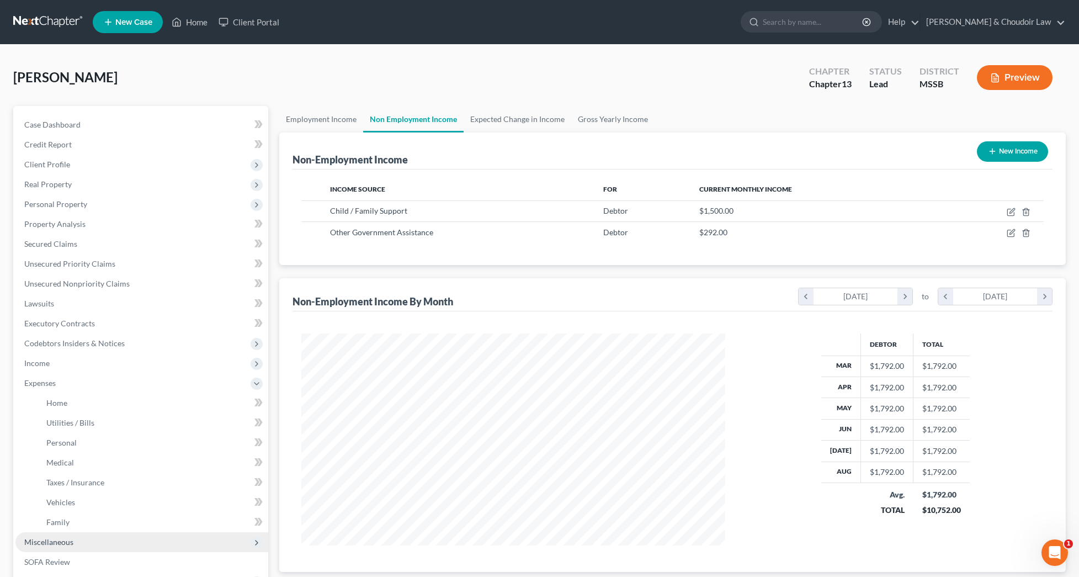
click at [78, 549] on span "Miscellaneous" at bounding box center [141, 542] width 253 height 20
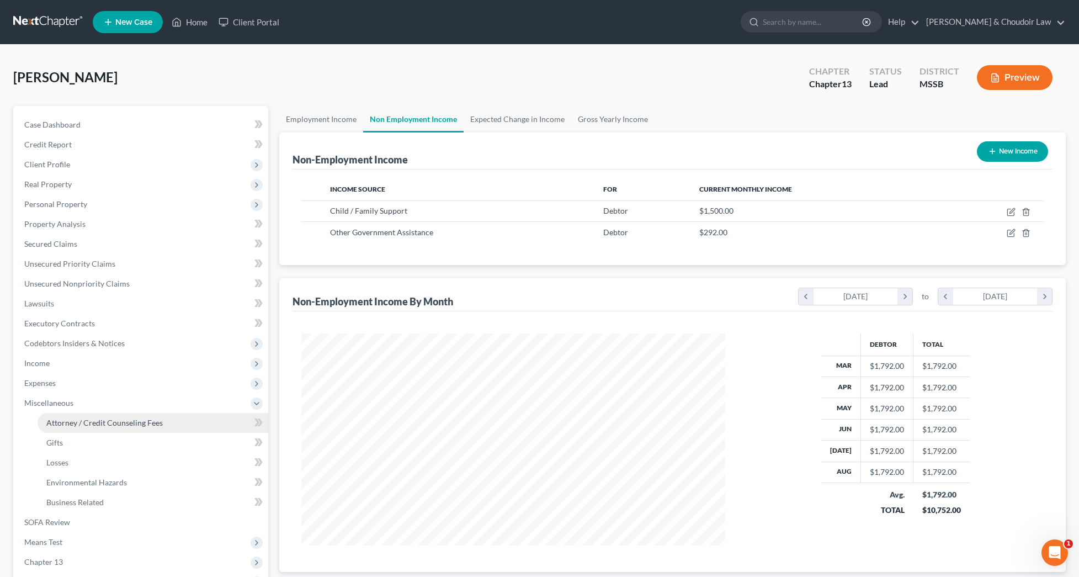
click at [90, 422] on span "Attorney / Credit Counseling Fees" at bounding box center [104, 422] width 116 height 9
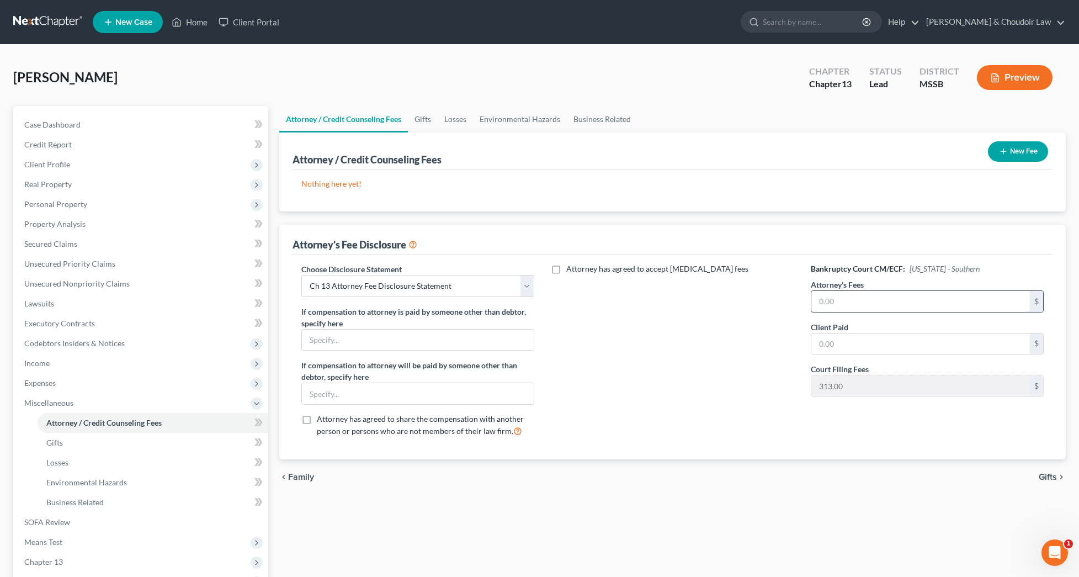
click at [846, 298] on input "text" at bounding box center [920, 301] width 219 height 21
click at [78, 525] on link "SOFA Review" at bounding box center [141, 522] width 253 height 20
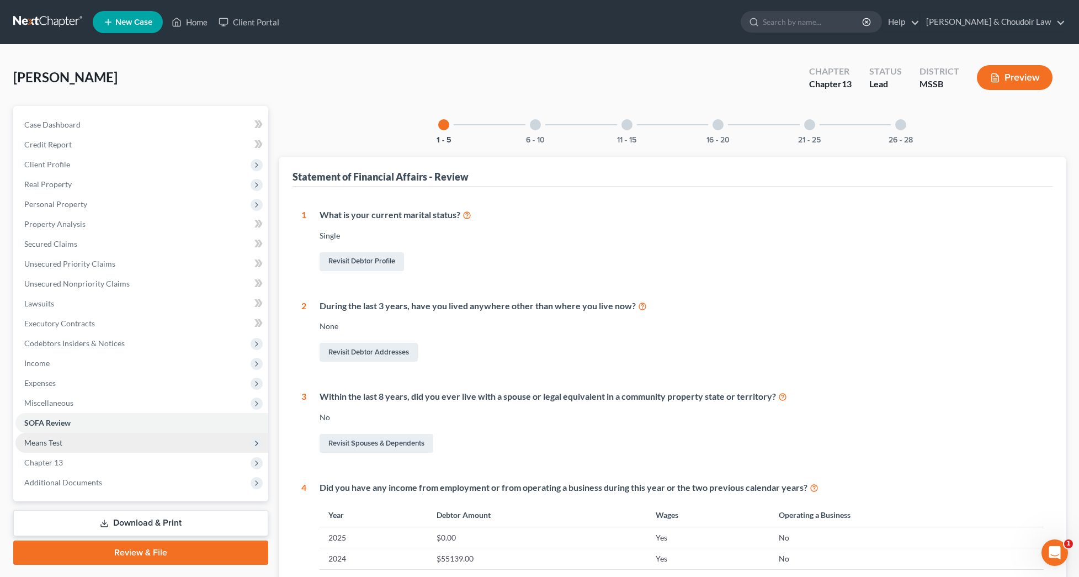
click at [79, 439] on span "Means Test" at bounding box center [141, 443] width 253 height 20
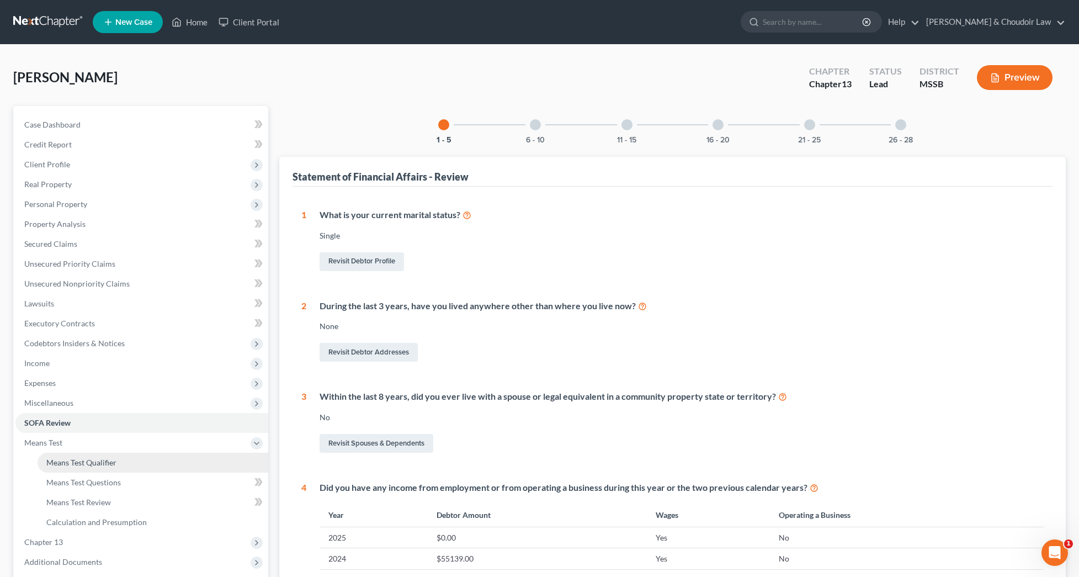
click at [81, 459] on span "Means Test Qualifier" at bounding box center [81, 462] width 70 height 9
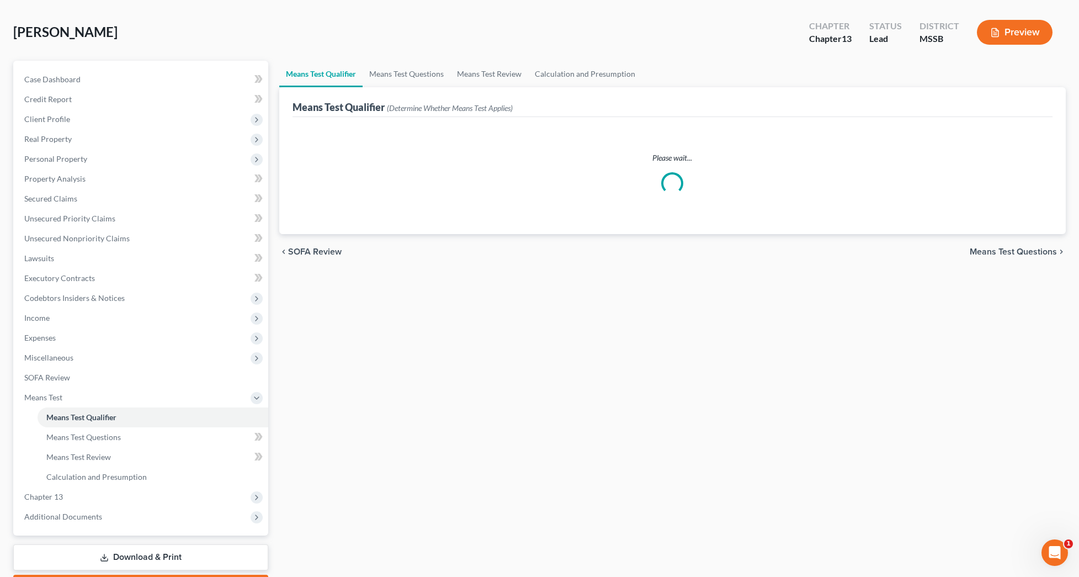
scroll to position [46, 0]
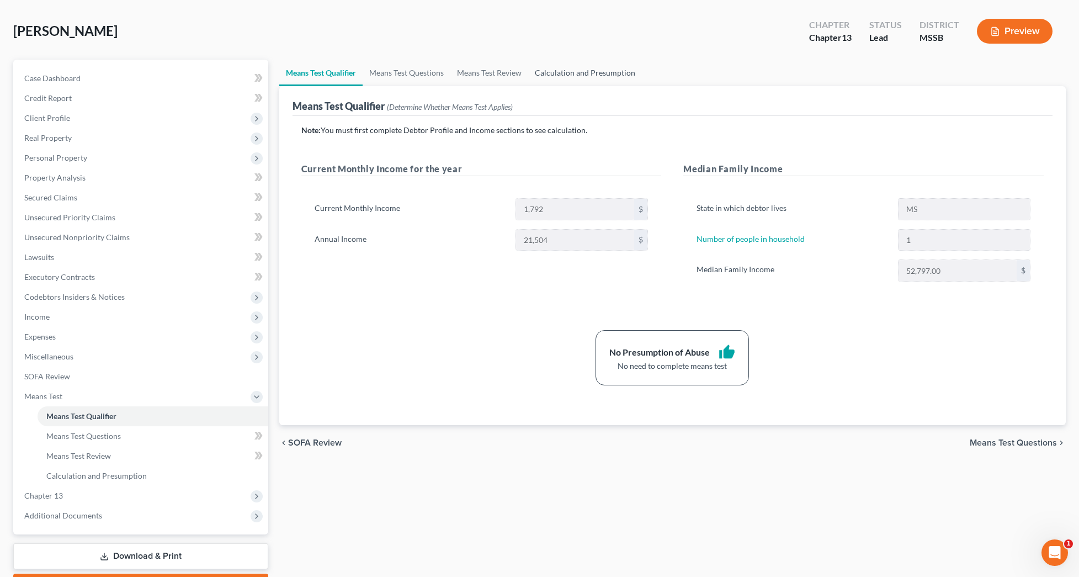
click at [592, 76] on link "Calculation and Presumption" at bounding box center [585, 73] width 114 height 26
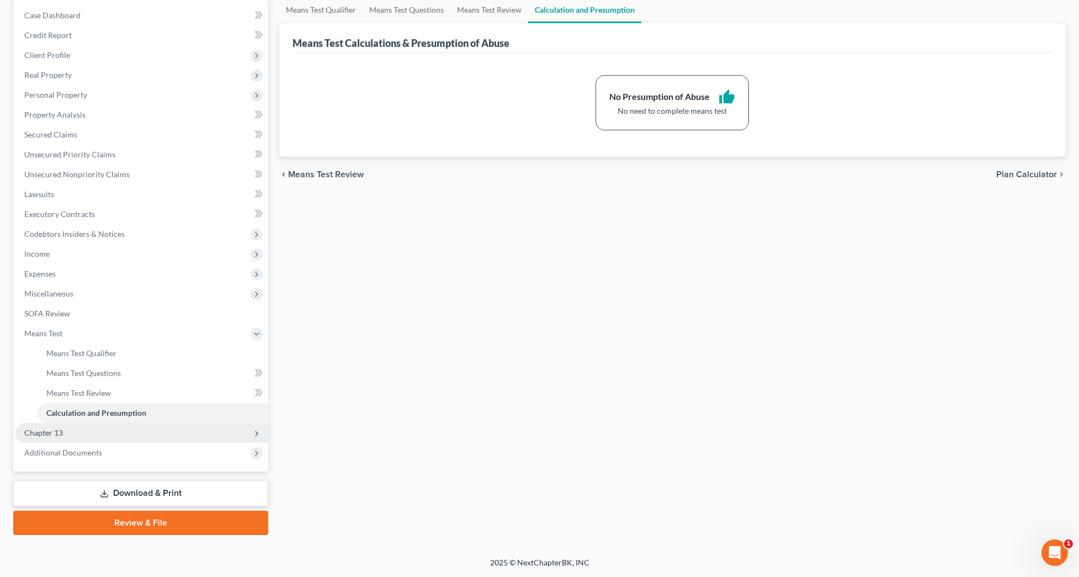
click at [84, 431] on span "Chapter 13" at bounding box center [141, 433] width 253 height 20
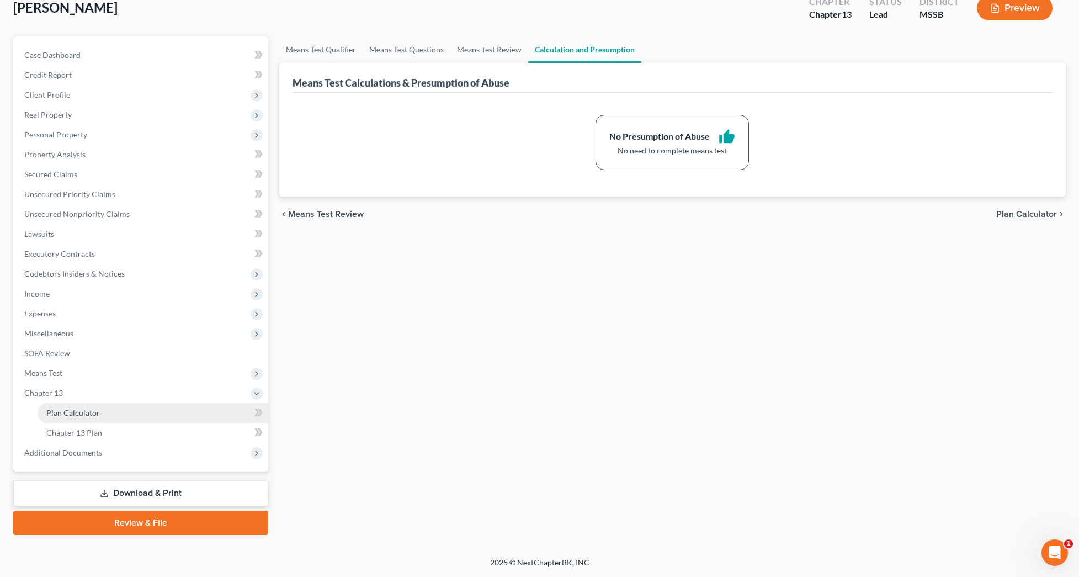
click at [87, 413] on span "Plan Calculator" at bounding box center [73, 412] width 54 height 9
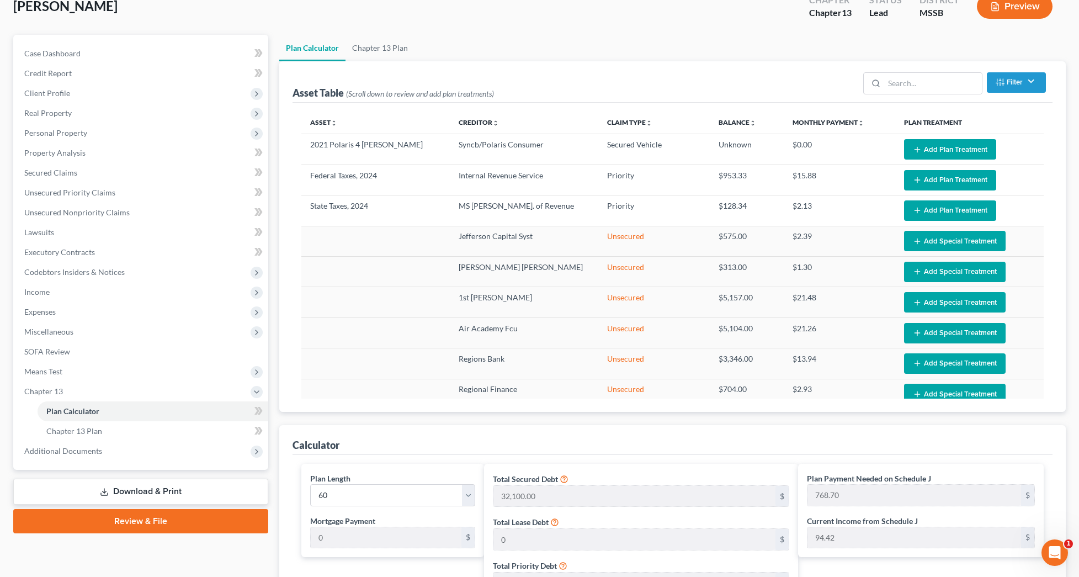
scroll to position [140, 0]
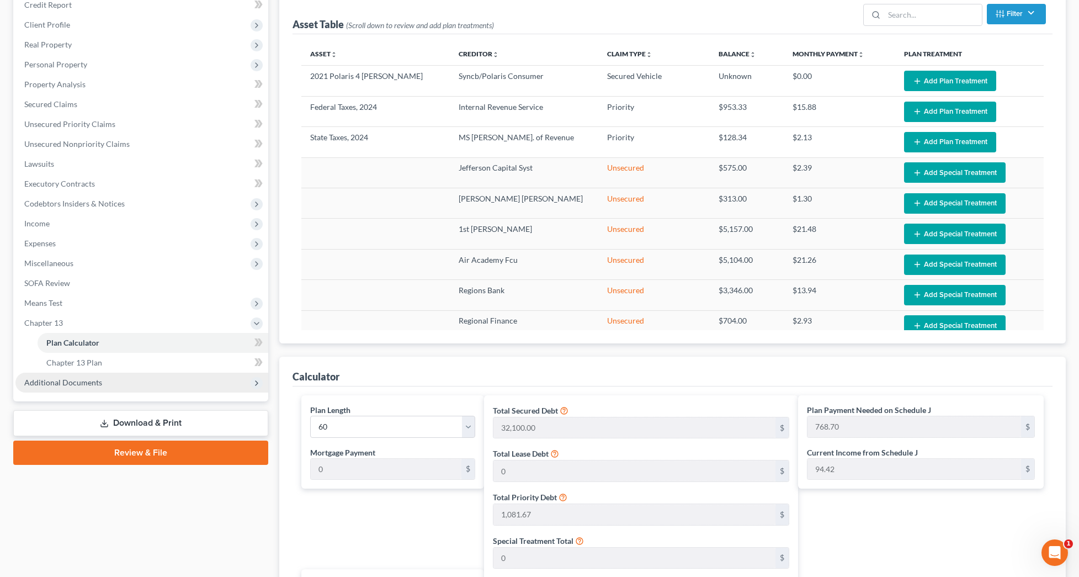
click at [130, 384] on span "Additional Documents" at bounding box center [141, 383] width 253 height 20
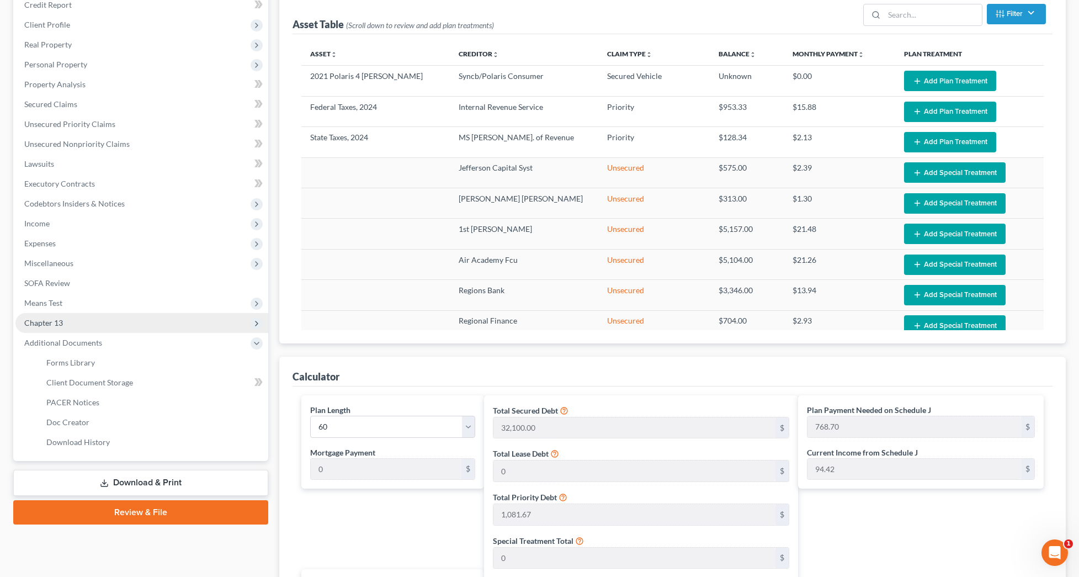
click at [72, 320] on span "Chapter 13" at bounding box center [141, 323] width 253 height 20
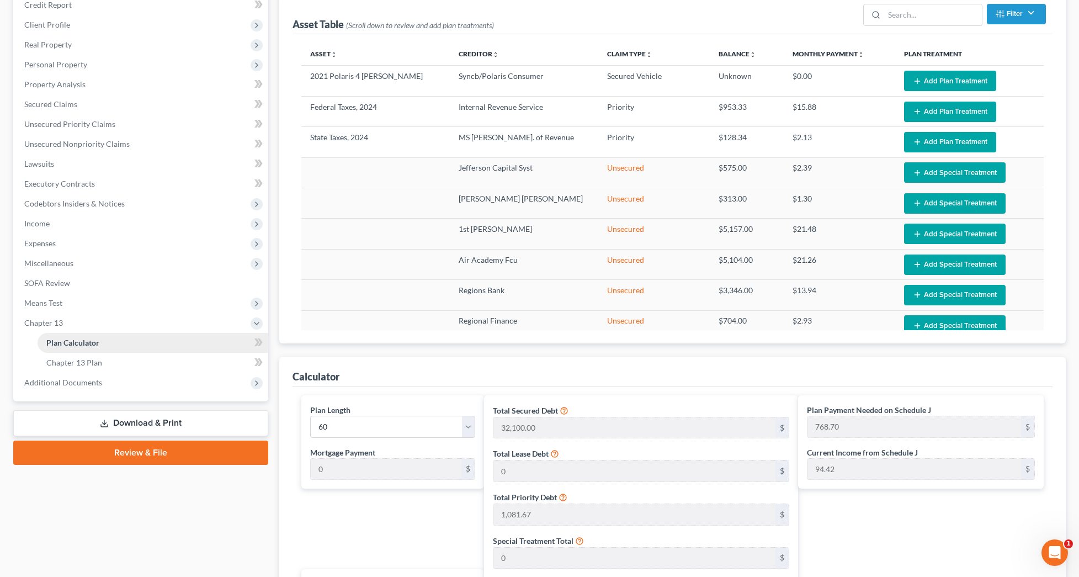
click at [73, 335] on link "Plan Calculator" at bounding box center [153, 343] width 231 height 20
click at [67, 101] on span "Secured Claims" at bounding box center [50, 103] width 53 height 9
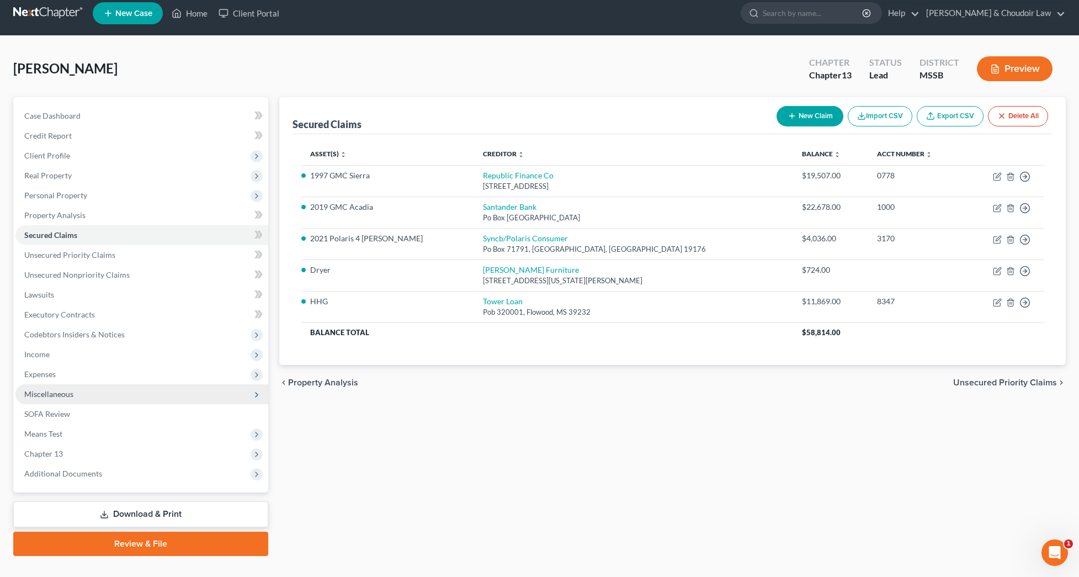
scroll to position [9, 0]
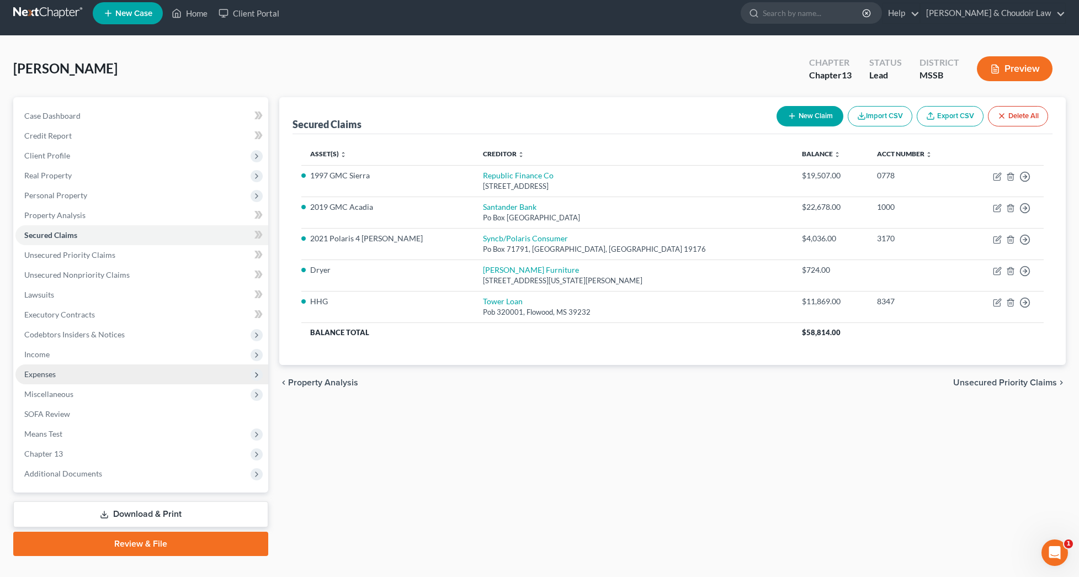
click at [60, 373] on span "Expenses" at bounding box center [141, 374] width 253 height 20
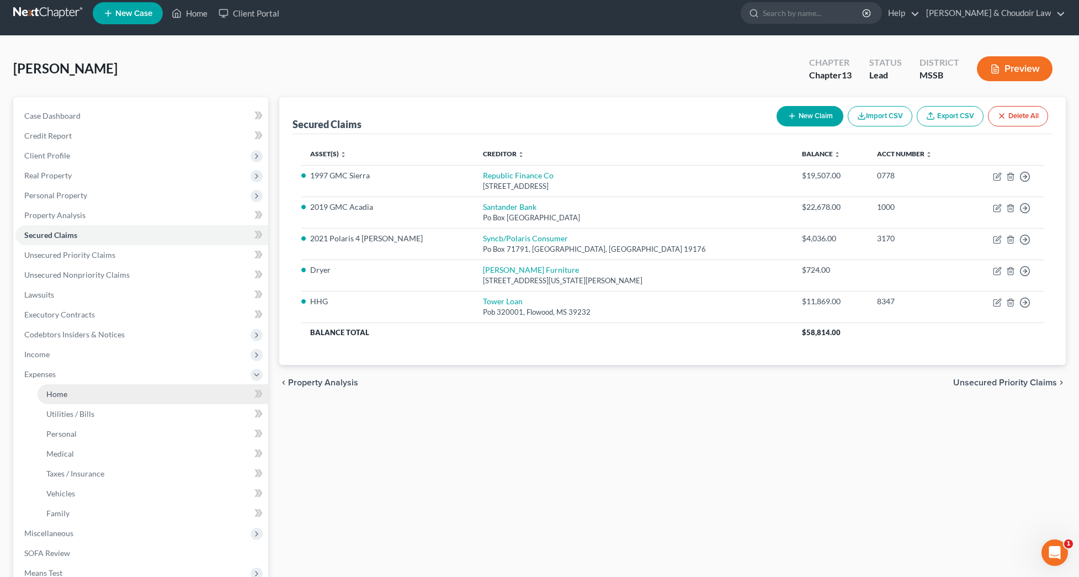
click at [67, 391] on span "Home" at bounding box center [56, 393] width 21 height 9
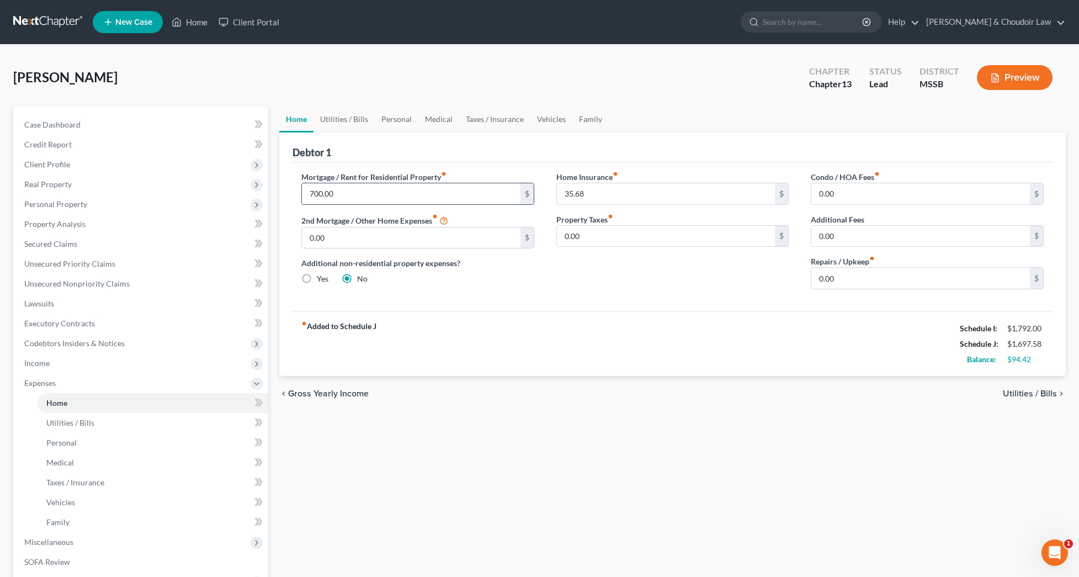
click at [327, 194] on input "700.00" at bounding box center [411, 193] width 219 height 21
click at [314, 195] on input "700.00" at bounding box center [411, 193] width 219 height 21
click at [345, 116] on link "Utilities / Bills" at bounding box center [344, 119] width 61 height 26
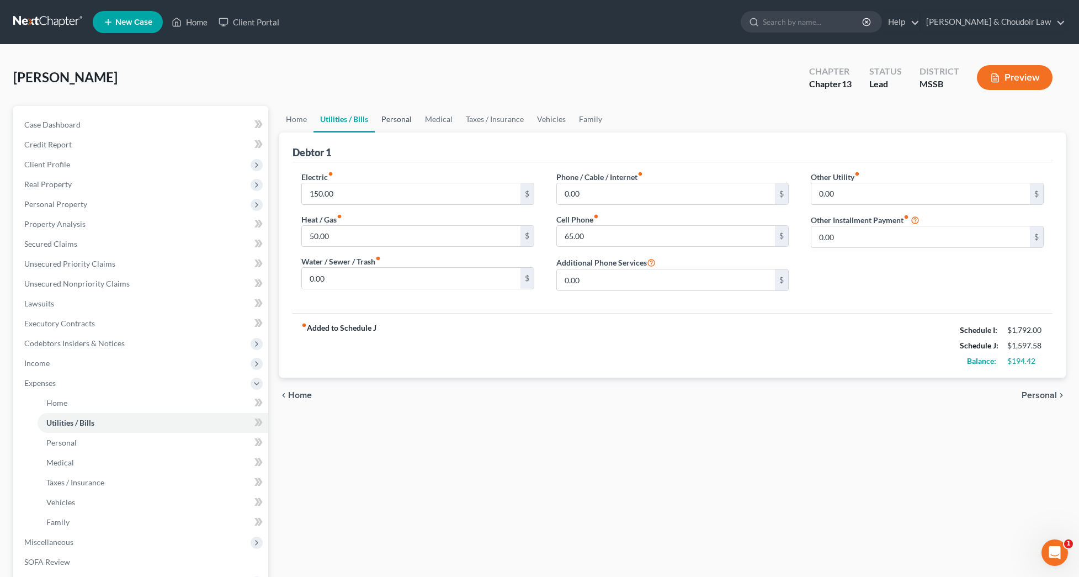
click at [401, 116] on link "Personal" at bounding box center [397, 119] width 44 height 26
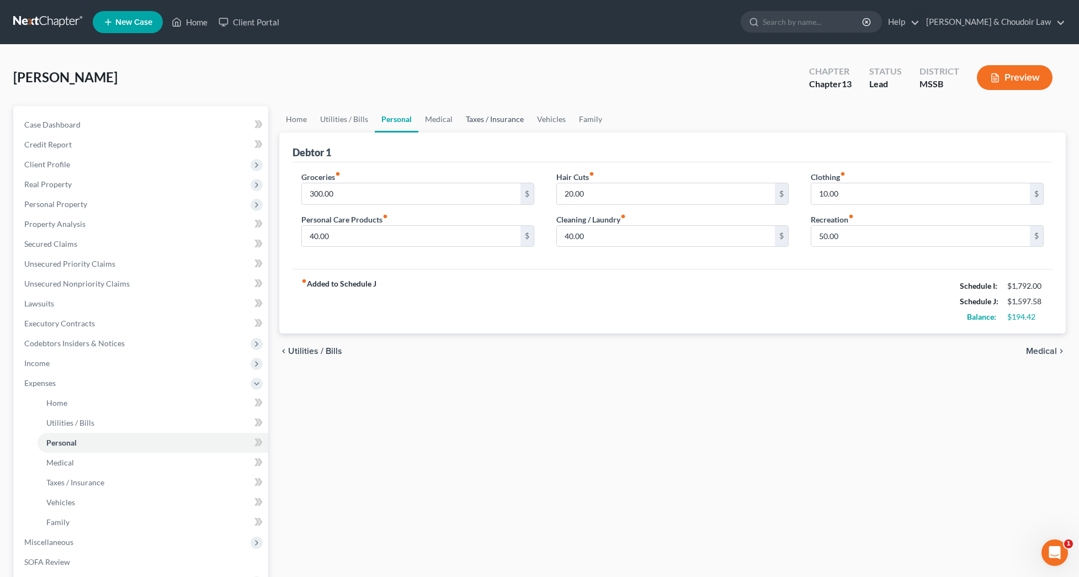
click at [474, 119] on link "Taxes / Insurance" at bounding box center [494, 119] width 71 height 26
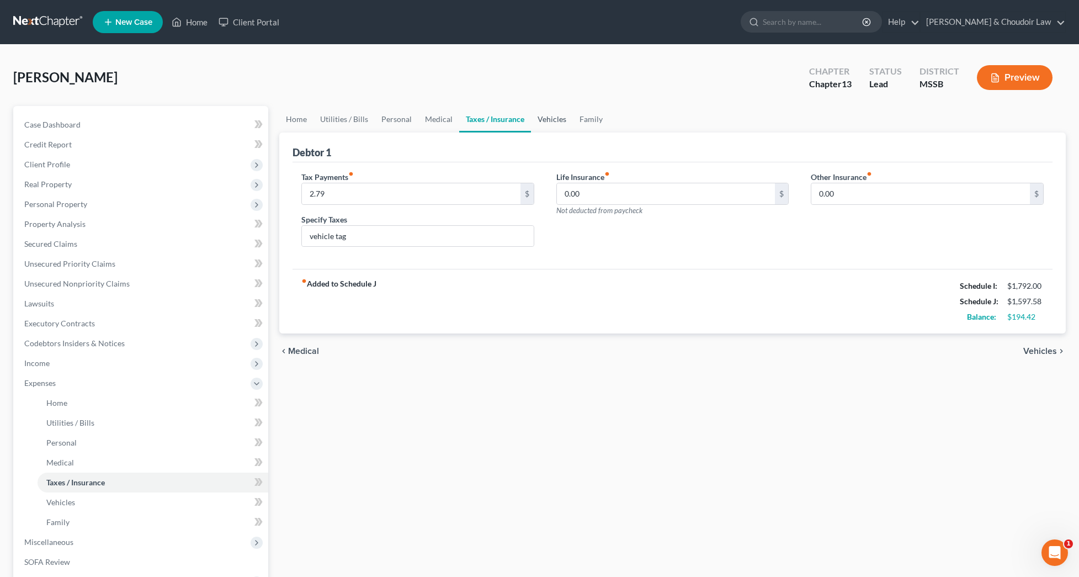
click at [561, 118] on link "Vehicles" at bounding box center [552, 119] width 42 height 26
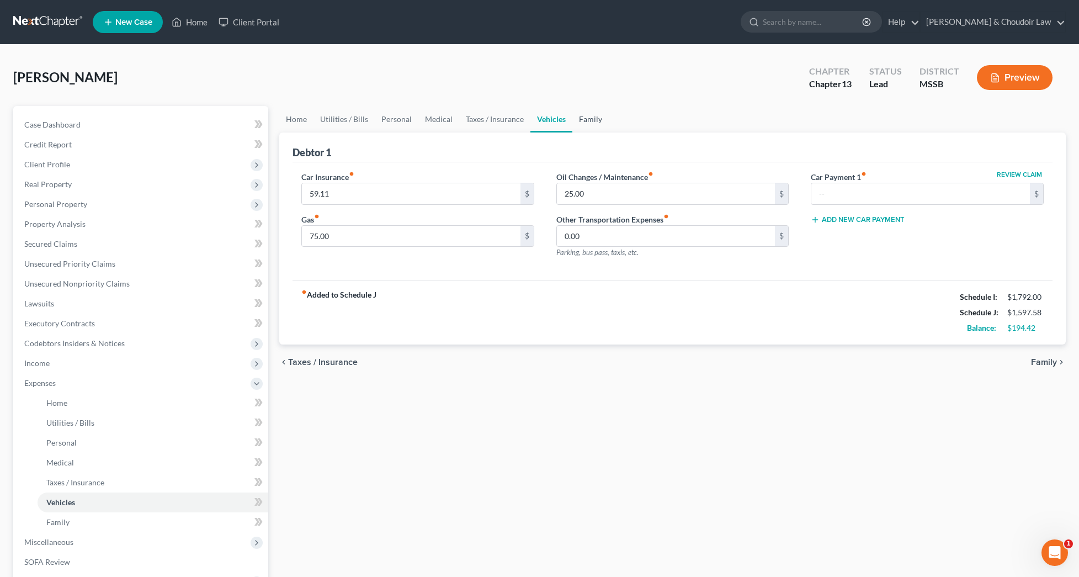
click at [598, 118] on link "Family" at bounding box center [590, 119] width 36 height 26
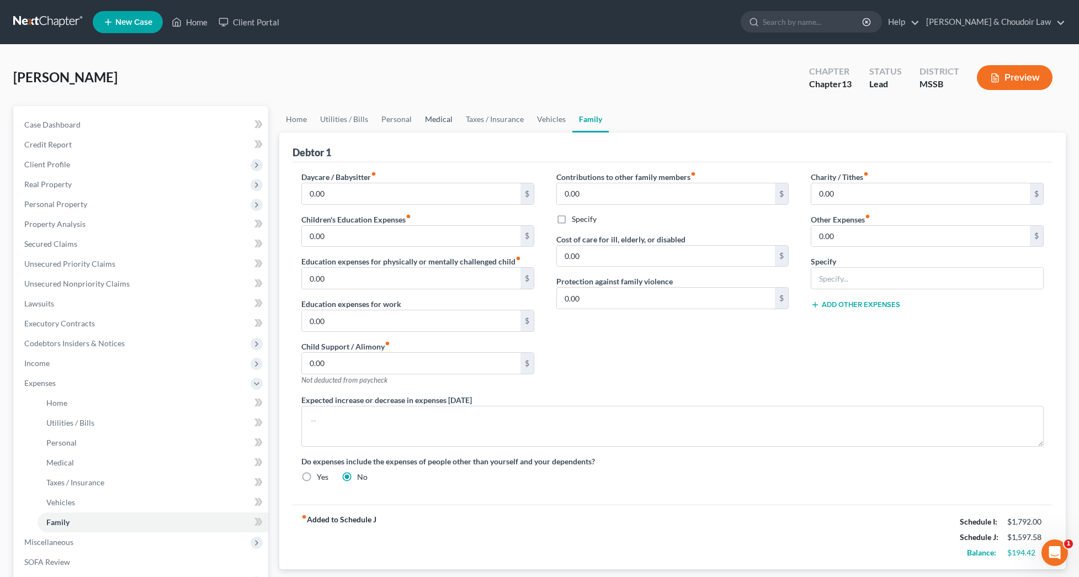
click at [418, 123] on link "Medical" at bounding box center [438, 119] width 41 height 26
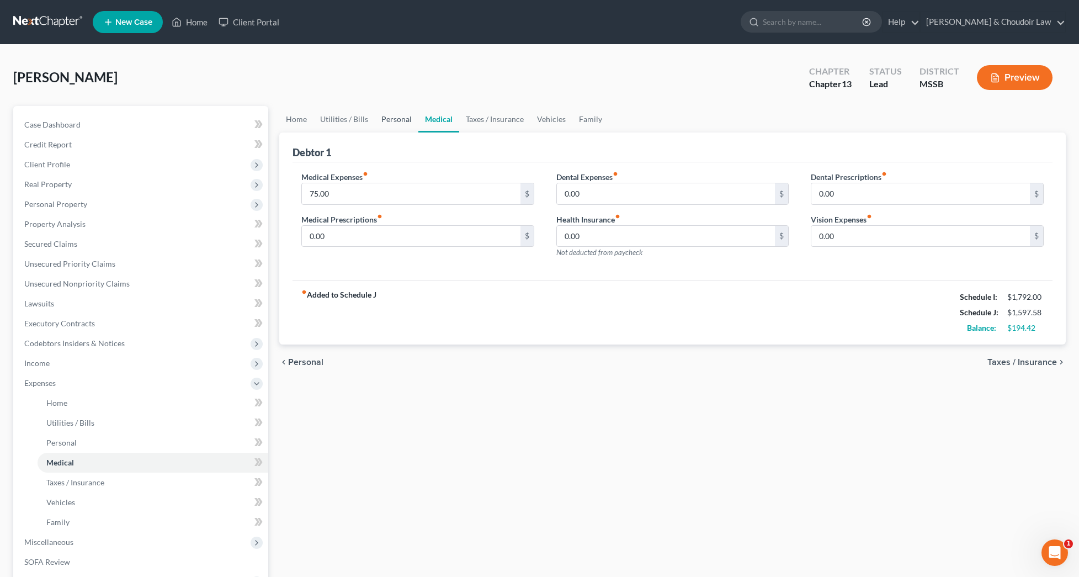
click at [383, 121] on link "Personal" at bounding box center [397, 119] width 44 height 26
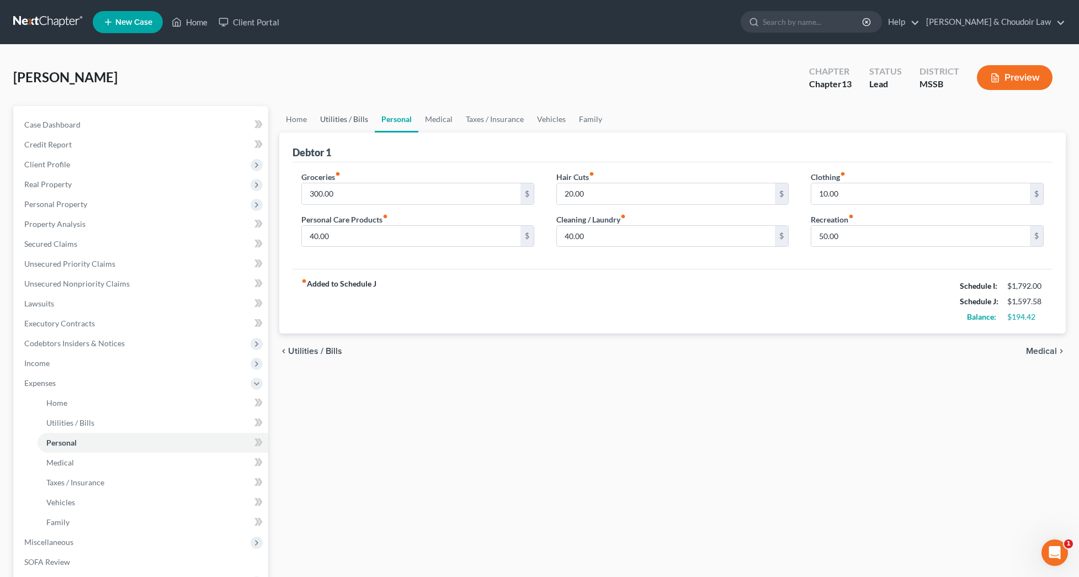
click at [343, 120] on link "Utilities / Bills" at bounding box center [344, 119] width 61 height 26
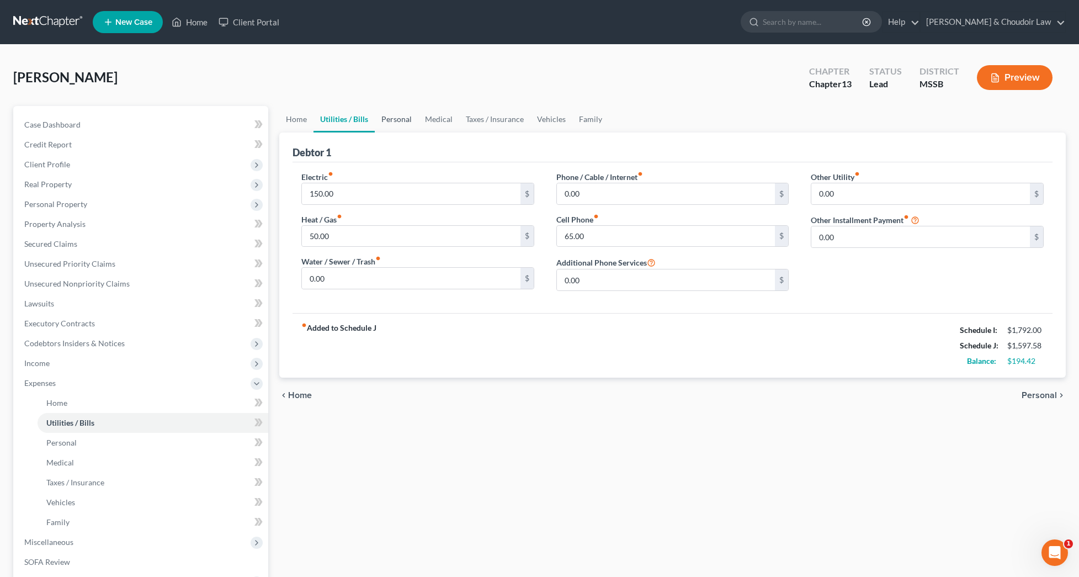
click at [391, 118] on link "Personal" at bounding box center [397, 119] width 44 height 26
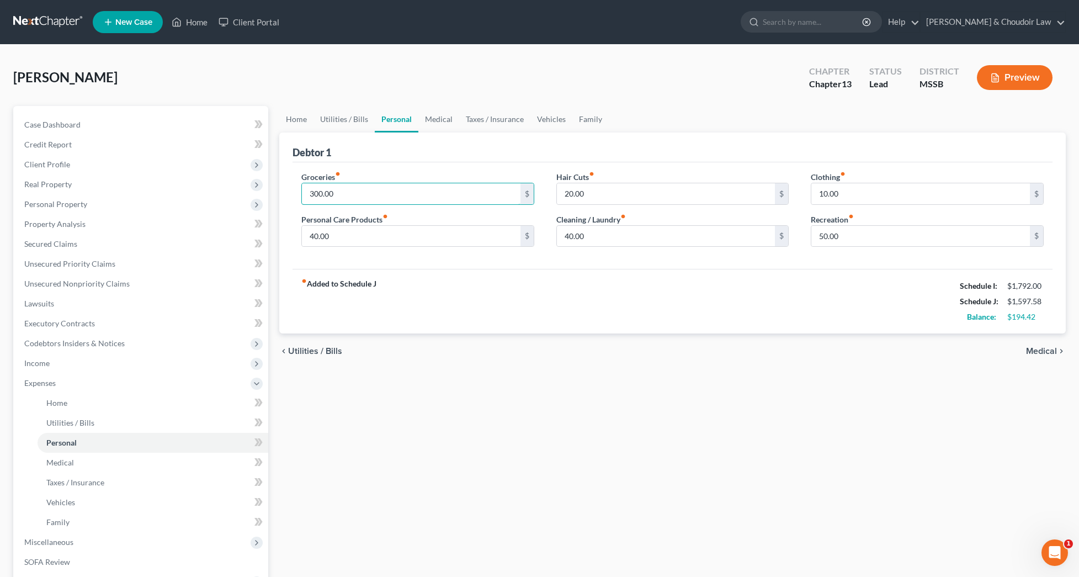
drag, startPoint x: 344, startPoint y: 192, endPoint x: 277, endPoint y: 194, distance: 66.8
click at [277, 194] on div "Home Utilities / Bills Personal Medical Taxes / Insurance Vehicles Family Debto…" at bounding box center [673, 405] width 798 height 598
drag, startPoint x: 609, startPoint y: 239, endPoint x: 524, endPoint y: 240, distance: 85.0
click at [525, 240] on div "Groceries fiber_manual_record 250 $ Personal Care Products fiber_manual_record …" at bounding box center [672, 213] width 764 height 85
click at [573, 196] on input "20.00" at bounding box center [666, 193] width 219 height 21
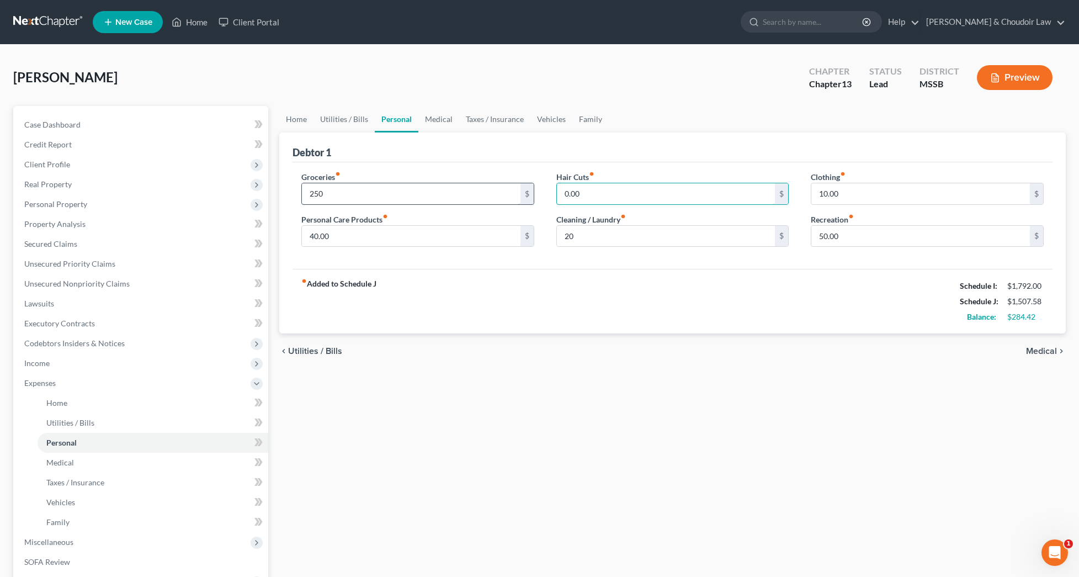
drag, startPoint x: 527, startPoint y: 191, endPoint x: 504, endPoint y: 189, distance: 23.2
click at [504, 189] on div "Groceries fiber_manual_record 250 $ Personal Care Products fiber_manual_record …" at bounding box center [672, 213] width 764 height 85
click at [357, 117] on link "Utilities / Bills" at bounding box center [344, 119] width 61 height 26
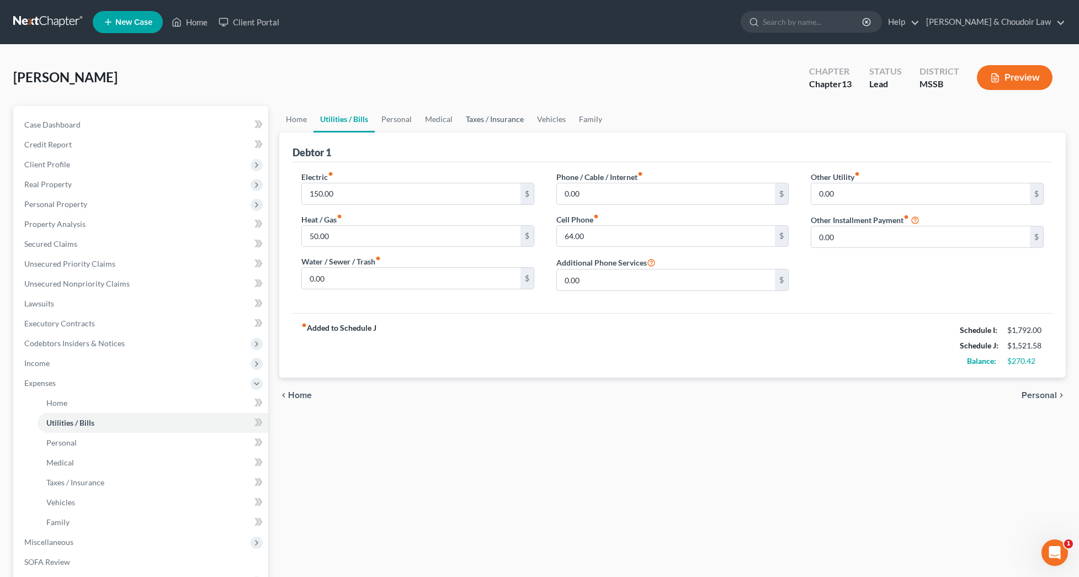
drag, startPoint x: 496, startPoint y: 123, endPoint x: 489, endPoint y: 121, distance: 6.8
click at [495, 123] on link "Taxes / Insurance" at bounding box center [494, 119] width 71 height 26
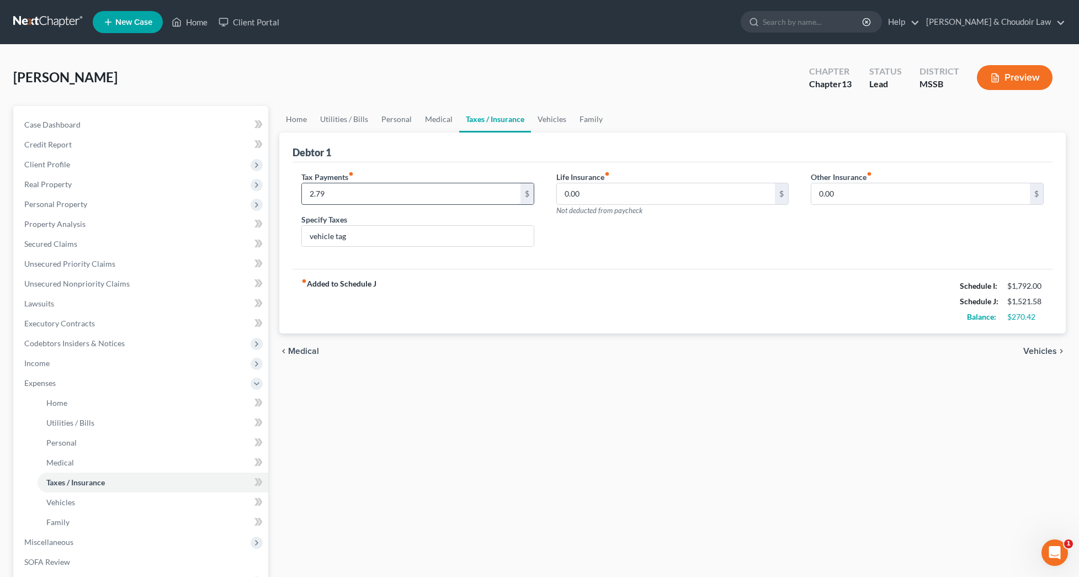
click at [352, 194] on input "2.79" at bounding box center [411, 193] width 219 height 21
click at [397, 230] on input "vehicle tag" at bounding box center [418, 236] width 232 height 21
click at [426, 301] on div "fiber_manual_record Added to Schedule J Schedule I: $1,792.00 Schedule J: $1,52…" at bounding box center [673, 301] width 760 height 65
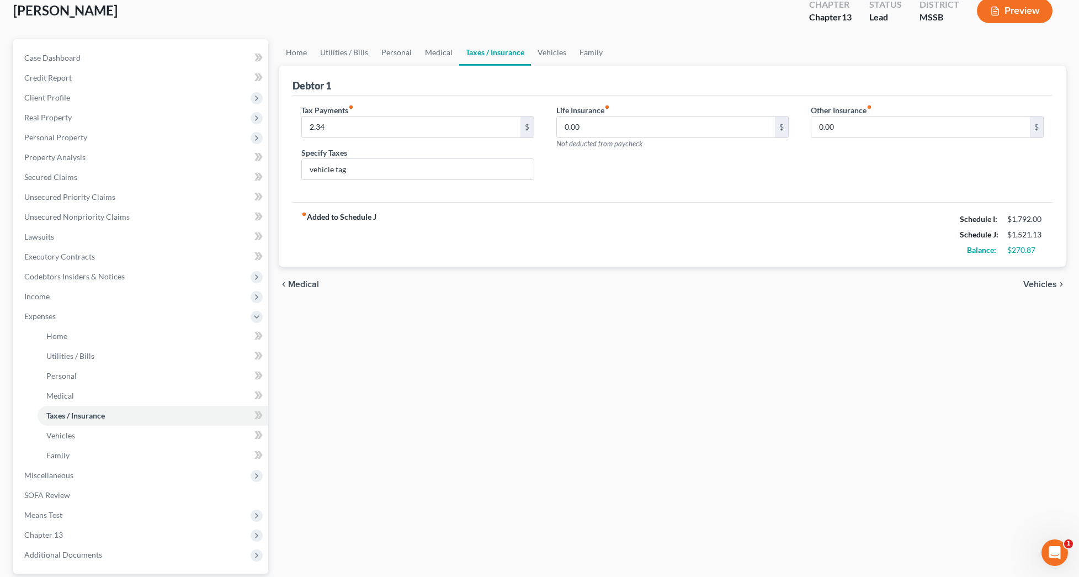
scroll to position [67, 0]
click at [70, 178] on span "Secured Claims" at bounding box center [50, 176] width 53 height 9
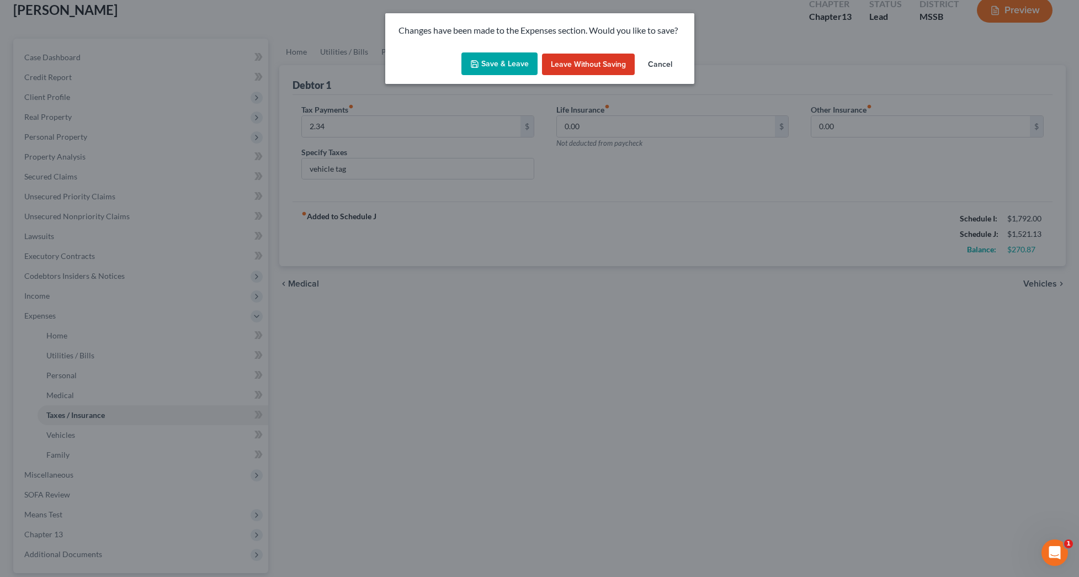
click at [478, 68] on button "Save & Leave" at bounding box center [499, 63] width 76 height 23
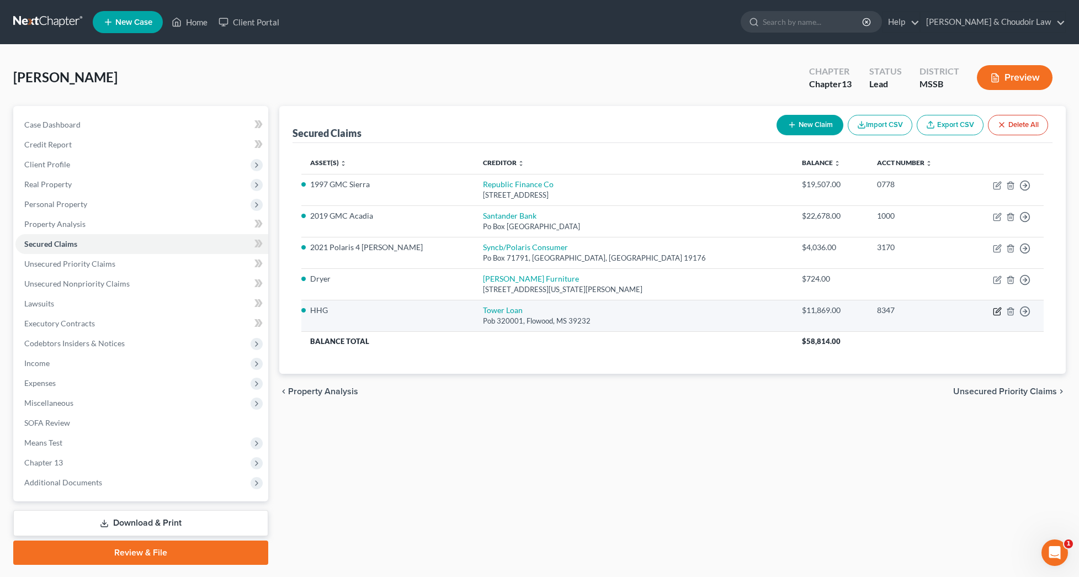
click at [999, 312] on icon "button" at bounding box center [997, 311] width 9 height 9
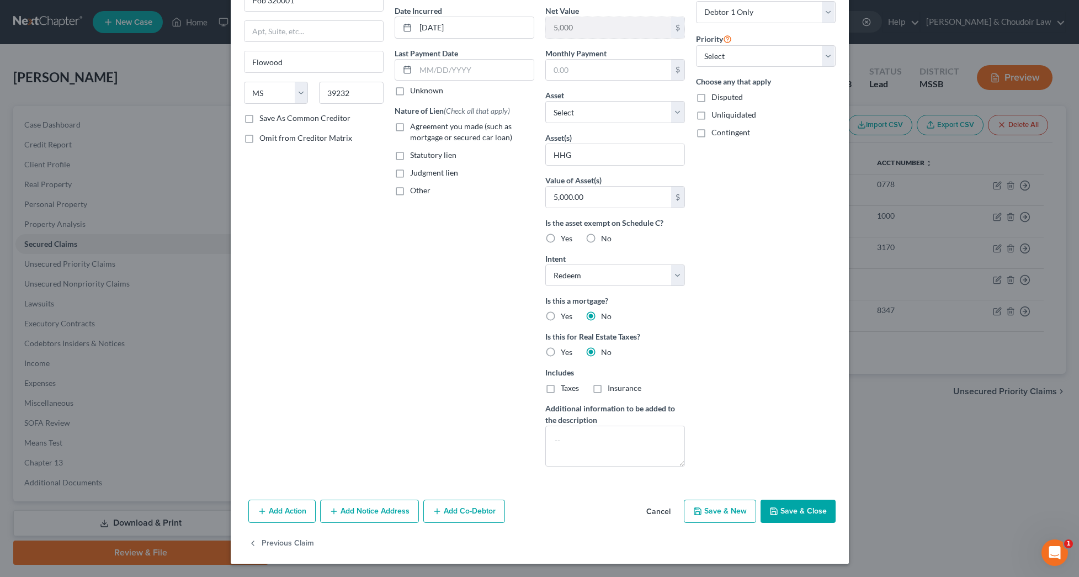
scroll to position [104, 0]
click at [806, 502] on button "Save & Close" at bounding box center [798, 511] width 75 height 23
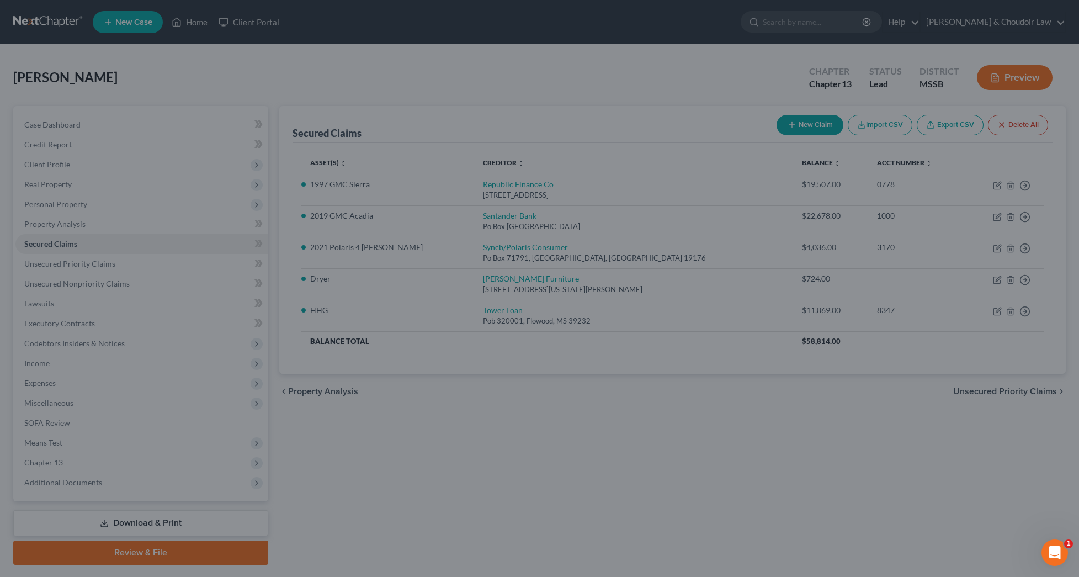
scroll to position [0, 0]
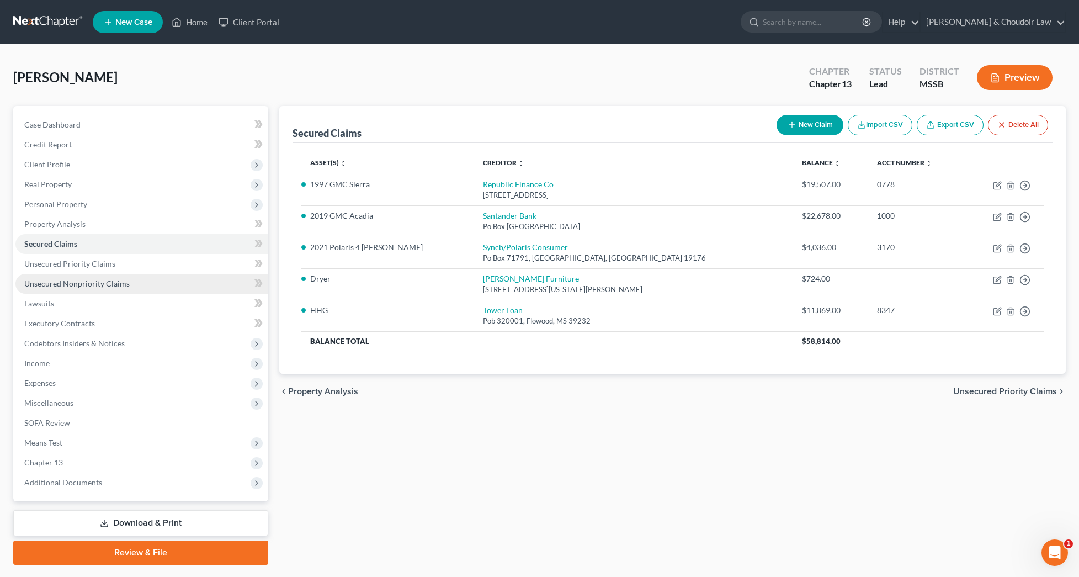
click at [128, 288] on link "Unsecured Nonpriority Claims" at bounding box center [141, 284] width 253 height 20
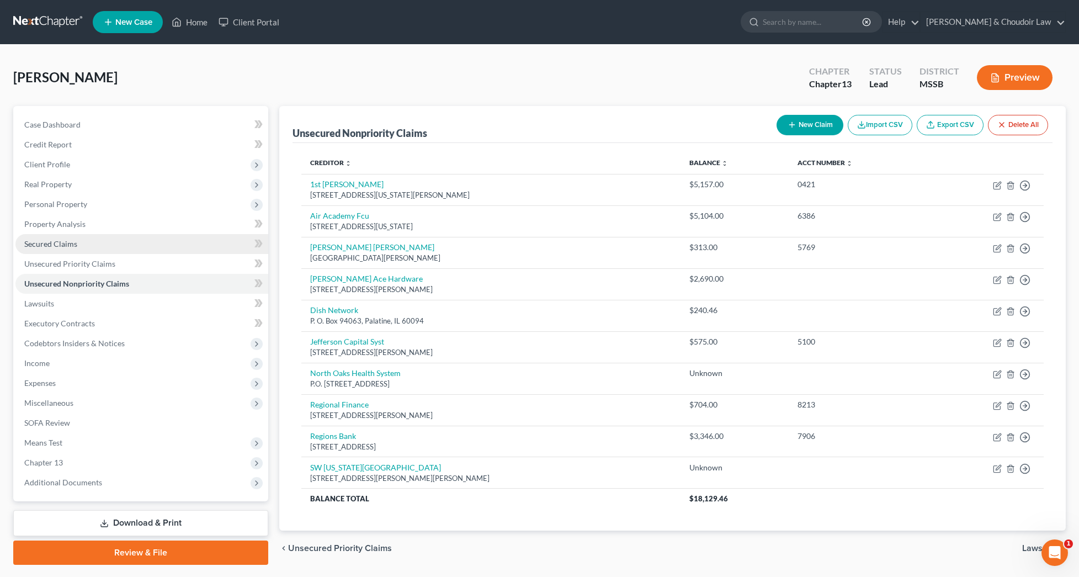
click at [82, 249] on link "Secured Claims" at bounding box center [141, 244] width 253 height 20
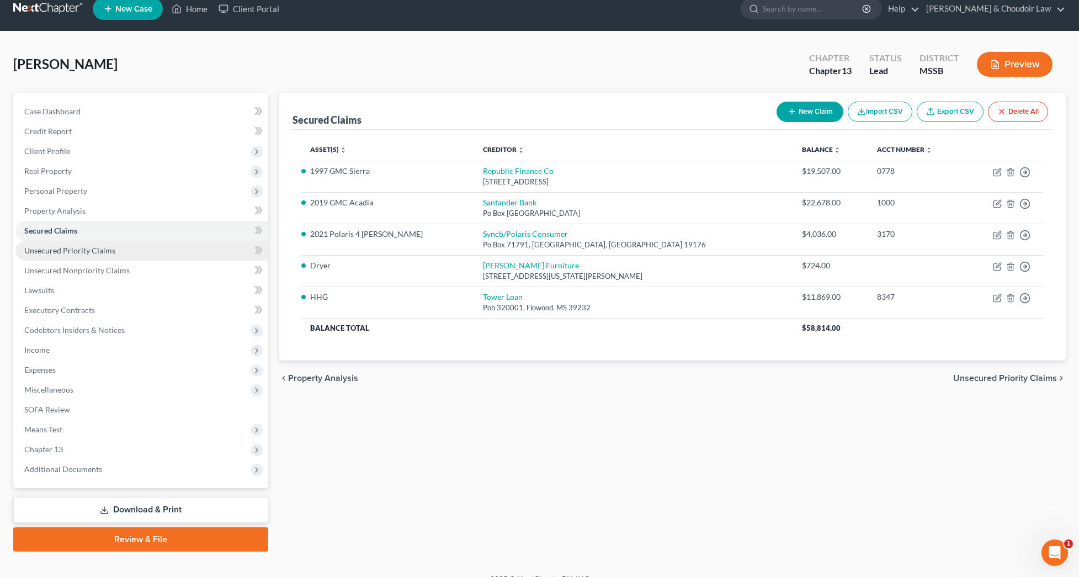
scroll to position [13, 0]
click at [35, 242] on link "Unsecured Priority Claims" at bounding box center [141, 251] width 253 height 20
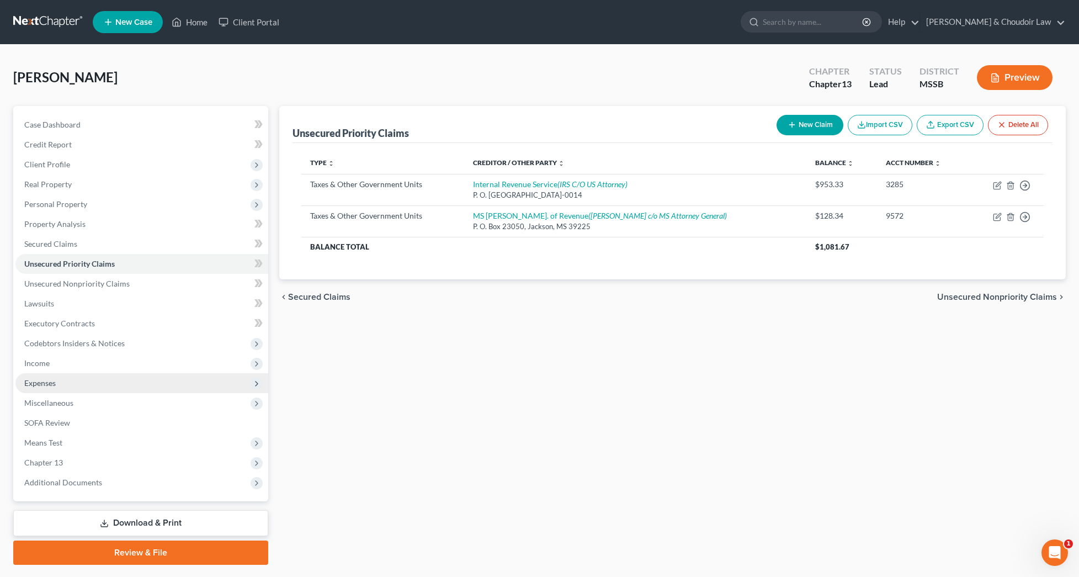
click at [45, 385] on span "Expenses" at bounding box center [39, 382] width 31 height 9
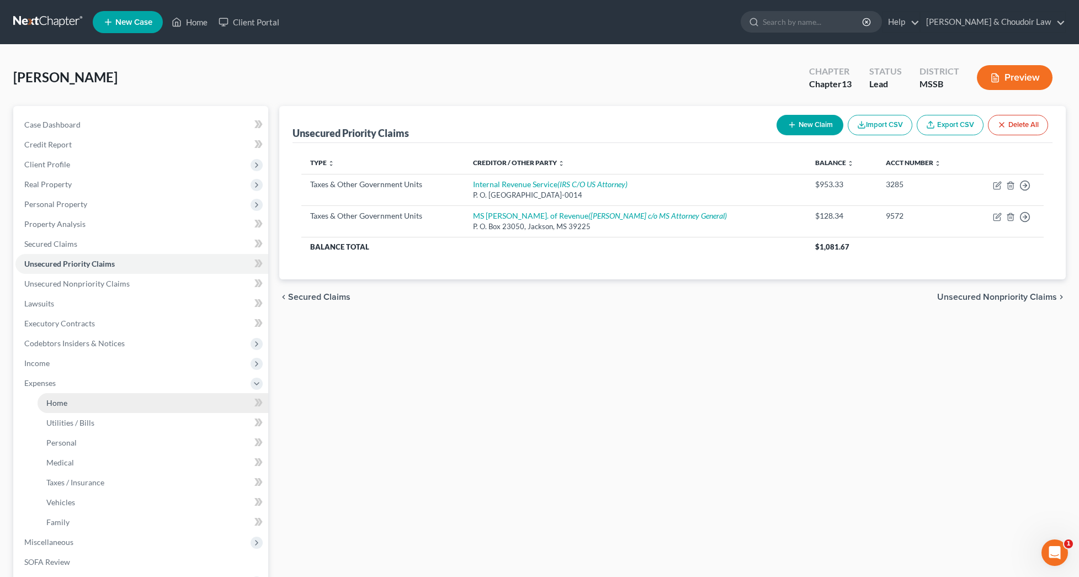
click at [62, 400] on span "Home" at bounding box center [56, 402] width 21 height 9
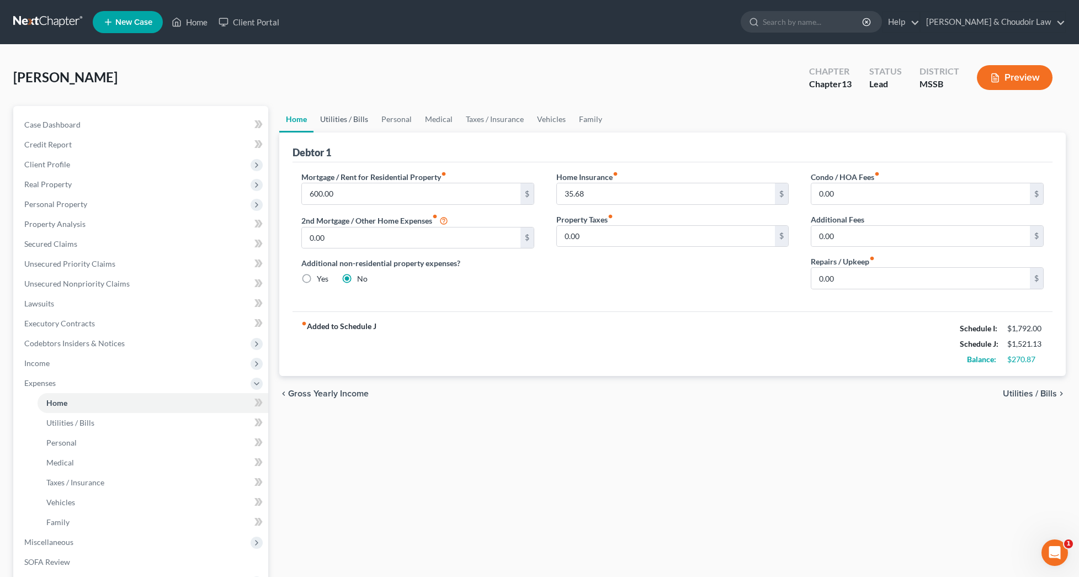
click at [351, 121] on link "Utilities / Bills" at bounding box center [344, 119] width 61 height 26
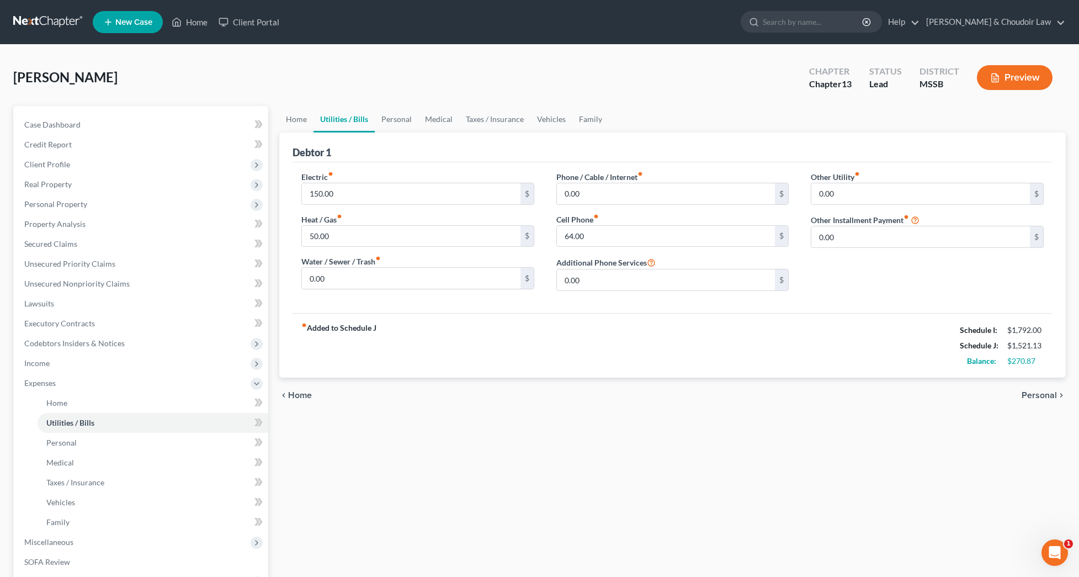
scroll to position [2, 0]
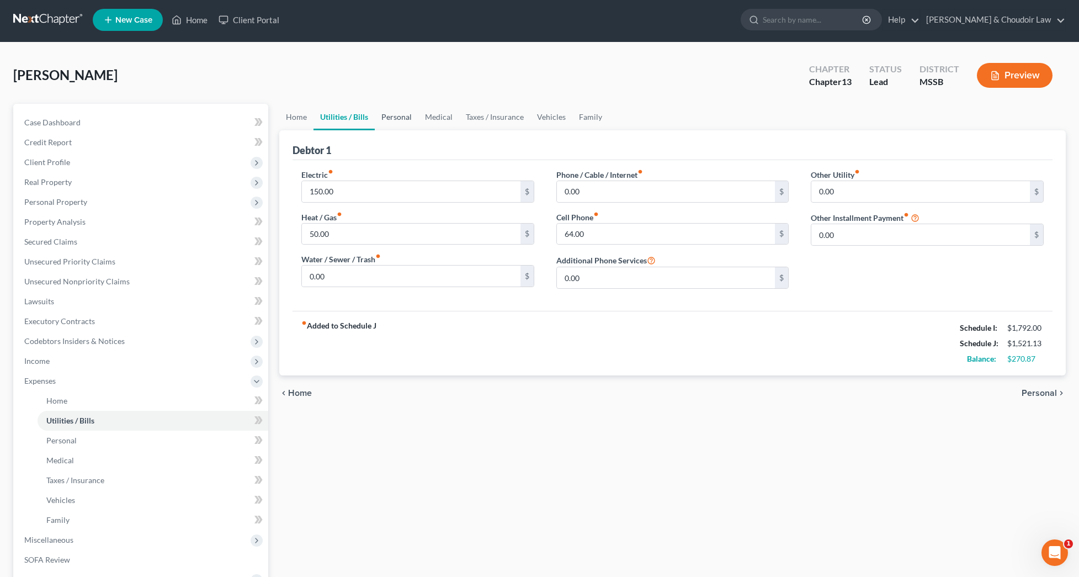
click at [380, 117] on link "Personal" at bounding box center [397, 117] width 44 height 26
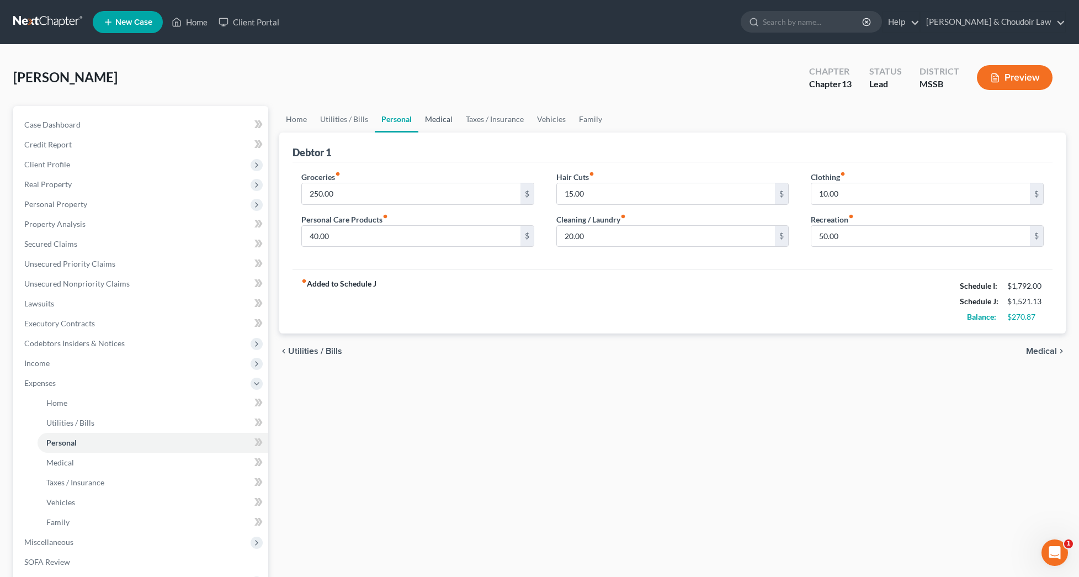
click at [444, 121] on link "Medical" at bounding box center [438, 119] width 41 height 26
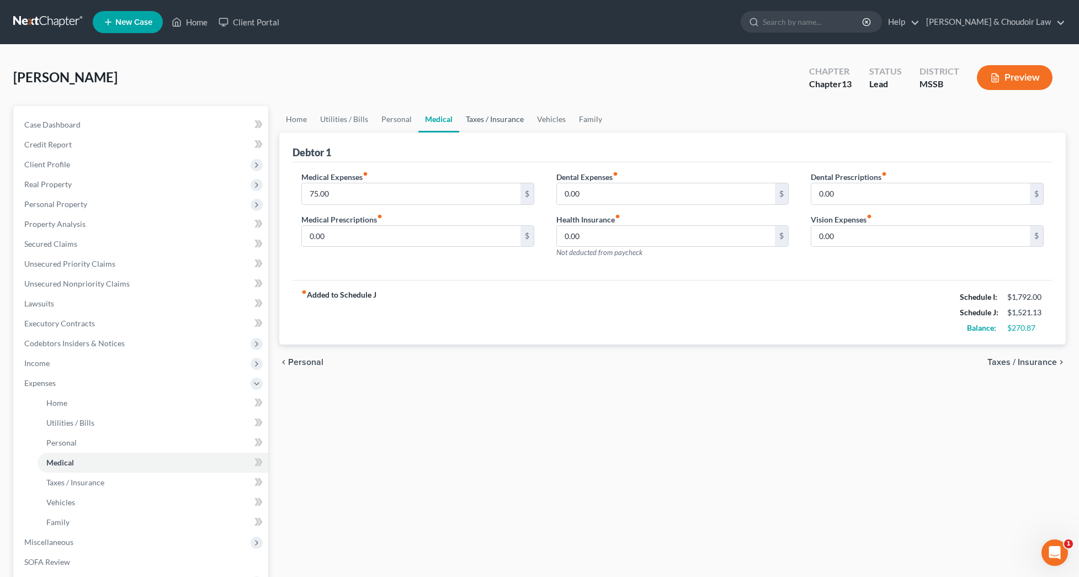
click at [465, 122] on link "Taxes / Insurance" at bounding box center [494, 119] width 71 height 26
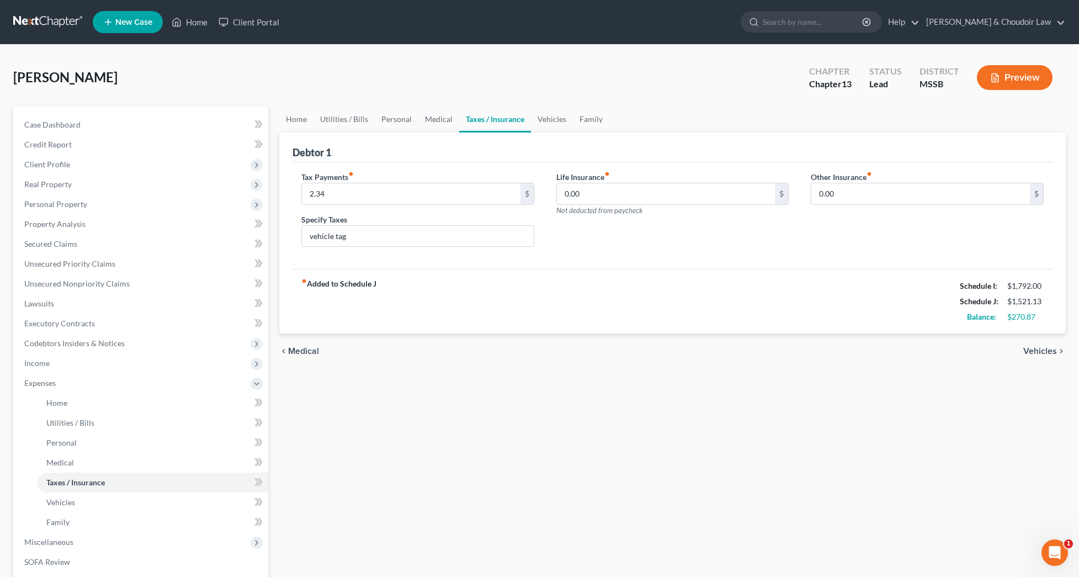
click at [514, 121] on link "Taxes / Insurance" at bounding box center [495, 119] width 72 height 26
click at [573, 120] on link "Family" at bounding box center [591, 119] width 36 height 26
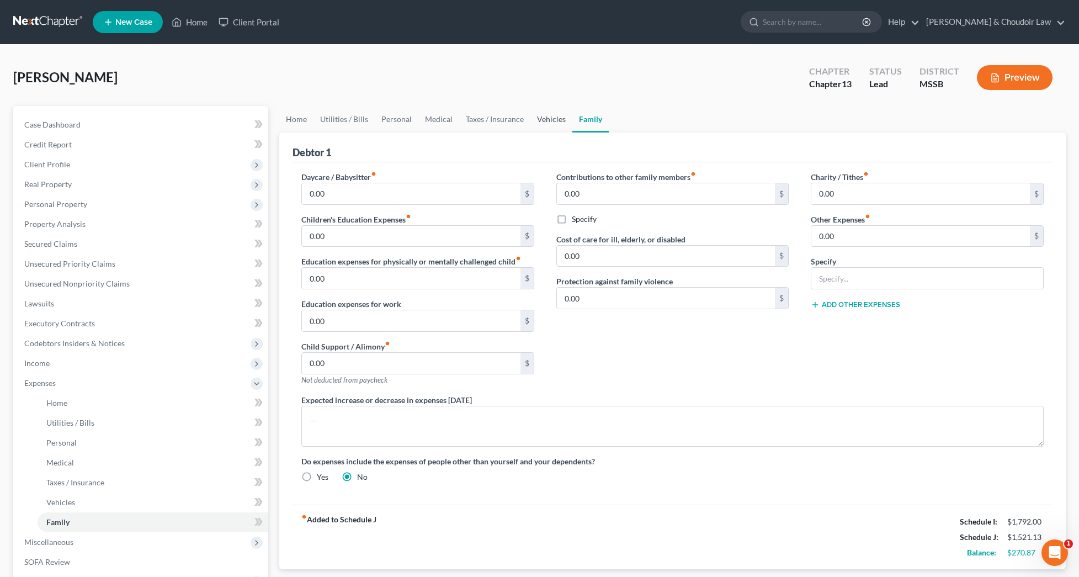
click at [552, 119] on link "Vehicles" at bounding box center [551, 119] width 42 height 26
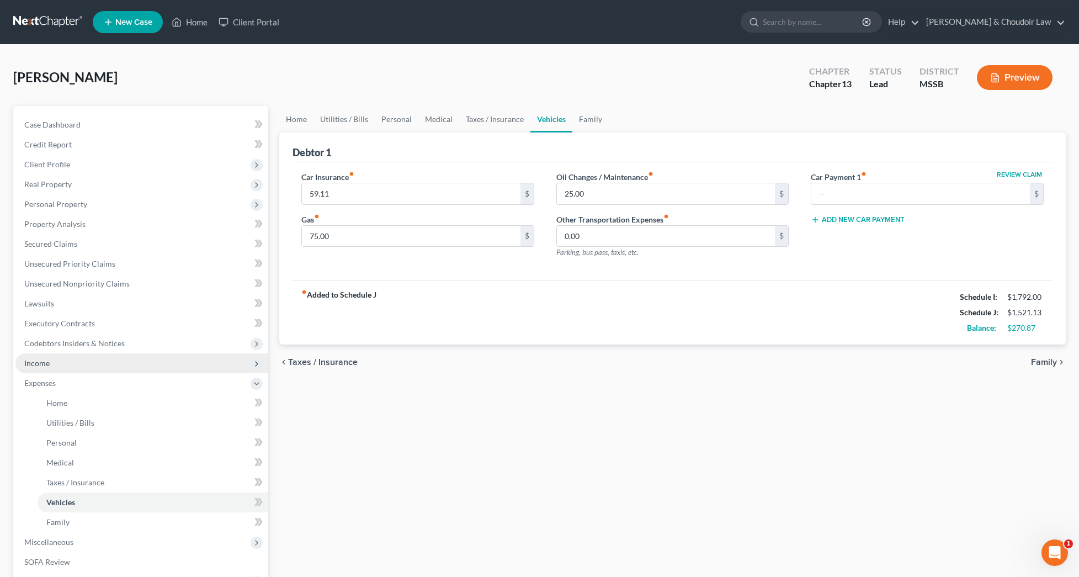
scroll to position [-1, 0]
click at [54, 365] on span "Income" at bounding box center [141, 363] width 253 height 20
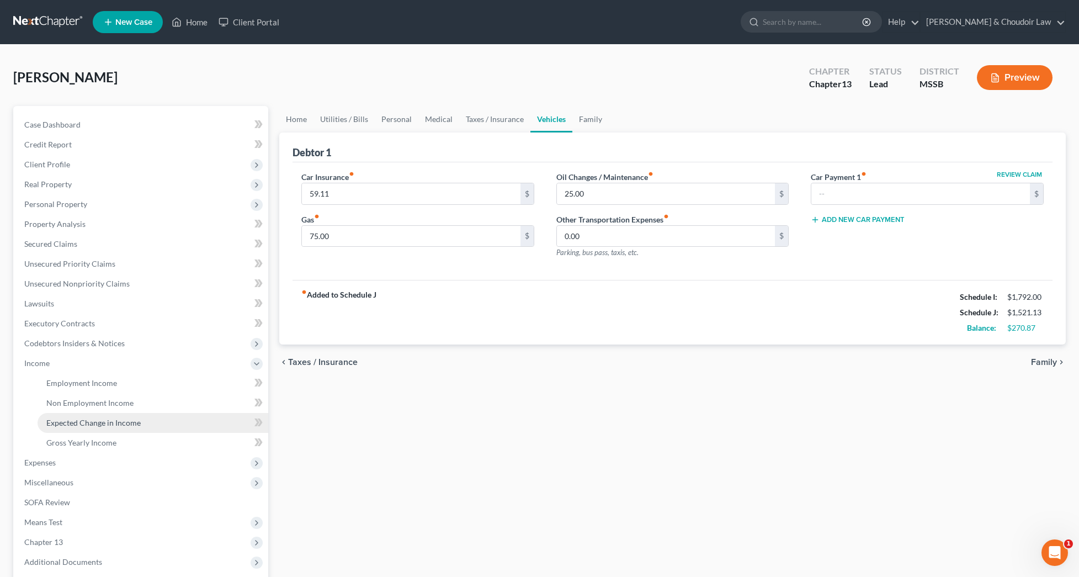
click at [87, 426] on span "Expected Change in Income" at bounding box center [93, 422] width 94 height 9
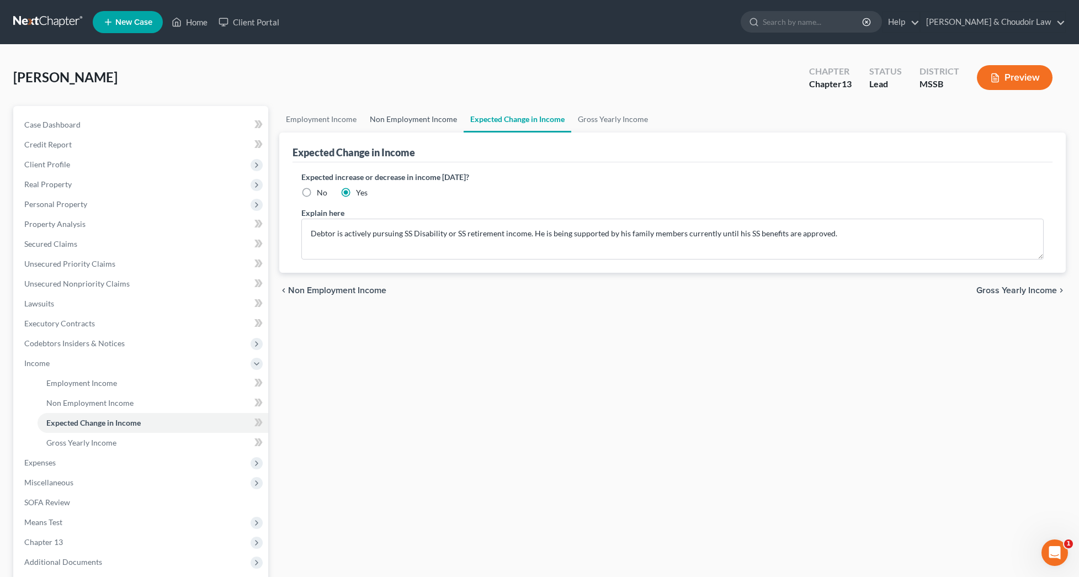
click at [393, 124] on link "Non Employment Income" at bounding box center [413, 119] width 100 height 26
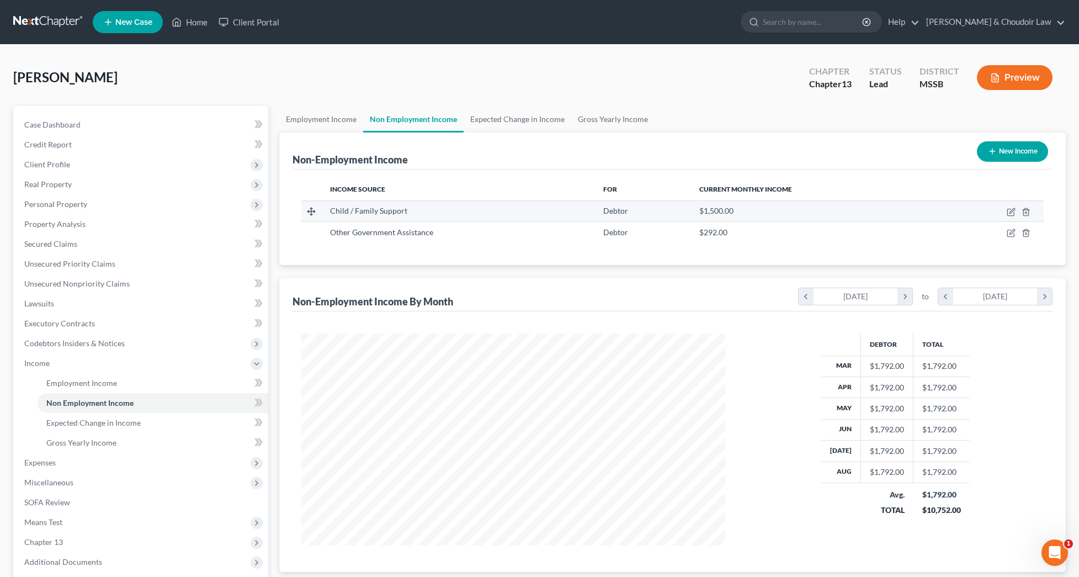
scroll to position [212, 446]
click at [1012, 210] on icon "button" at bounding box center [1011, 212] width 9 height 9
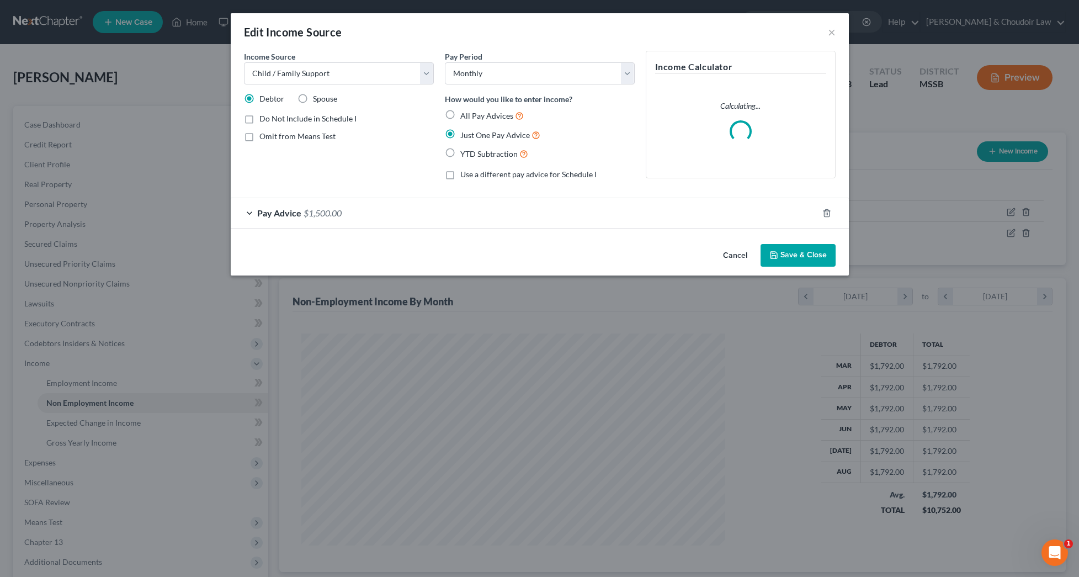
click at [389, 214] on div "Pay Advice $1,500.00" at bounding box center [524, 212] width 587 height 29
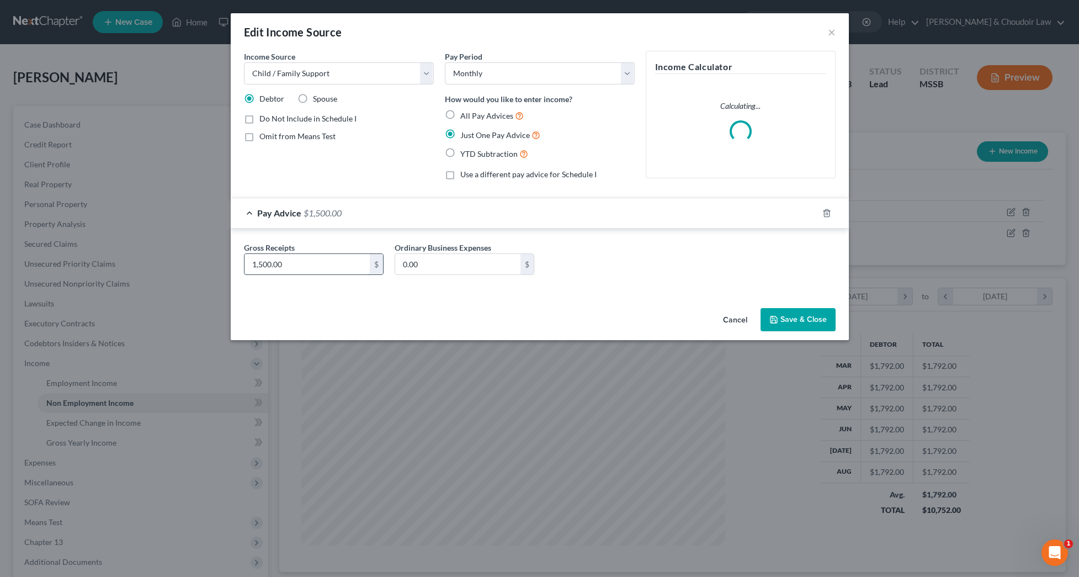
click at [262, 264] on input "1,500.00" at bounding box center [307, 264] width 125 height 21
drag, startPoint x: 289, startPoint y: 264, endPoint x: 173, endPoint y: 261, distance: 116.0
click at [173, 261] on div "Edit Income Source × Income Source * Select Unemployment Disability (from emplo…" at bounding box center [539, 288] width 1079 height 577
click at [790, 316] on button "Save & Close" at bounding box center [798, 319] width 75 height 23
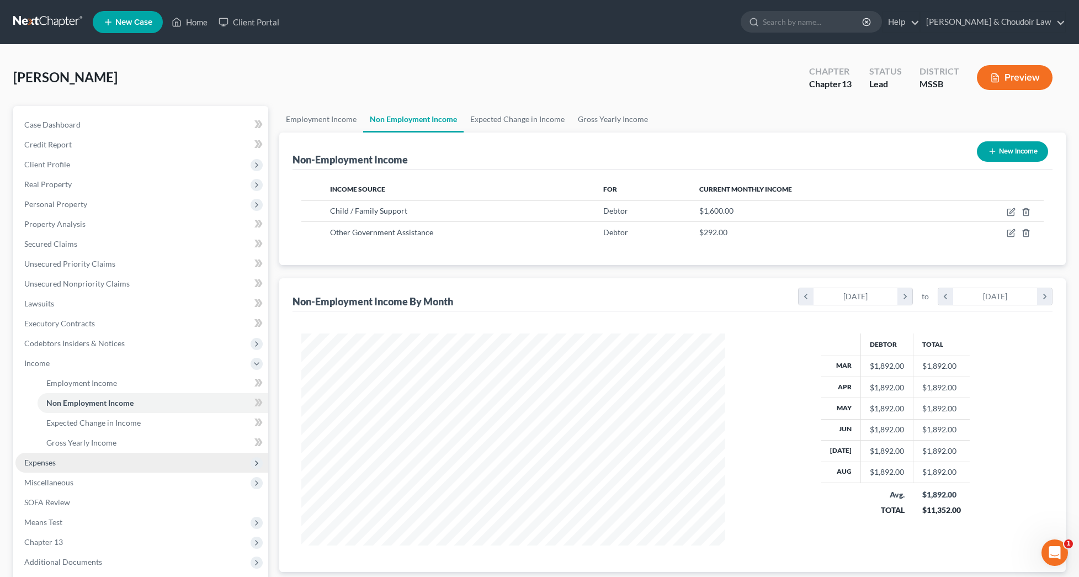
scroll to position [0, 0]
click at [78, 467] on span "Expenses" at bounding box center [141, 463] width 253 height 20
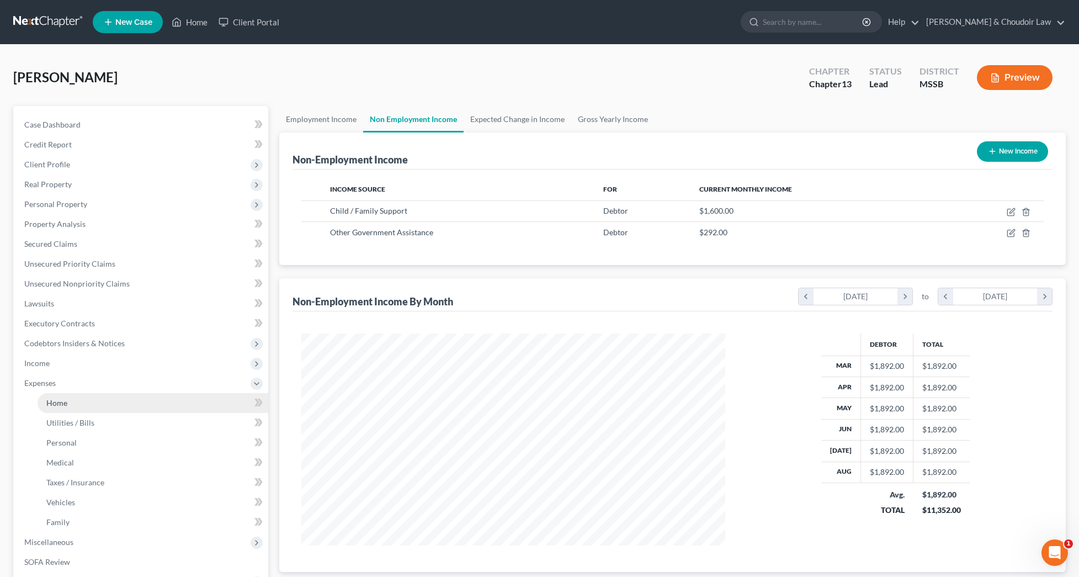
click at [64, 411] on link "Home" at bounding box center [153, 403] width 231 height 20
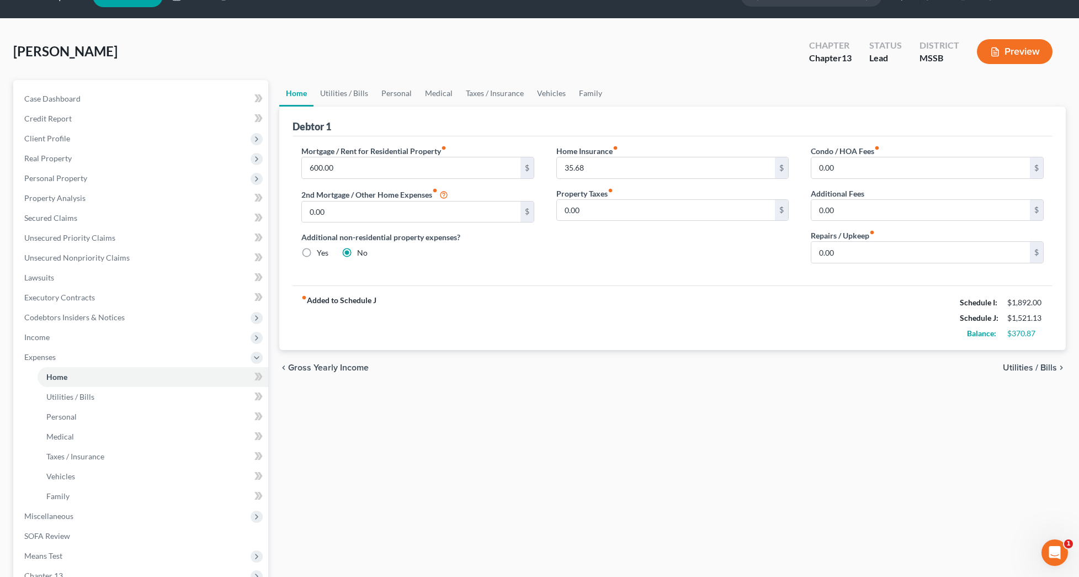
scroll to position [35, 0]
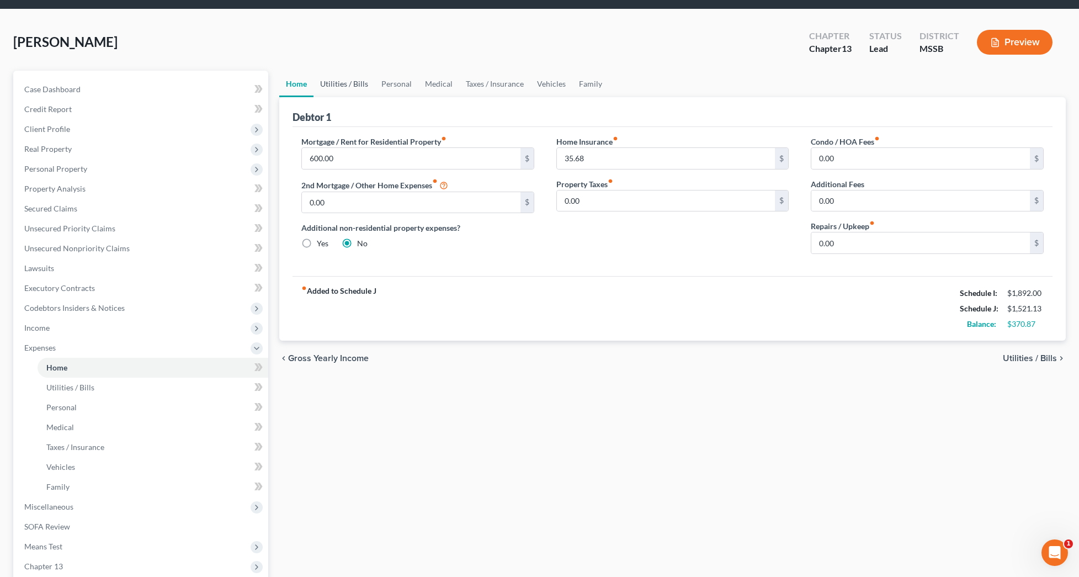
click at [344, 79] on link "Utilities / Bills" at bounding box center [344, 84] width 61 height 26
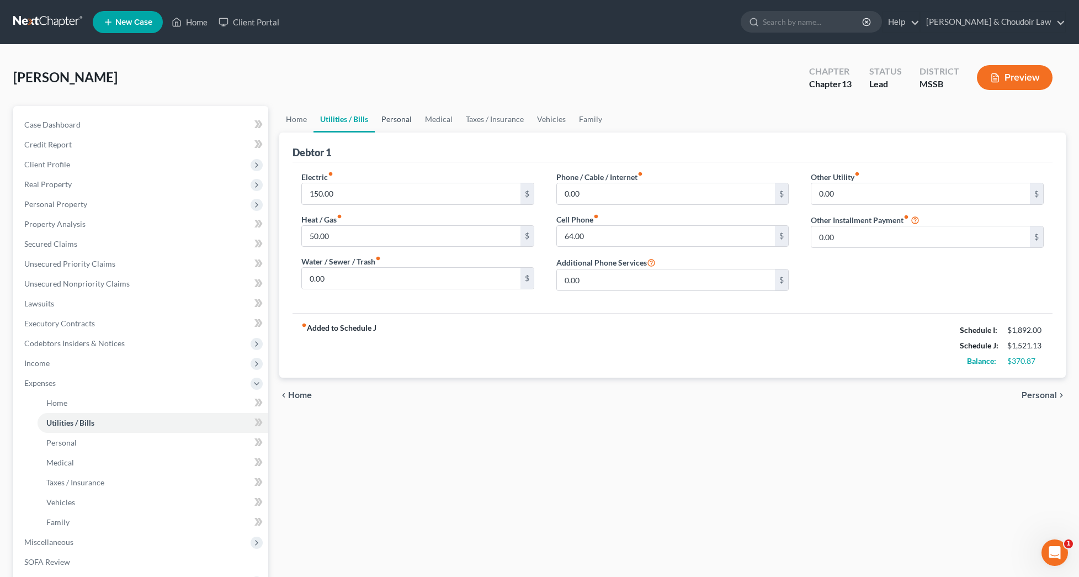
click at [391, 118] on link "Personal" at bounding box center [397, 119] width 44 height 26
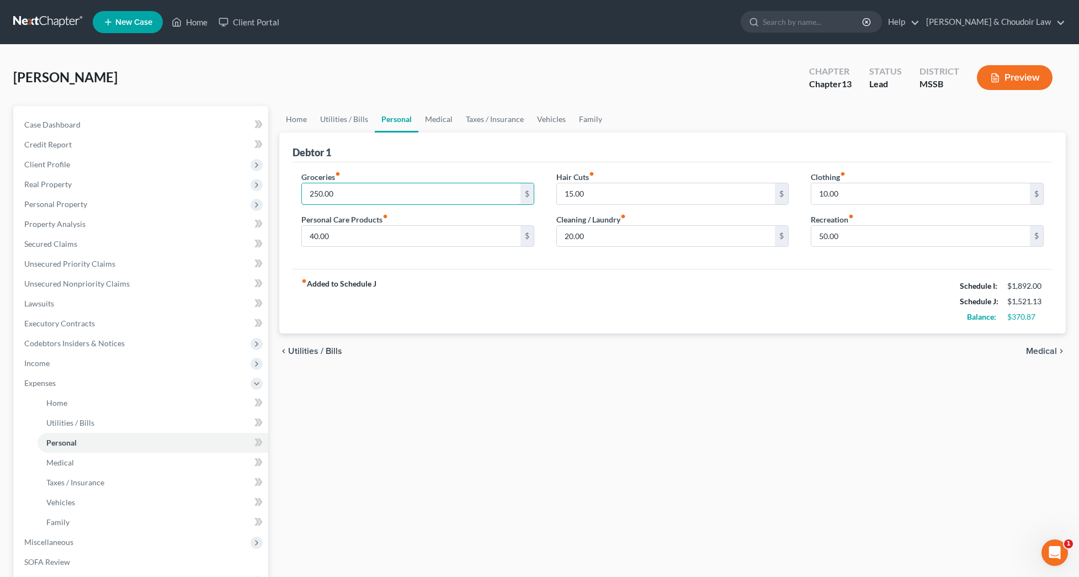
drag, startPoint x: 351, startPoint y: 198, endPoint x: 298, endPoint y: 199, distance: 53.6
click at [298, 199] on div "Groceries fiber_manual_record 250.00 $ Personal Care Products fiber_manual_reco…" at bounding box center [417, 213] width 255 height 85
drag, startPoint x: 349, startPoint y: 194, endPoint x: 270, endPoint y: 194, distance: 79.5
click at [270, 194] on div "Petition Navigation Case Dashboard Payments Invoices Payments Payments Credit R…" at bounding box center [540, 405] width 1064 height 598
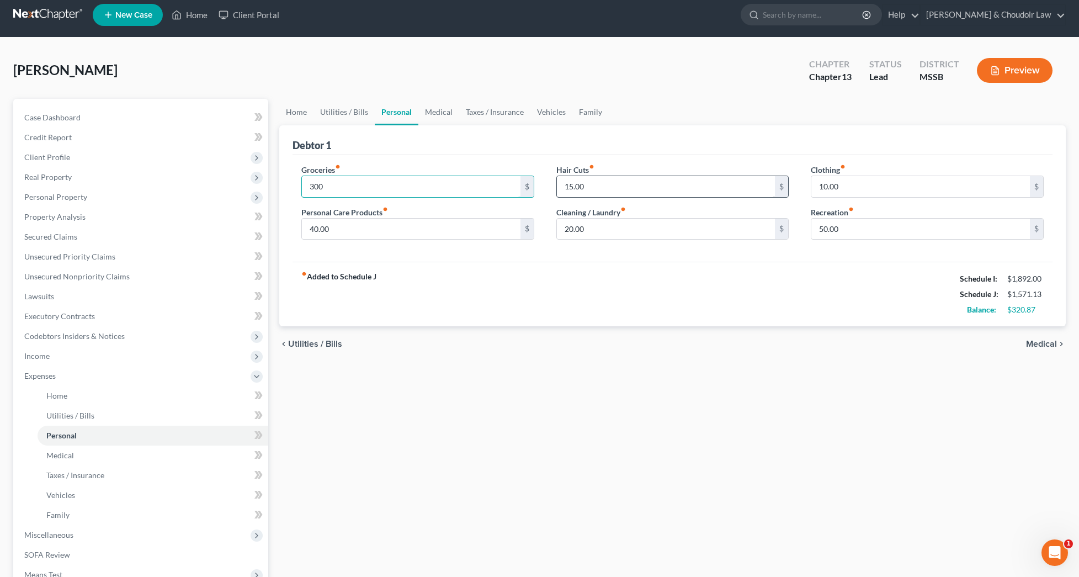
scroll to position [8, 0]
drag, startPoint x: 590, startPoint y: 186, endPoint x: 511, endPoint y: 183, distance: 78.4
click at [511, 183] on div "Groceries fiber_manual_record 300 $ Personal Care Products fiber_manual_record …" at bounding box center [672, 205] width 764 height 85
drag, startPoint x: 845, startPoint y: 230, endPoint x: 790, endPoint y: 230, distance: 54.6
click at [790, 230] on div "Groceries fiber_manual_record 300 $ Personal Care Products fiber_manual_record …" at bounding box center [672, 205] width 764 height 85
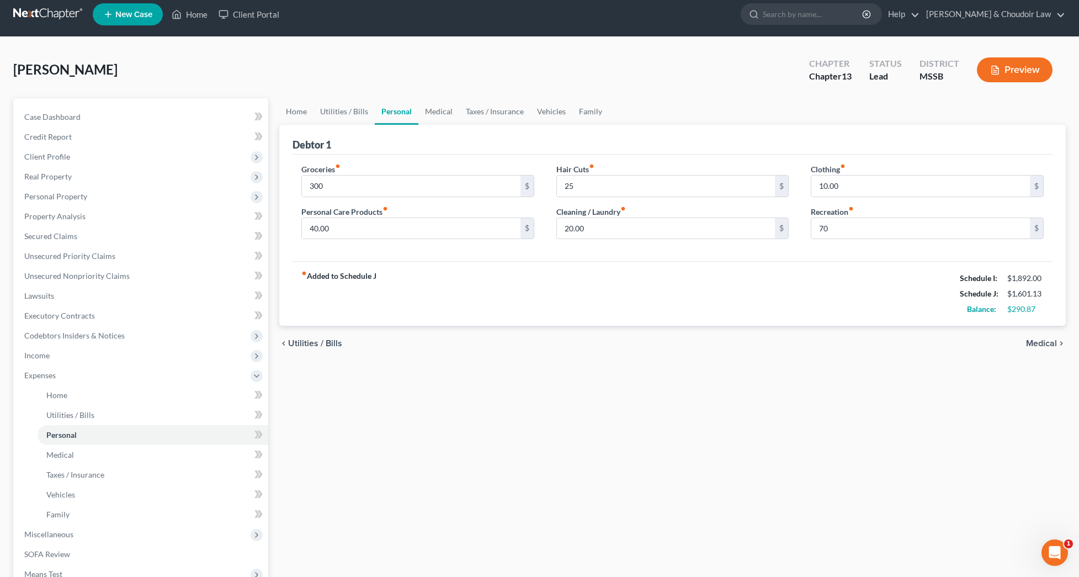
click at [821, 269] on div "fiber_manual_record Added to Schedule J Schedule I: $1,892.00 Schedule J: $1,60…" at bounding box center [673, 293] width 760 height 65
drag, startPoint x: 337, startPoint y: 232, endPoint x: 275, endPoint y: 231, distance: 61.8
click at [275, 231] on div "Home Utilities / Bills Personal Medical Taxes / Insurance Vehicles Family Debto…" at bounding box center [673, 397] width 798 height 598
click at [399, 272] on div "fiber_manual_record Added to Schedule J Schedule I: $1,892.00 Schedule J: $1,60…" at bounding box center [673, 293] width 760 height 65
drag, startPoint x: 502, startPoint y: 114, endPoint x: 492, endPoint y: 119, distance: 11.1
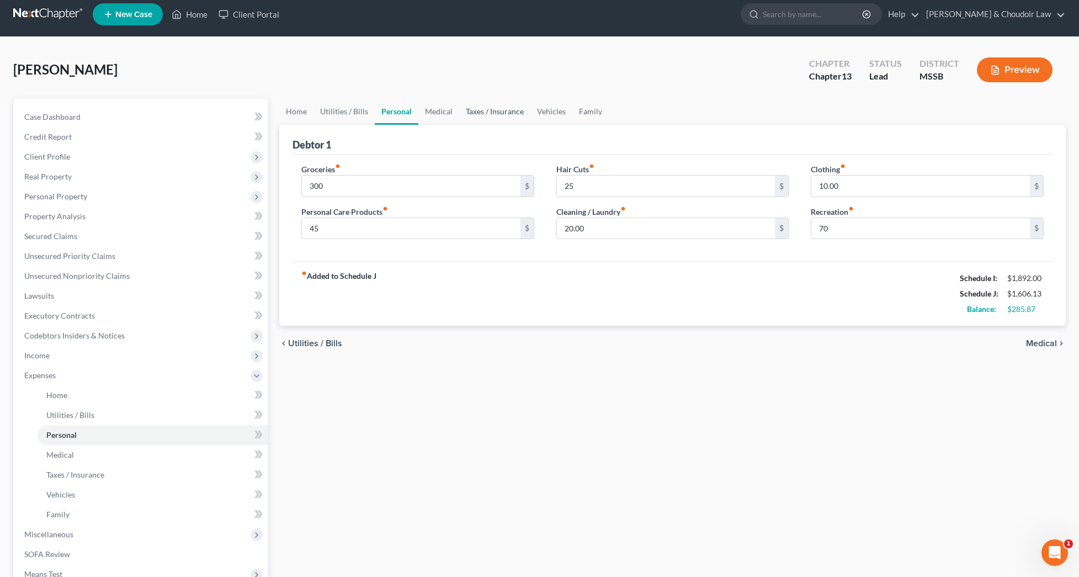
click at [499, 115] on link "Taxes / Insurance" at bounding box center [494, 111] width 71 height 26
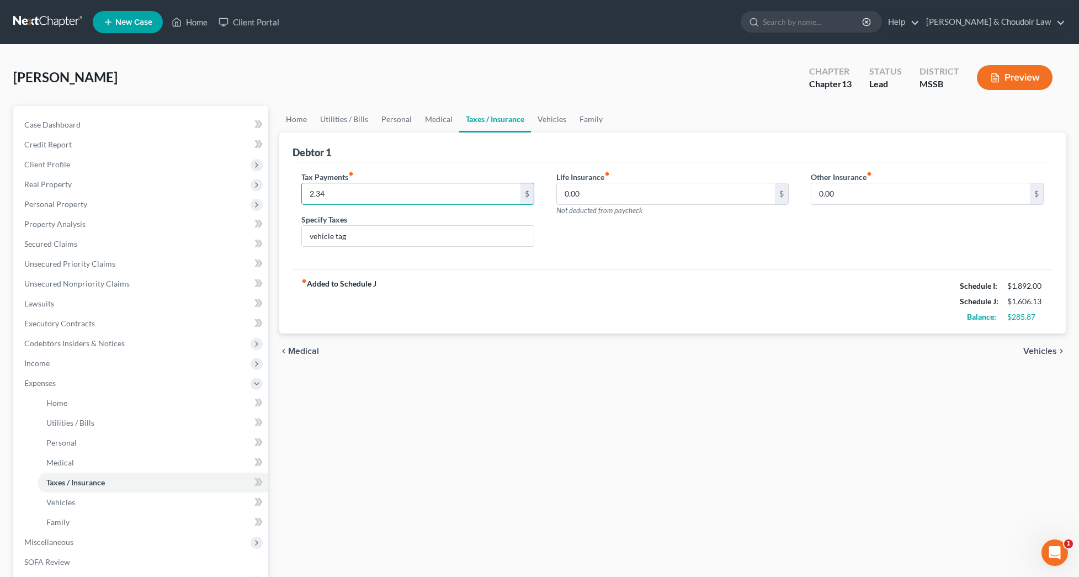
drag, startPoint x: 330, startPoint y: 195, endPoint x: 294, endPoint y: 194, distance: 35.9
click at [294, 194] on div "Tax Payments fiber_manual_record 2.34 $ Specify Taxes vehicle tag" at bounding box center [417, 213] width 255 height 85
click at [343, 194] on input "4.34" at bounding box center [411, 193] width 219 height 21
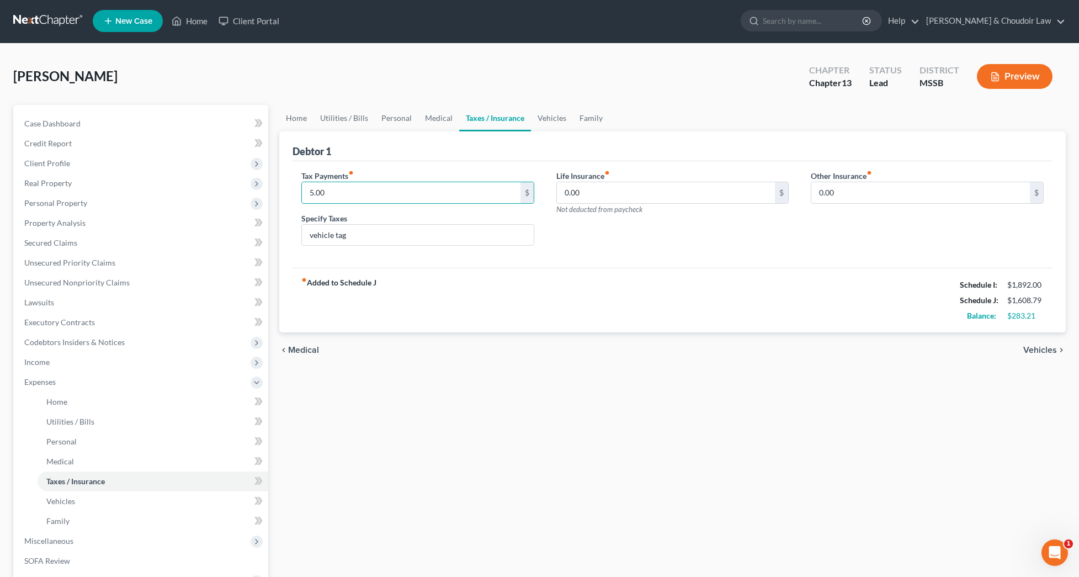
click at [398, 317] on div "fiber_manual_record Added to Schedule J Schedule I: $1,892.00 Schedule J: $1,60…" at bounding box center [673, 300] width 760 height 65
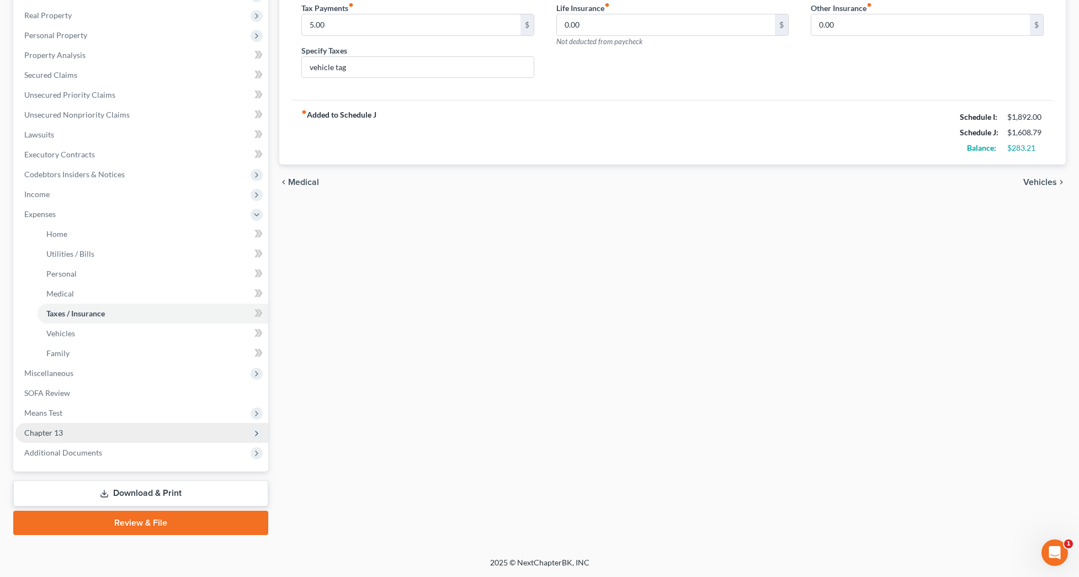
scroll to position [111, 0]
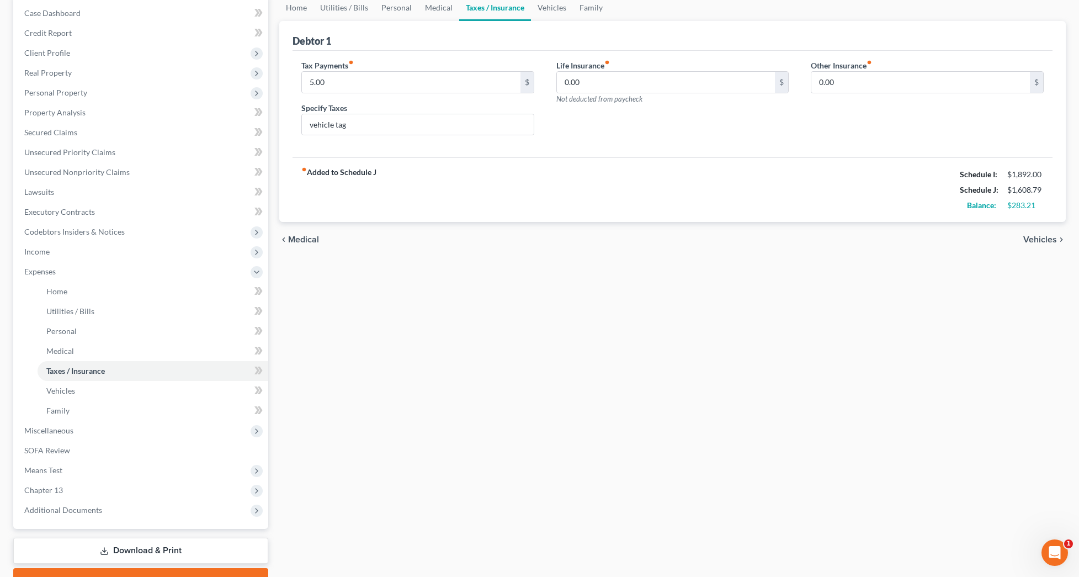
click at [236, 546] on link "Download & Print" at bounding box center [140, 551] width 255 height 26
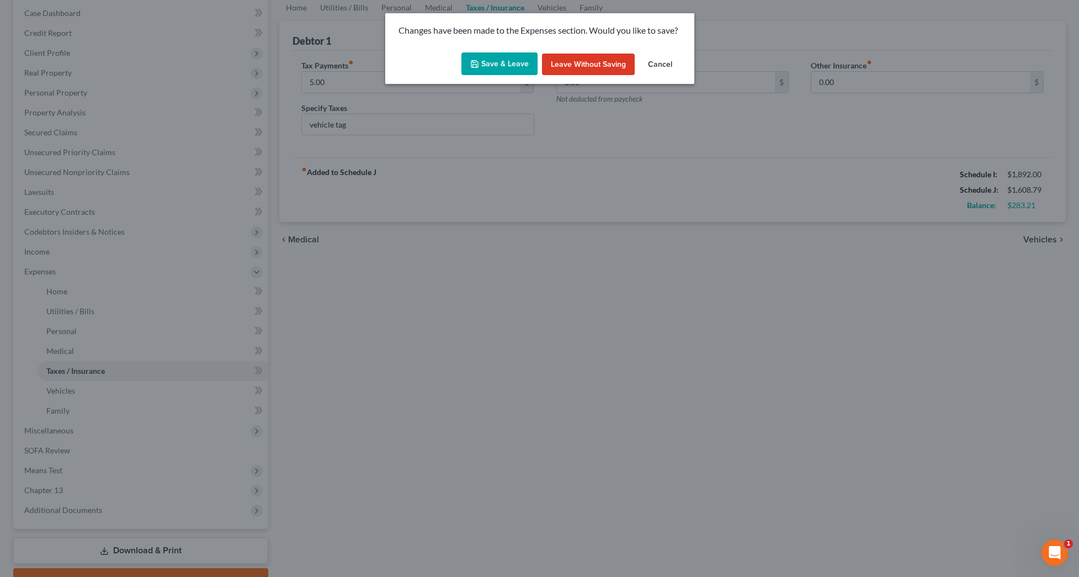
click at [515, 62] on button "Save & Leave" at bounding box center [499, 63] width 76 height 23
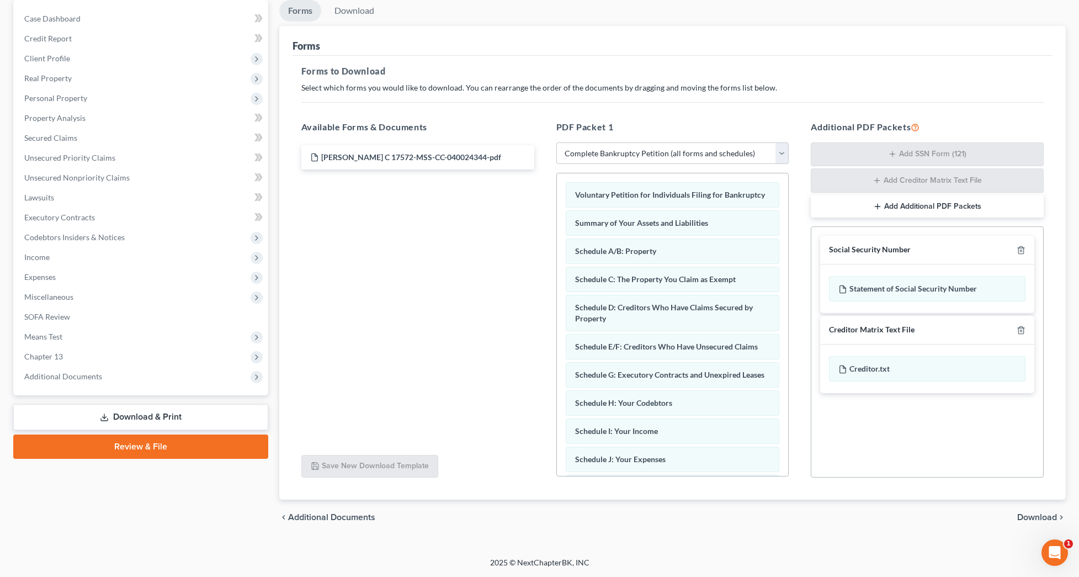
click at [1031, 517] on span "Download" at bounding box center [1037, 517] width 40 height 9
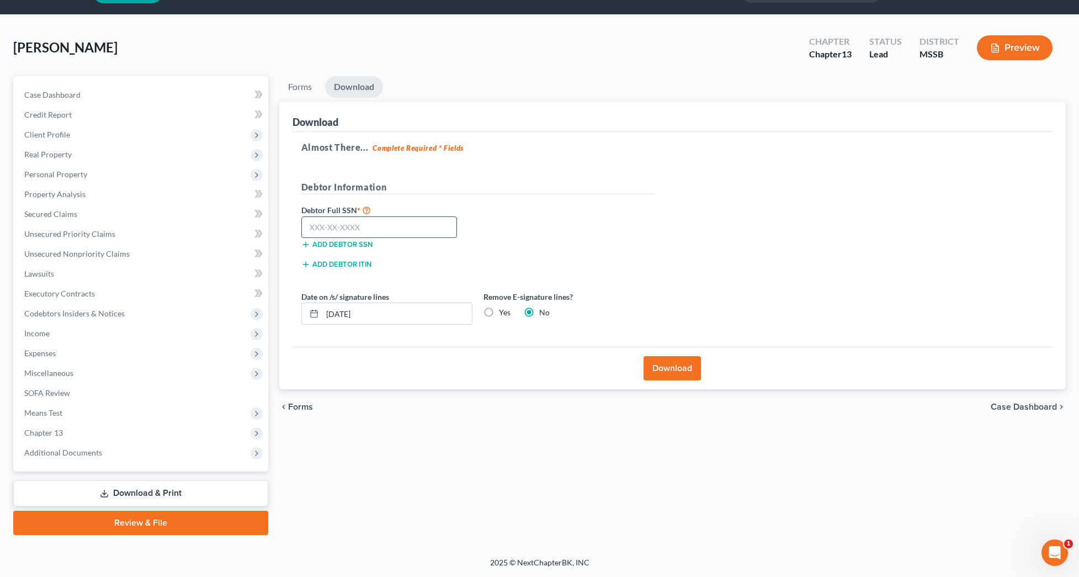
scroll to position [30, 0]
click at [420, 229] on input "text" at bounding box center [379, 227] width 156 height 22
drag, startPoint x: 417, startPoint y: 316, endPoint x: 266, endPoint y: 309, distance: 150.9
click at [266, 309] on div "Petition Navigation Case Dashboard Payments Invoices Payments Payments Credit R…" at bounding box center [540, 305] width 1064 height 459
click at [499, 314] on label "Yes" at bounding box center [505, 312] width 12 height 11
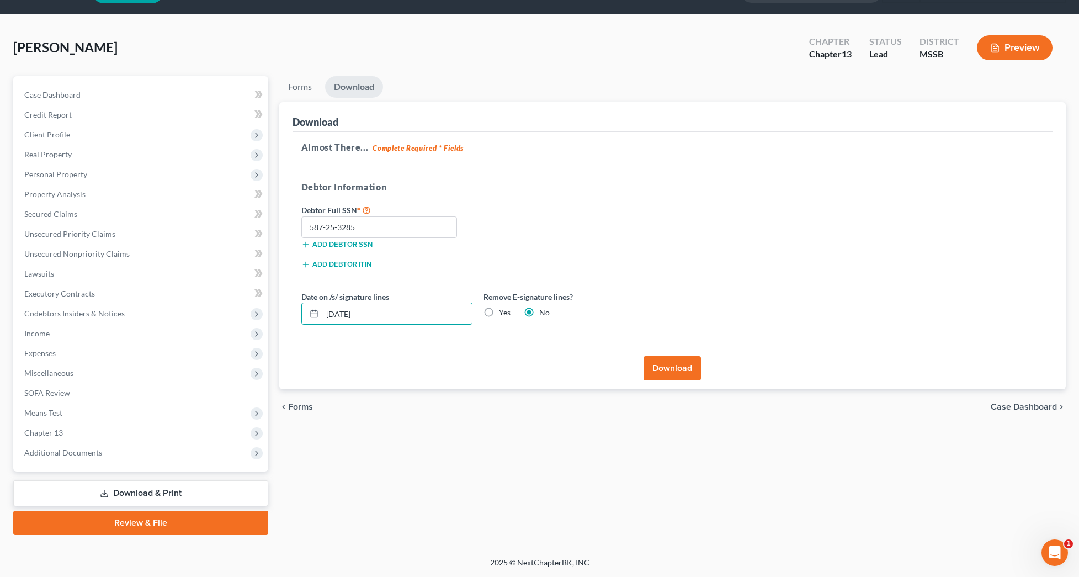
click at [503, 314] on input "Yes" at bounding box center [506, 310] width 7 height 7
click at [667, 368] on button "Download" at bounding box center [672, 368] width 57 height 24
